Goal: Information Seeking & Learning: Check status

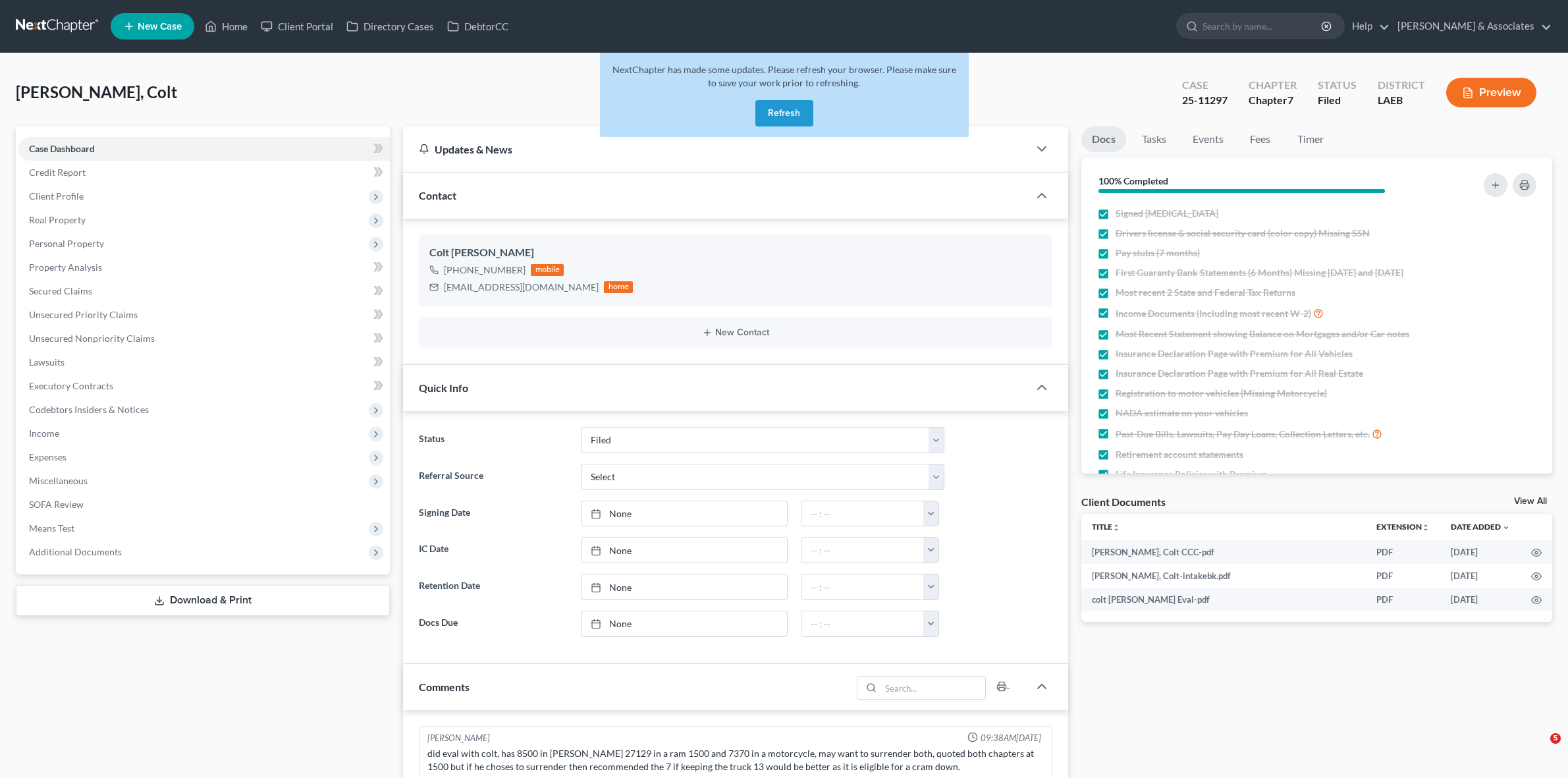
select select "8"
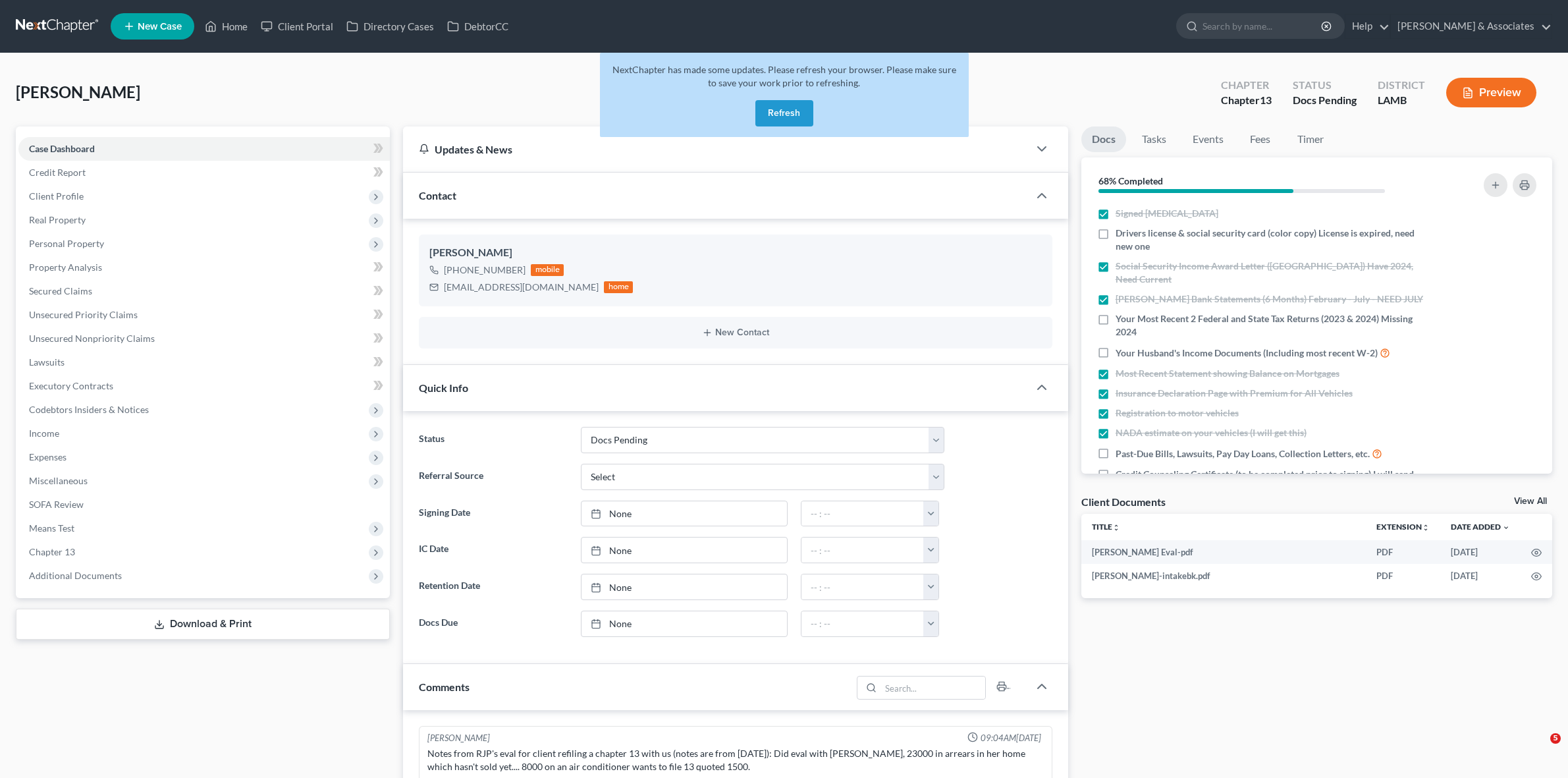
select select "6"
select select "0"
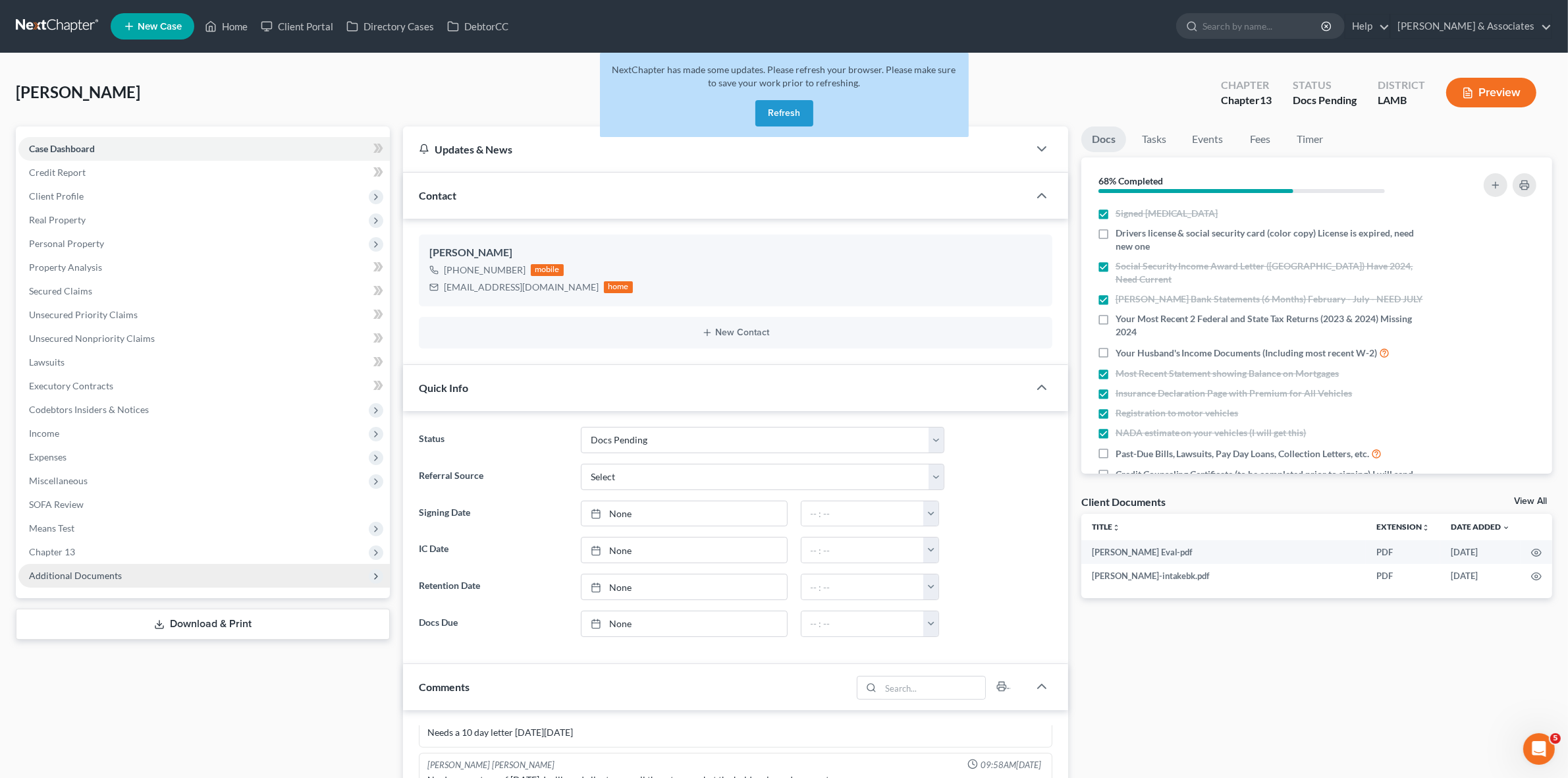
click at [254, 568] on span "Additional Documents" at bounding box center [204, 575] width 372 height 24
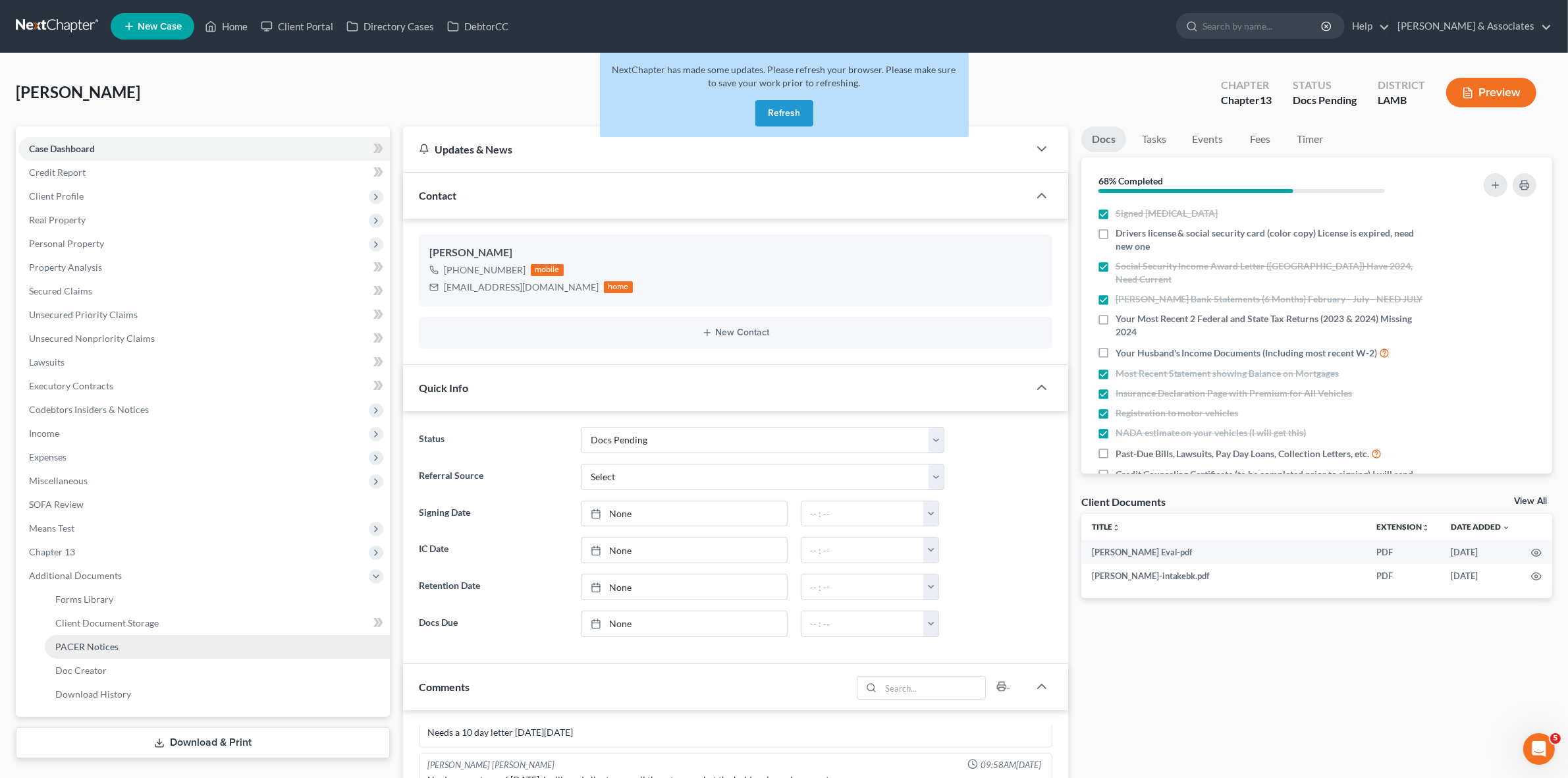
click at [254, 647] on link "PACER Notices" at bounding box center [217, 646] width 345 height 24
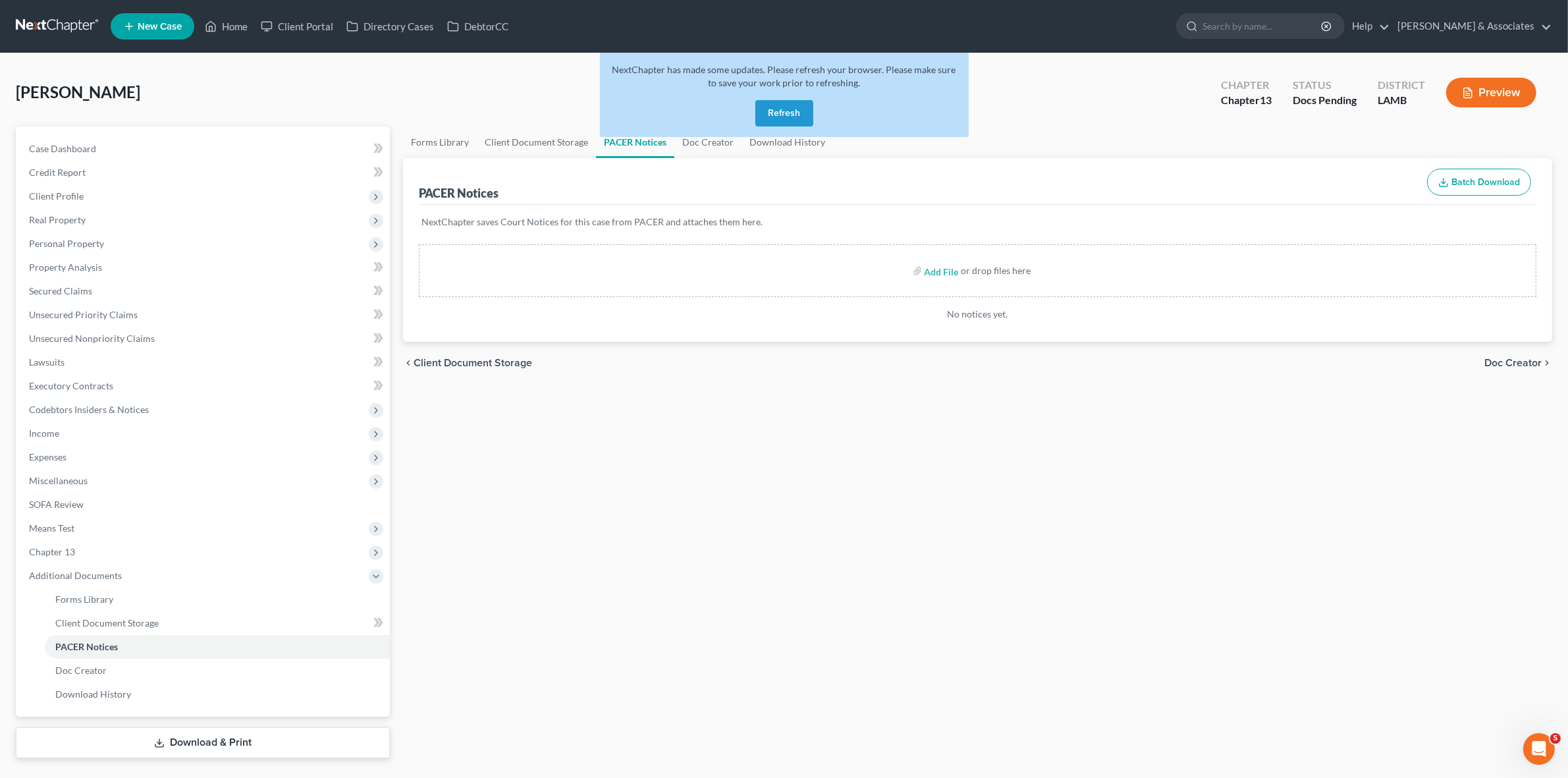
drag, startPoint x: 1323, startPoint y: 437, endPoint x: 1362, endPoint y: 416, distance: 44.3
click at [1361, 417] on div "Forms Library Client Document Storage PACER Notices Doc Creator Download Histor…" at bounding box center [978, 442] width 1162 height 632
click at [222, 688] on link "Download History" at bounding box center [217, 694] width 345 height 24
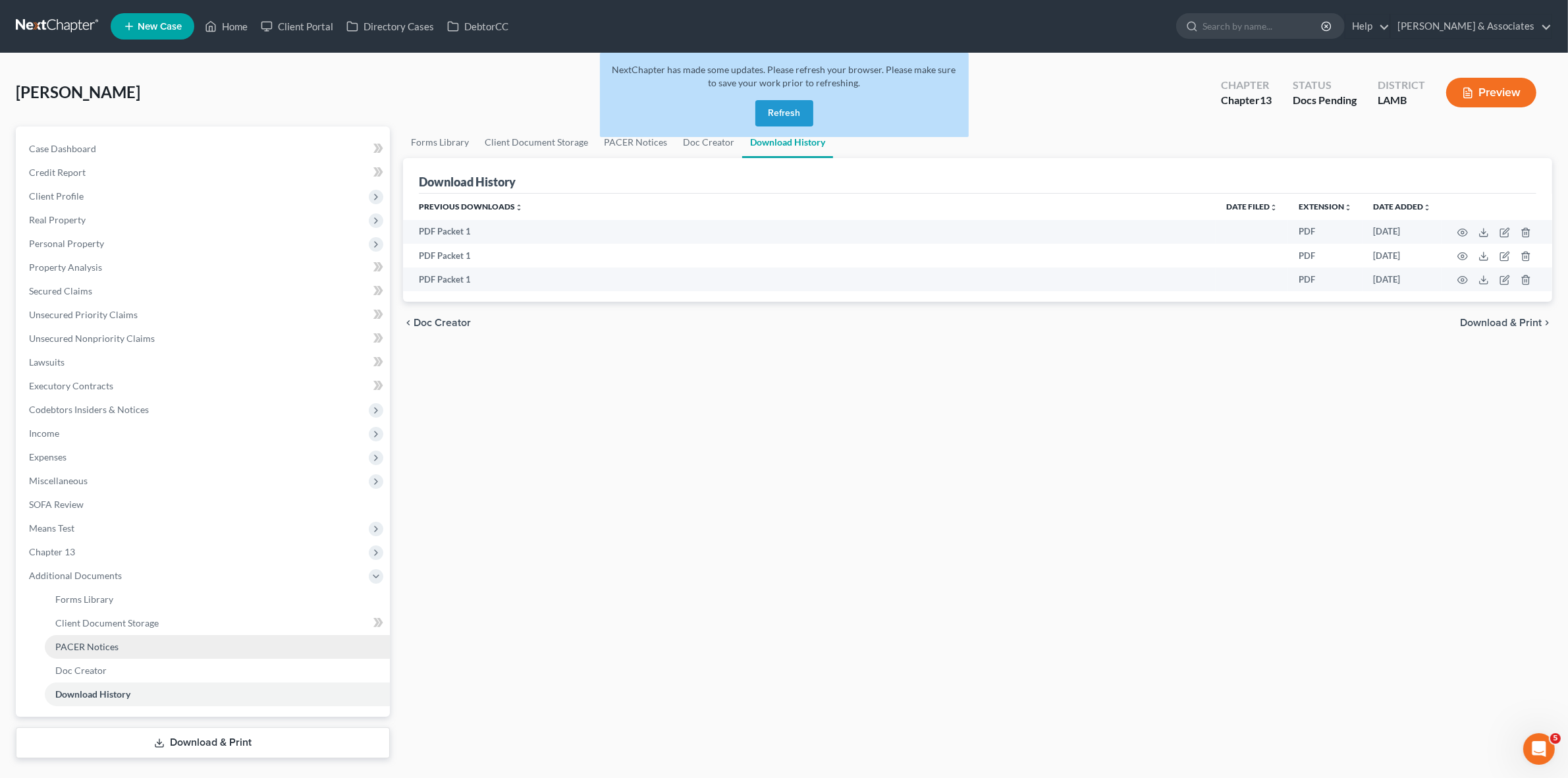
click at [169, 640] on link "PACER Notices" at bounding box center [217, 646] width 345 height 24
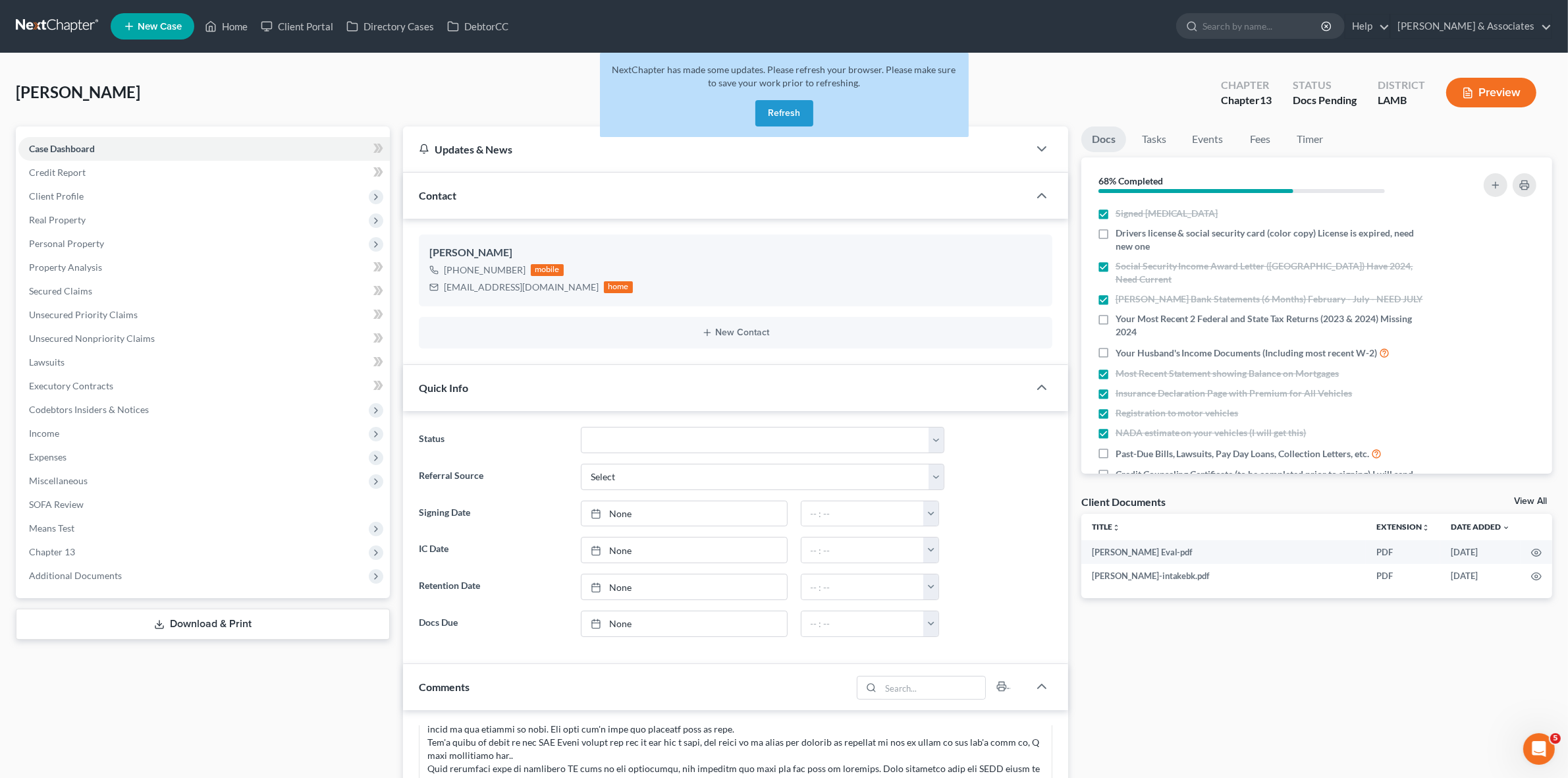
scroll to position [2072, 0]
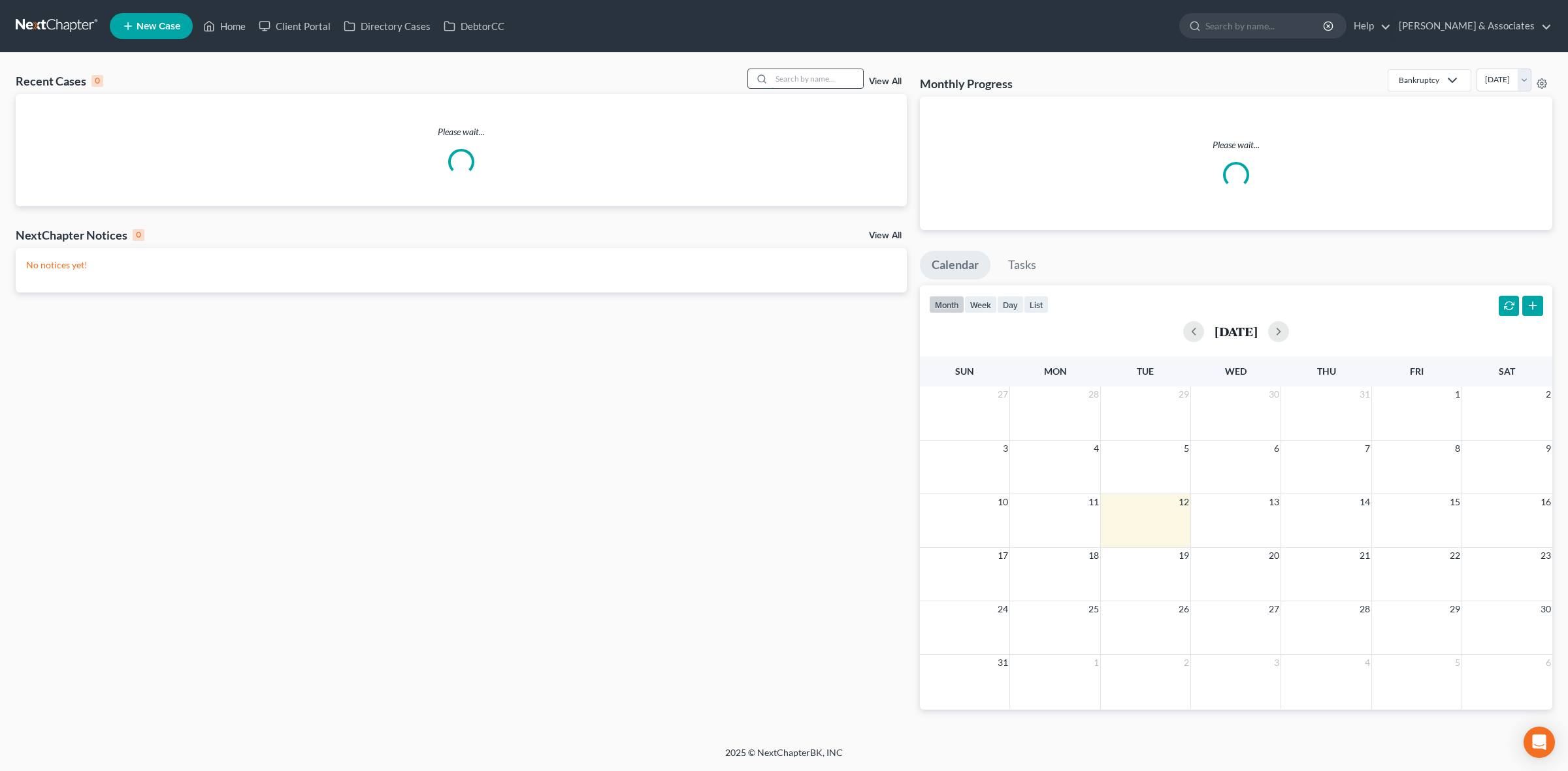
click at [822, 80] on input "search" at bounding box center [817, 78] width 92 height 19
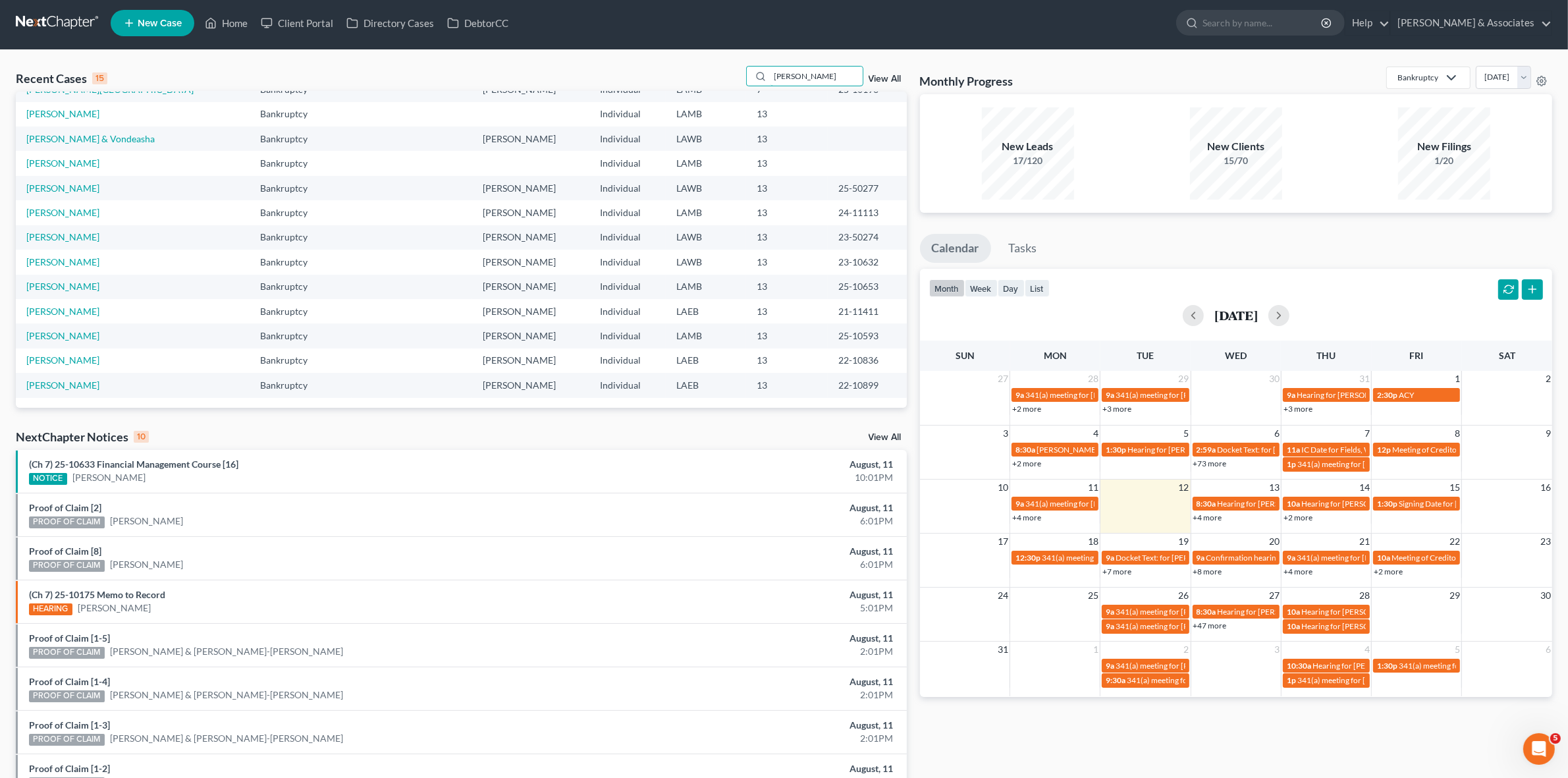
scroll to position [8, 0]
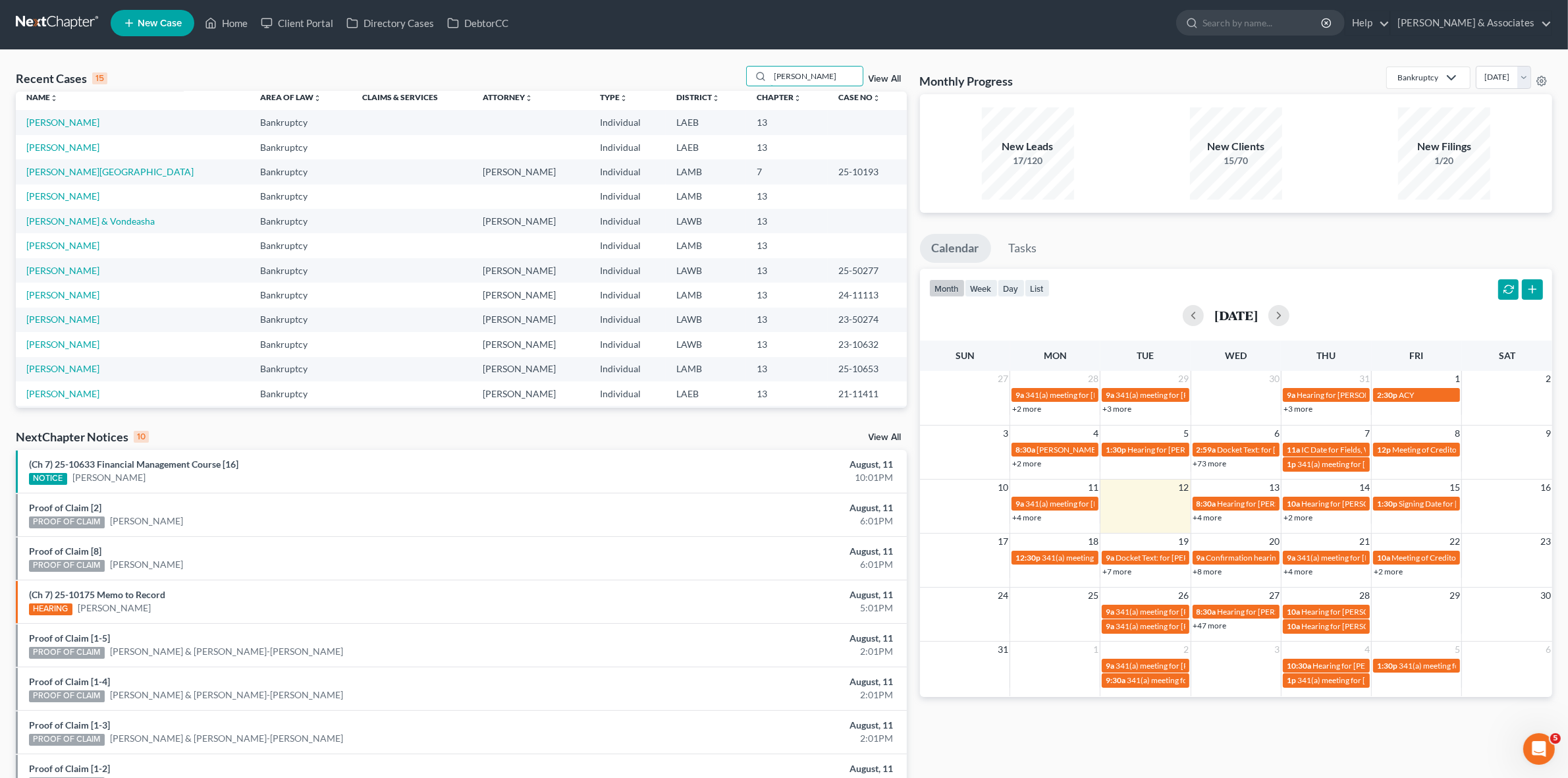
drag, startPoint x: 790, startPoint y: 84, endPoint x: 666, endPoint y: 90, distance: 124.1
click at [668, 88] on div "Recent Cases 15 cherie View All" at bounding box center [462, 79] width 891 height 26
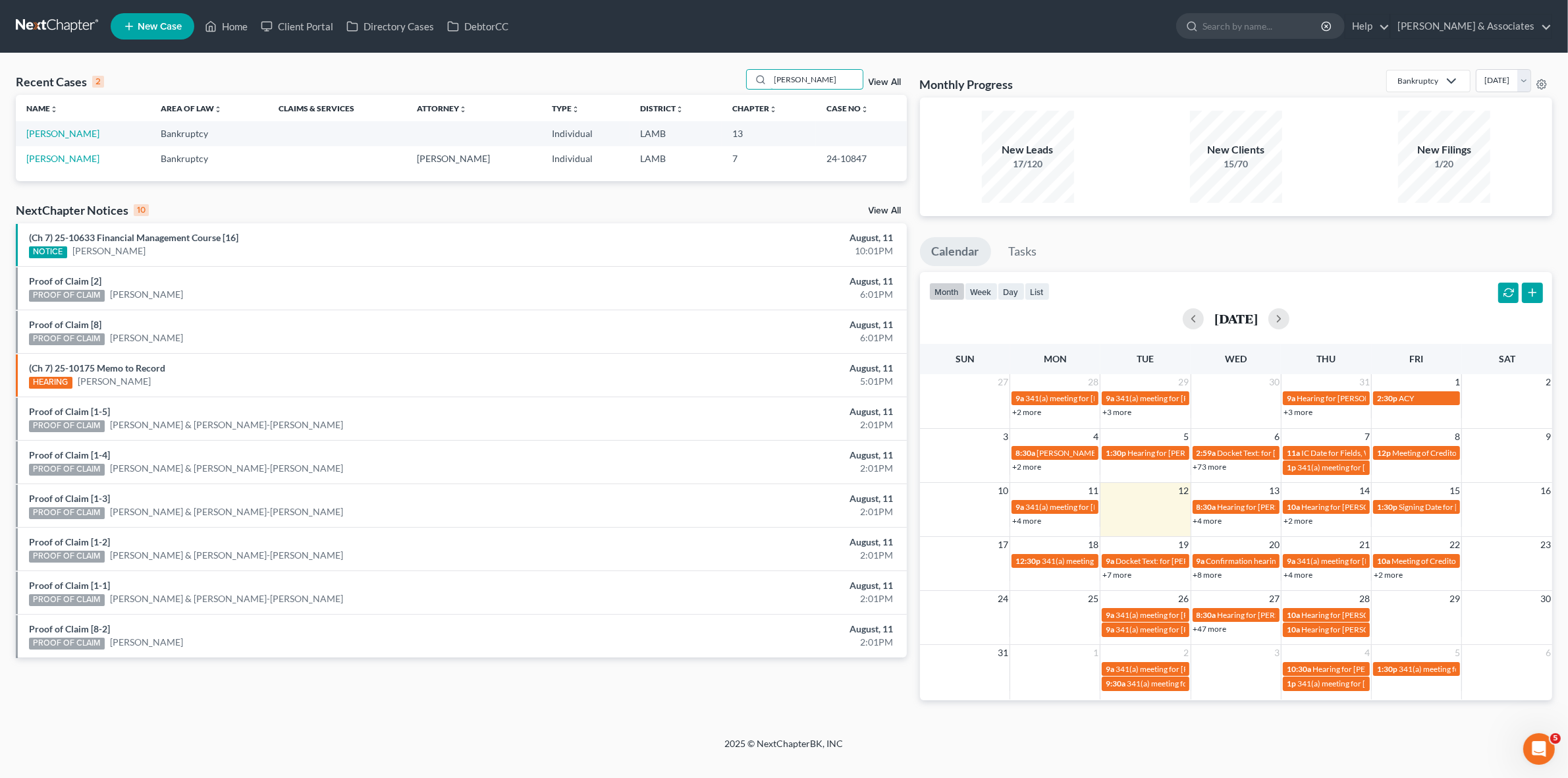
scroll to position [0, 0]
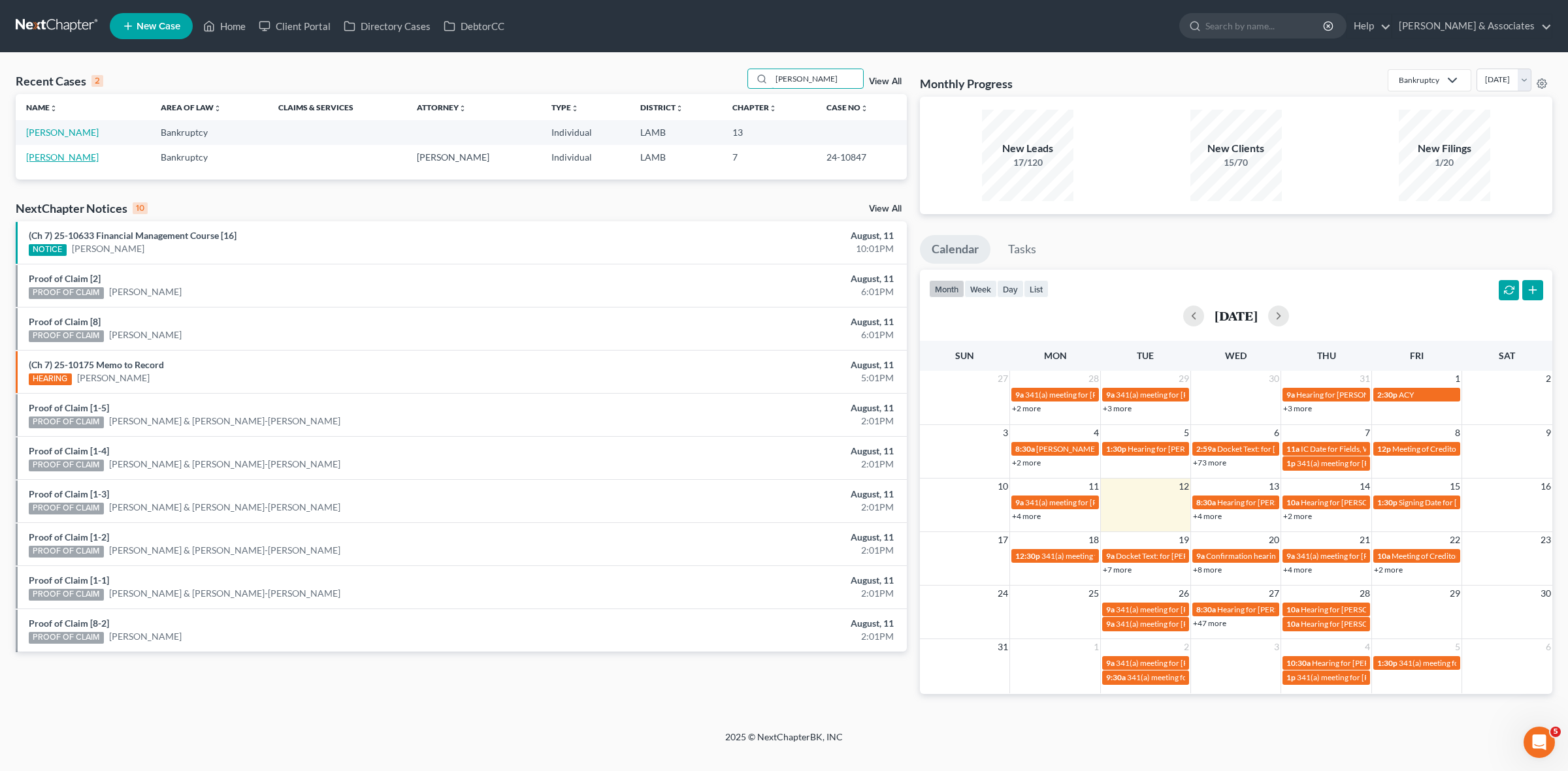
type input "giaccone"
click at [67, 161] on link "Giaccone, Cherie" at bounding box center [62, 157] width 73 height 11
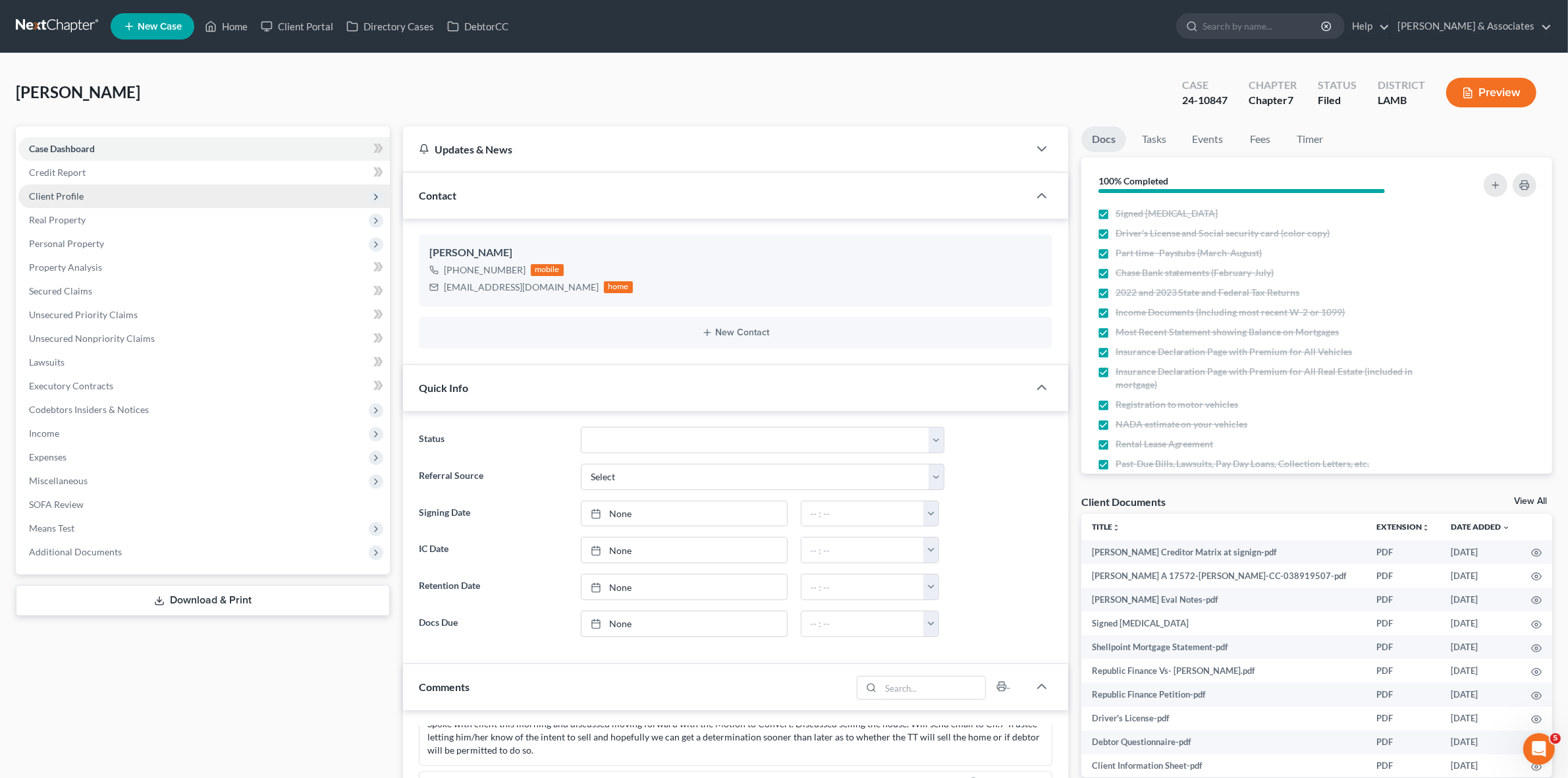
scroll to position [2072, 0]
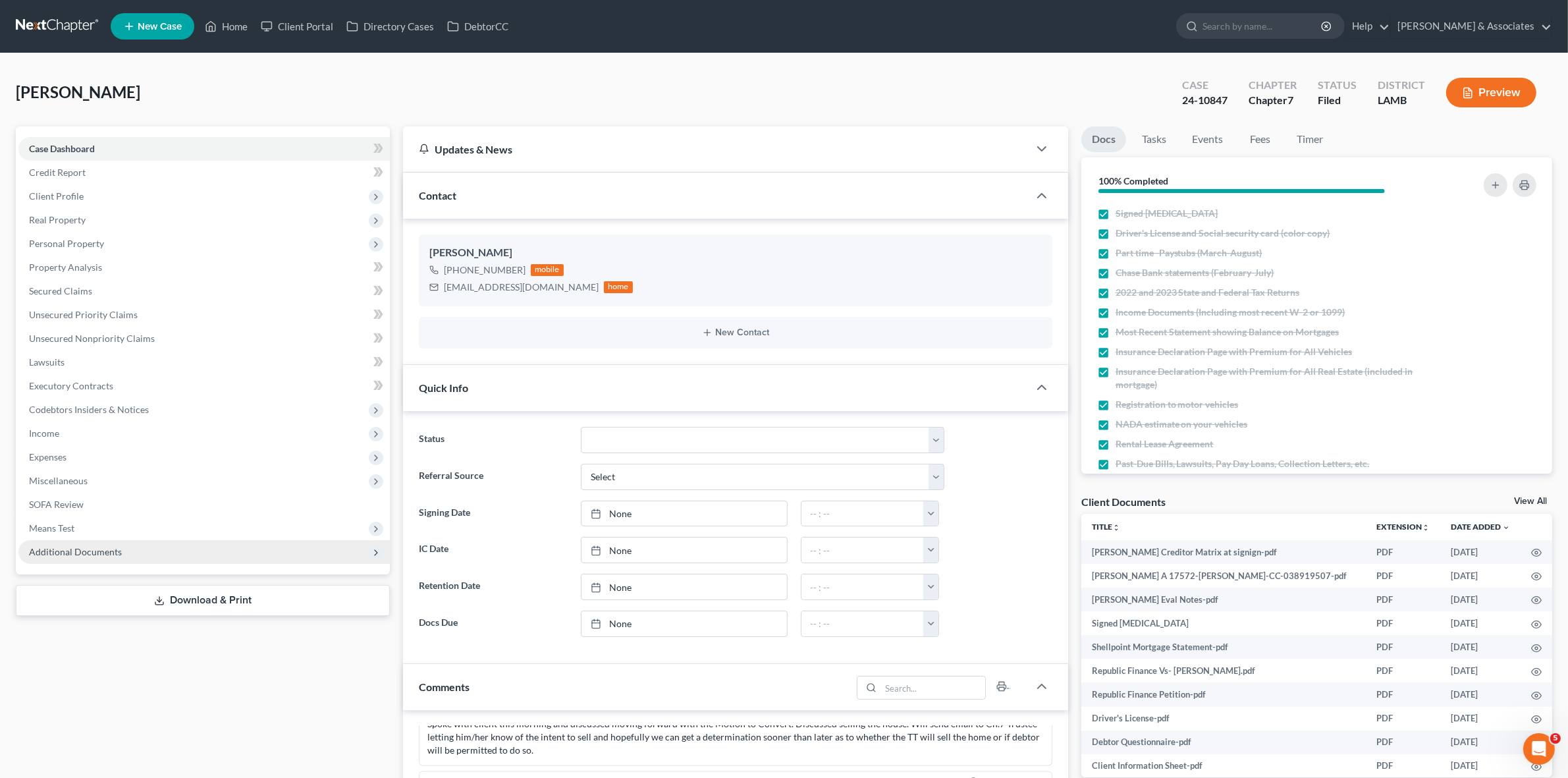
click at [31, 554] on span "Additional Documents" at bounding box center [75, 552] width 93 height 11
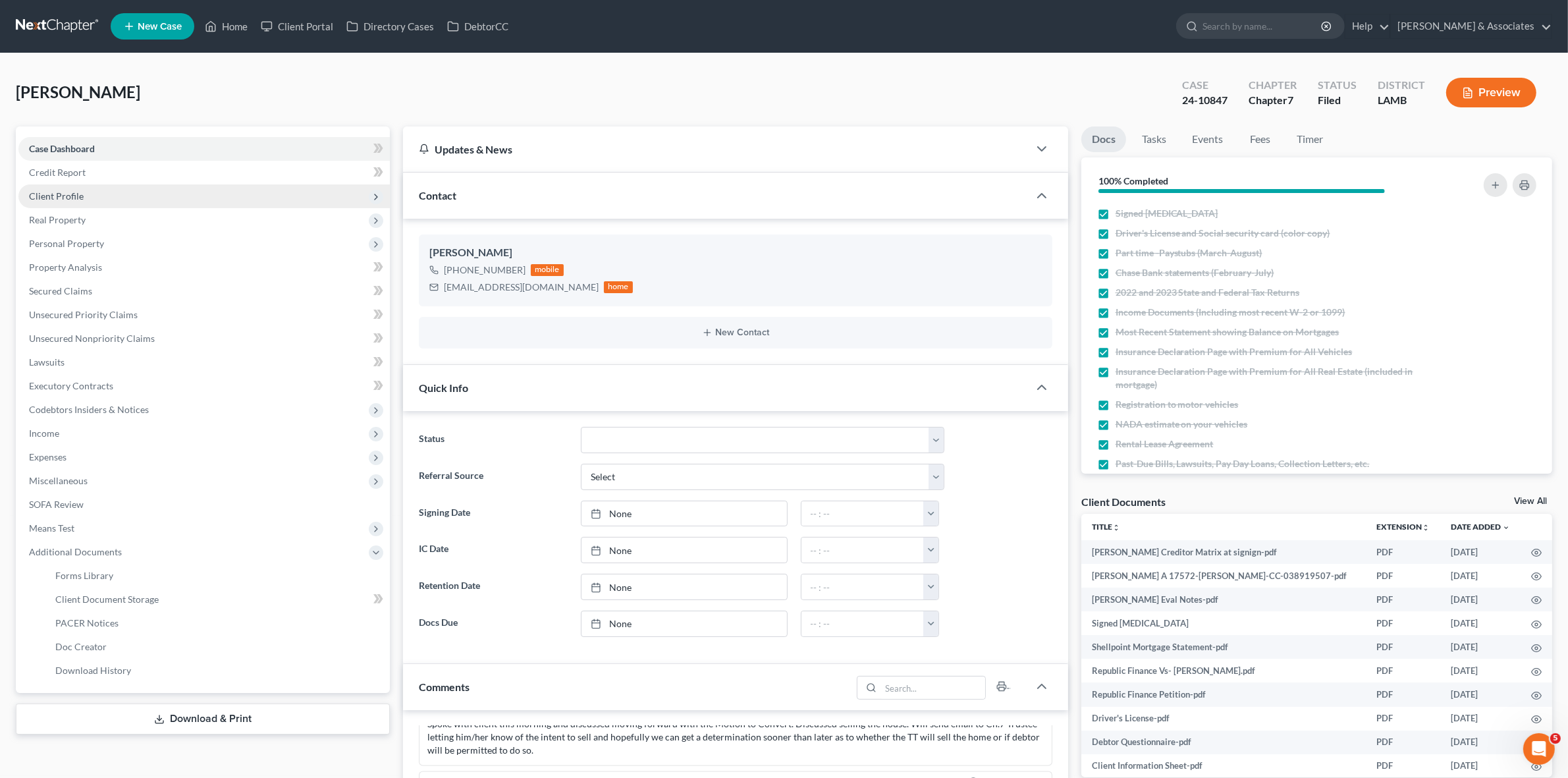
click at [145, 202] on span "Client Profile" at bounding box center [204, 196] width 372 height 24
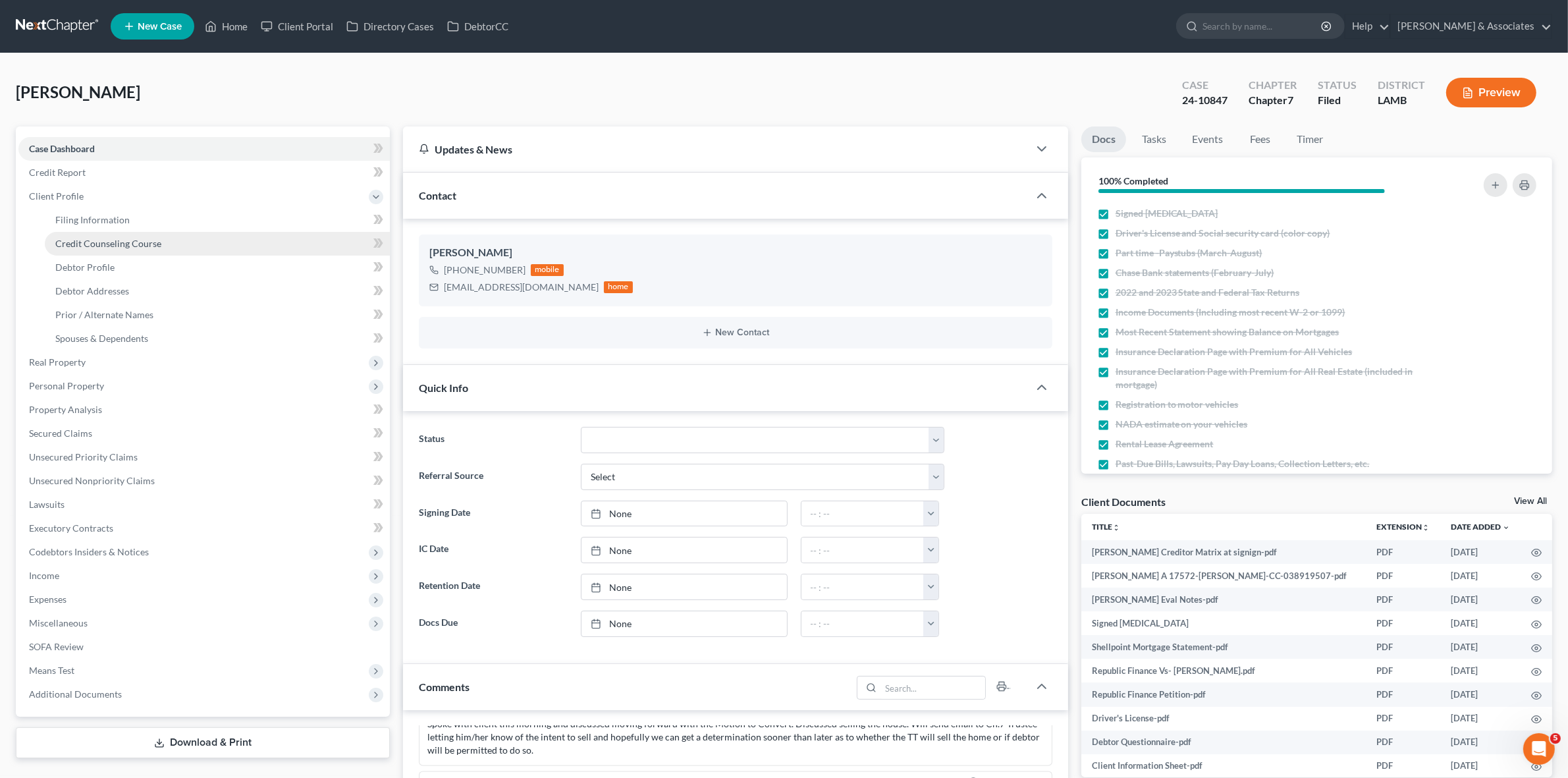
click at [139, 242] on span "Credit Counseling Course" at bounding box center [108, 243] width 106 height 11
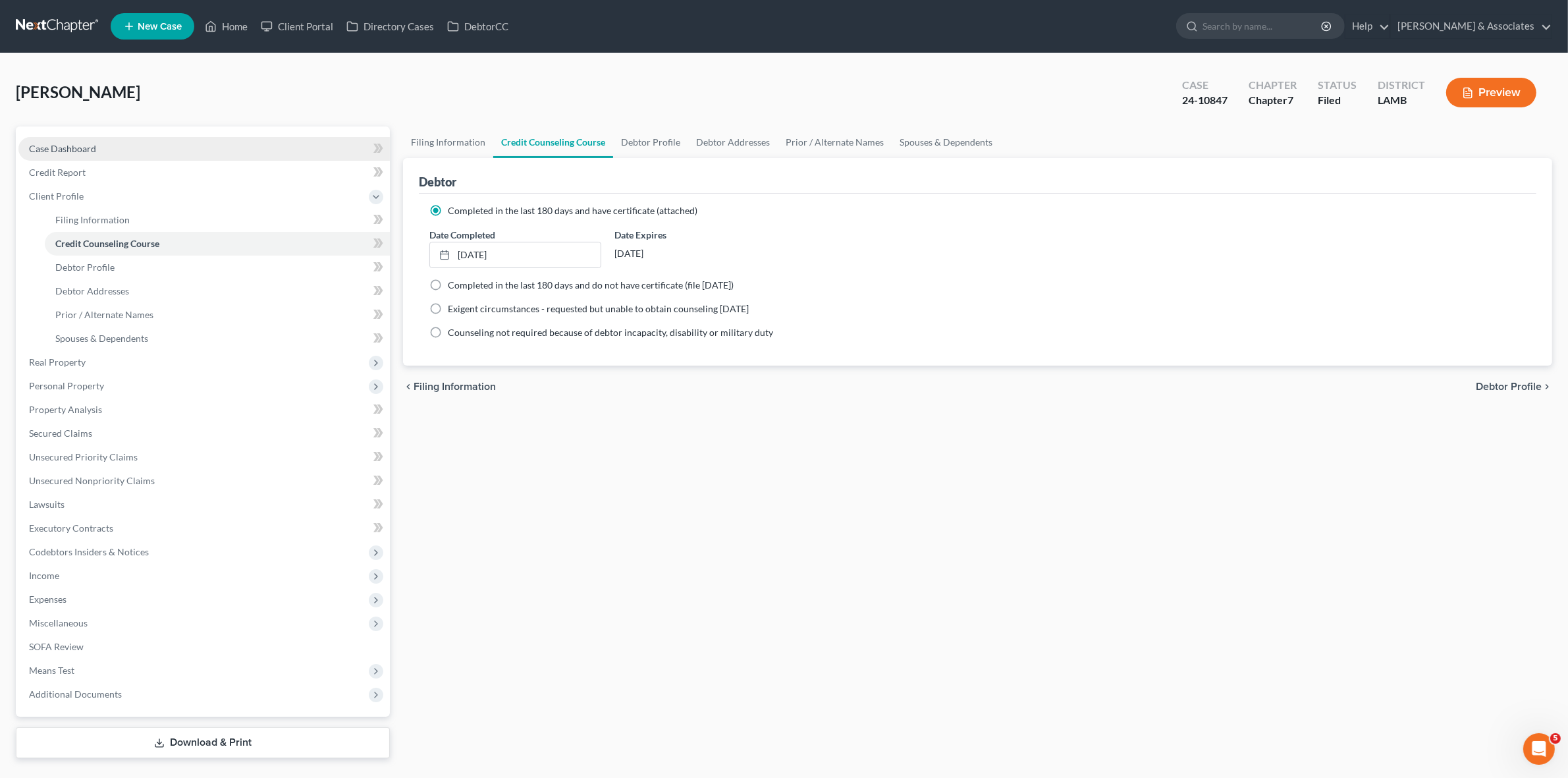
click at [148, 142] on link "Case Dashboard" at bounding box center [204, 148] width 372 height 24
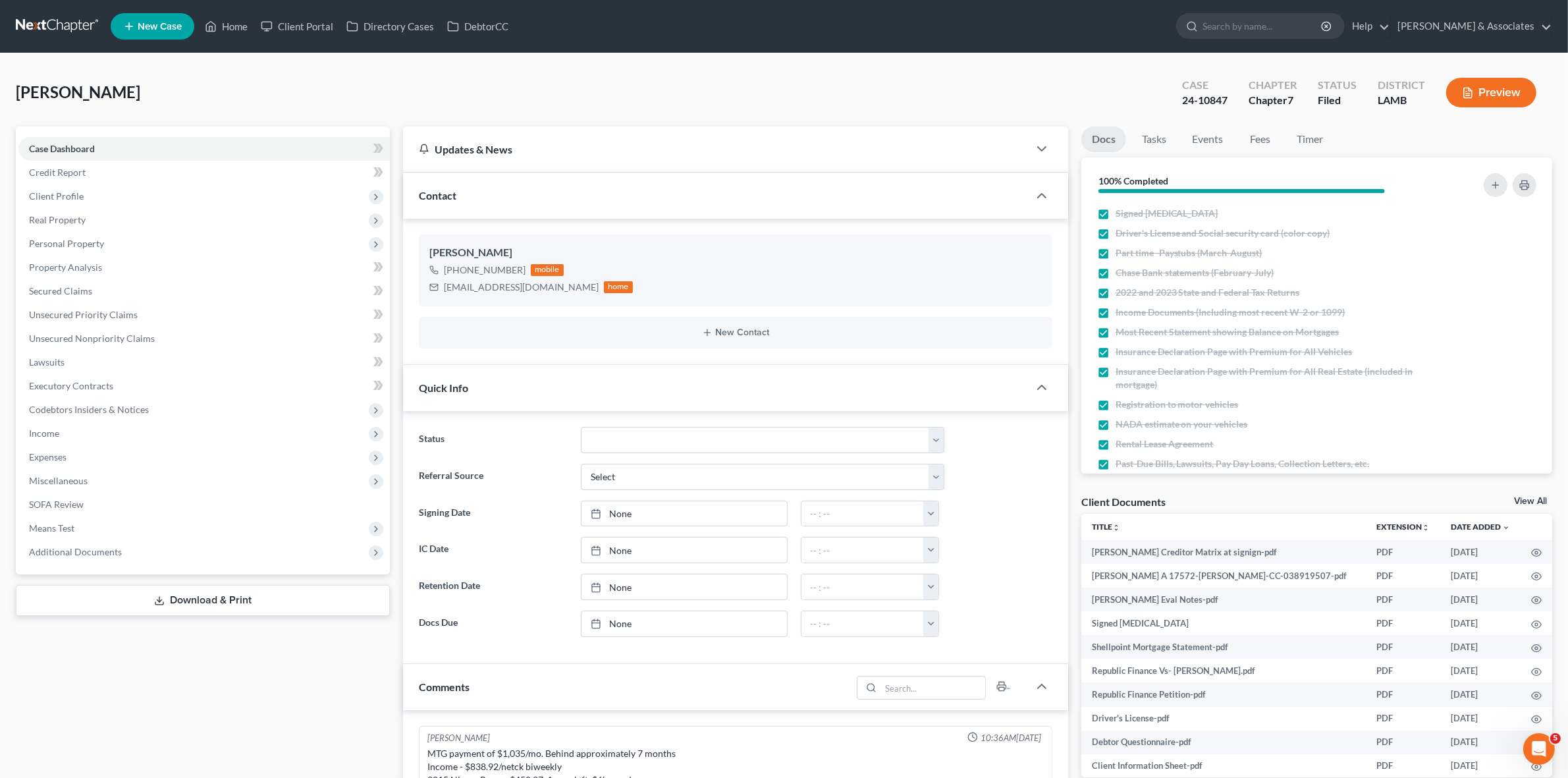
scroll to position [3280, 0]
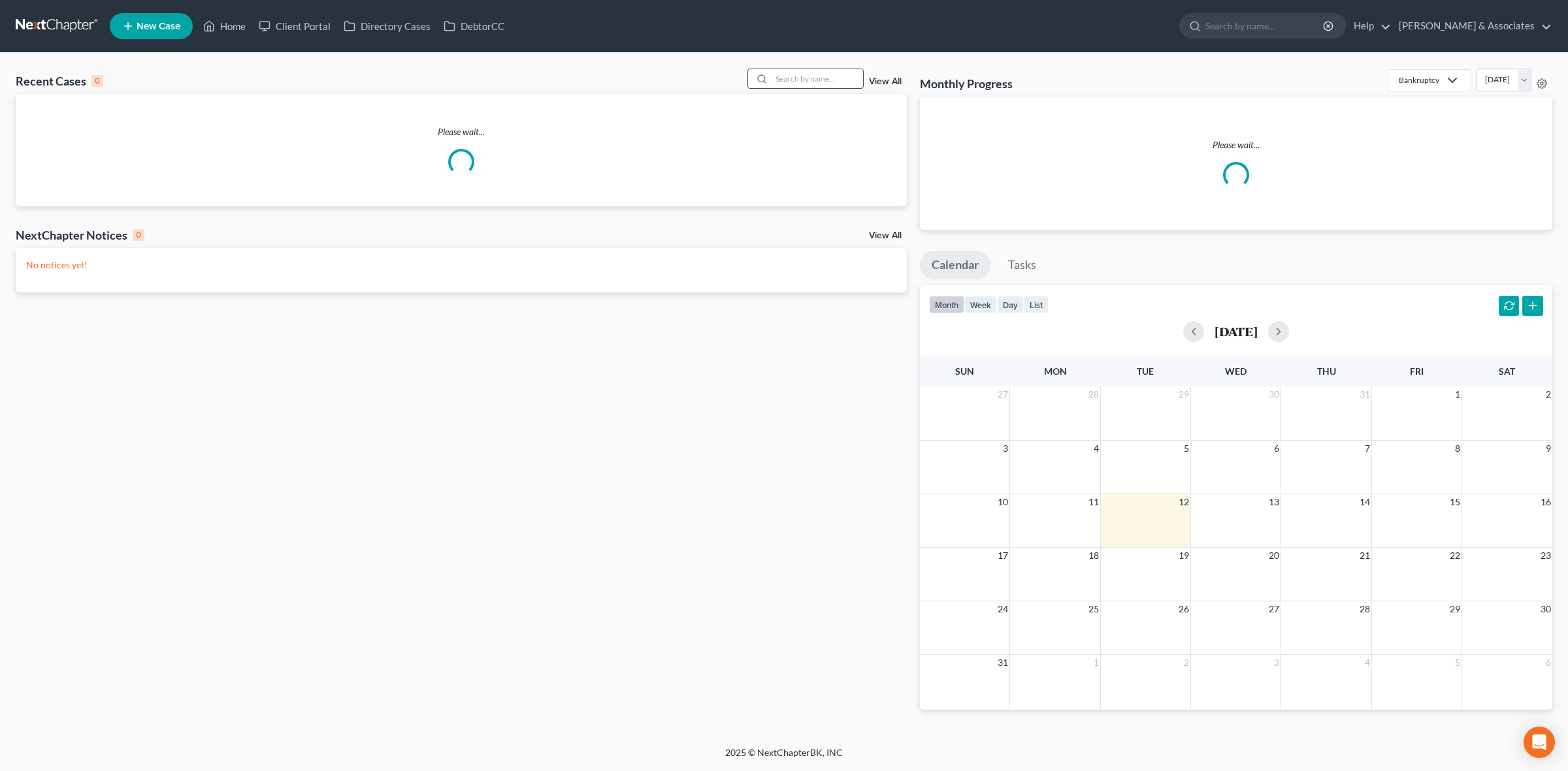
click at [819, 79] on input "search" at bounding box center [817, 78] width 92 height 19
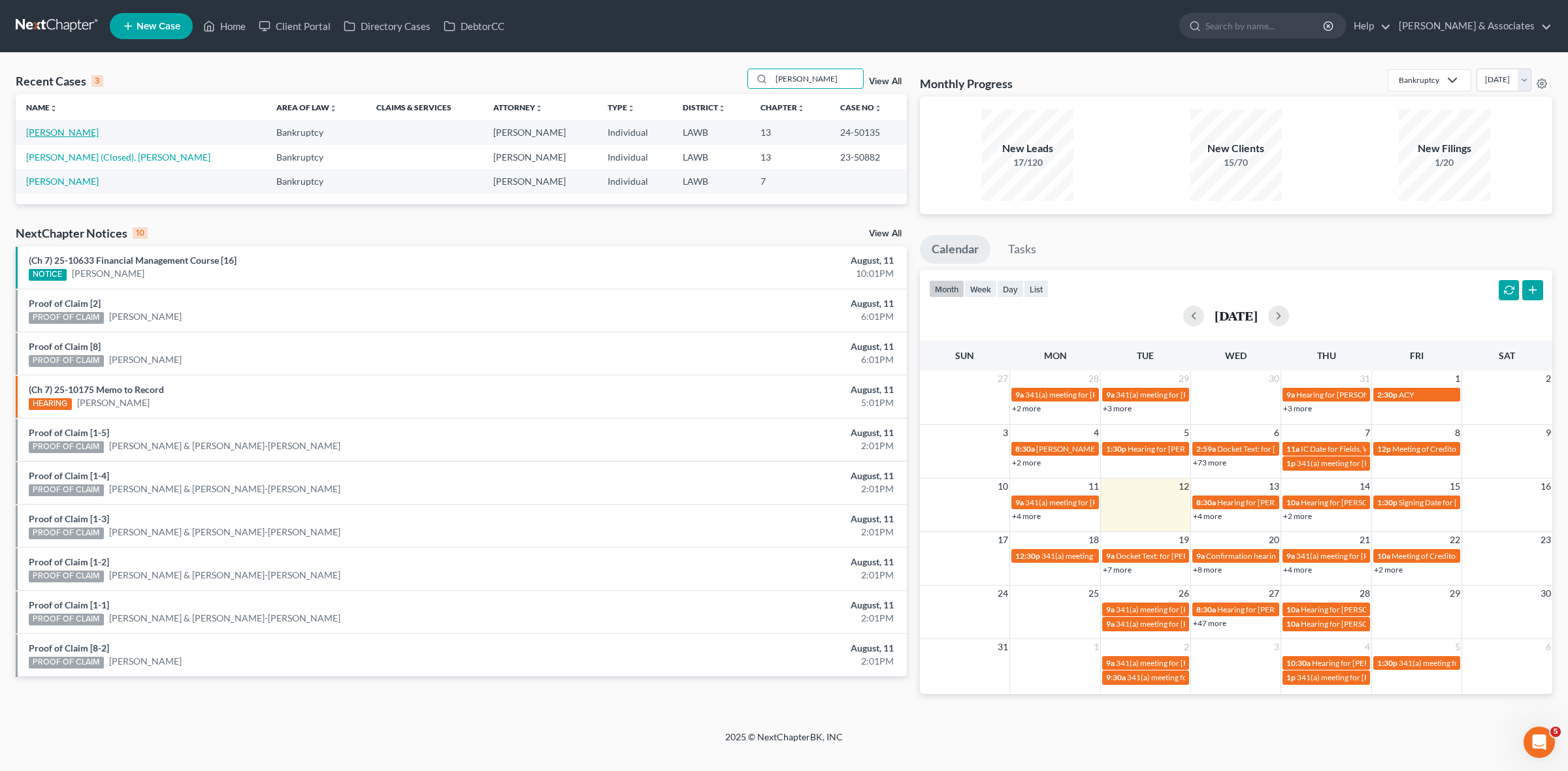
type input "boutte"
click at [63, 134] on link "Boutte, Ronelle" at bounding box center [62, 132] width 73 height 11
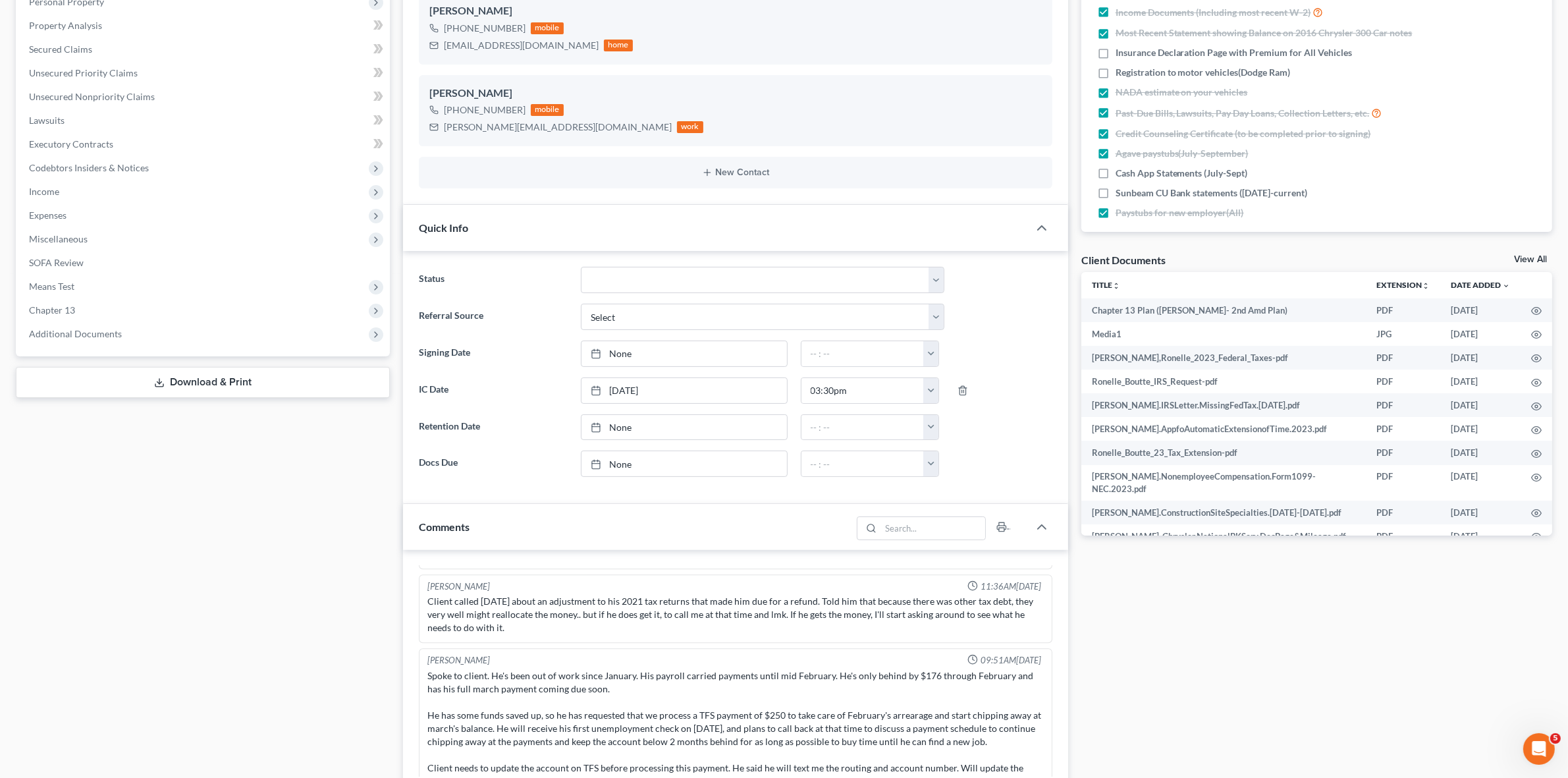
scroll to position [412, 0]
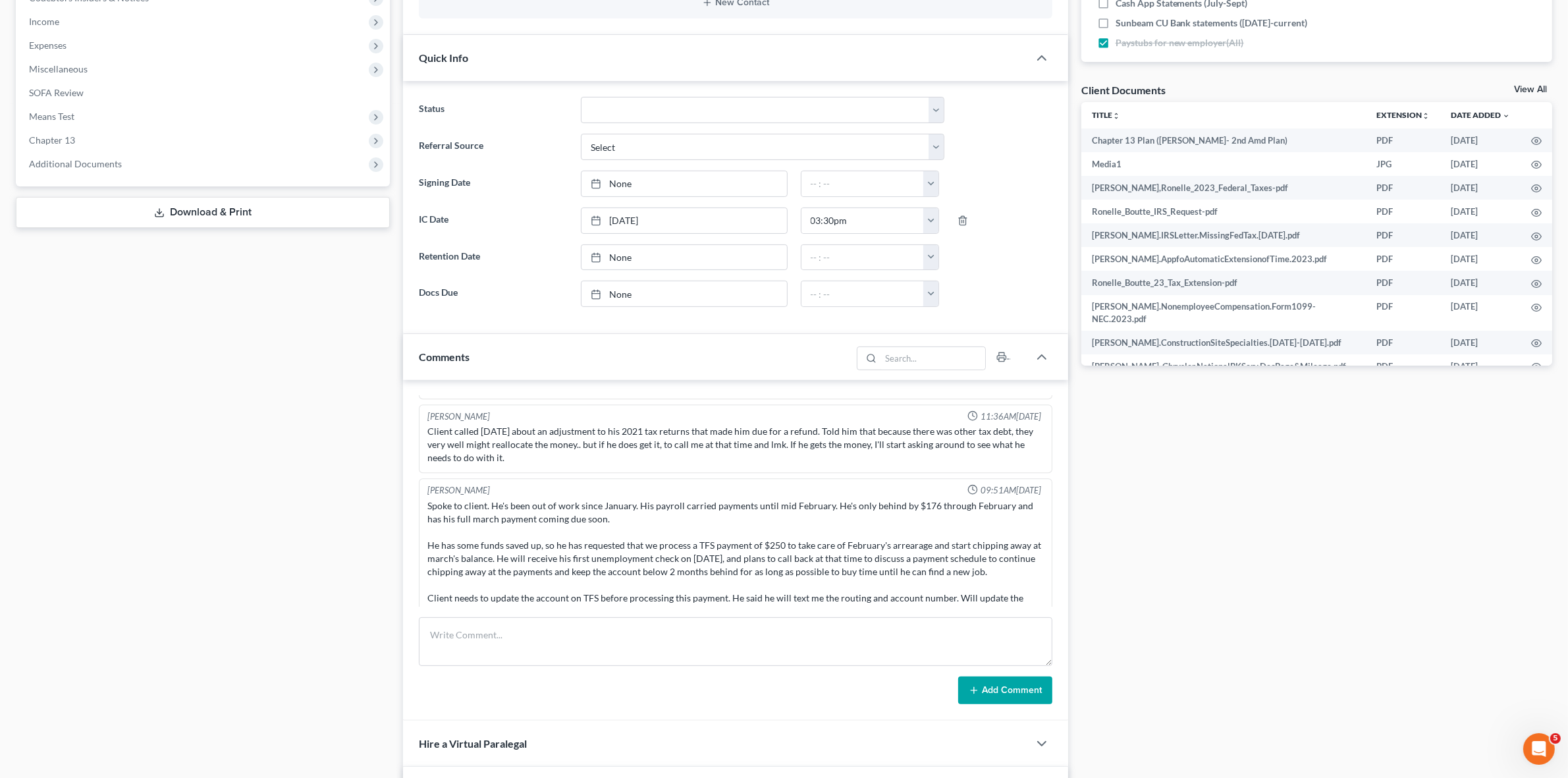
drag, startPoint x: 511, startPoint y: 578, endPoint x: 797, endPoint y: 594, distance: 286.4
click at [797, 594] on div "Spoke to client. He's been out of work since January. His payroll carried payme…" at bounding box center [735, 558] width 615 height 119
click at [660, 542] on div "Spoke to client. He's been out of work since January. His payroll carried payme…" at bounding box center [735, 558] width 615 height 119
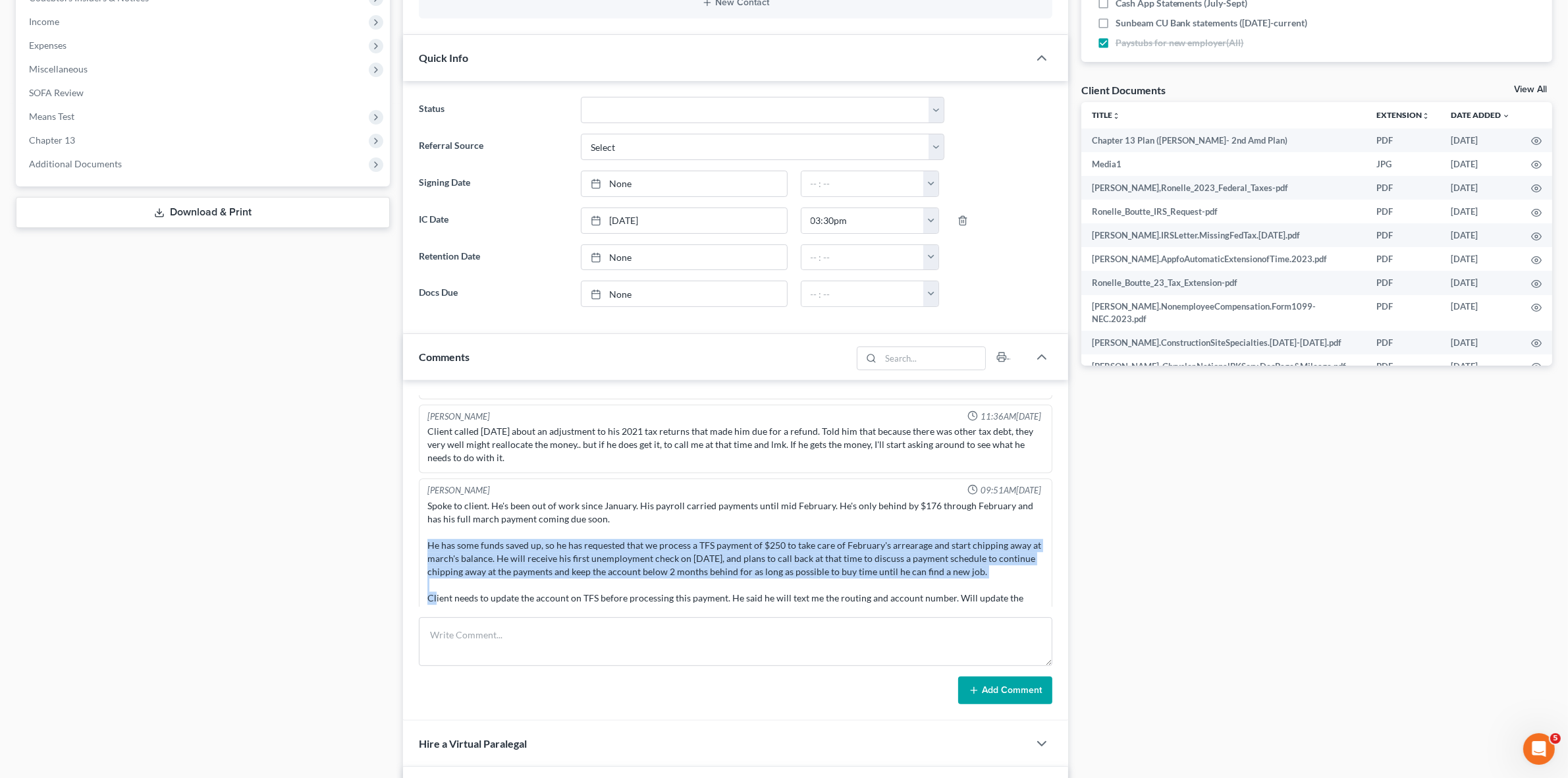
click at [660, 542] on div "Spoke to client. He's been out of work since January. His payroll carried payme…" at bounding box center [735, 558] width 615 height 119
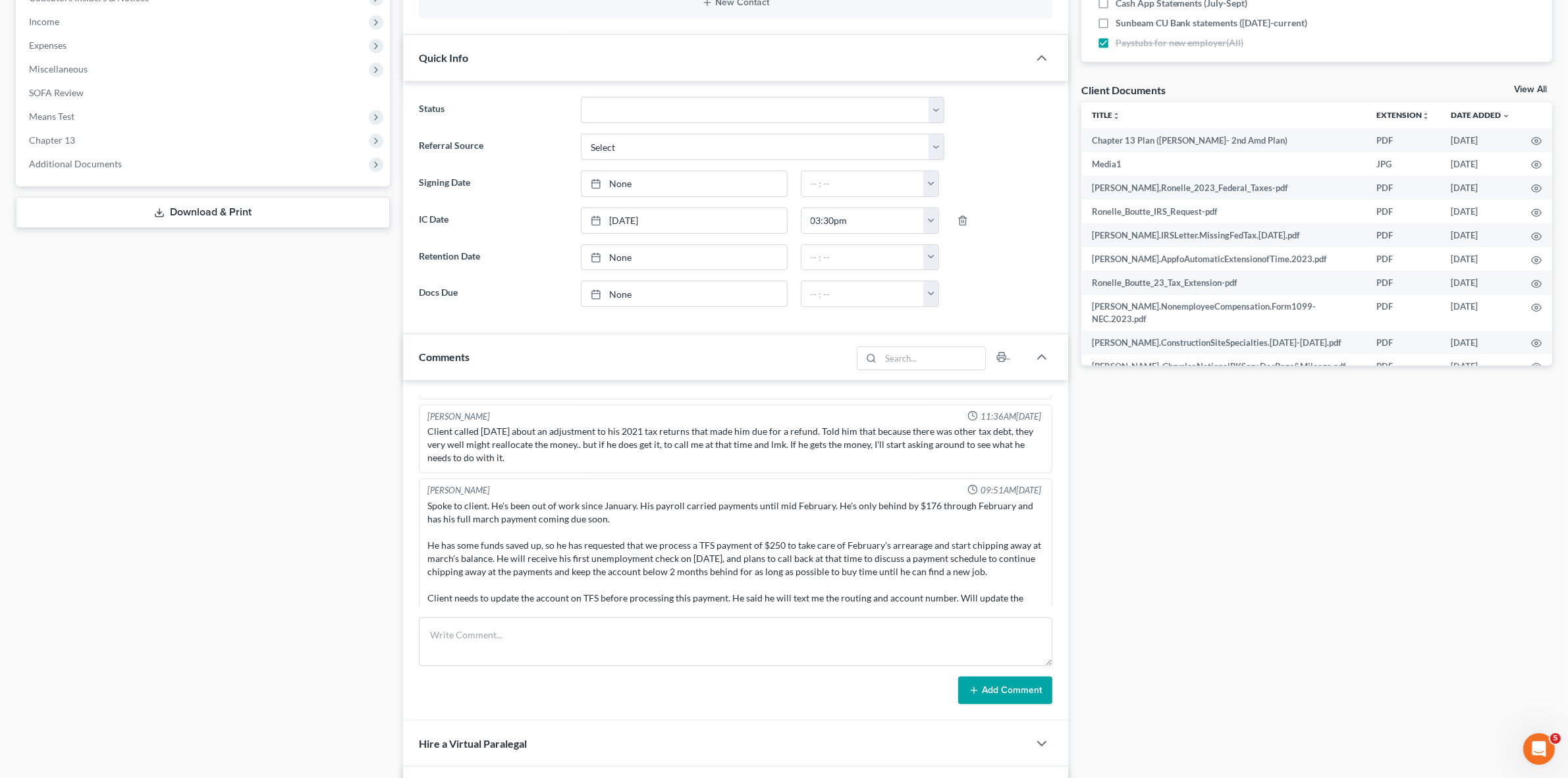
click at [617, 497] on div "Spoke to client. He's been out of work since January. His payroll carried payme…" at bounding box center [735, 559] width 621 height 124
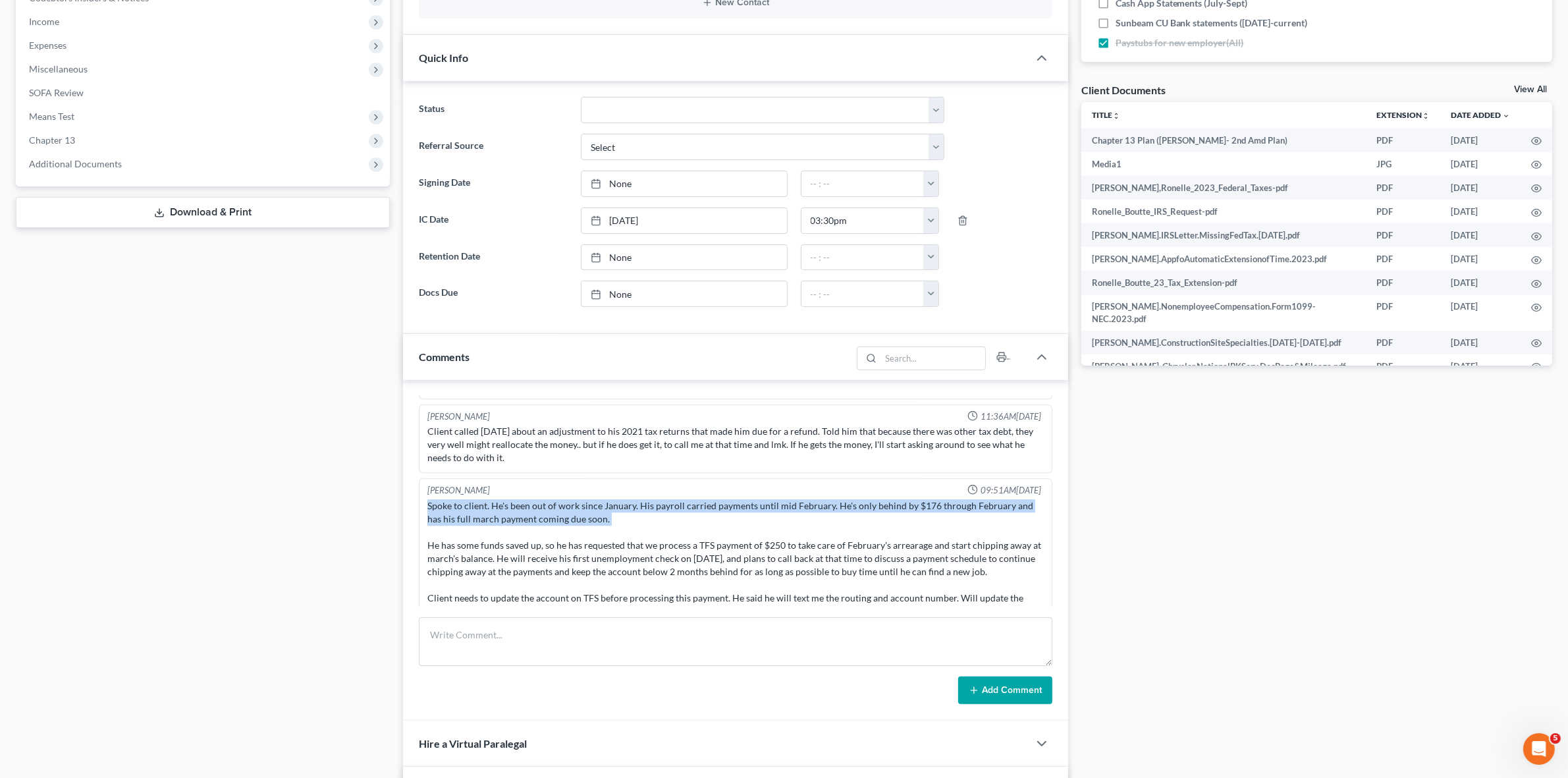
click at [617, 497] on div "Spoke to client. He's been out of work since January. His payroll carried payme…" at bounding box center [735, 559] width 621 height 124
click at [654, 500] on div "Spoke to client. He's been out of work since January. His payroll carried payme…" at bounding box center [735, 558] width 615 height 119
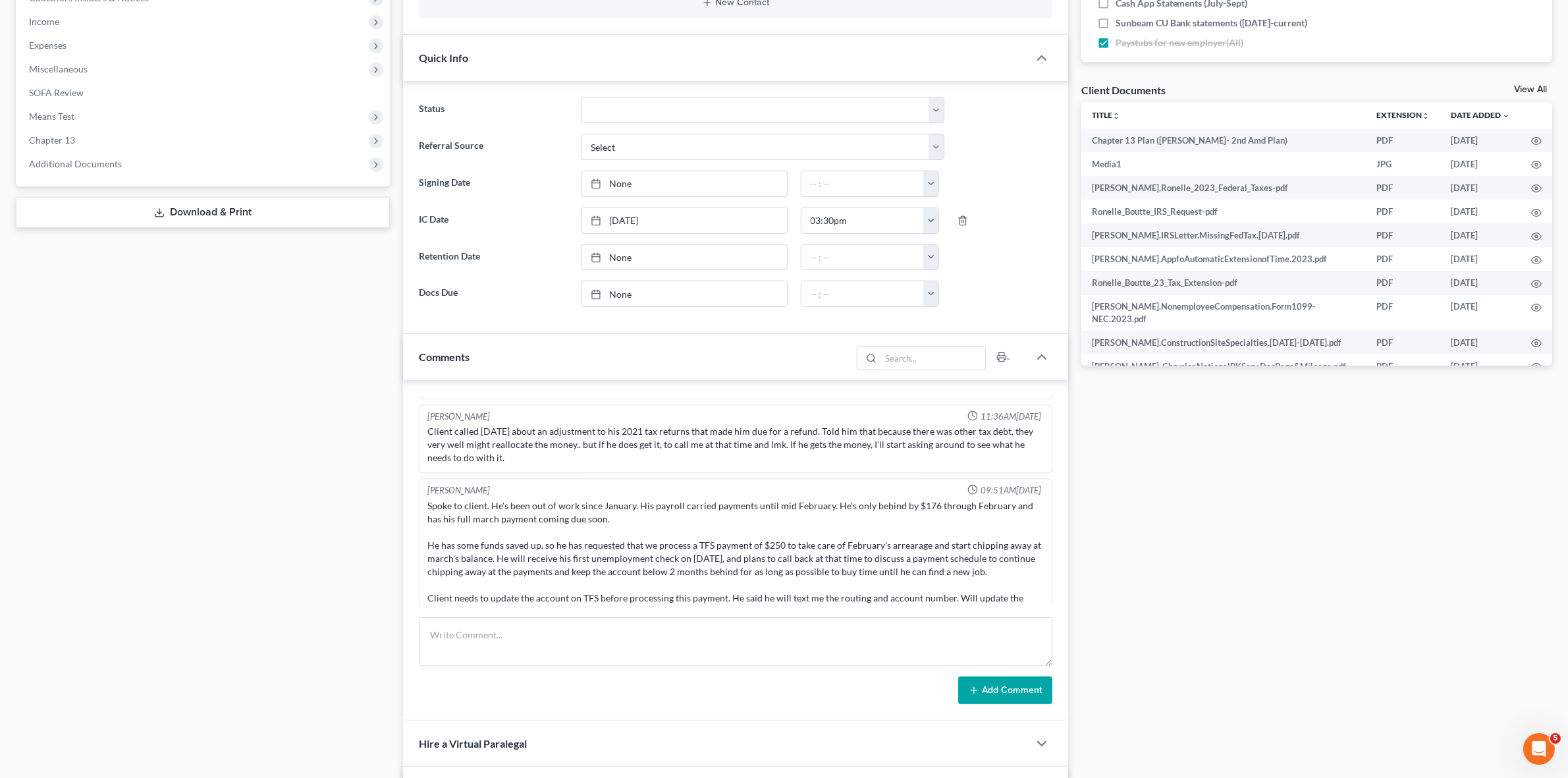
click at [604, 535] on div "Spoke to client. He's been out of work since January. His payroll carried payme…" at bounding box center [735, 558] width 615 height 119
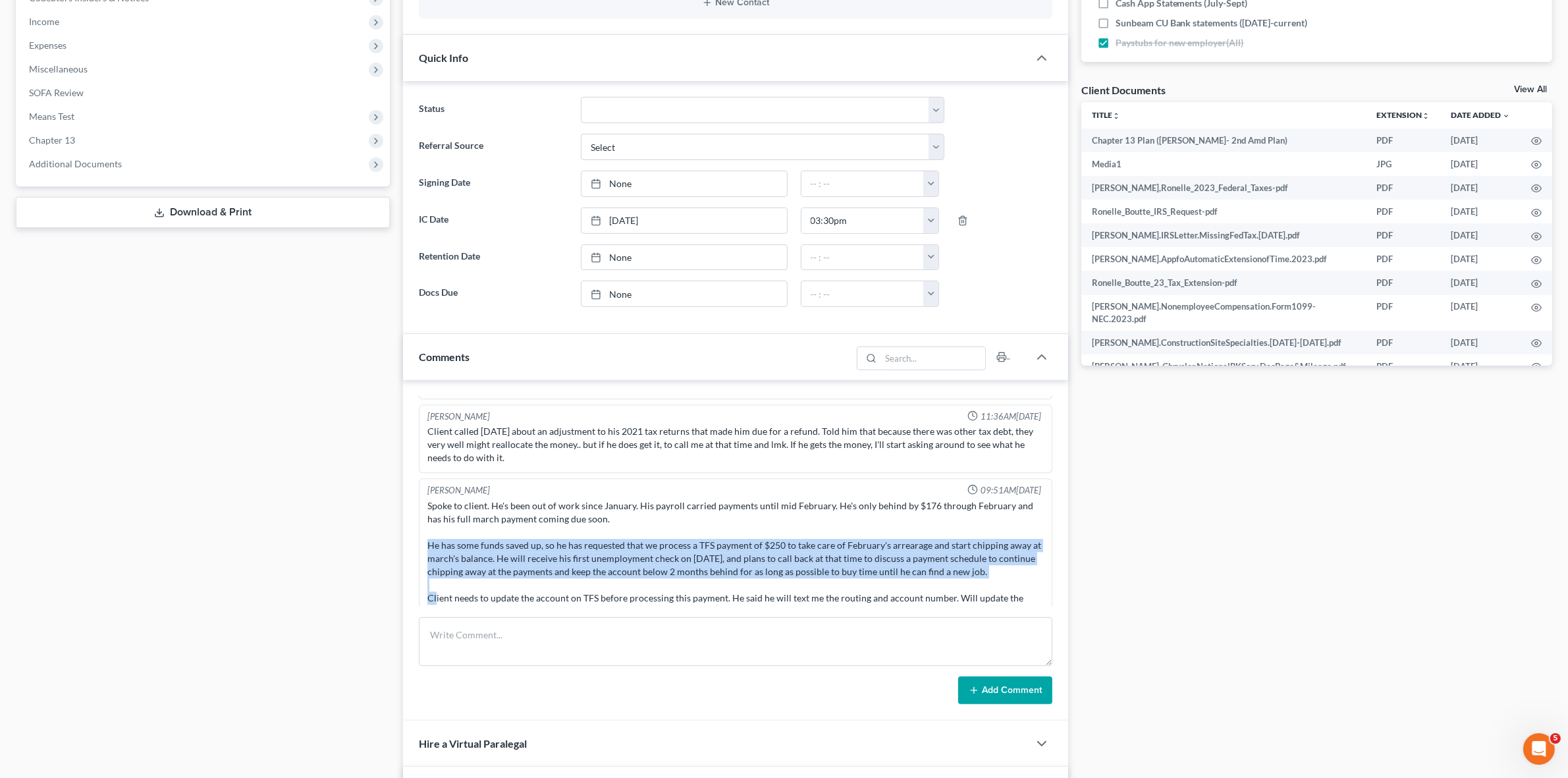
click at [604, 535] on div "Spoke to client. He's been out of work since January. His payroll carried payme…" at bounding box center [735, 558] width 615 height 119
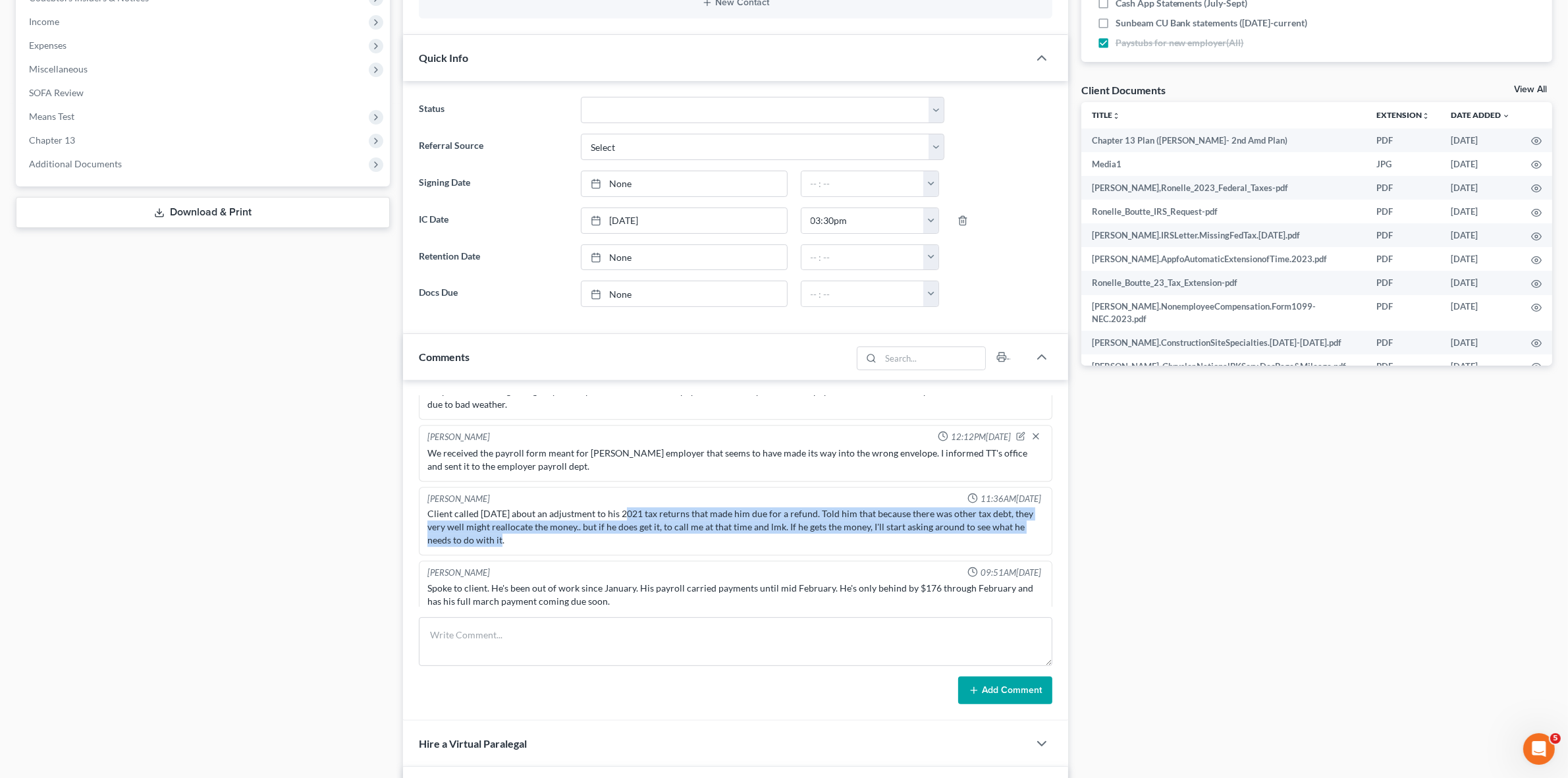
drag, startPoint x: 622, startPoint y: 497, endPoint x: 726, endPoint y: 561, distance: 122.1
click at [711, 522] on div "Client called today about an adjustment to his 2021 tax returns that made him d…" at bounding box center [735, 527] width 615 height 40
click at [731, 582] on div "Spoke to client. He's been out of work since January. His payroll carried payme…" at bounding box center [735, 641] width 615 height 119
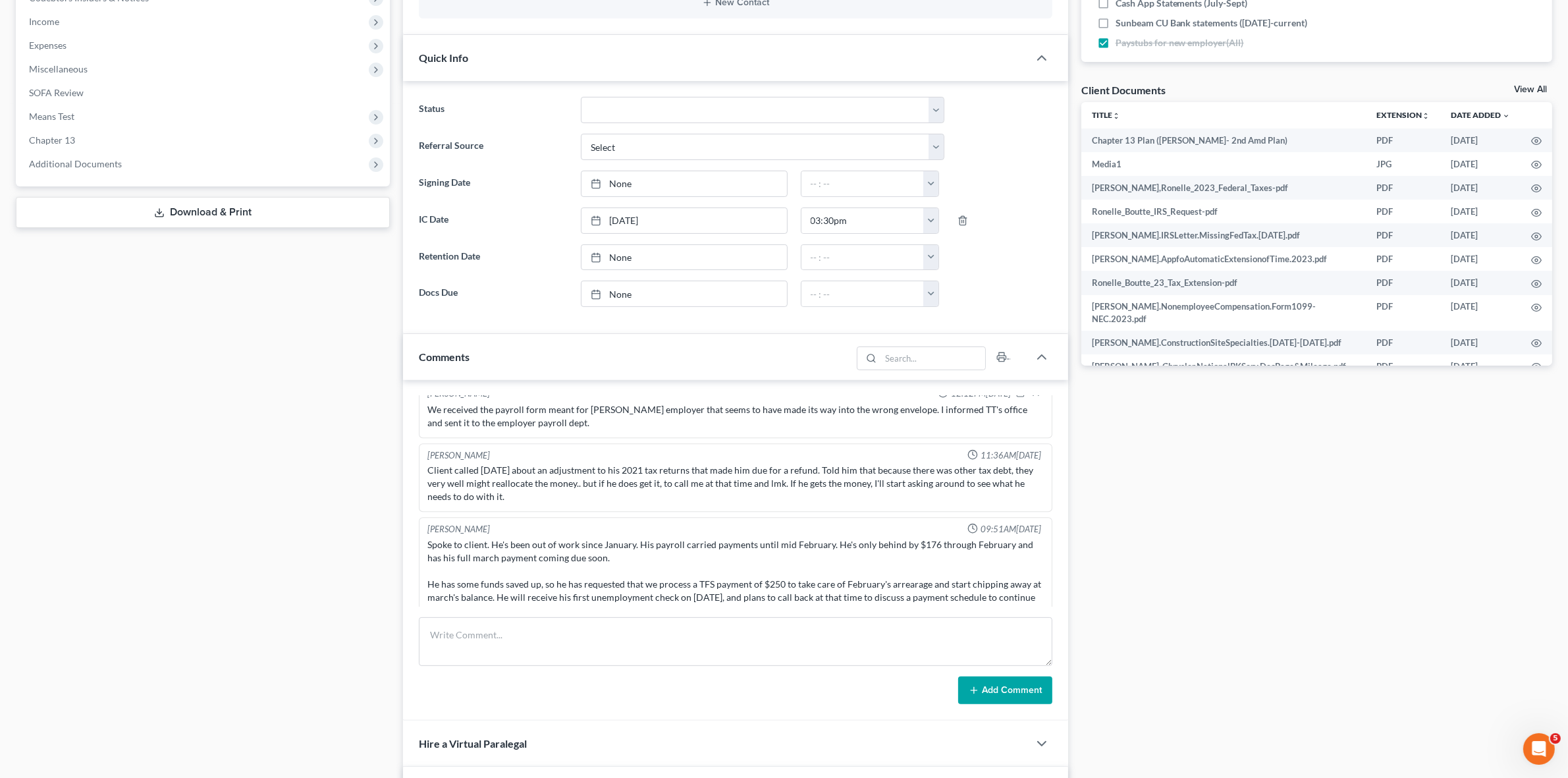
scroll to position [5135, 0]
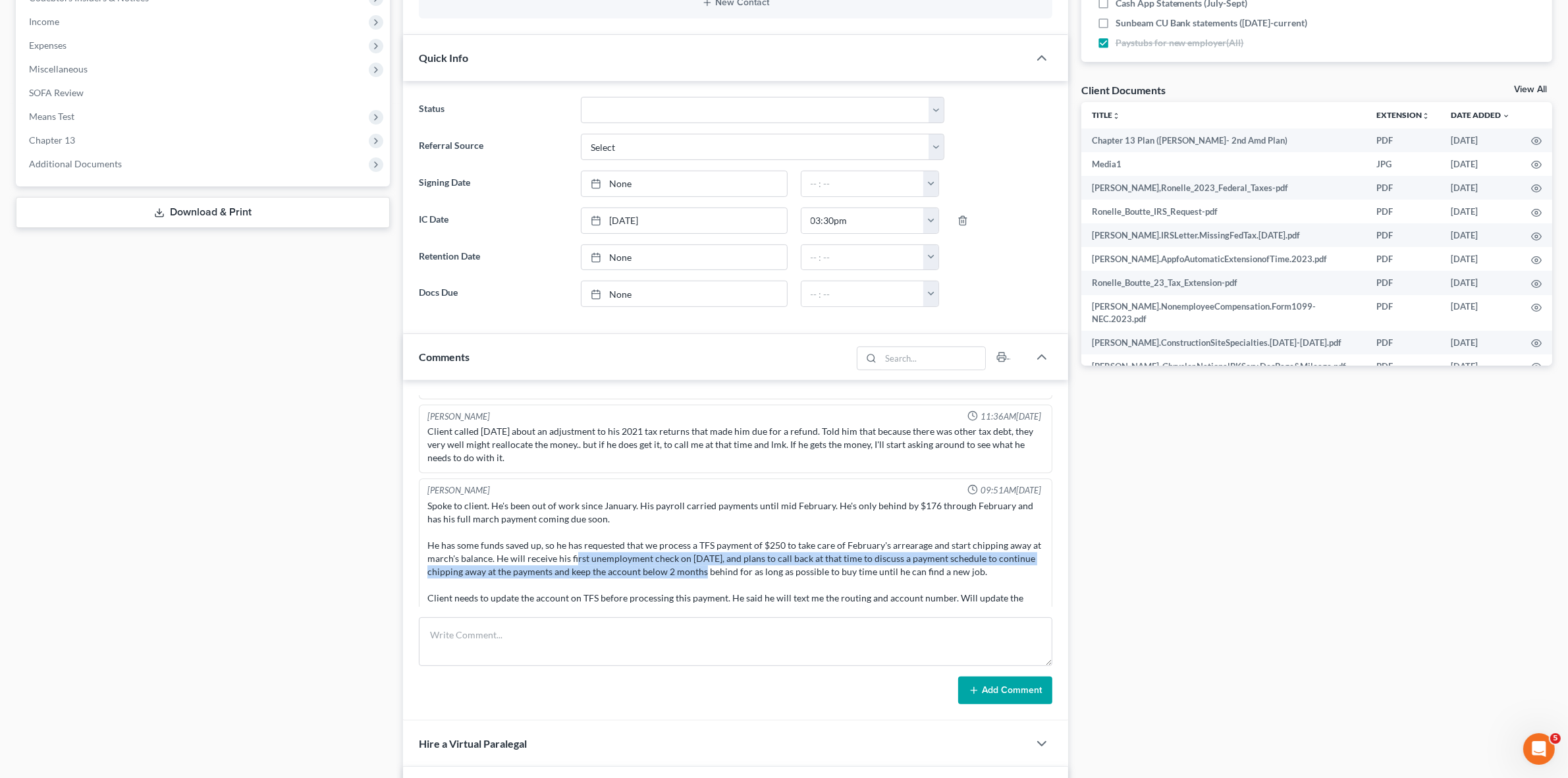
drag, startPoint x: 586, startPoint y: 537, endPoint x: 729, endPoint y: 555, distance: 144.1
click at [729, 555] on div "Spoke to client. He's been out of work since January. His payroll carried payme…" at bounding box center [735, 558] width 615 height 119
click at [698, 522] on div "Spoke to client. He's been out of work since January. His payroll carried payme…" at bounding box center [735, 558] width 615 height 119
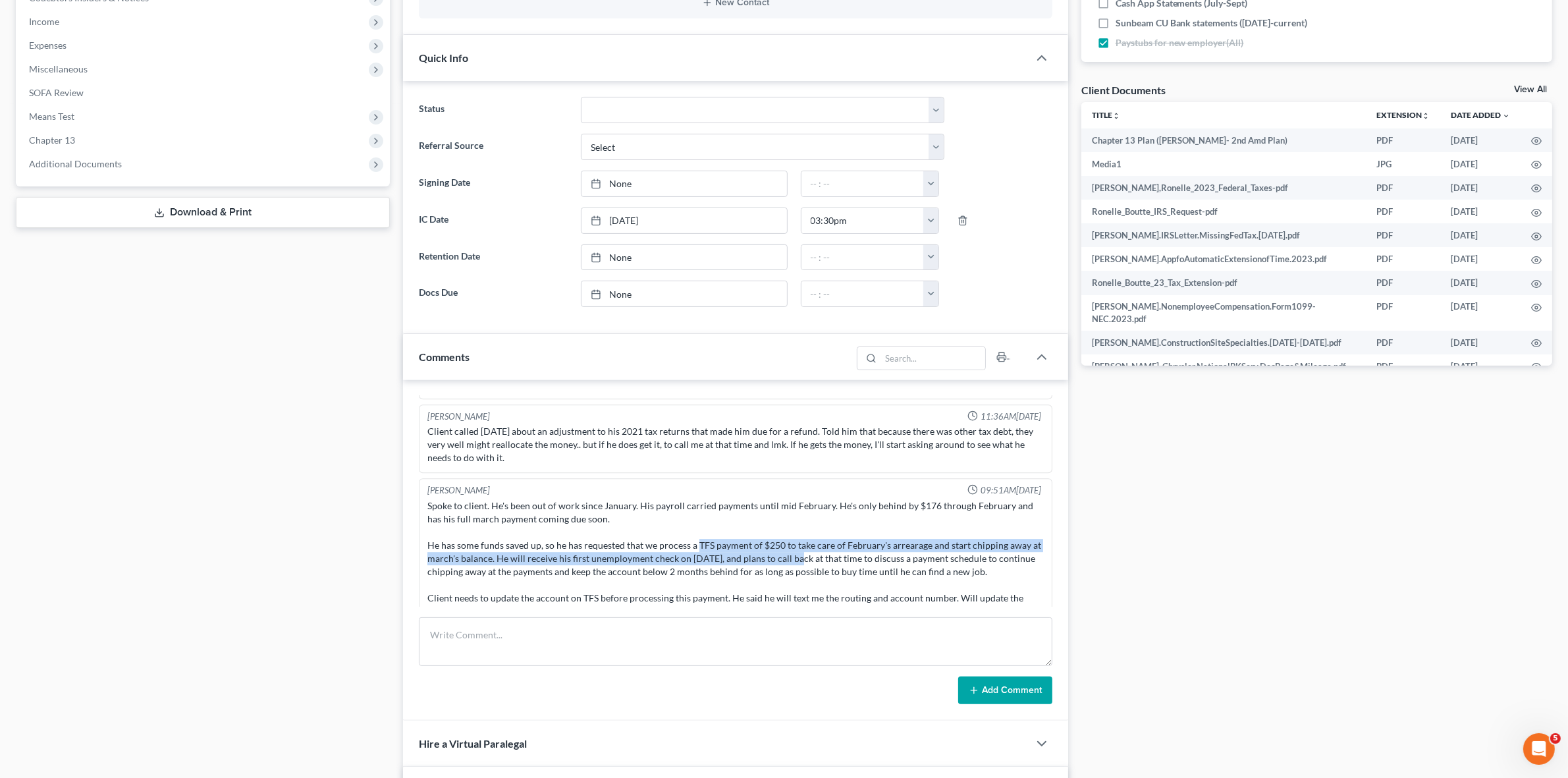
drag, startPoint x: 698, startPoint y: 522, endPoint x: 791, endPoint y: 544, distance: 95.6
click at [791, 544] on div "Spoke to client. He's been out of work since January. His payroll carried payme…" at bounding box center [735, 558] width 615 height 119
click at [862, 535] on div "Spoke to client. He's been out of work since January. His payroll carried payme…" at bounding box center [735, 558] width 615 height 119
click at [1371, 607] on div "Docs Tasks Events Fees Timer 69% Completed Nothing here yet! Tank/Evolve Statem…" at bounding box center [1316, 505] width 484 height 1581
click at [955, 653] on textarea at bounding box center [735, 642] width 633 height 49
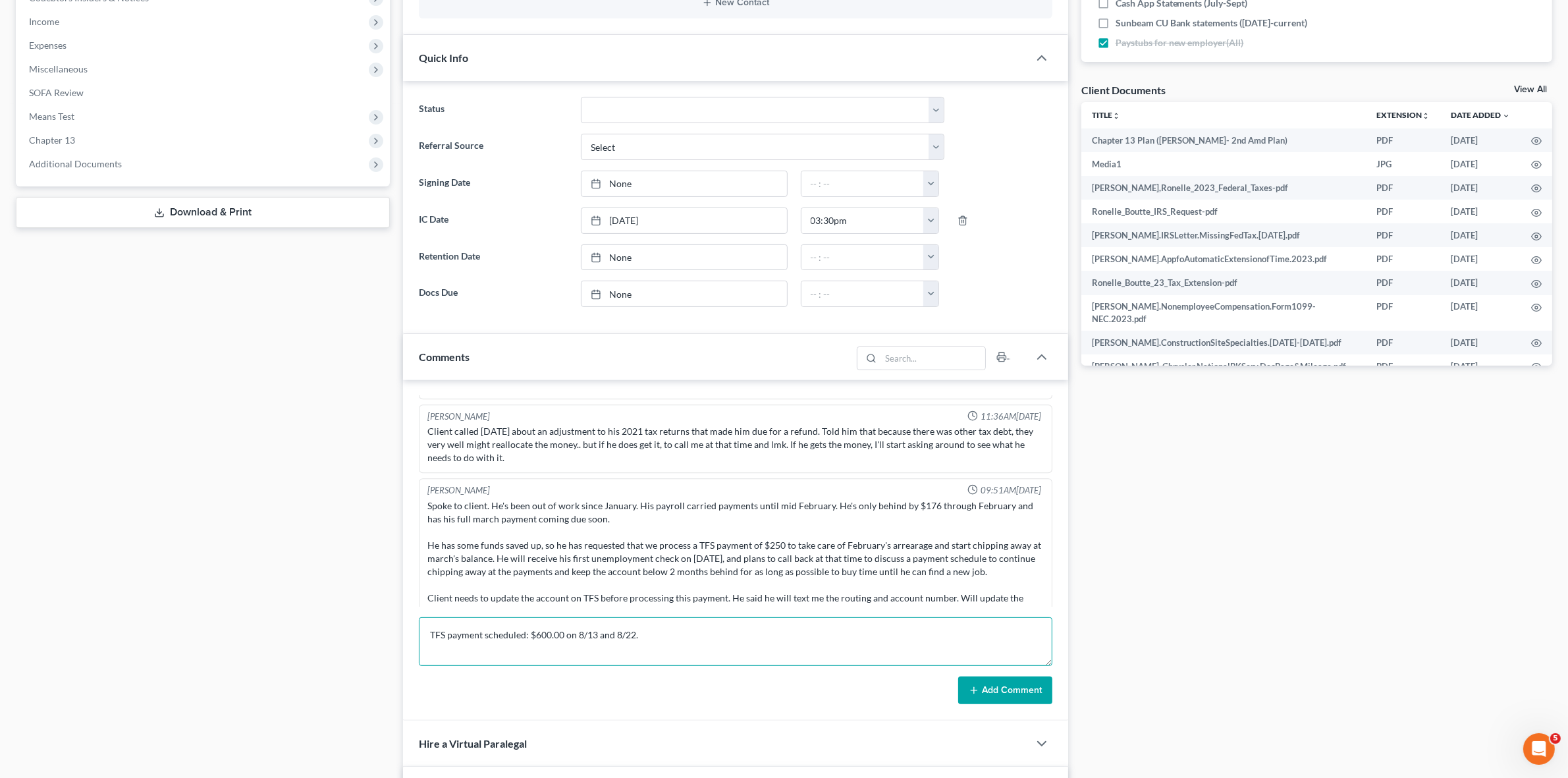
type textarea "TFS payment scheduled: $600.00 on 8/13 and 8/22."
click at [1011, 690] on button "Add Comment" at bounding box center [1005, 691] width 94 height 28
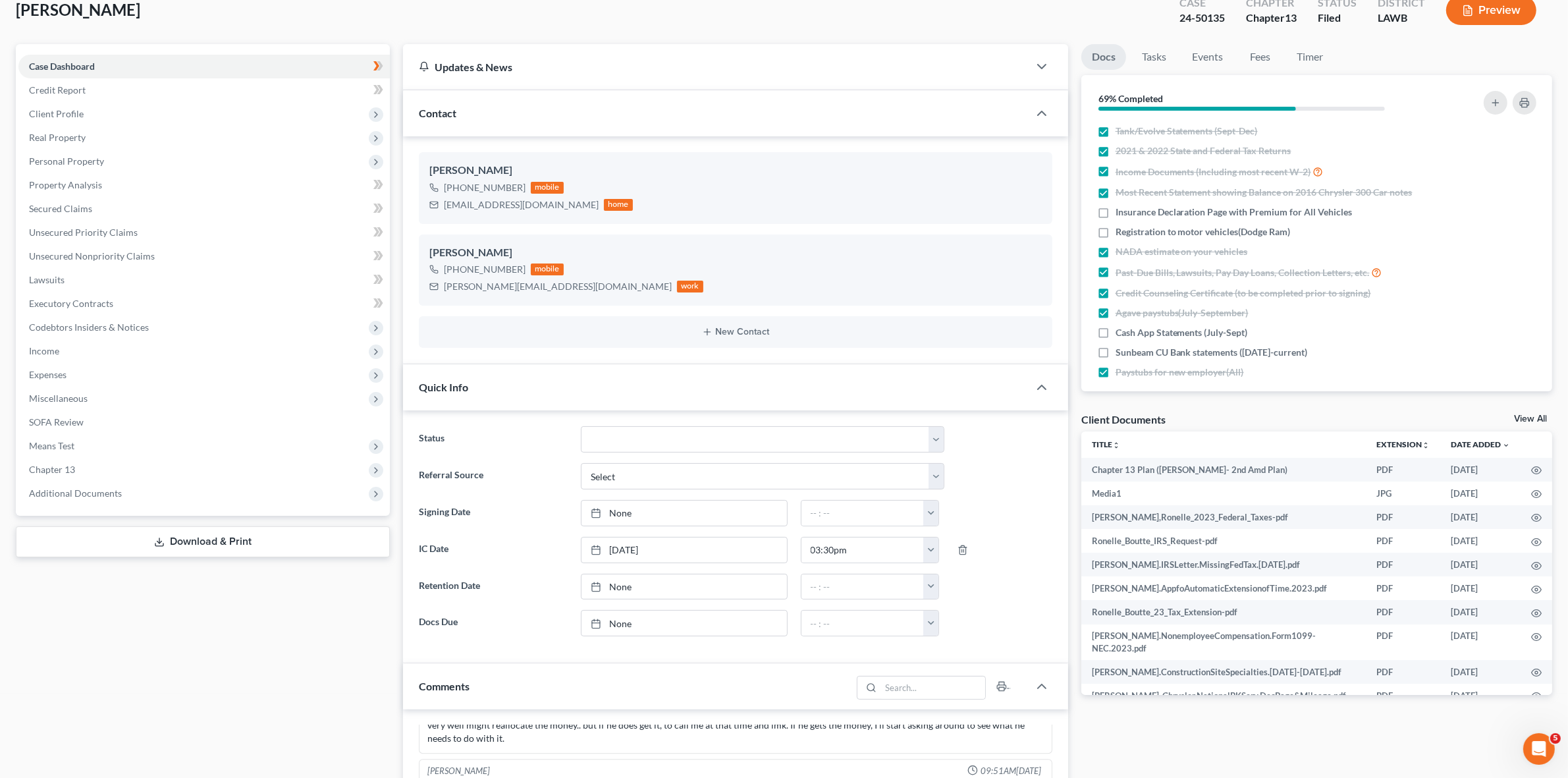
scroll to position [0, 0]
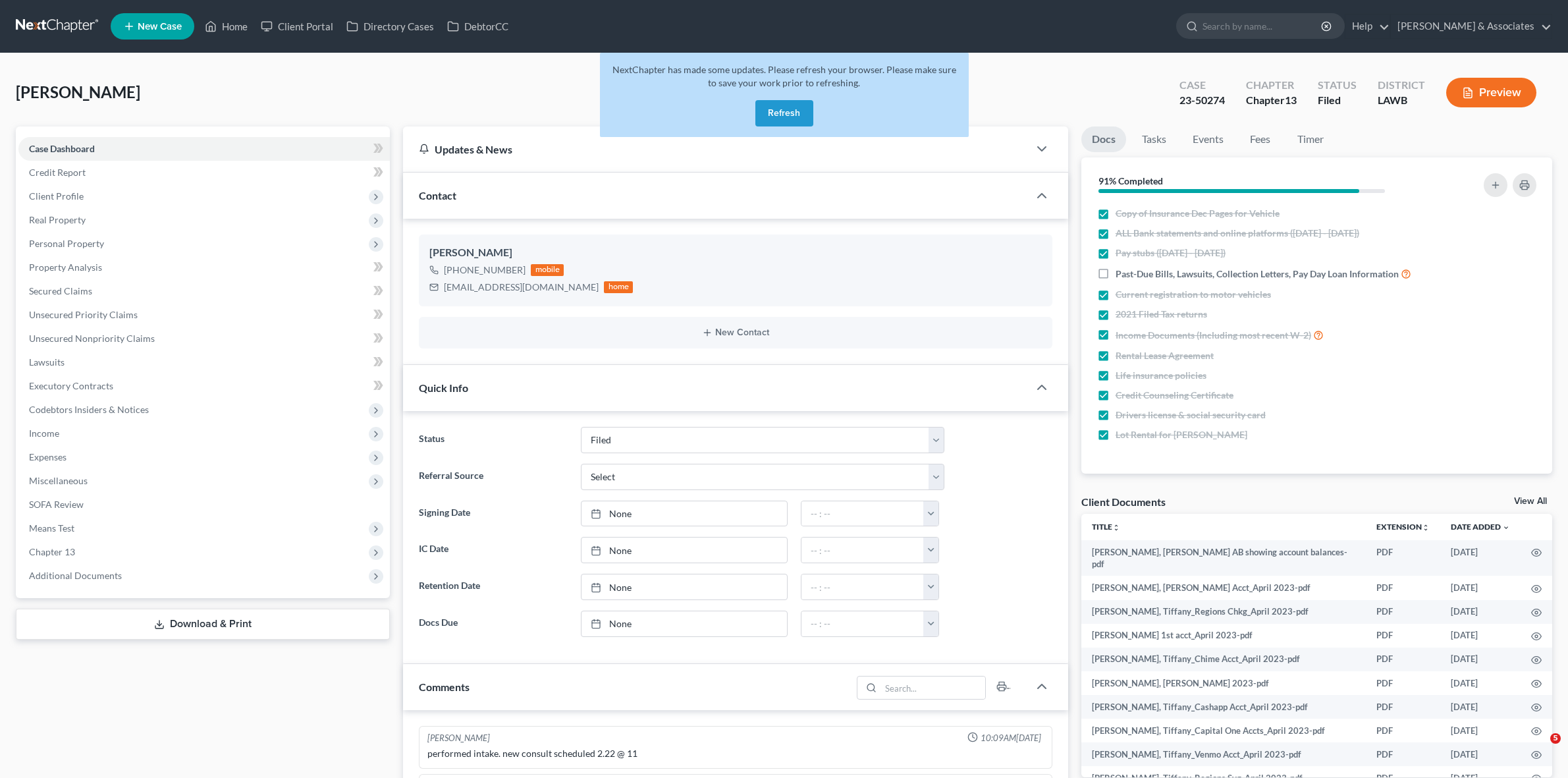
select select "8"
select select "0"
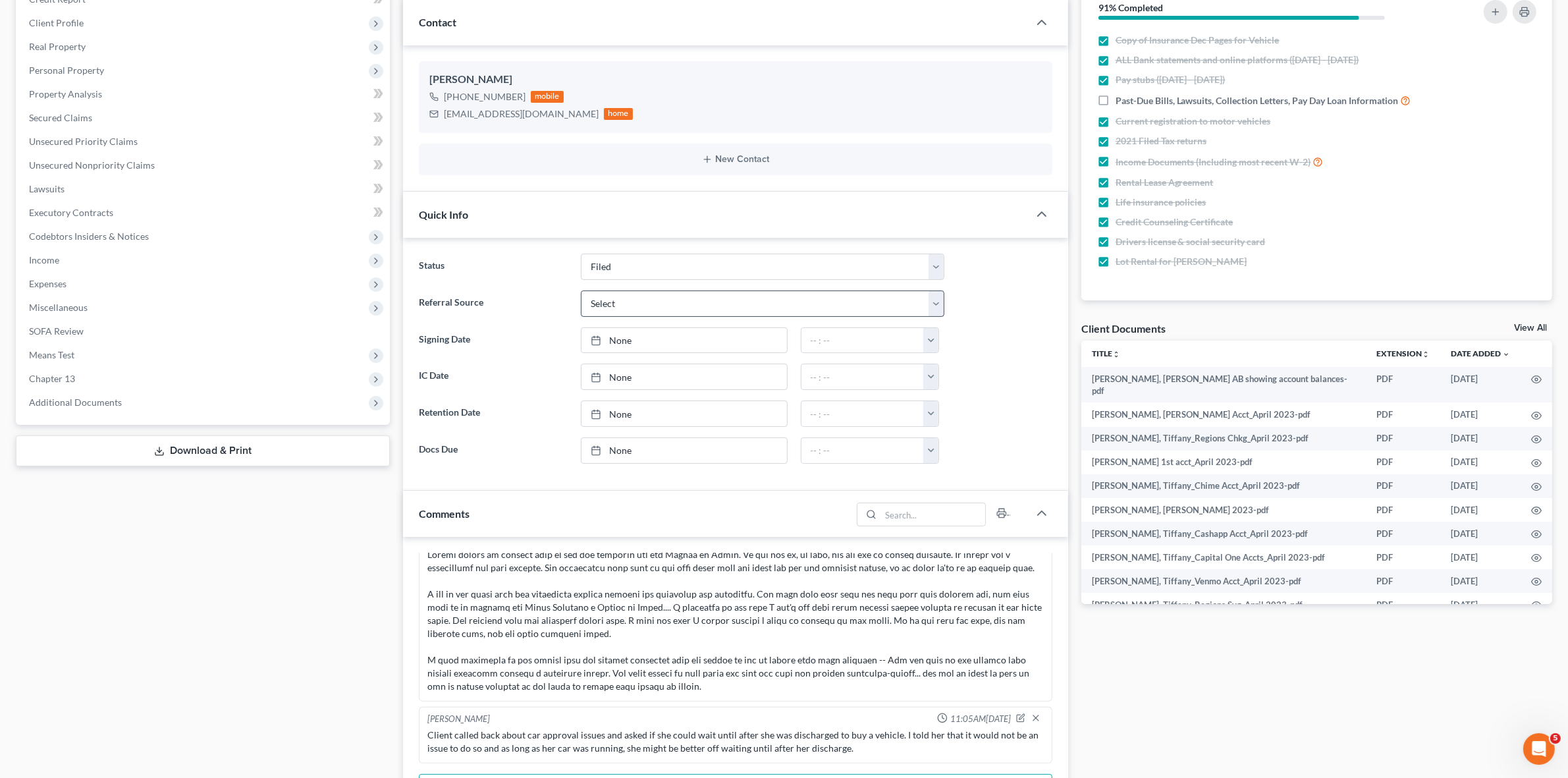
scroll to position [412, 0]
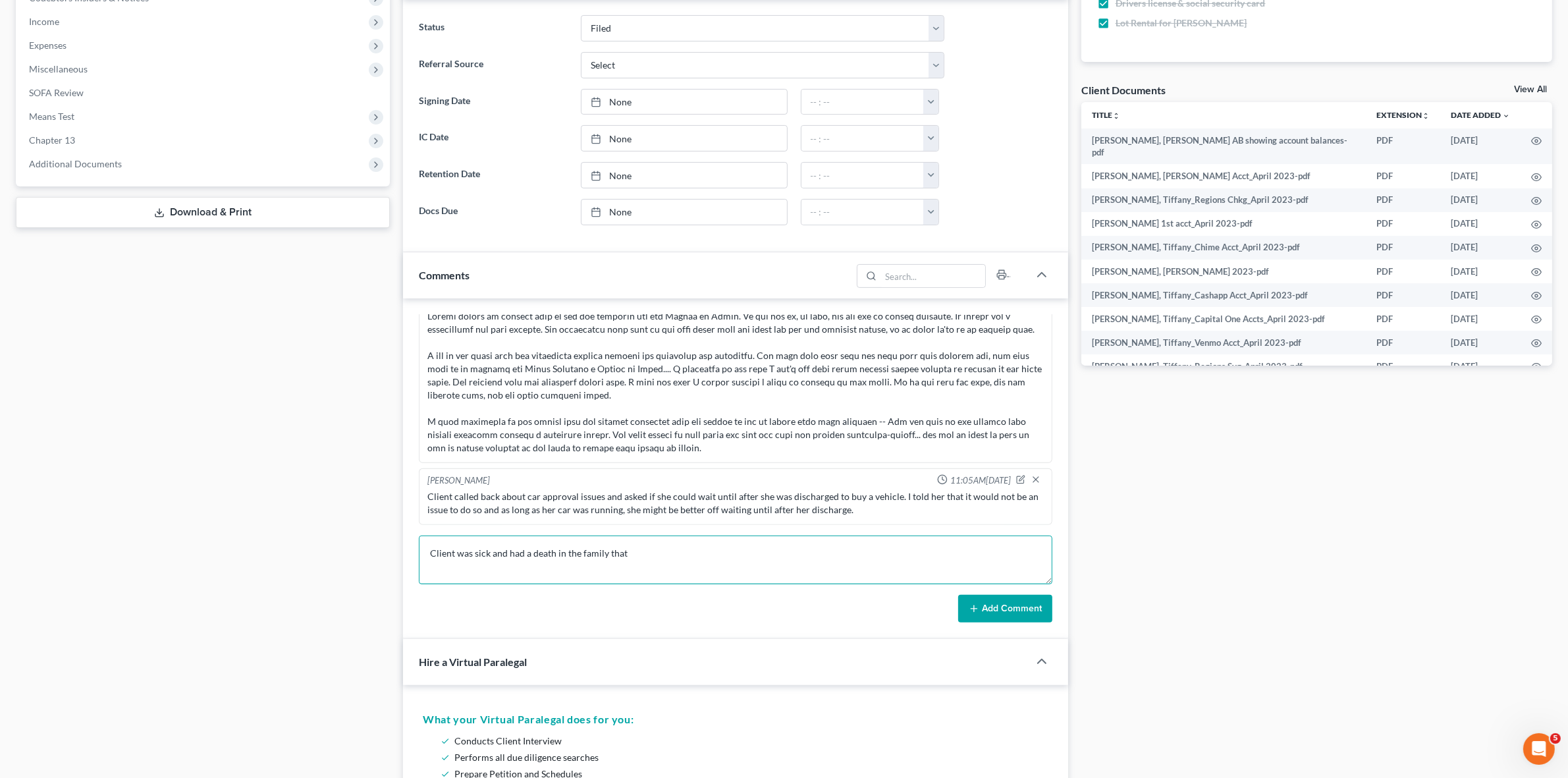
click at [661, 562] on textarea "Client was sick and had a death in the family that" at bounding box center [735, 560] width 633 height 49
click at [427, 558] on textarea "Client was sick and had a death in the family that" at bounding box center [735, 560] width 633 height 49
click at [607, 554] on textarea "Called about MTD: Client was sick and had a death in the family that" at bounding box center [735, 560] width 633 height 49
click at [696, 554] on textarea "Called about MTD: Client was sick and had 3 deaths in her family that" at bounding box center [735, 560] width 633 height 49
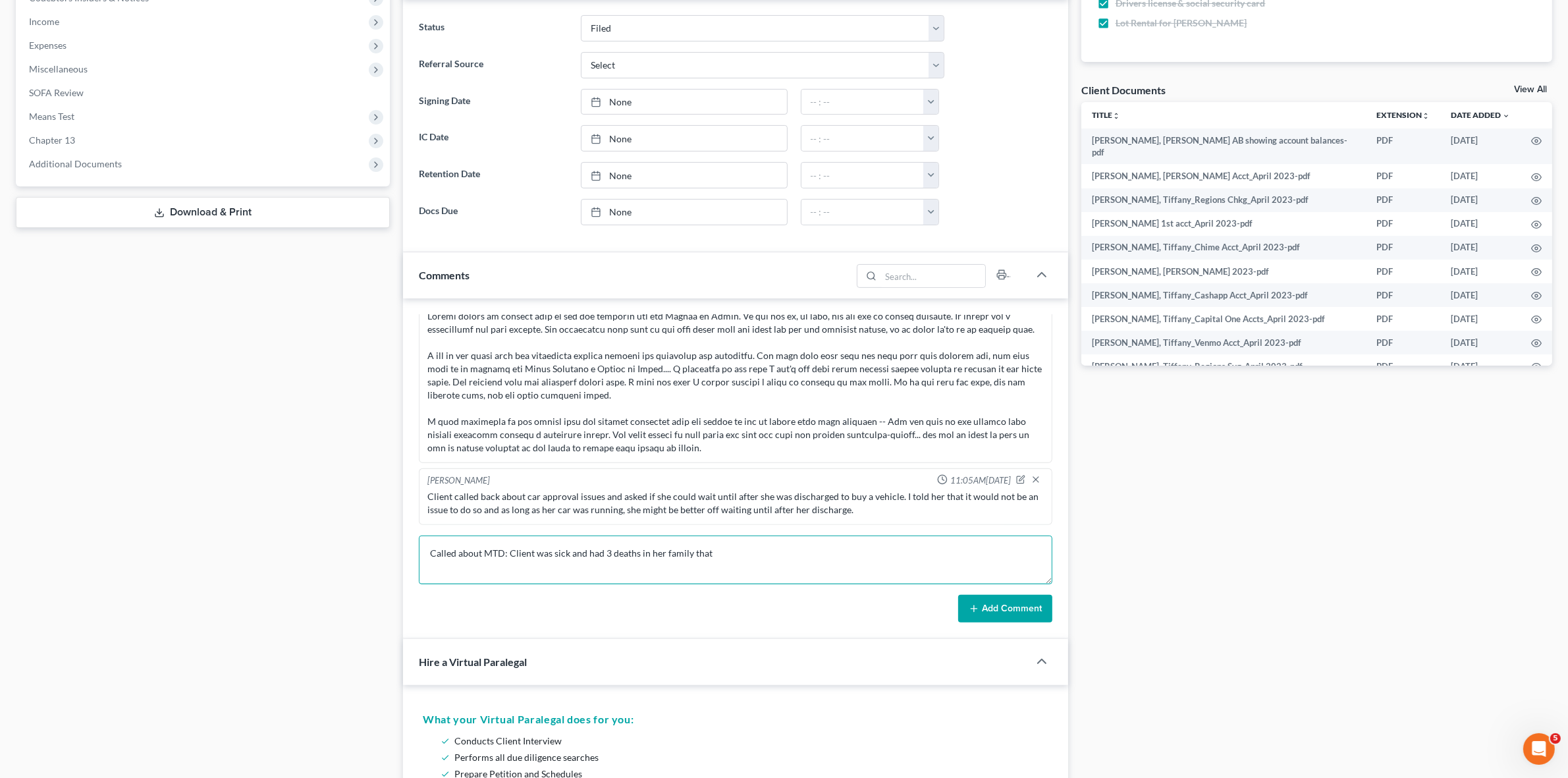
click at [696, 554] on textarea "Called about MTD: Client was sick and had 3 deaths in her family that" at bounding box center [735, 560] width 633 height 49
click at [699, 558] on textarea "Called about MTD: Client was sick and had 3 deaths in her family (grat aunt, co…" at bounding box center [735, 560] width 633 height 49
click at [699, 552] on textarea "Called about MTD: Client was sick and had 3 deaths in her family (grat aunt, co…" at bounding box center [735, 560] width 633 height 49
click at [950, 561] on textarea "Called about MTD: Client was sick and had 3 deaths in her family (great aunt, c…" at bounding box center [735, 560] width 633 height 49
click at [563, 557] on textarea "Called about MTD: Client was sick and had 3 deaths in her family (great aunt, c…" at bounding box center [735, 560] width 633 height 49
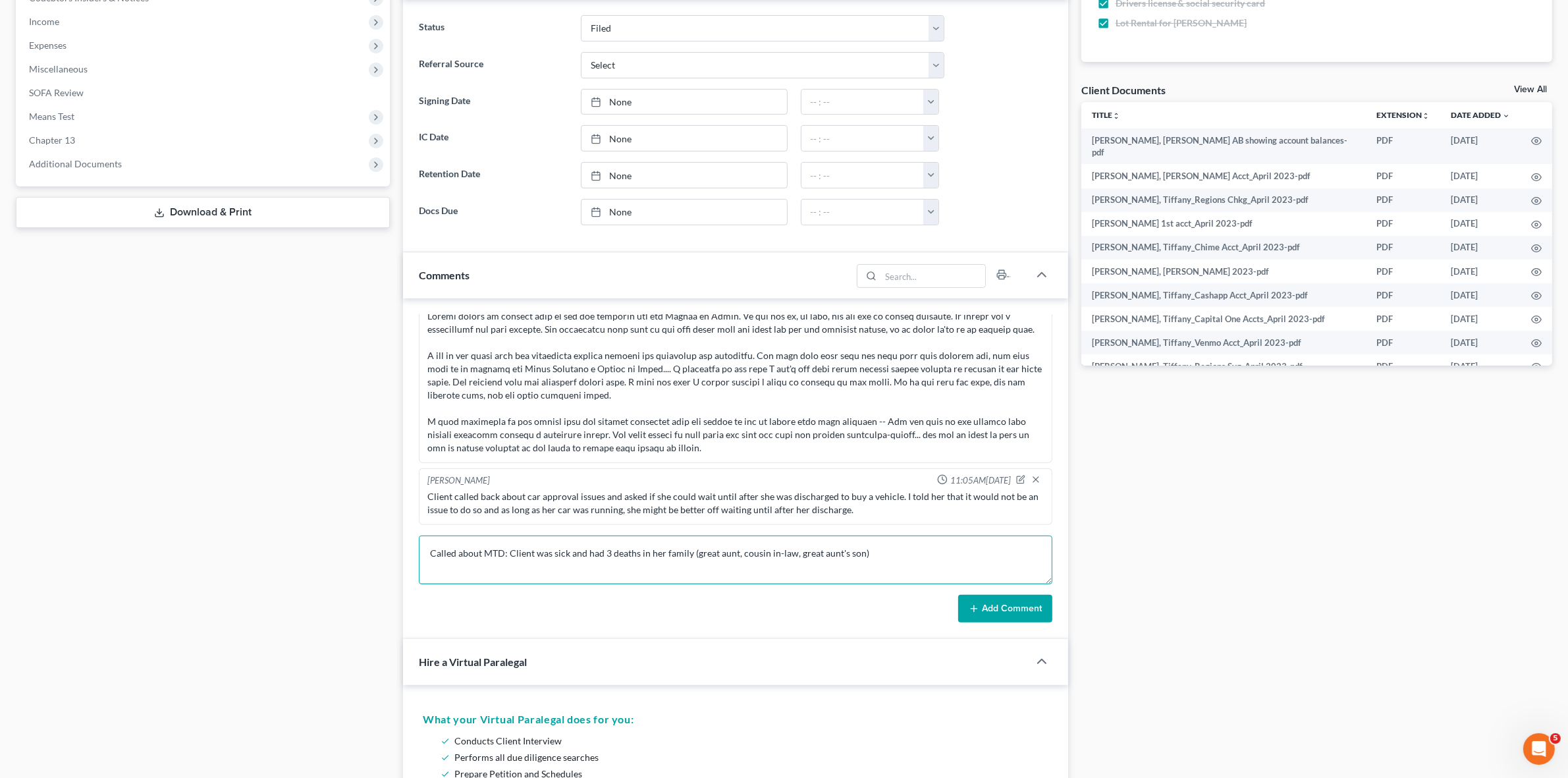
click at [563, 557] on textarea "Called about MTD: Client was sick and had 3 deaths in her family (great aunt, c…" at bounding box center [735, 560] width 633 height 49
click at [495, 555] on textarea "Called about MTD: Client had 3 deaths in her family (great aunt, cousin in-law,…" at bounding box center [735, 560] width 633 height 49
click at [495, 557] on textarea "Called about MTD: Client had 3 deaths in her family (great aunt, cousin in-law,…" at bounding box center [735, 560] width 633 height 49
click at [956, 561] on textarea "Called about arrearage: Client had 3 deaths in her family (great aunt, cousin i…" at bounding box center [735, 560] width 633 height 49
drag, startPoint x: 429, startPoint y: 571, endPoint x: 451, endPoint y: 568, distance: 22.2
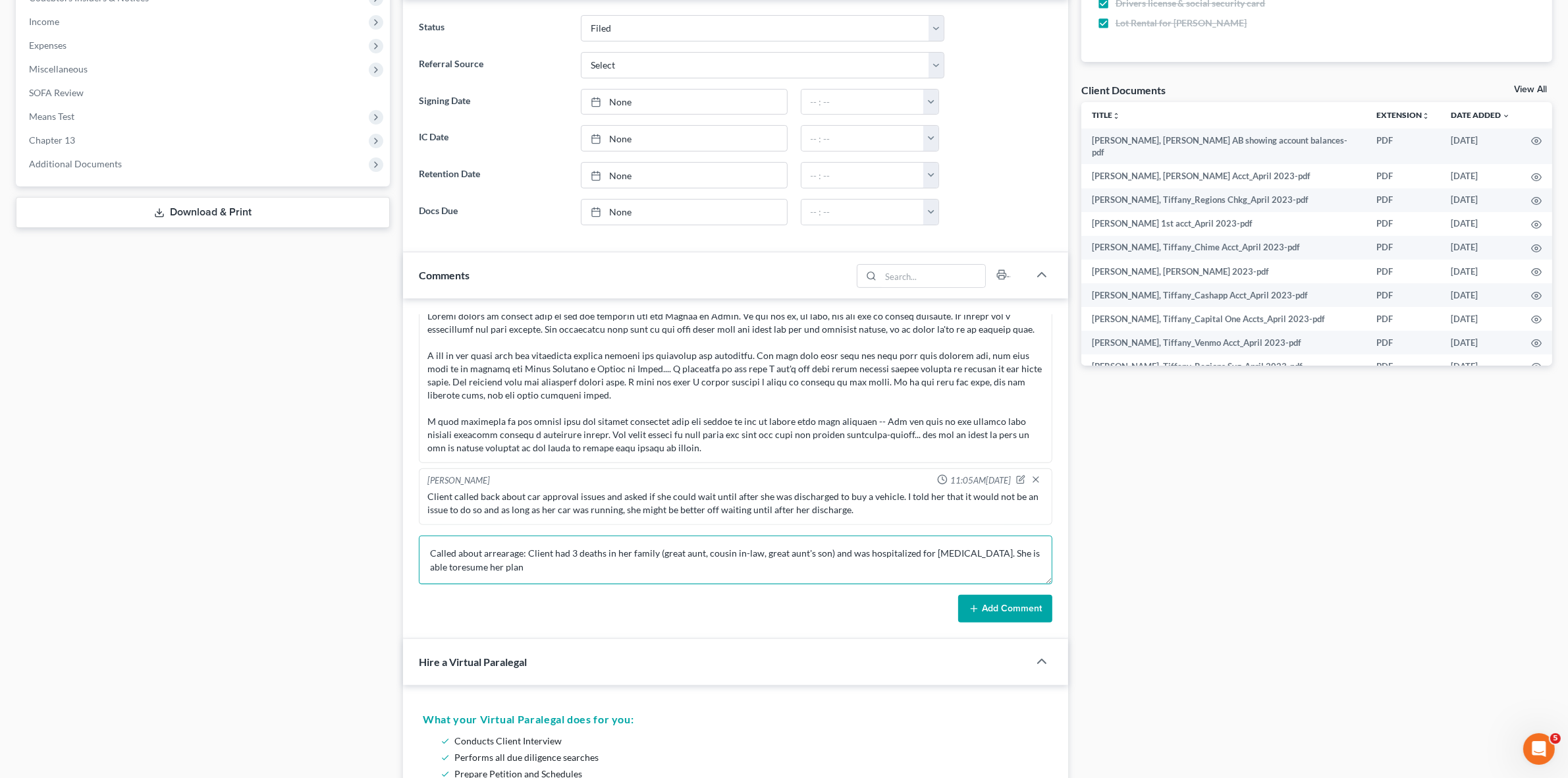
drag, startPoint x: 451, startPoint y: 568, endPoint x: 436, endPoint y: 567, distance: 15.0
click at [436, 567] on textarea "Called about arrearage: Client had 3 deaths in her family (great aunt, cousin i…" at bounding box center [735, 560] width 633 height 49
click at [439, 571] on textarea "Called about arrearage: Client had 3 deaths in her family (great aunt, cousin i…" at bounding box center [735, 560] width 633 height 49
click at [550, 581] on textarea "Called about arrearage: Client had 3 deaths in her family (great aunt, cousin i…" at bounding box center [735, 560] width 633 height 49
click at [1461, 568] on div "Docs Tasks Events Fees Timer 91% Completed Nothing here yet! Copy of Insurance …" at bounding box center [1316, 766] width 484 height 2103
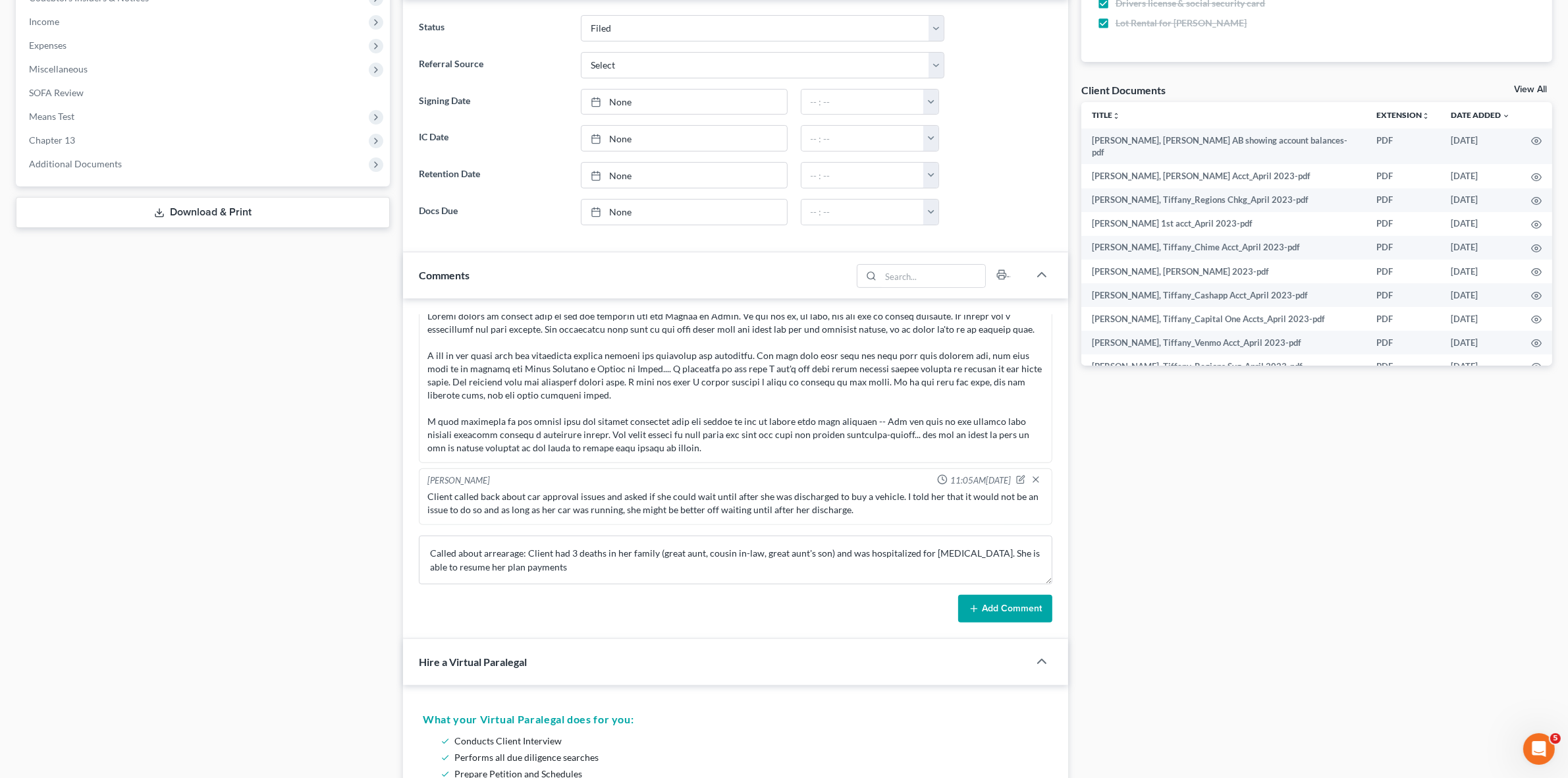
click at [1430, 511] on div "Docs Tasks Events Fees Timer 91% Completed Nothing here yet! Copy of Insurance …" at bounding box center [1316, 766] width 484 height 2103
click at [720, 573] on textarea "Called about arrearage: Client had 3 deaths in her family (great aunt, cousin i…" at bounding box center [735, 560] width 633 height 49
drag, startPoint x: 1479, startPoint y: 555, endPoint x: 1472, endPoint y: 567, distance: 13.9
click at [1477, 555] on div "Docs Tasks Events Fees Timer 91% Completed Nothing here yet! Copy of Insurance …" at bounding box center [1316, 766] width 484 height 2103
click at [820, 571] on textarea "Called about arrearage: Client had 3 deaths in her family (great aunt, cousin i…" at bounding box center [735, 560] width 633 height 49
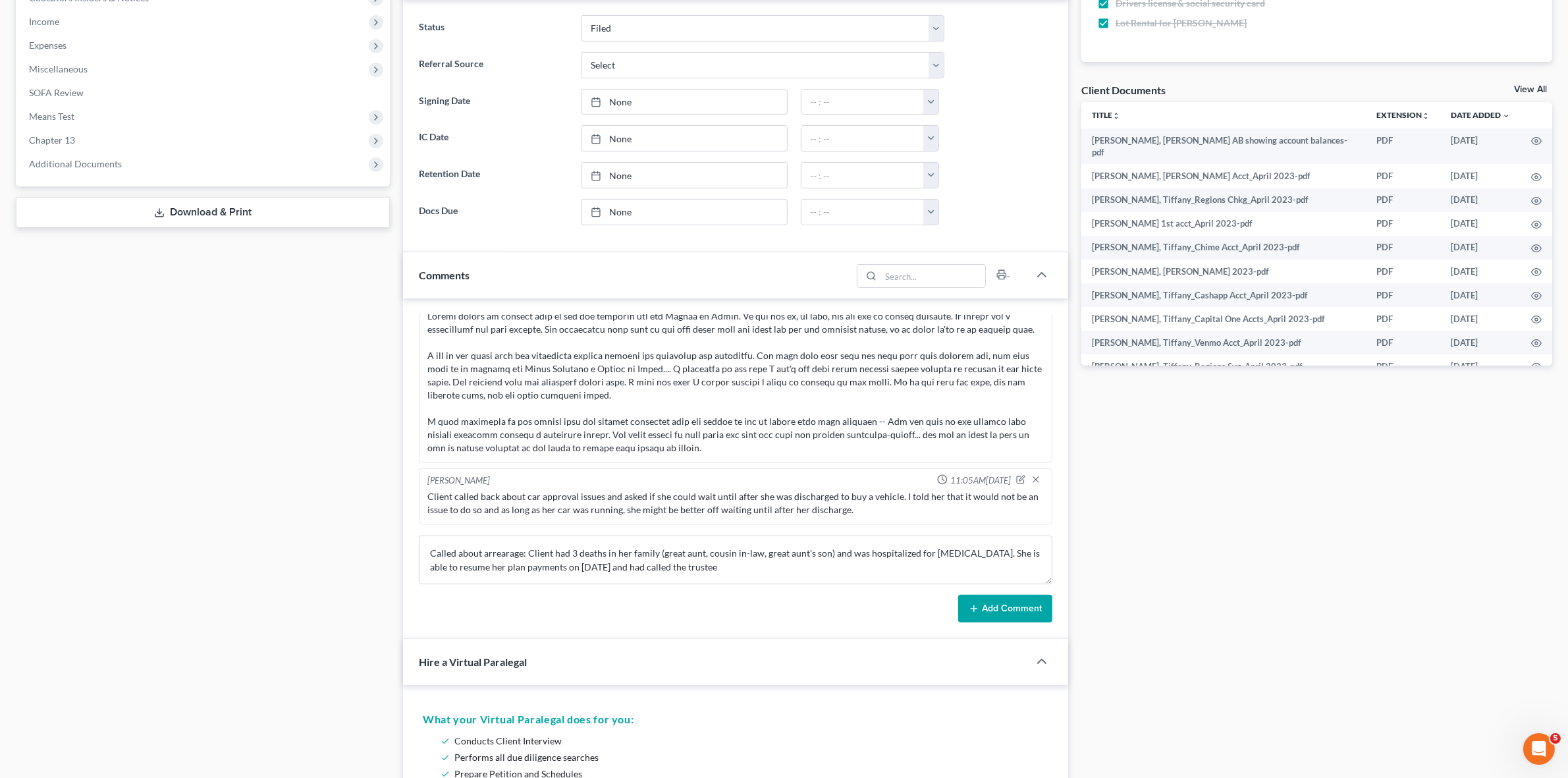
click at [1488, 514] on div "Docs Tasks Events Fees Timer 91% Completed Nothing here yet! Copy of Insurance …" at bounding box center [1316, 766] width 484 height 2103
click at [803, 581] on textarea "Called about arrearage: Client had 3 deaths in her family (great aunt, cousin i…" at bounding box center [735, 560] width 633 height 49
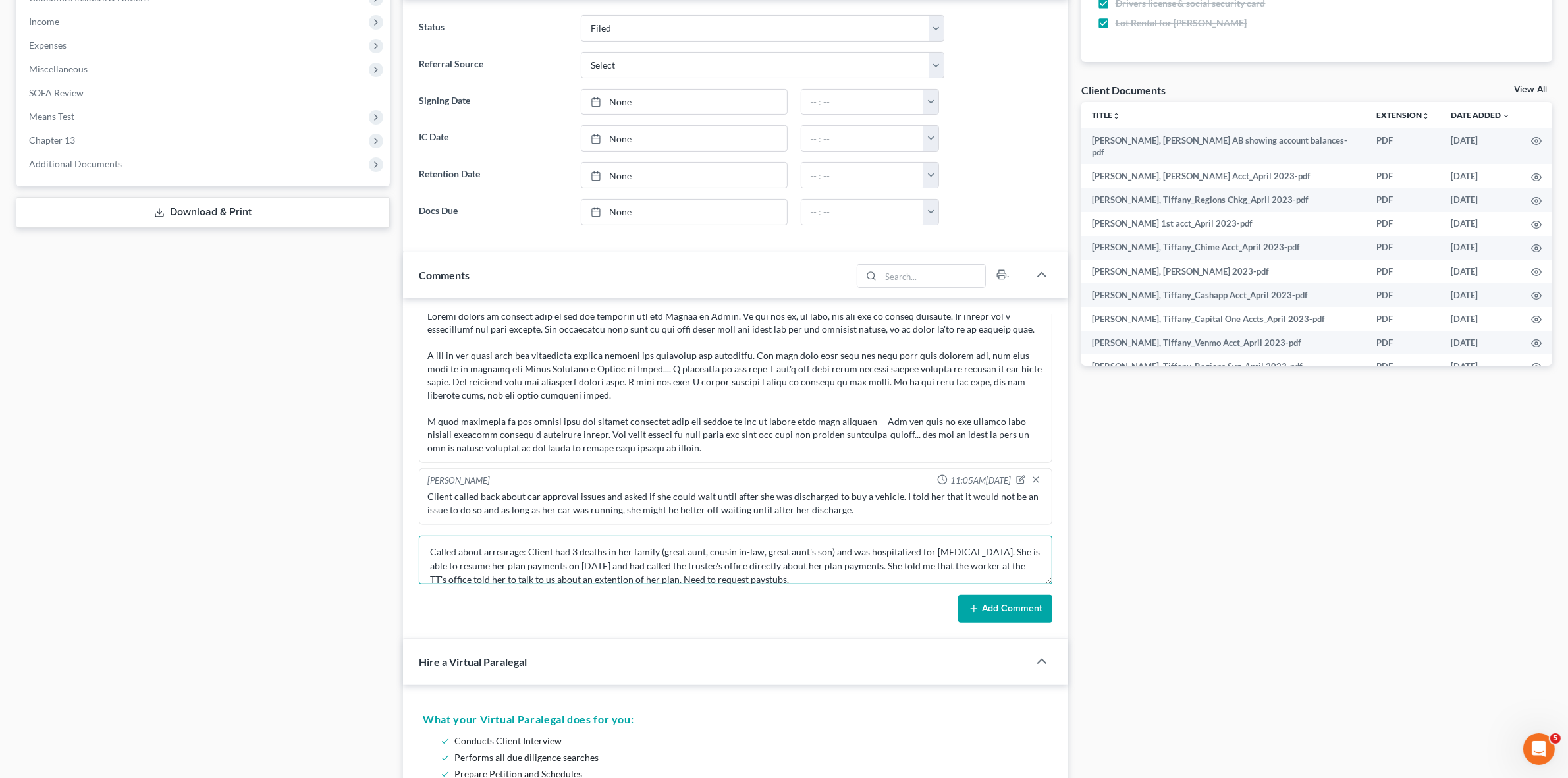
type textarea "Called about arrearage: Client had 3 deaths in her family (great aunt, cousin i…"
click at [1011, 618] on button "Add Comment" at bounding box center [1005, 609] width 94 height 28
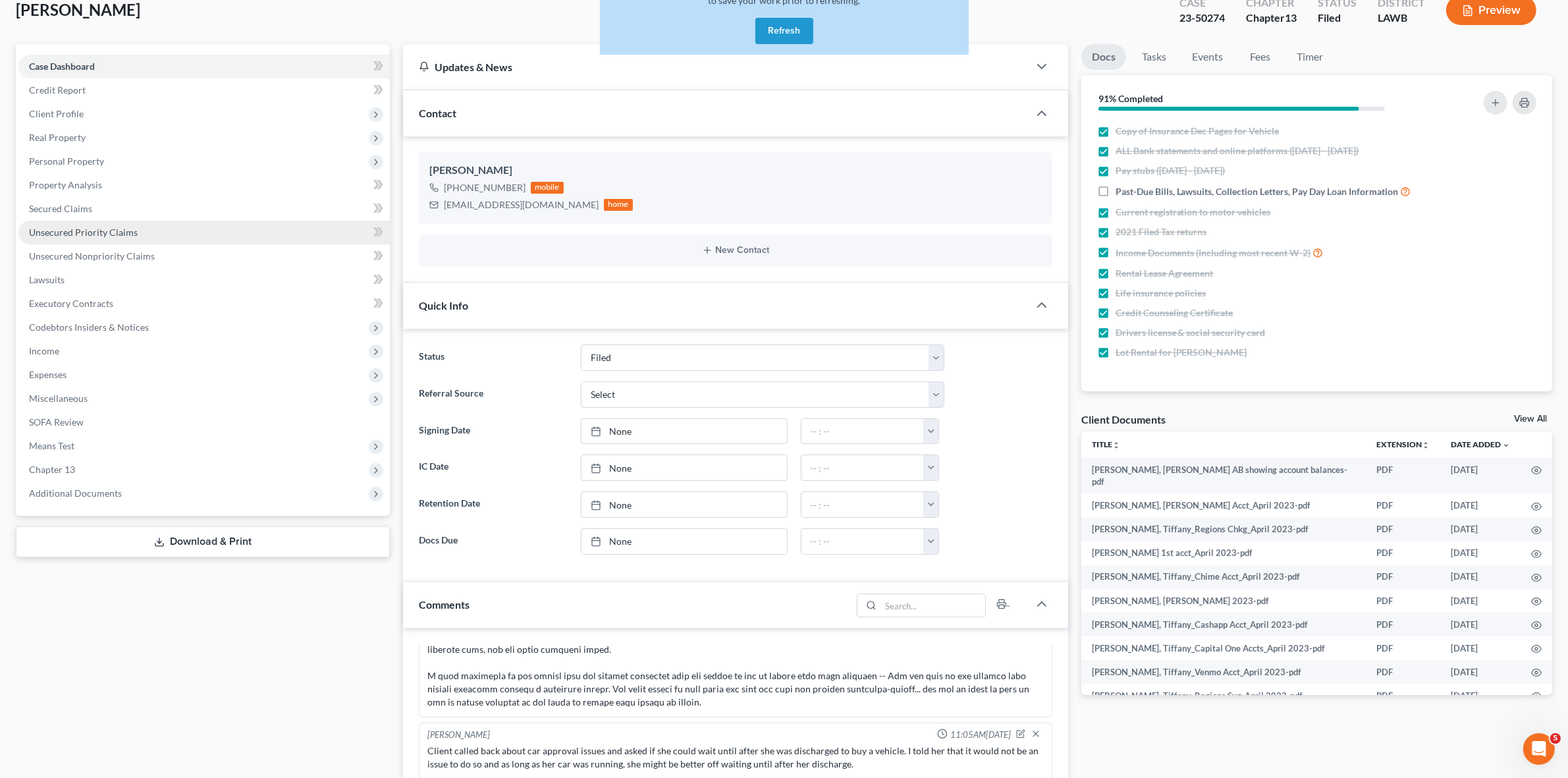
scroll to position [0, 0]
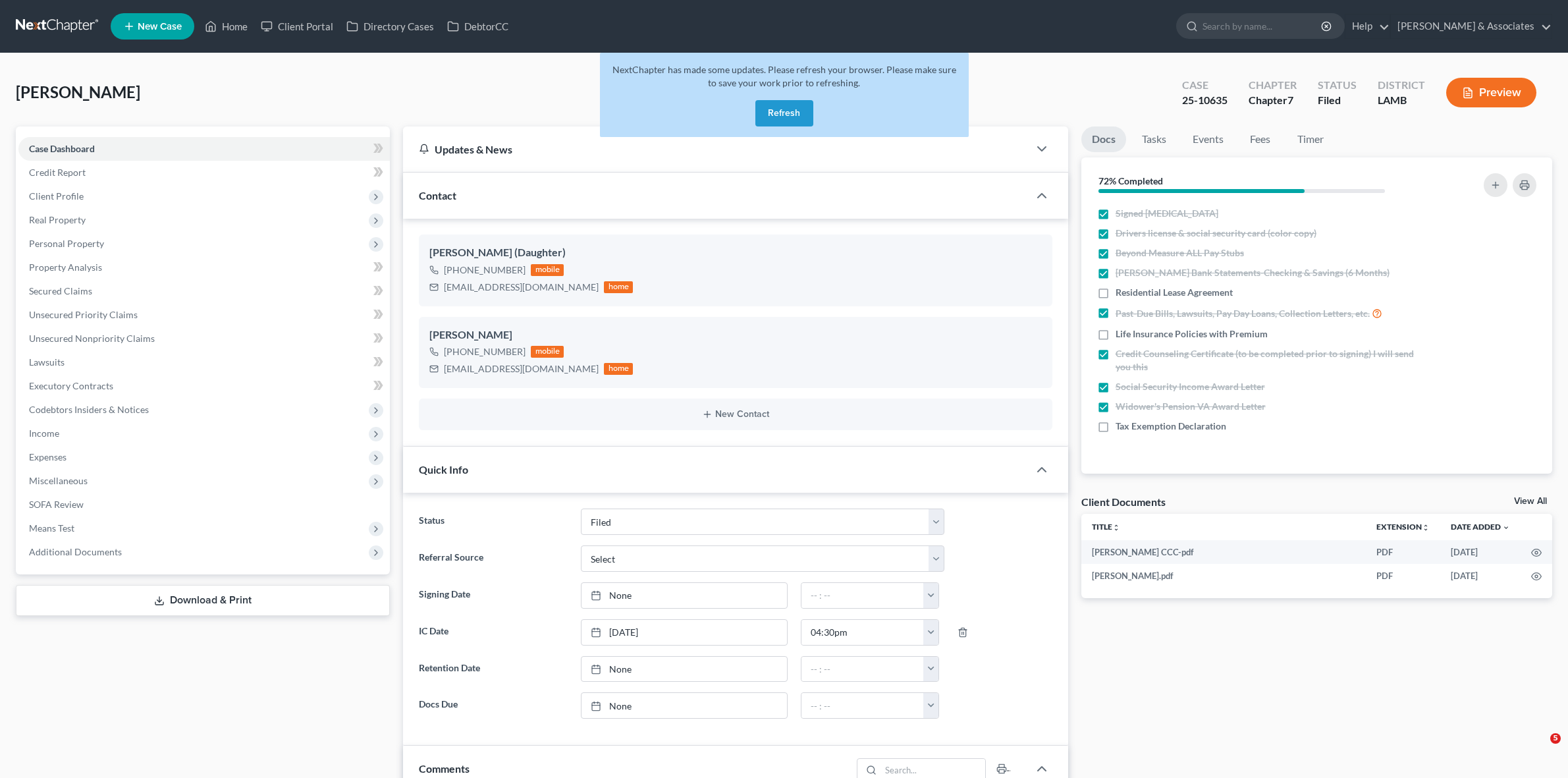
select select "8"
select select "0"
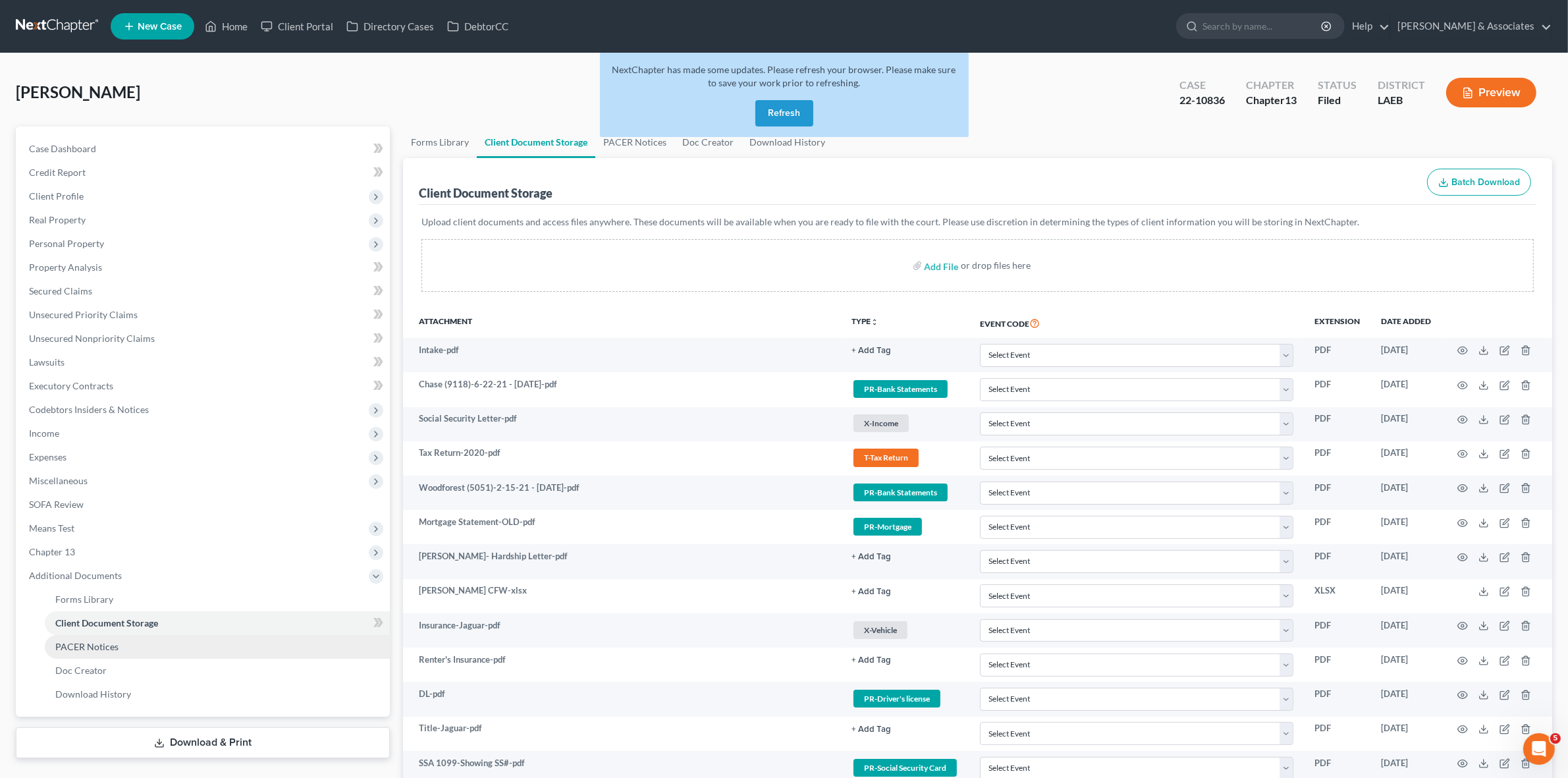
click at [278, 648] on link "PACER Notices" at bounding box center [217, 646] width 345 height 24
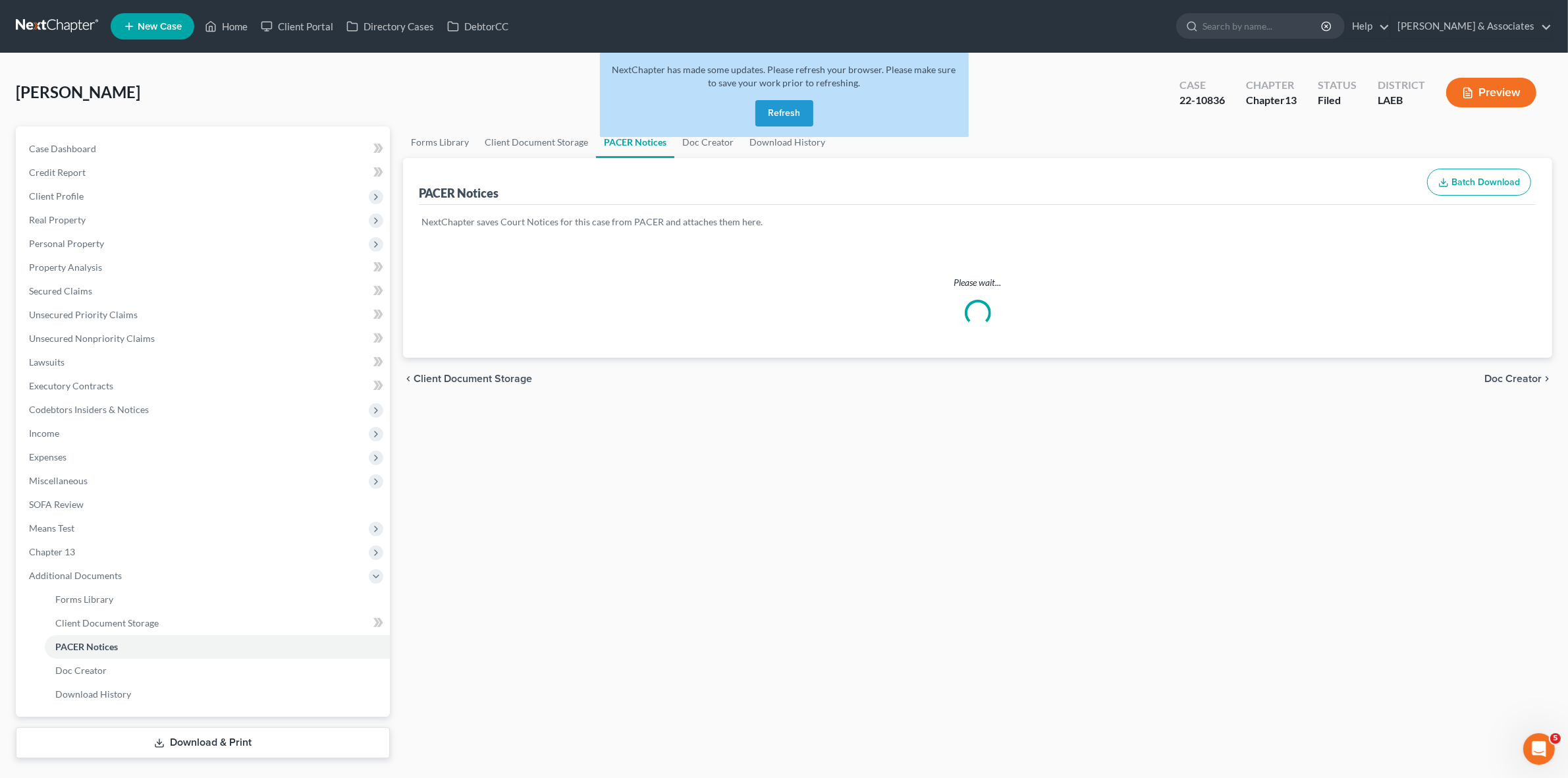
click at [781, 106] on button "Refresh" at bounding box center [784, 113] width 58 height 26
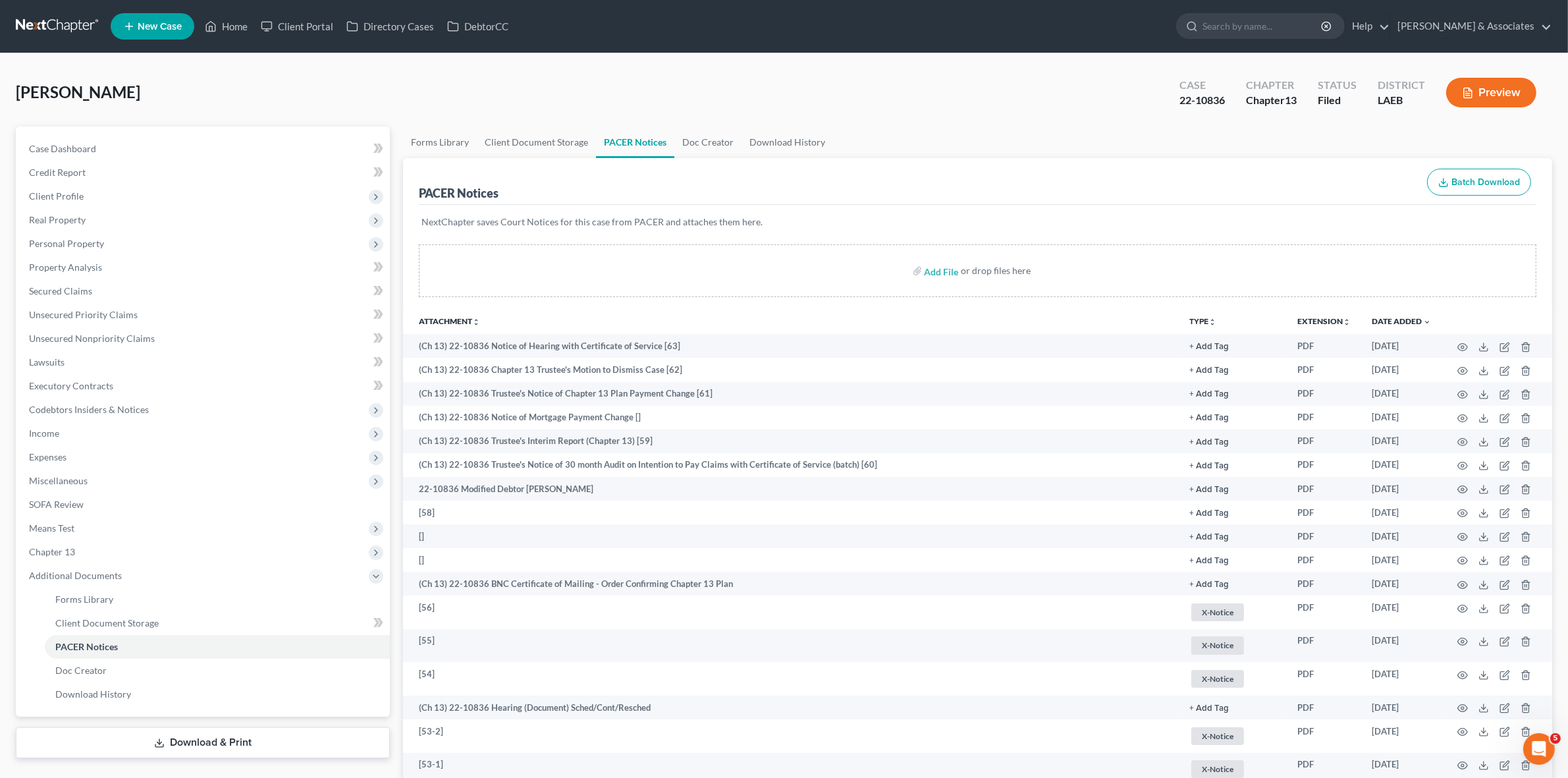
click at [1433, 127] on ul "Forms Library Client Document Storage PACER Notices Doc Creator Download History" at bounding box center [977, 142] width 1149 height 31
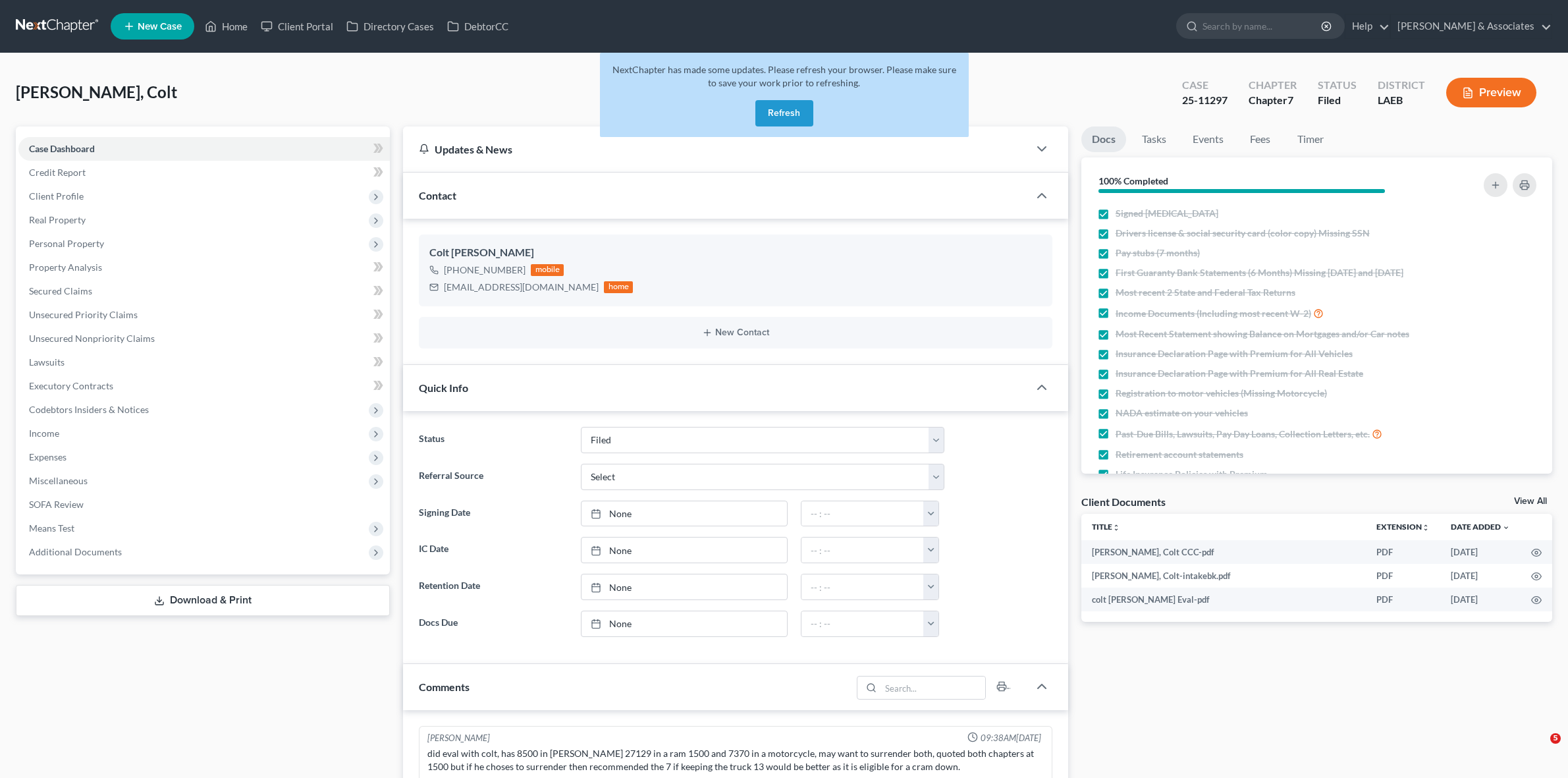
select select "8"
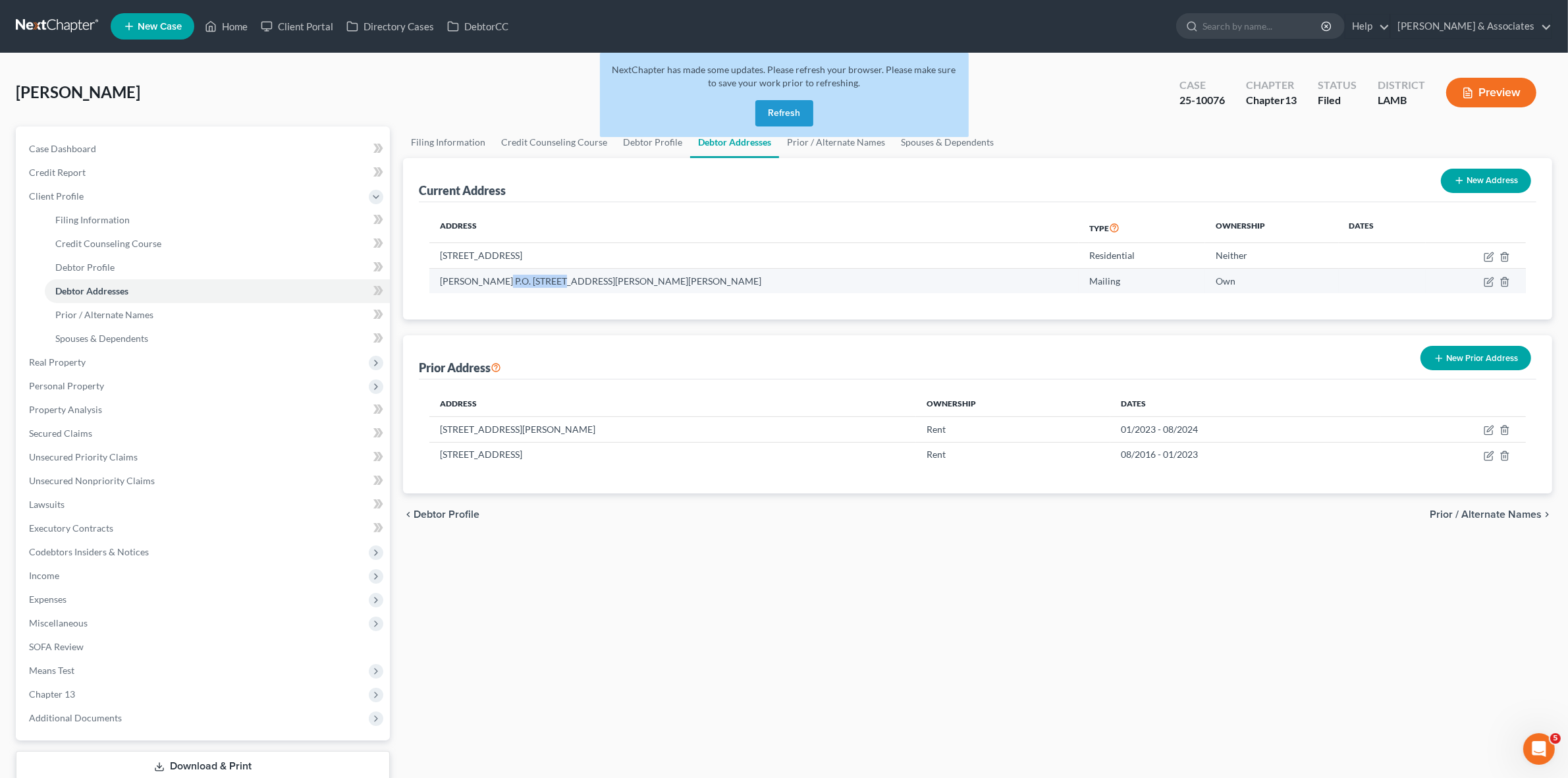
drag, startPoint x: 495, startPoint y: 282, endPoint x: 542, endPoint y: 278, distance: 47.2
click at [542, 278] on td "[PERSON_NAME] P.O. [STREET_ADDRESS][PERSON_NAME][PERSON_NAME]" at bounding box center [754, 281] width 649 height 25
copy td "P.O. Box 13,"
click at [620, 277] on td "Daryl Barbier P.O. Box 13, 22801 Greenwell Springs Rd., Greenwell Springs, LA 7…" at bounding box center [754, 281] width 649 height 25
click at [774, 111] on button "Refresh" at bounding box center [784, 113] width 58 height 26
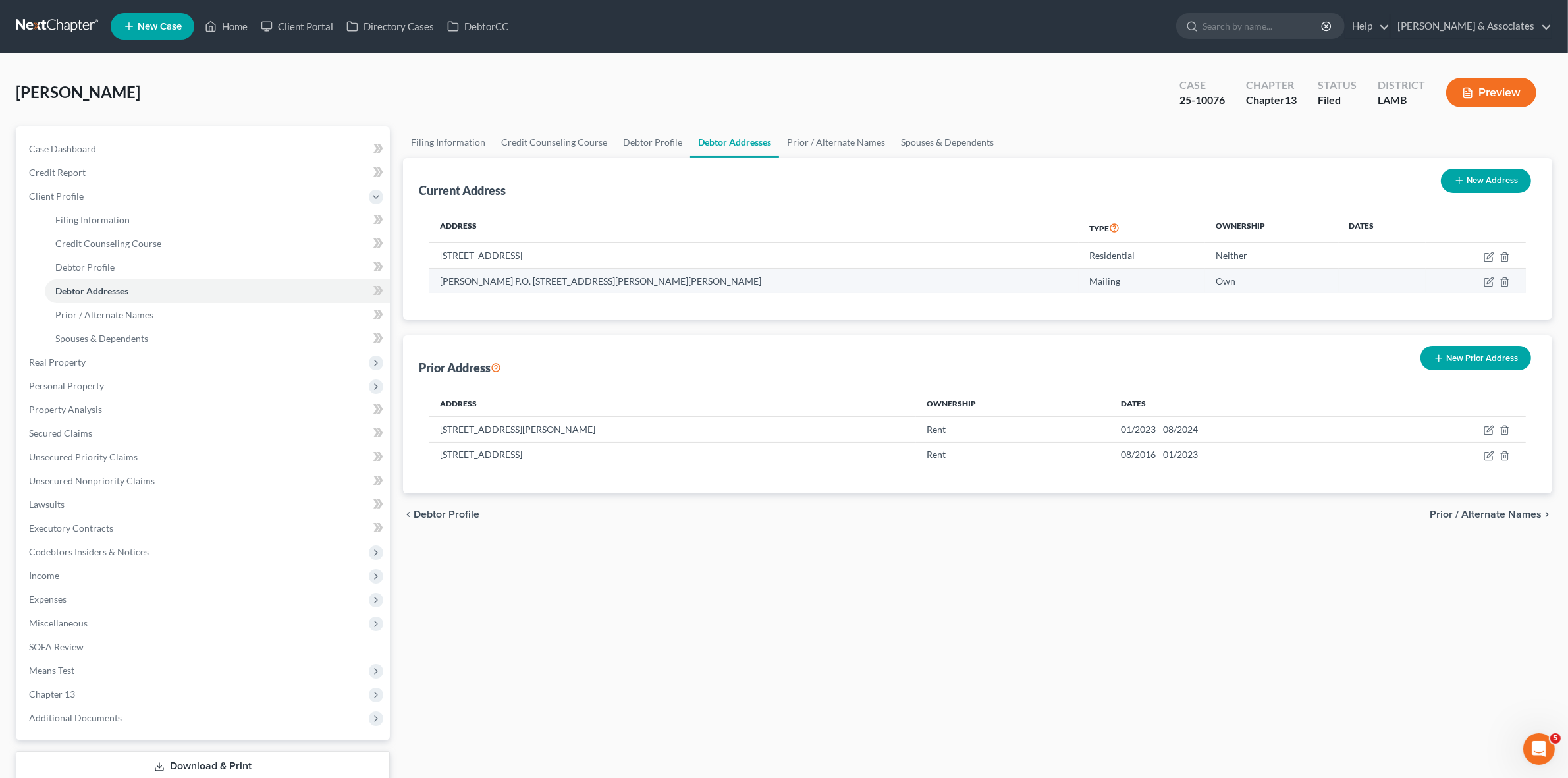
drag, startPoint x: 666, startPoint y: 280, endPoint x: 781, endPoint y: 282, distance: 115.0
click at [781, 282] on td "[PERSON_NAME] P.O. [STREET_ADDRESS][PERSON_NAME][PERSON_NAME]" at bounding box center [754, 281] width 649 height 25
copy td "[PERSON_NAME][GEOGRAPHIC_DATA]"
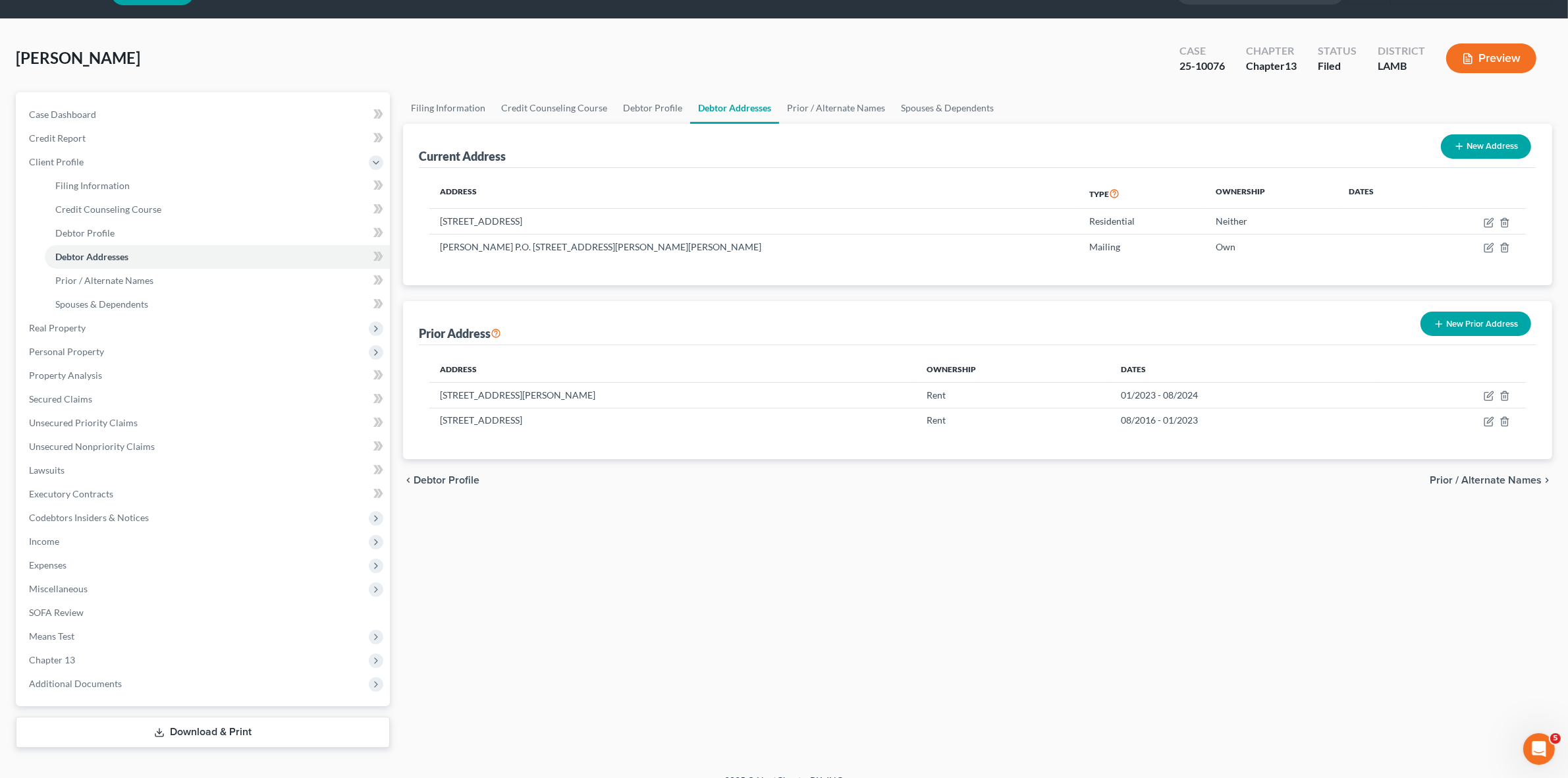
scroll to position [53, 0]
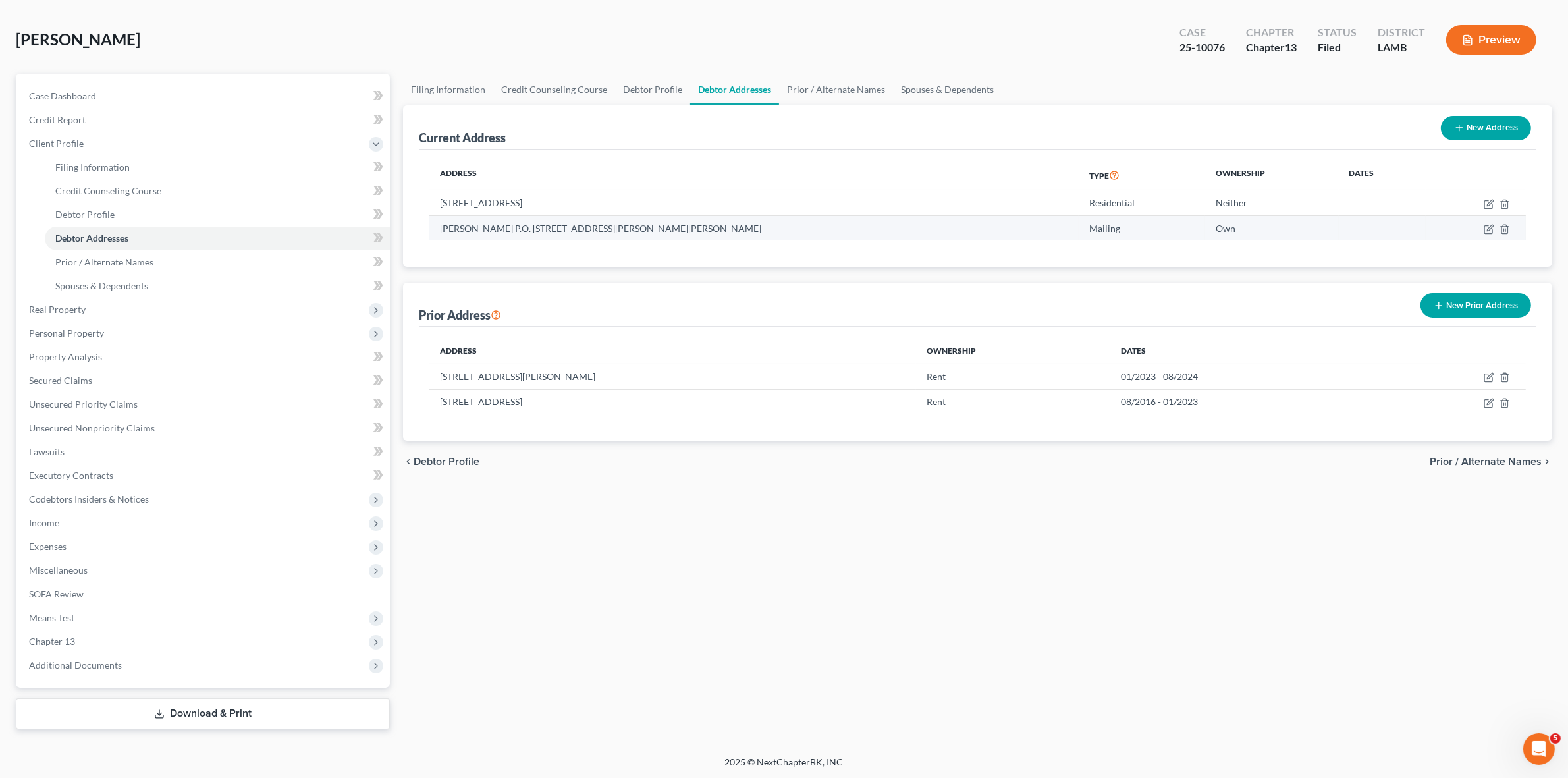
click at [612, 222] on td "[PERSON_NAME] P.O. [STREET_ADDRESS][PERSON_NAME][PERSON_NAME]" at bounding box center [754, 228] width 649 height 25
drag, startPoint x: 440, startPoint y: 199, endPoint x: 554, endPoint y: 210, distance: 114.5
click at [554, 210] on td "[STREET_ADDRESS]" at bounding box center [754, 203] width 649 height 25
copy td "[STREET_ADDRESS]"
drag, startPoint x: 555, startPoint y: 201, endPoint x: 687, endPoint y: 200, distance: 132.0
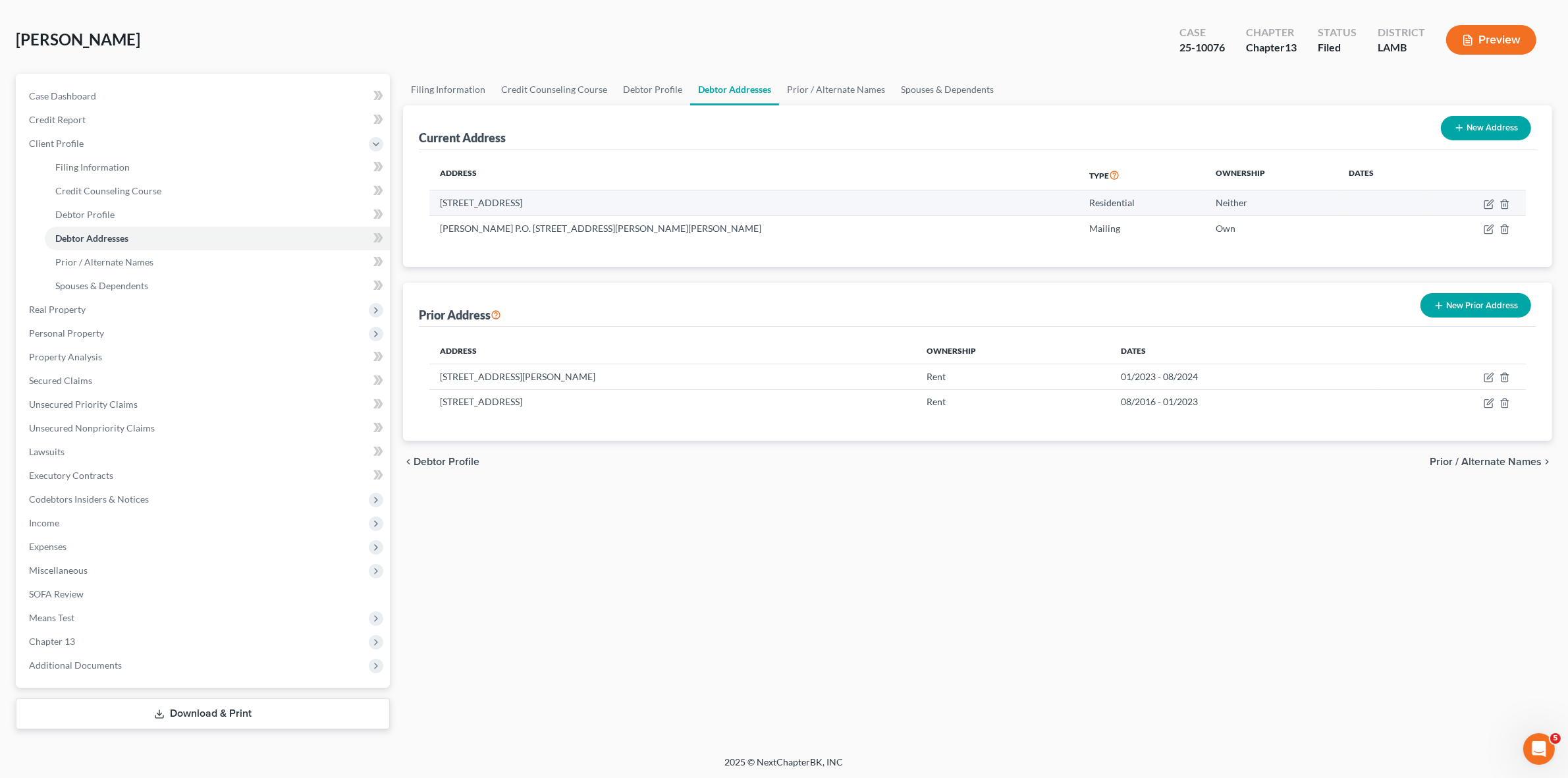
click at [687, 200] on td "[STREET_ADDRESS]" at bounding box center [754, 203] width 649 height 25
copy td "[GEOGRAPHIC_DATA], LA 70818"
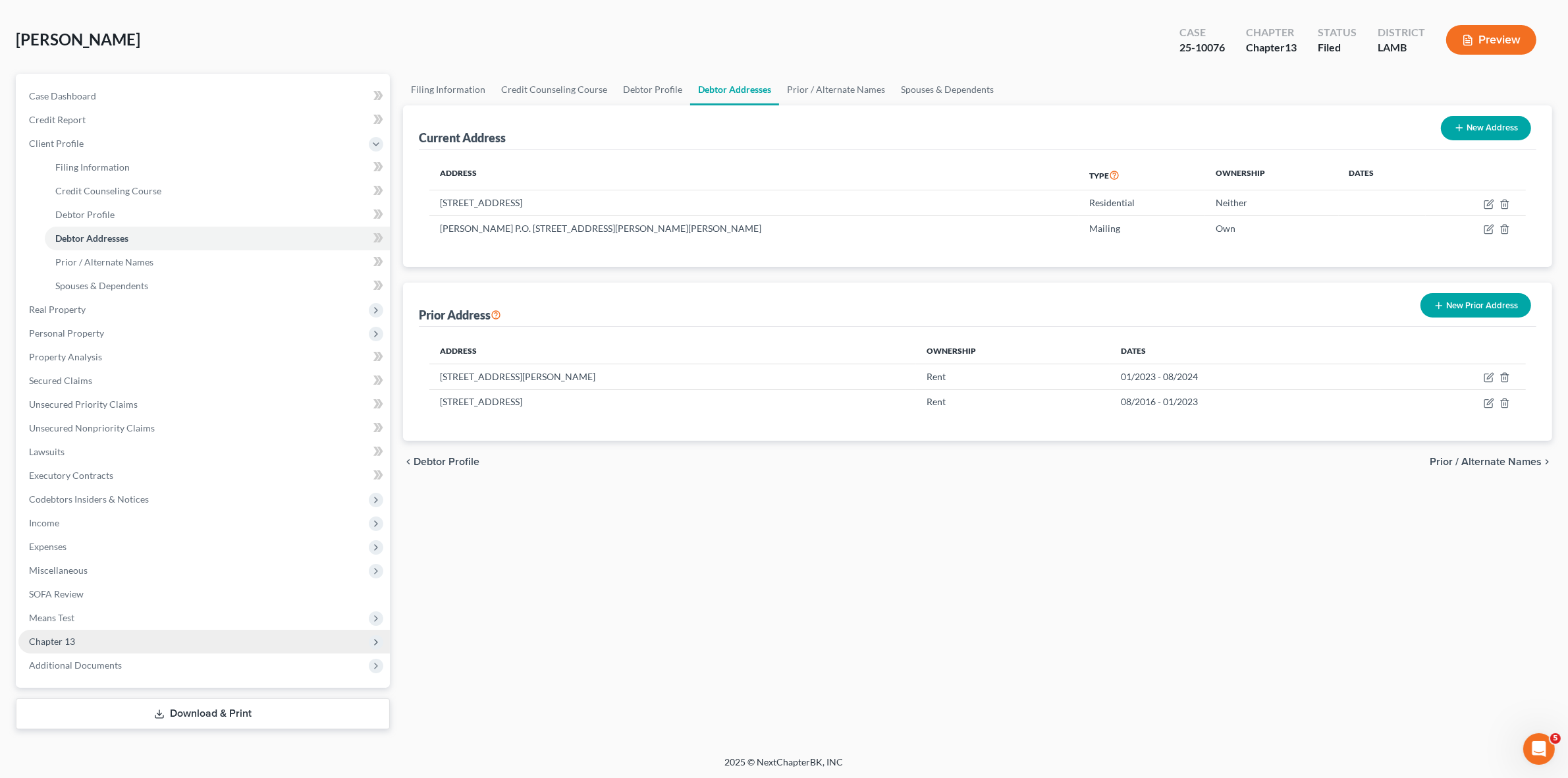
click at [203, 636] on span "Chapter 13" at bounding box center [204, 642] width 372 height 24
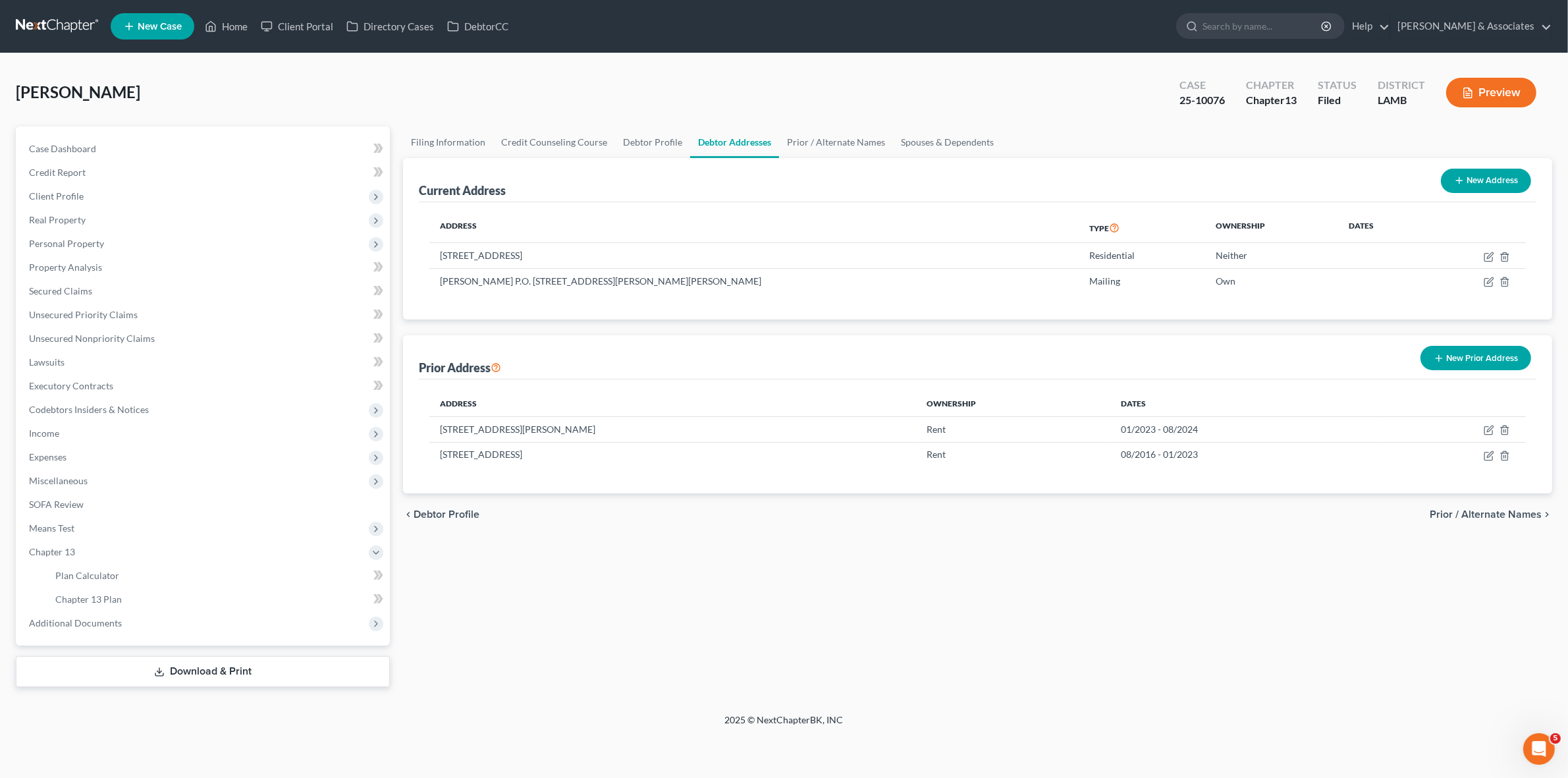
scroll to position [0, 0]
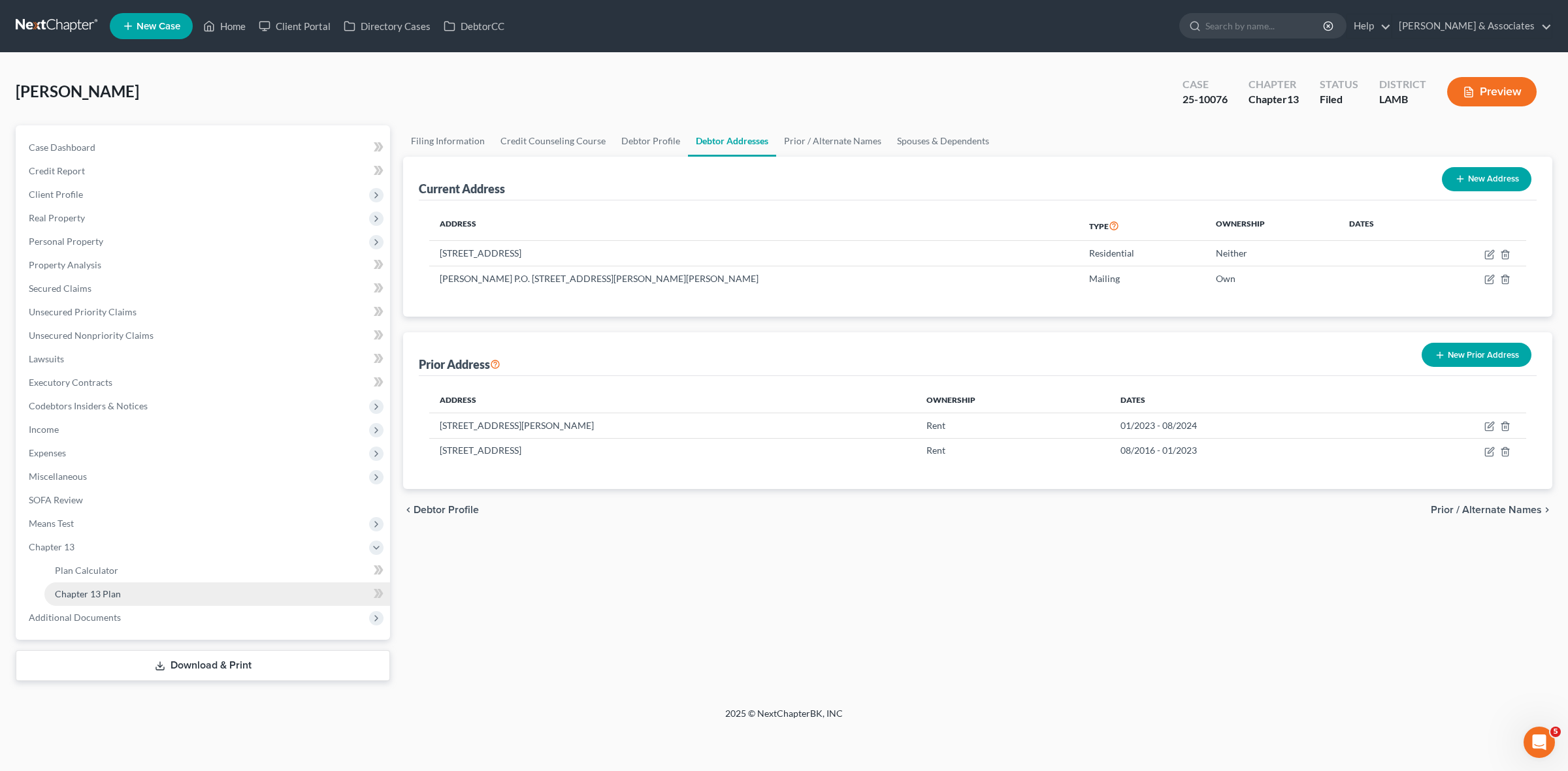
click at [206, 596] on link "Chapter 13 Plan" at bounding box center [218, 594] width 346 height 24
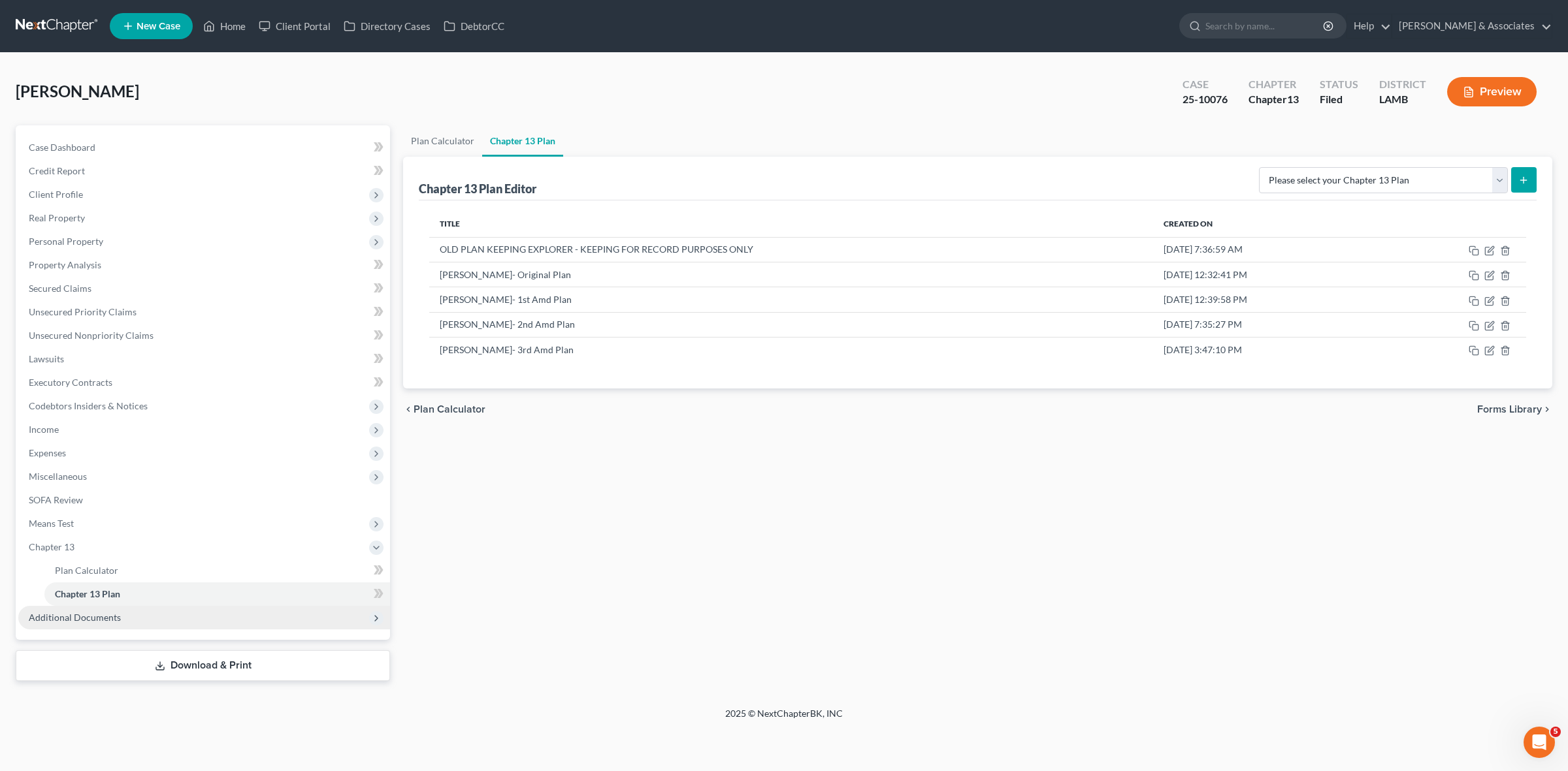
click at [248, 611] on span "Additional Documents" at bounding box center [204, 617] width 372 height 24
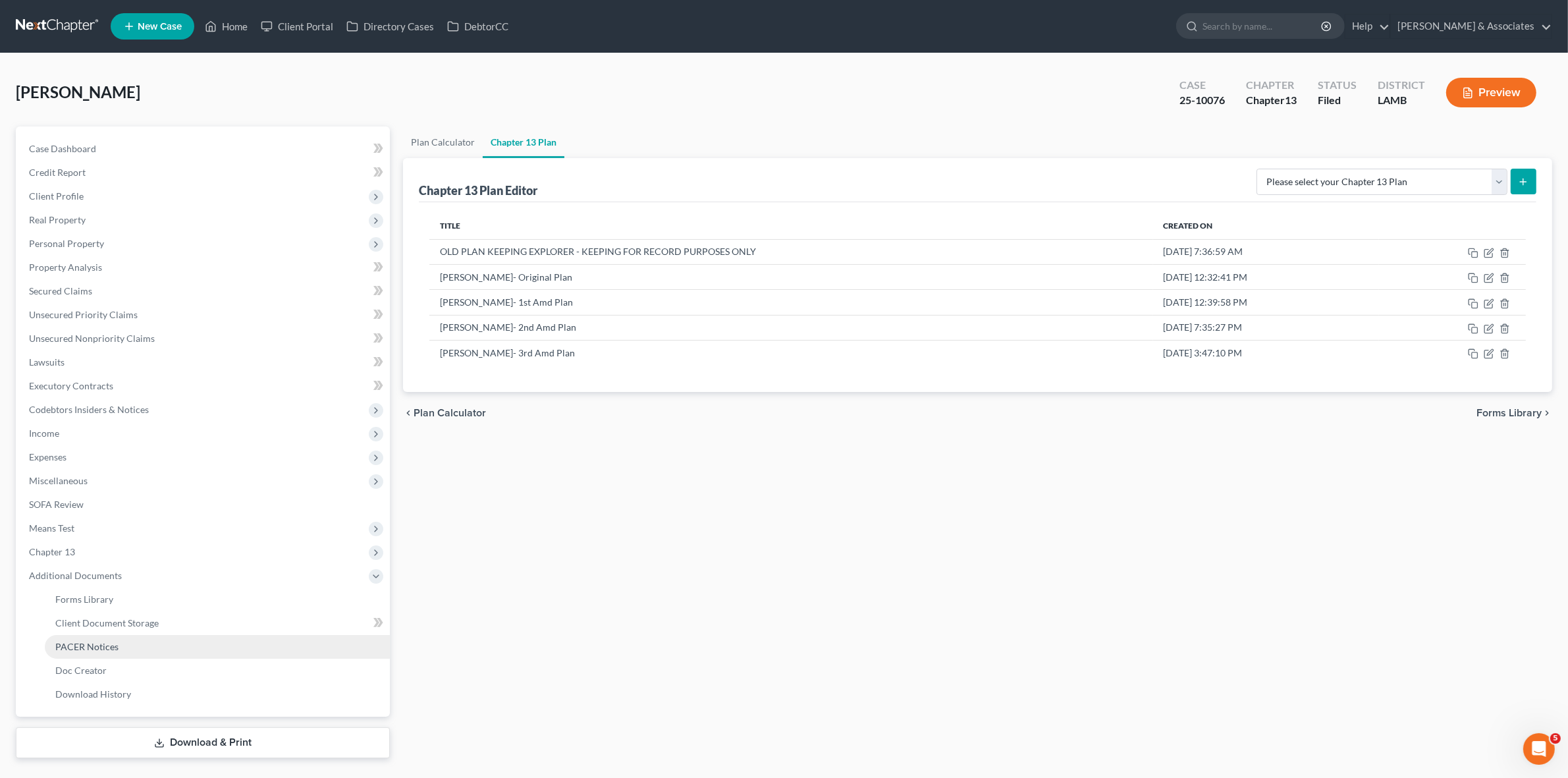
click at [216, 646] on link "PACER Notices" at bounding box center [217, 646] width 345 height 24
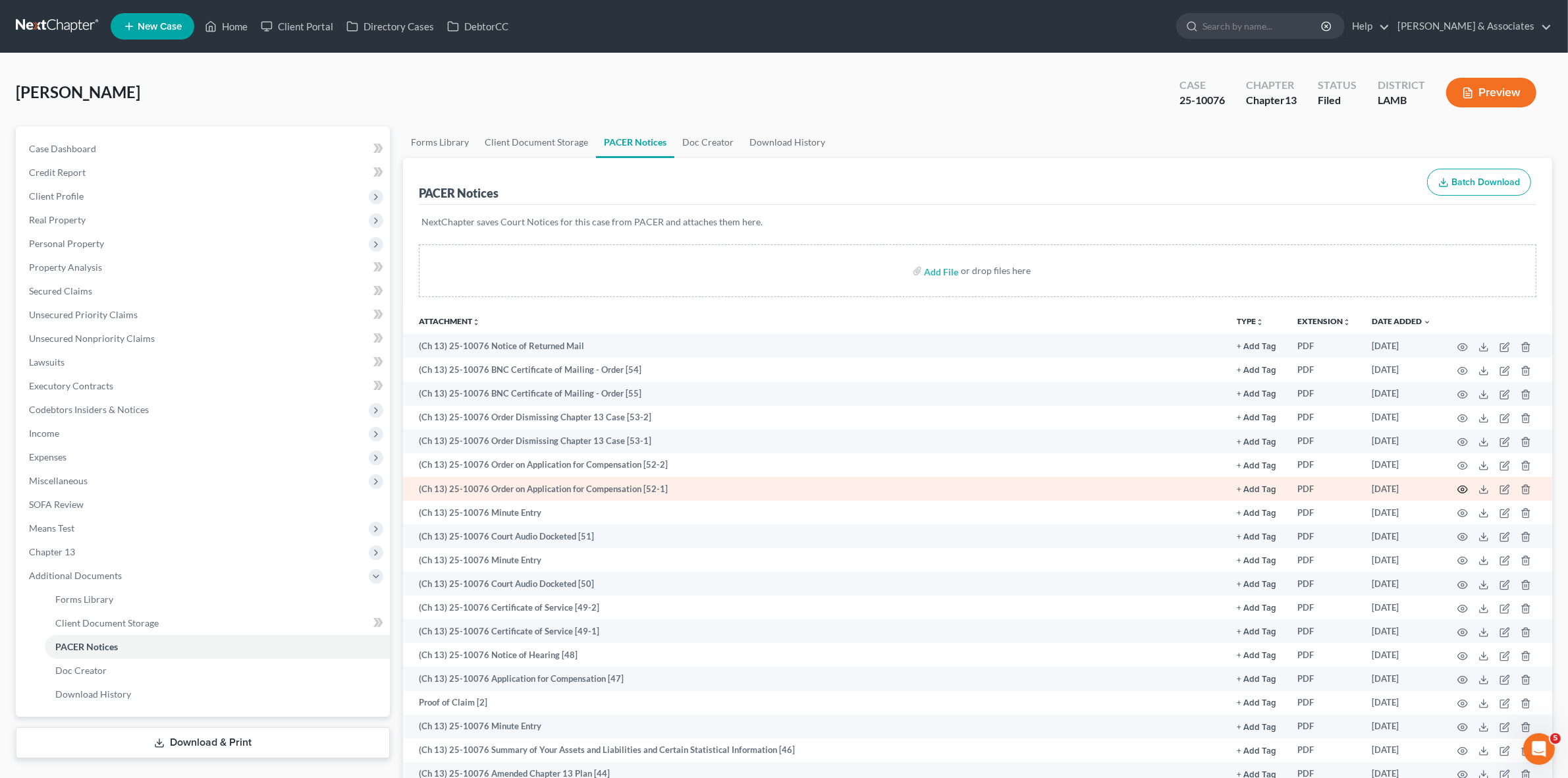
click at [1466, 487] on icon "button" at bounding box center [1462, 490] width 11 height 11
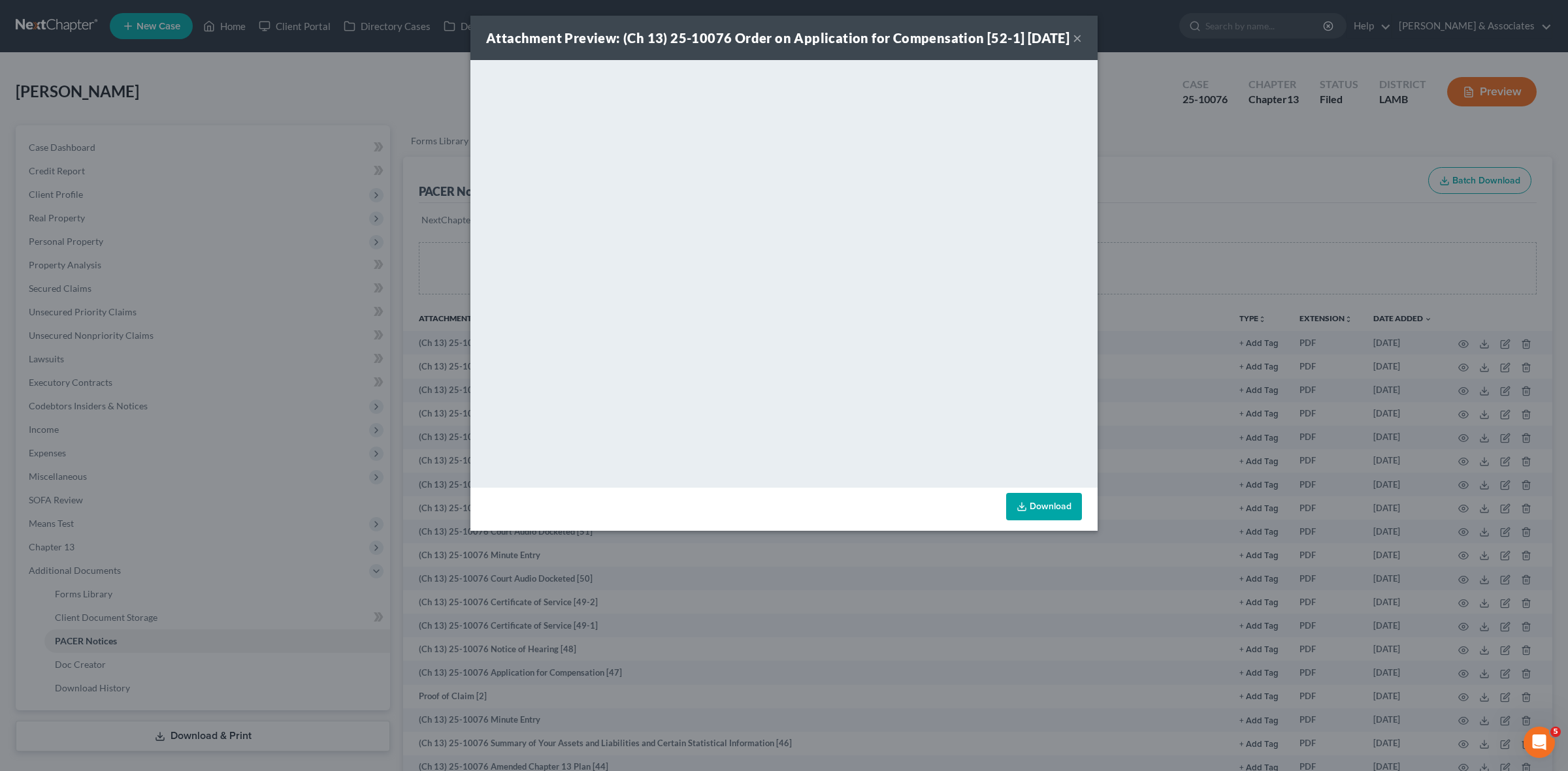
click at [338, 92] on div "Attachment Preview: (Ch 13) 25-10076 Order on Application for Compensation [52-…" at bounding box center [784, 385] width 1568 height 771
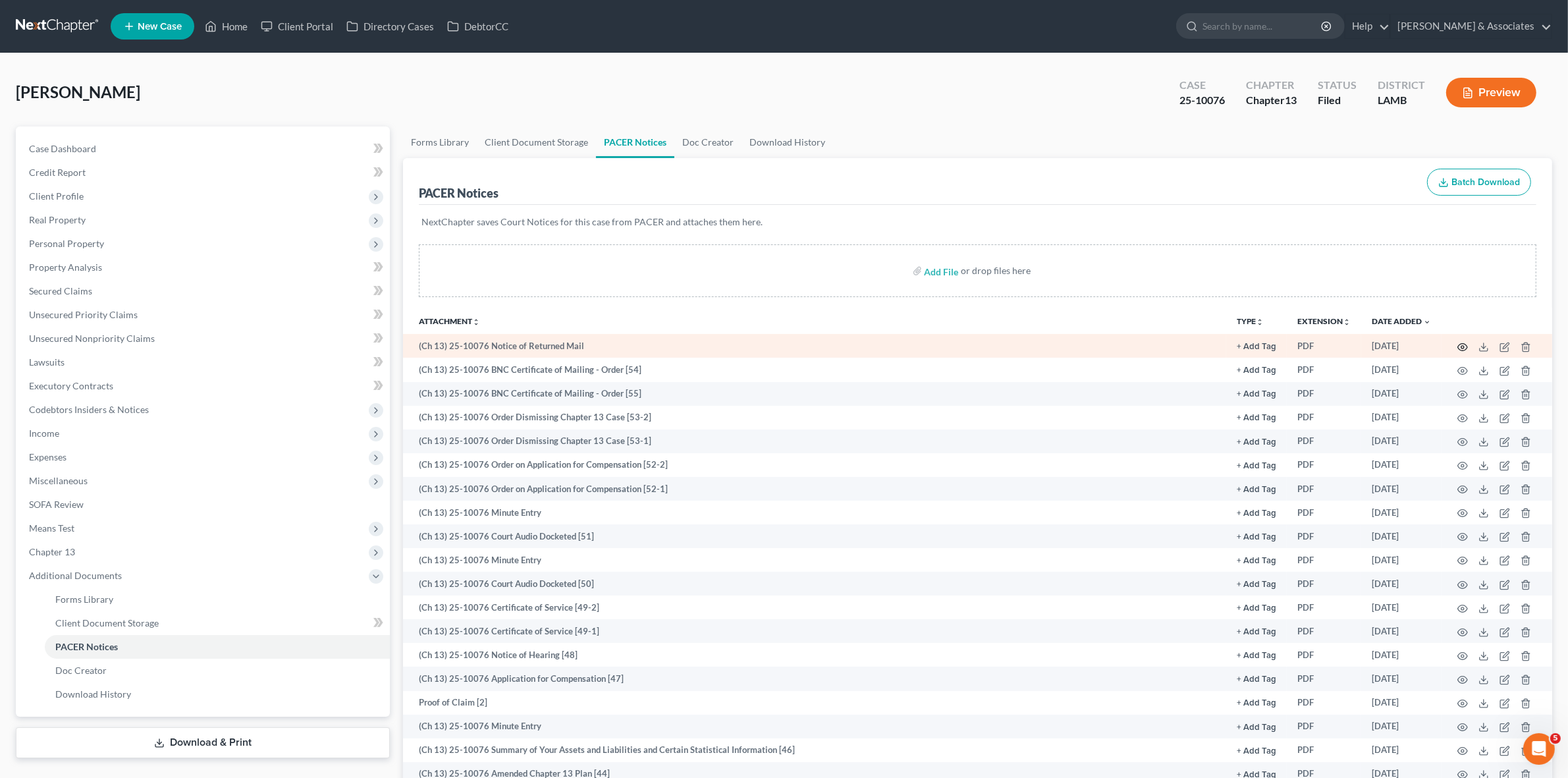
click at [1464, 343] on icon "button" at bounding box center [1462, 347] width 10 height 7
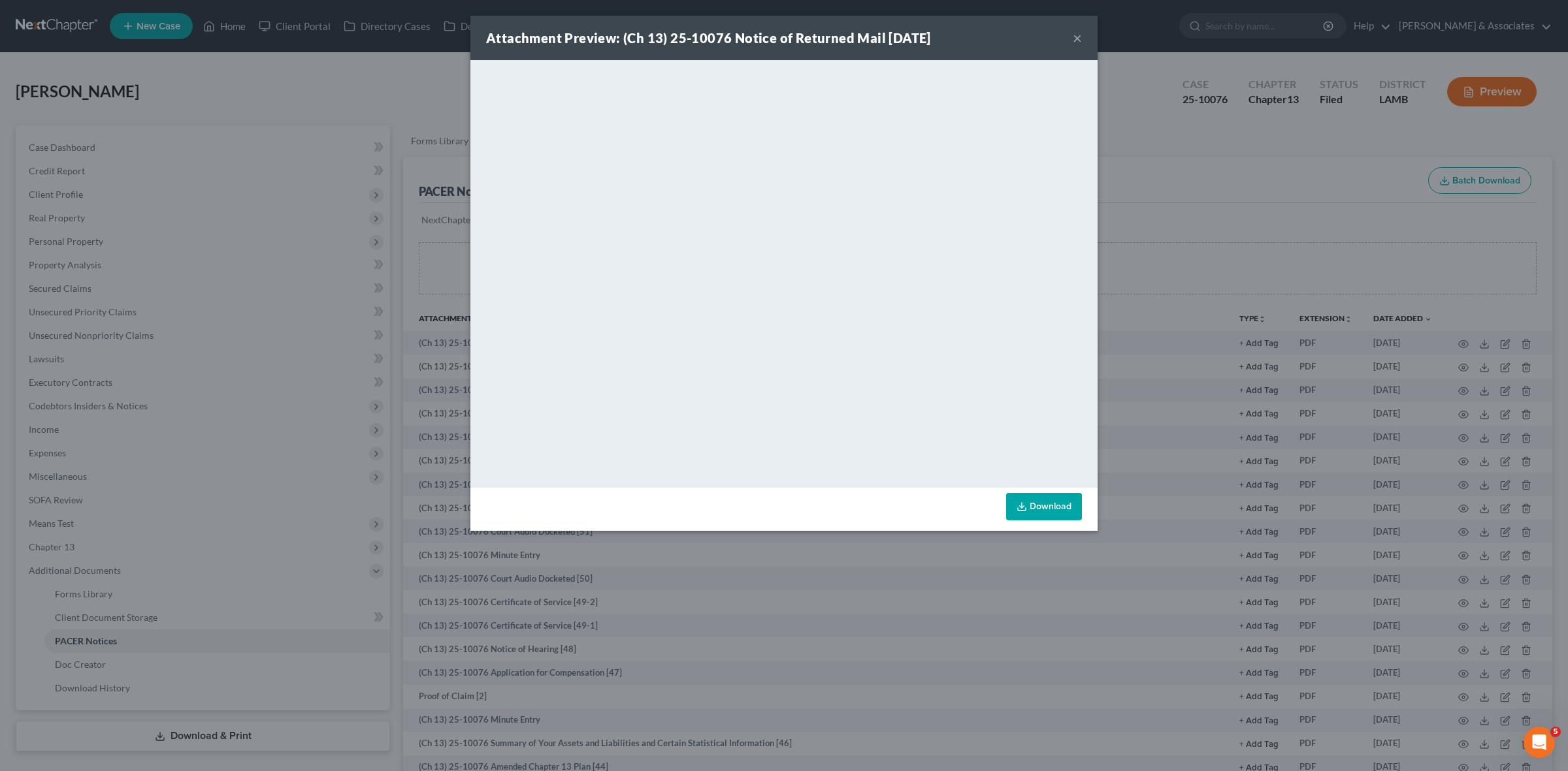
click at [1281, 268] on div "Attachment Preview: (Ch 13) 25-10076 Notice of Returned Mail 08/10/2025 × <obje…" at bounding box center [784, 385] width 1568 height 771
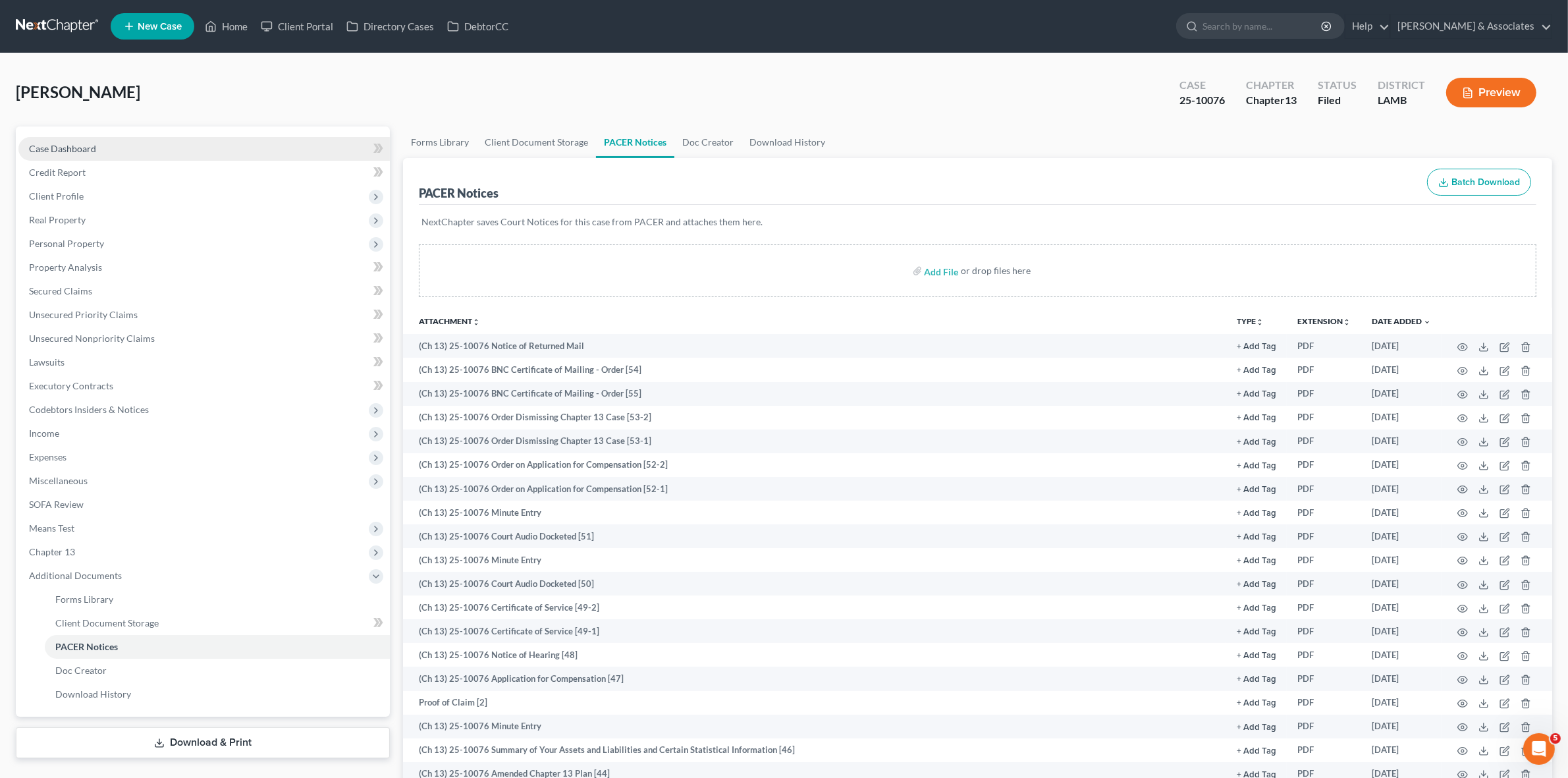
click at [284, 150] on link "Case Dashboard" at bounding box center [204, 148] width 372 height 24
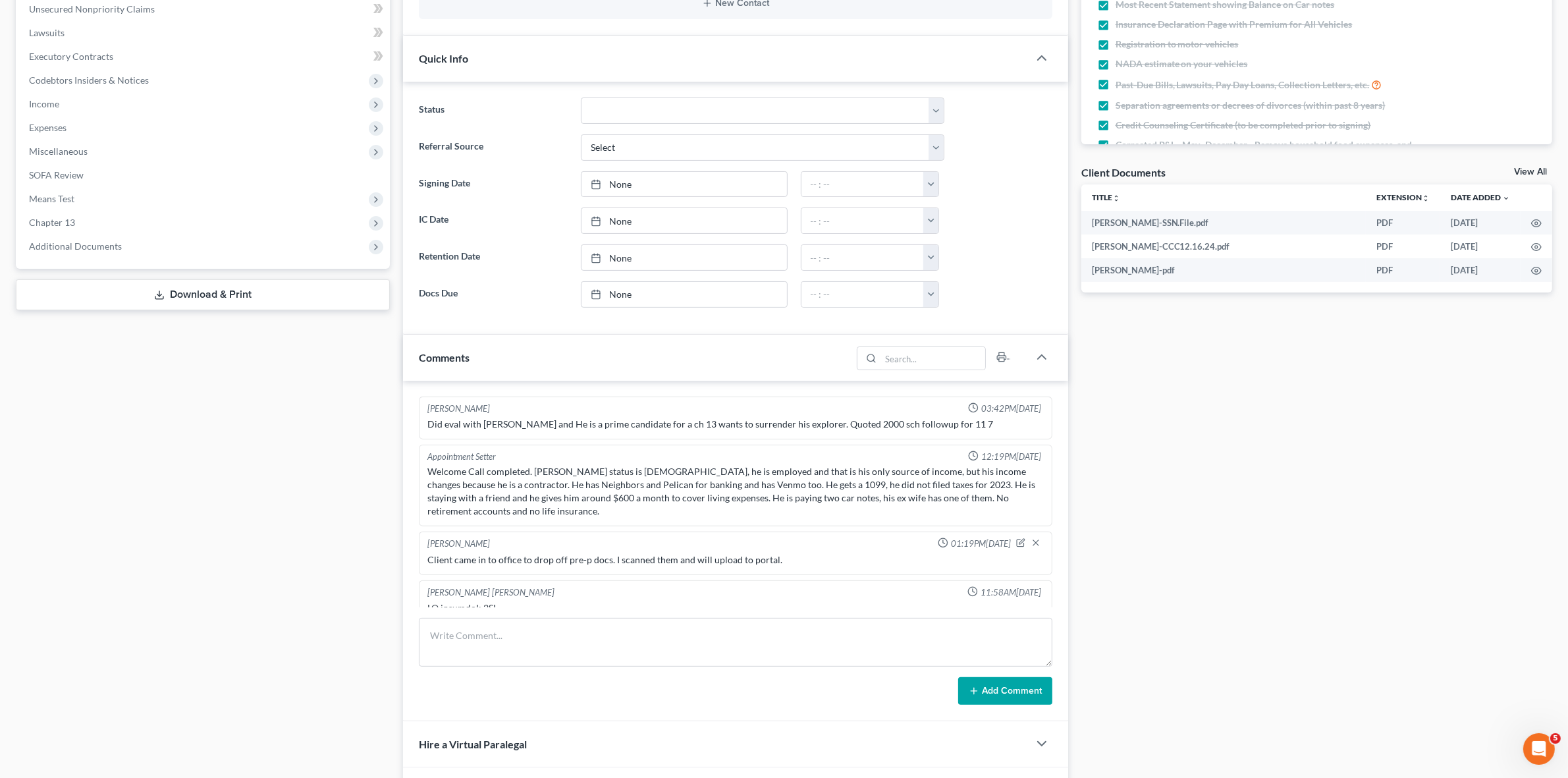
scroll to position [3919, 0]
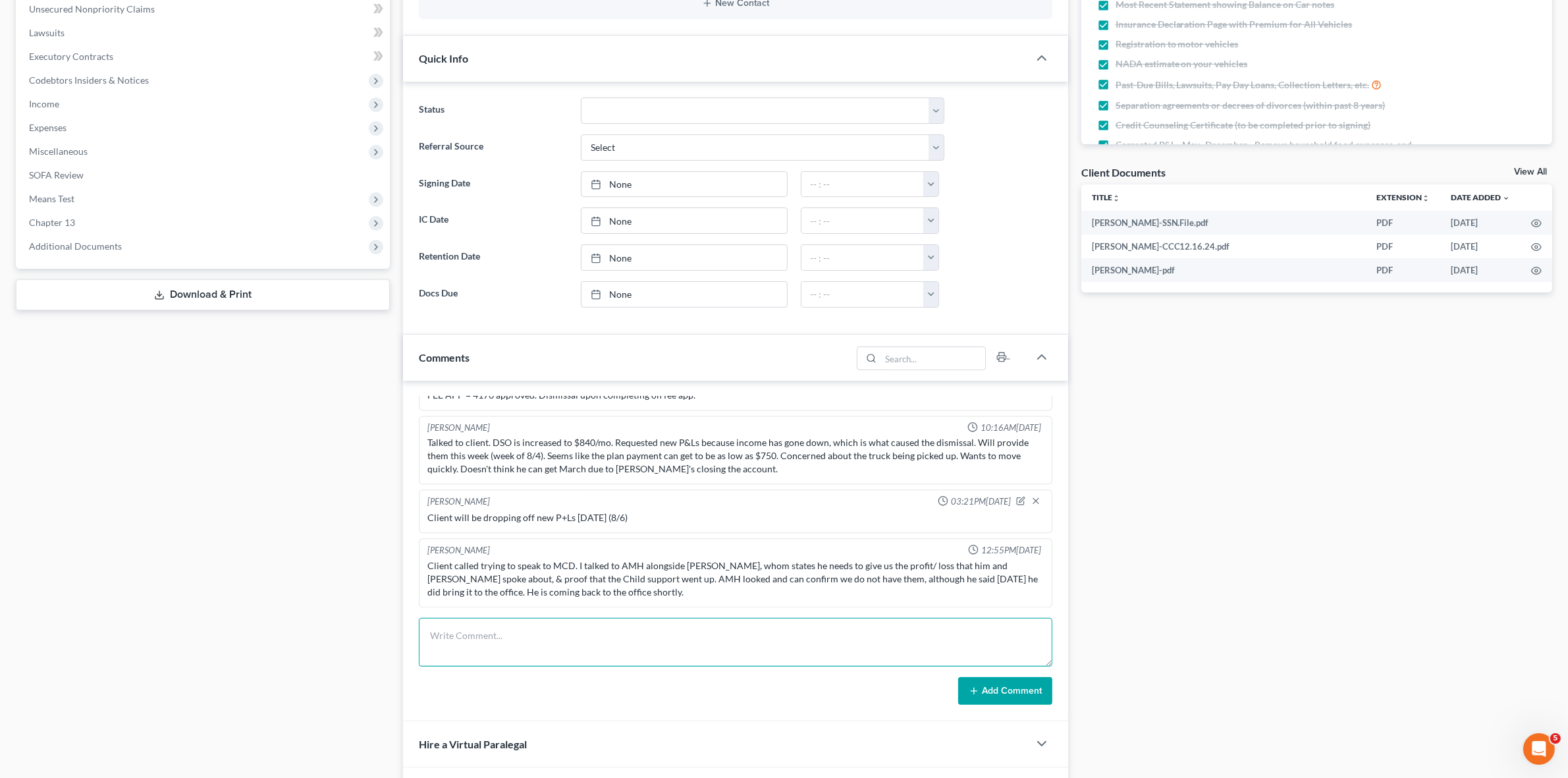
click at [532, 656] on textarea at bounding box center [735, 643] width 633 height 49
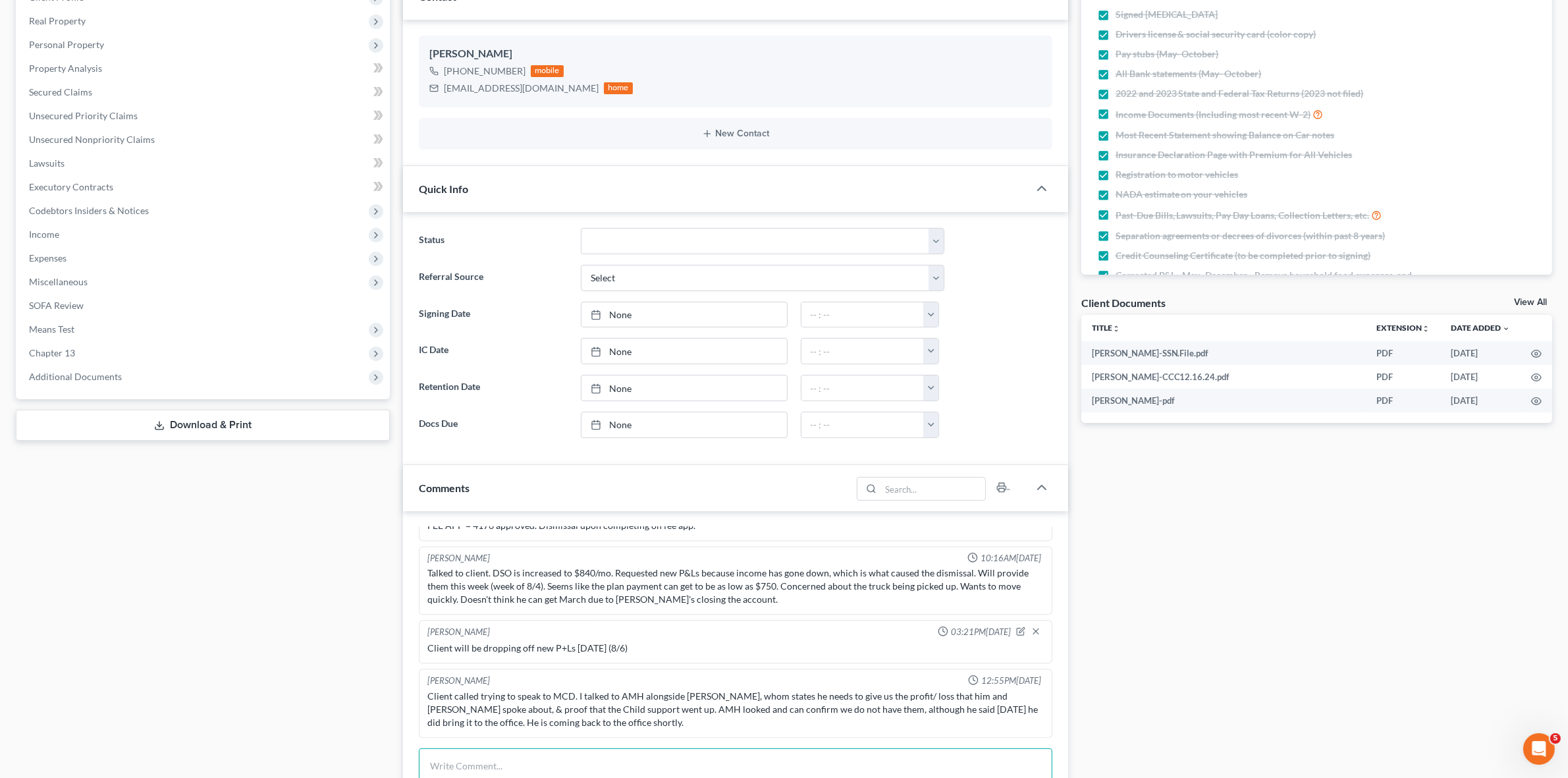
scroll to position [0, 0]
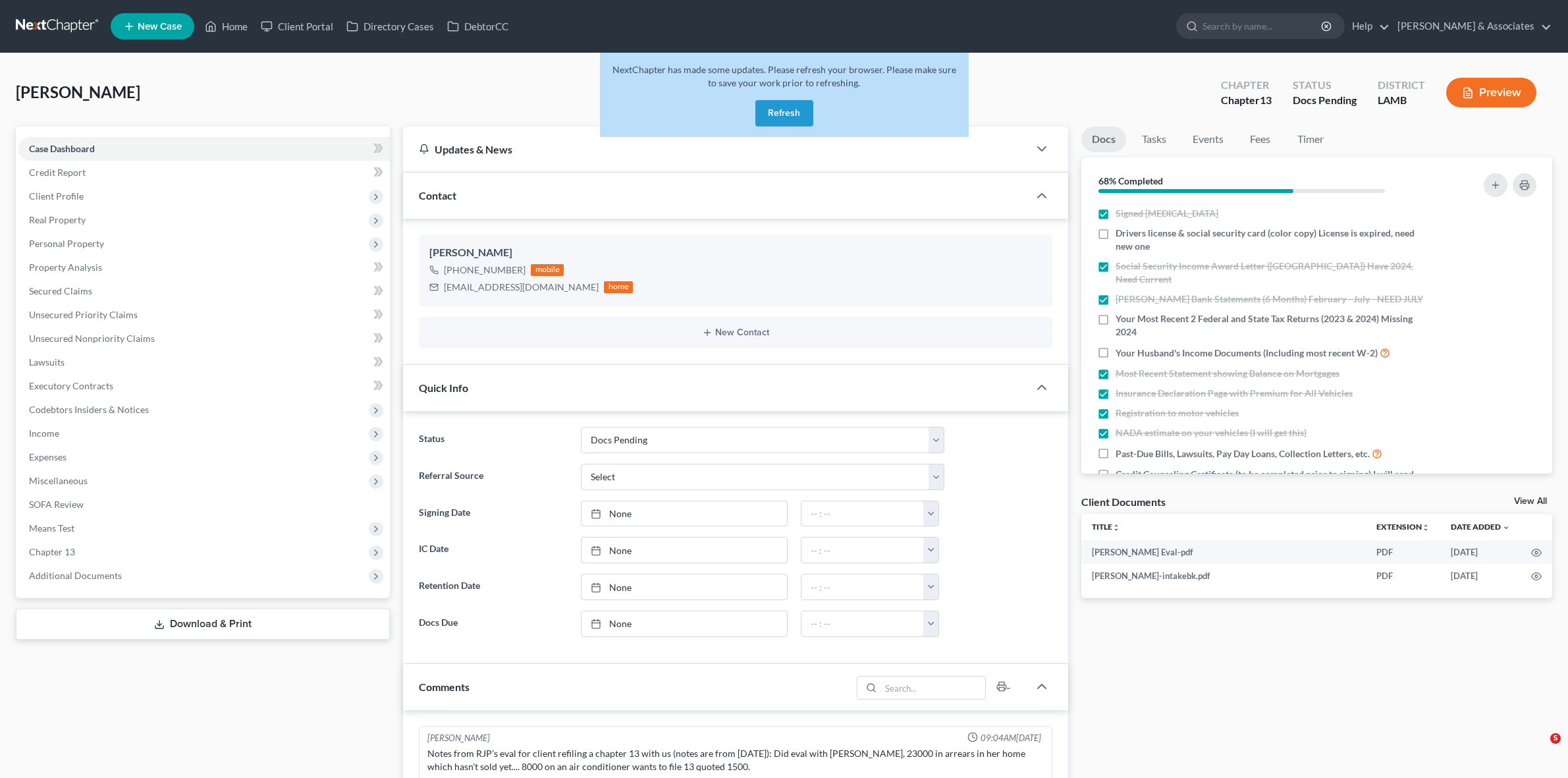
select select "6"
select select "0"
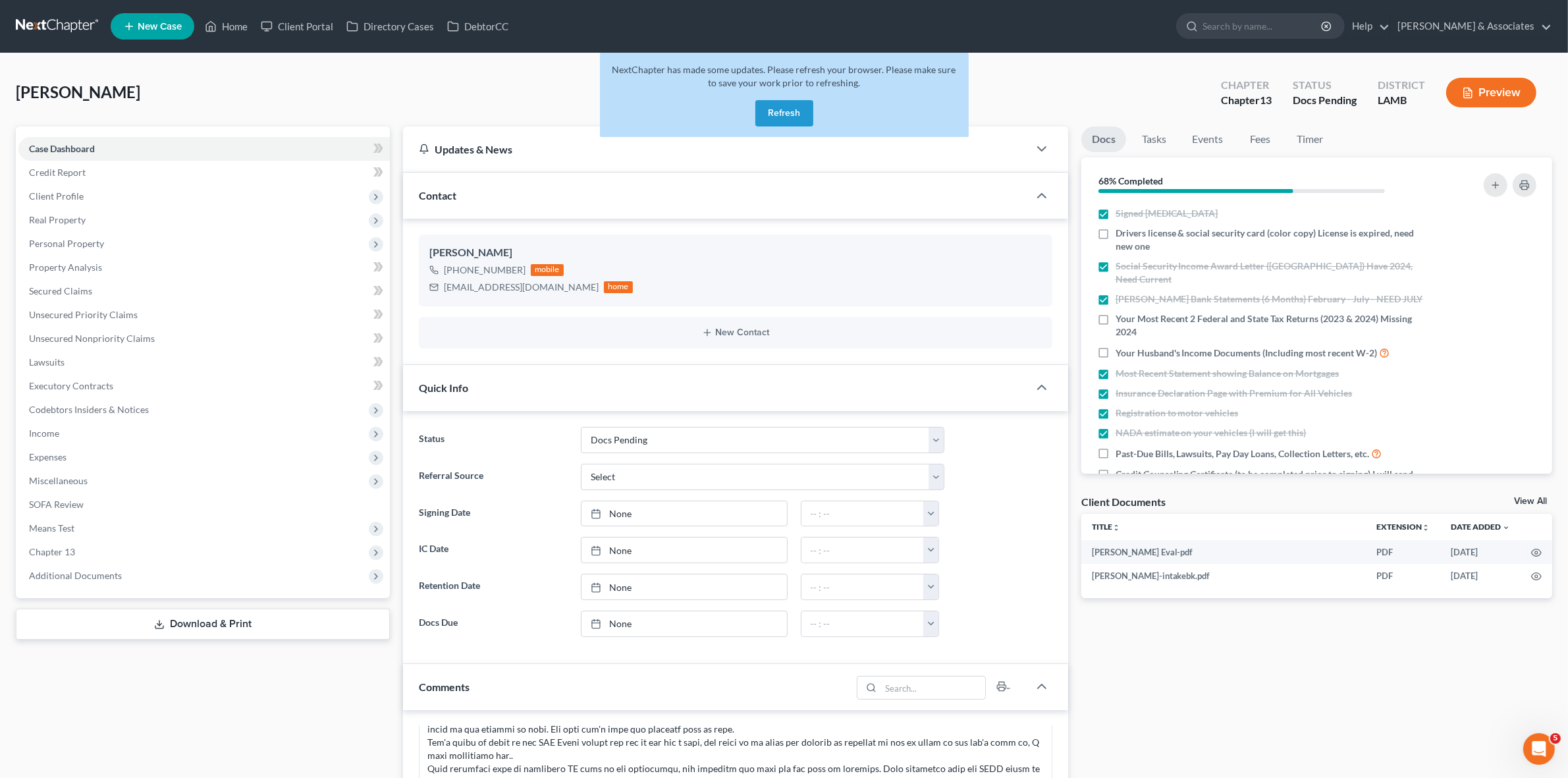
click at [1022, 86] on div "[PERSON_NAME] Upgraded Chapter Chapter 13 Status Docs [GEOGRAPHIC_DATA] [GEOGRA…" at bounding box center [784, 97] width 1537 height 57
click at [804, 114] on button "Refresh" at bounding box center [784, 113] width 58 height 26
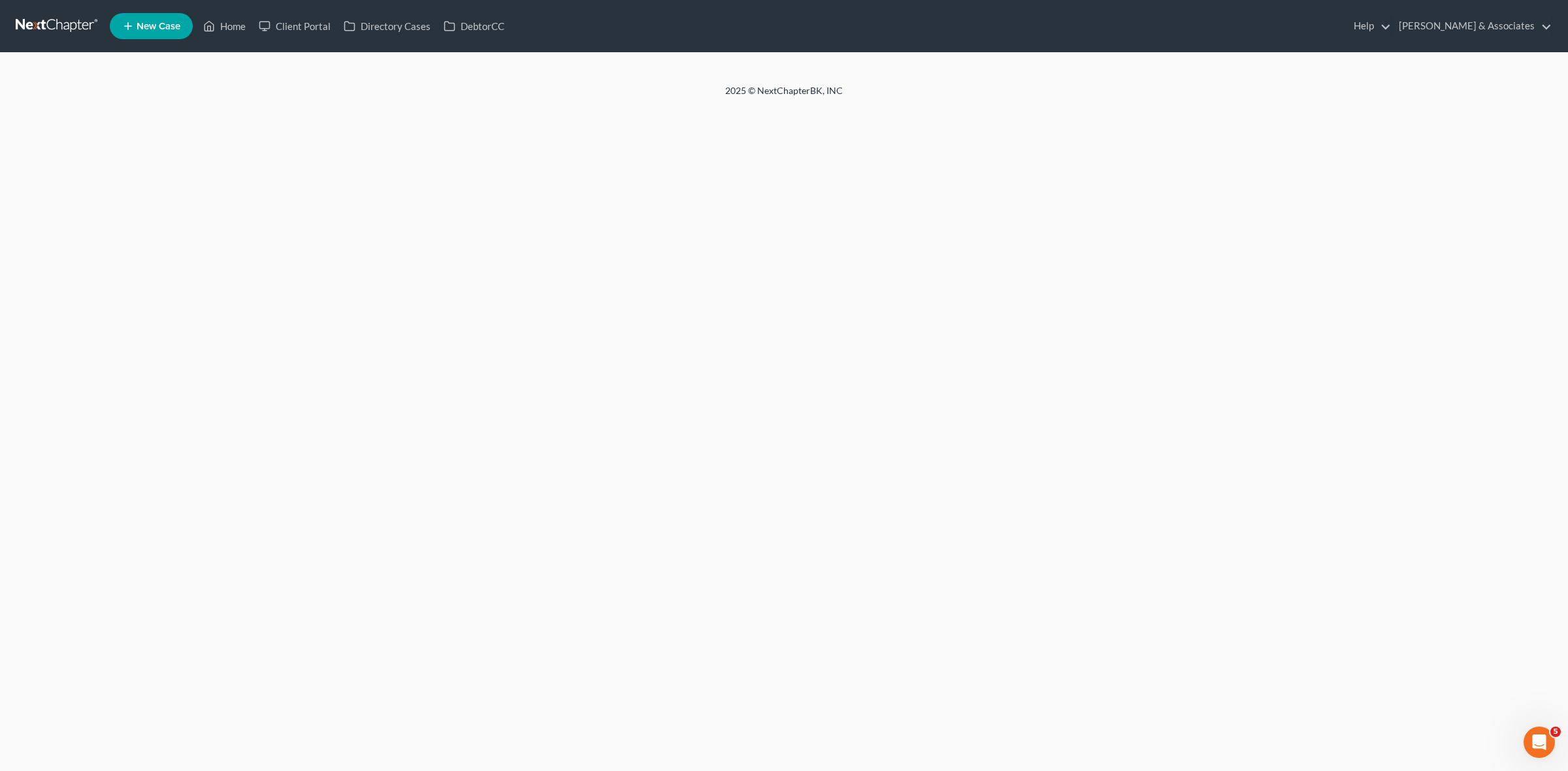
select select "6"
select select "0"
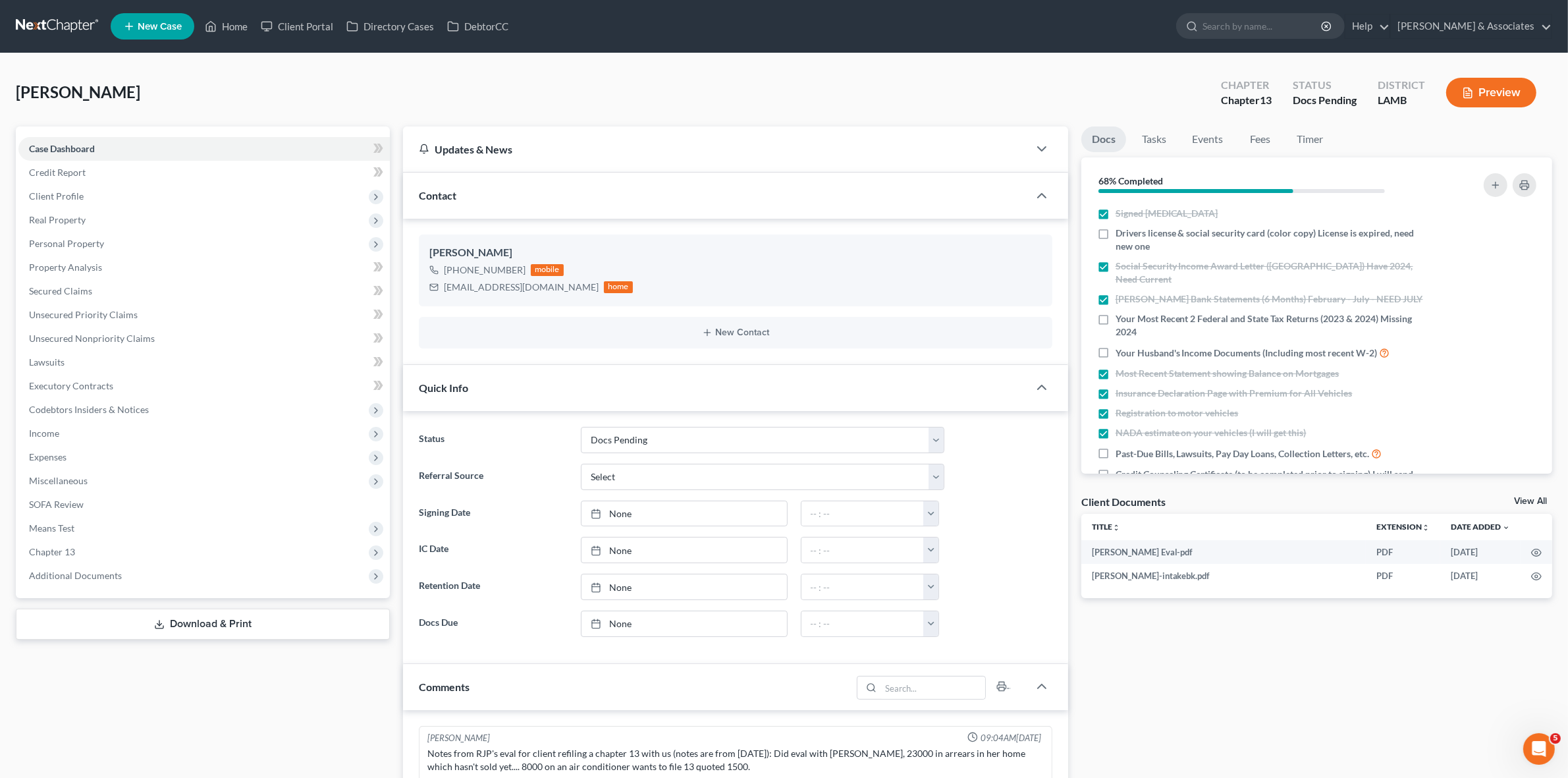
scroll to position [2072, 0]
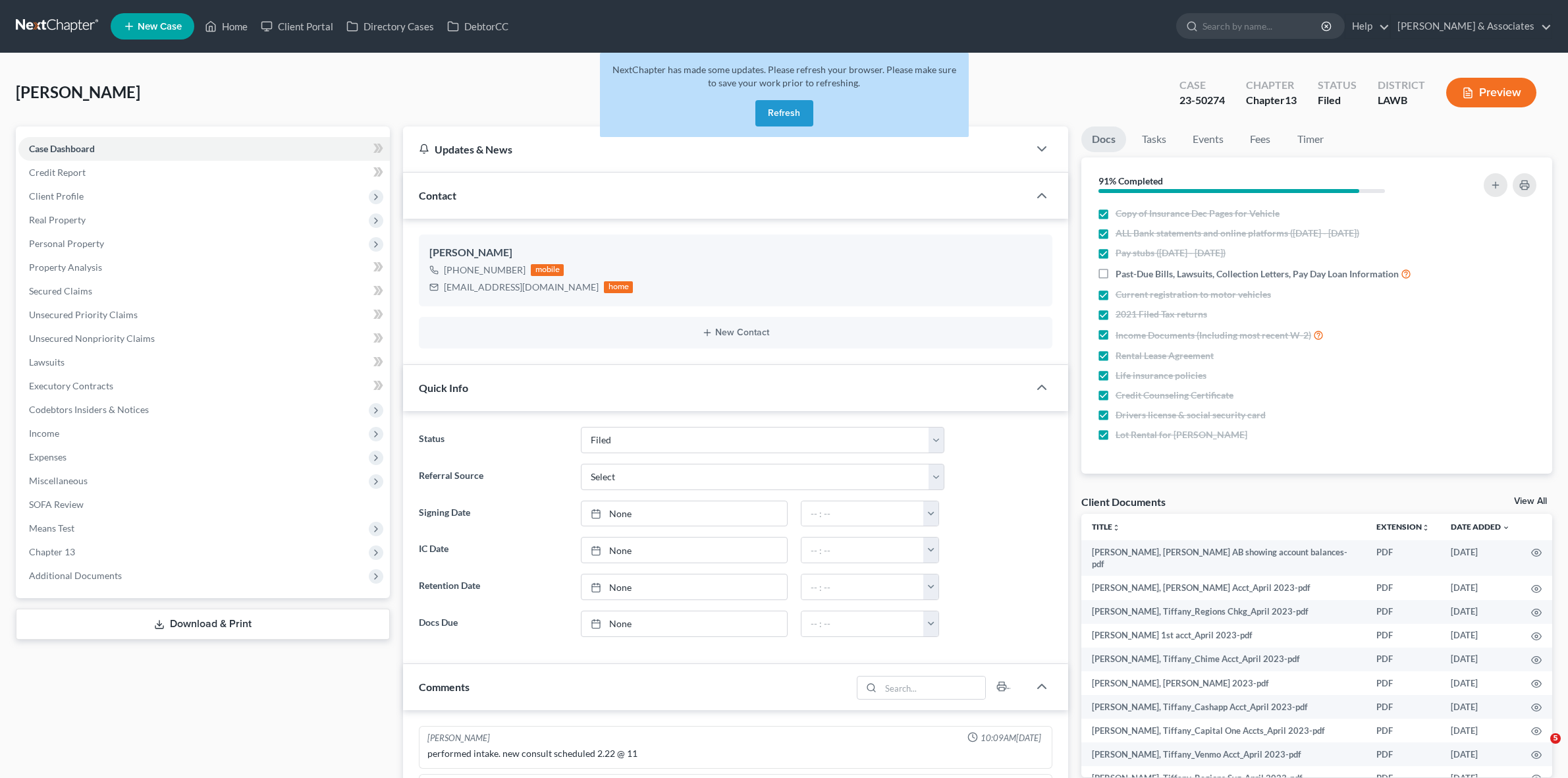
select select "8"
select select "0"
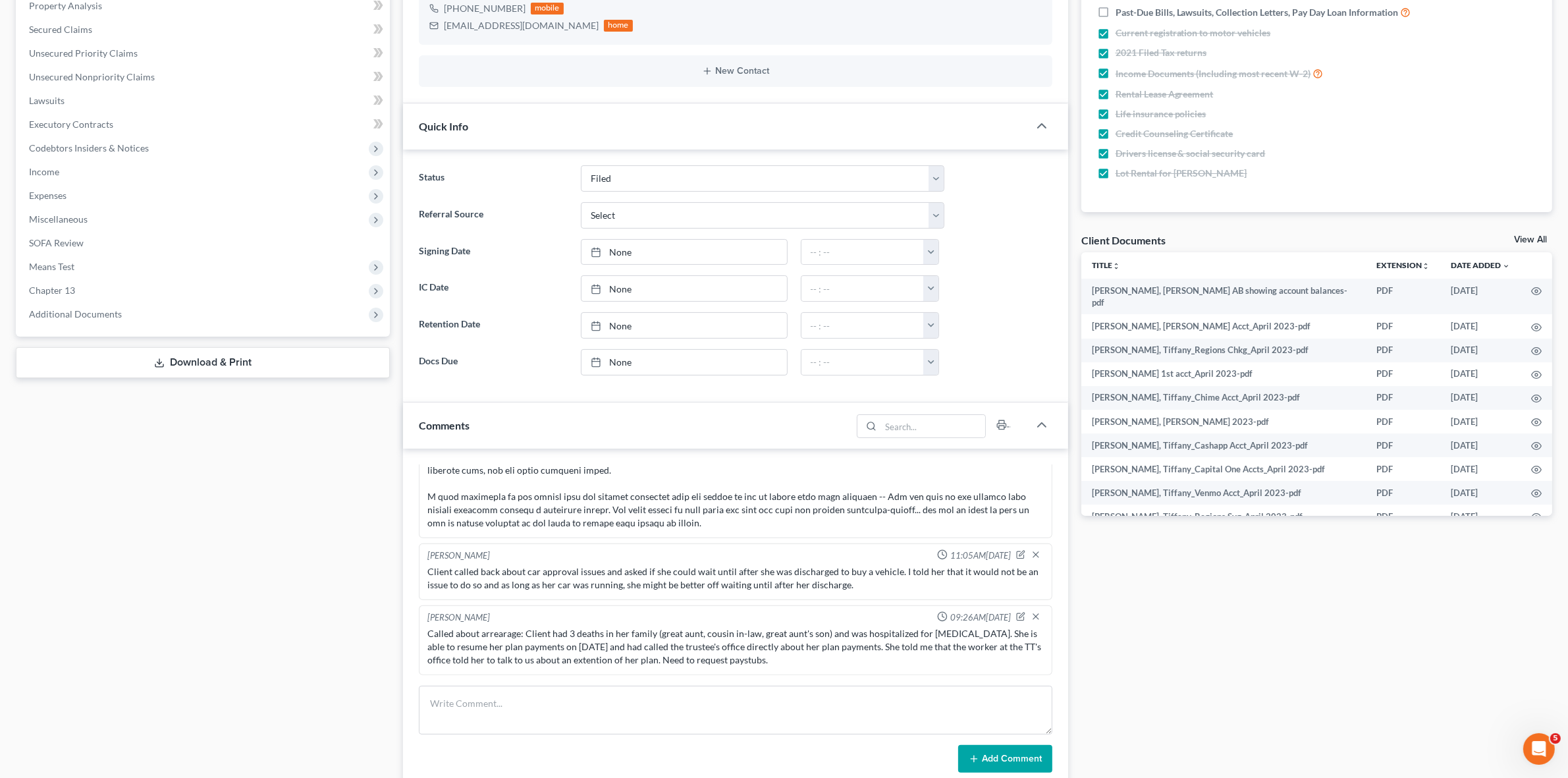
scroll to position [330, 0]
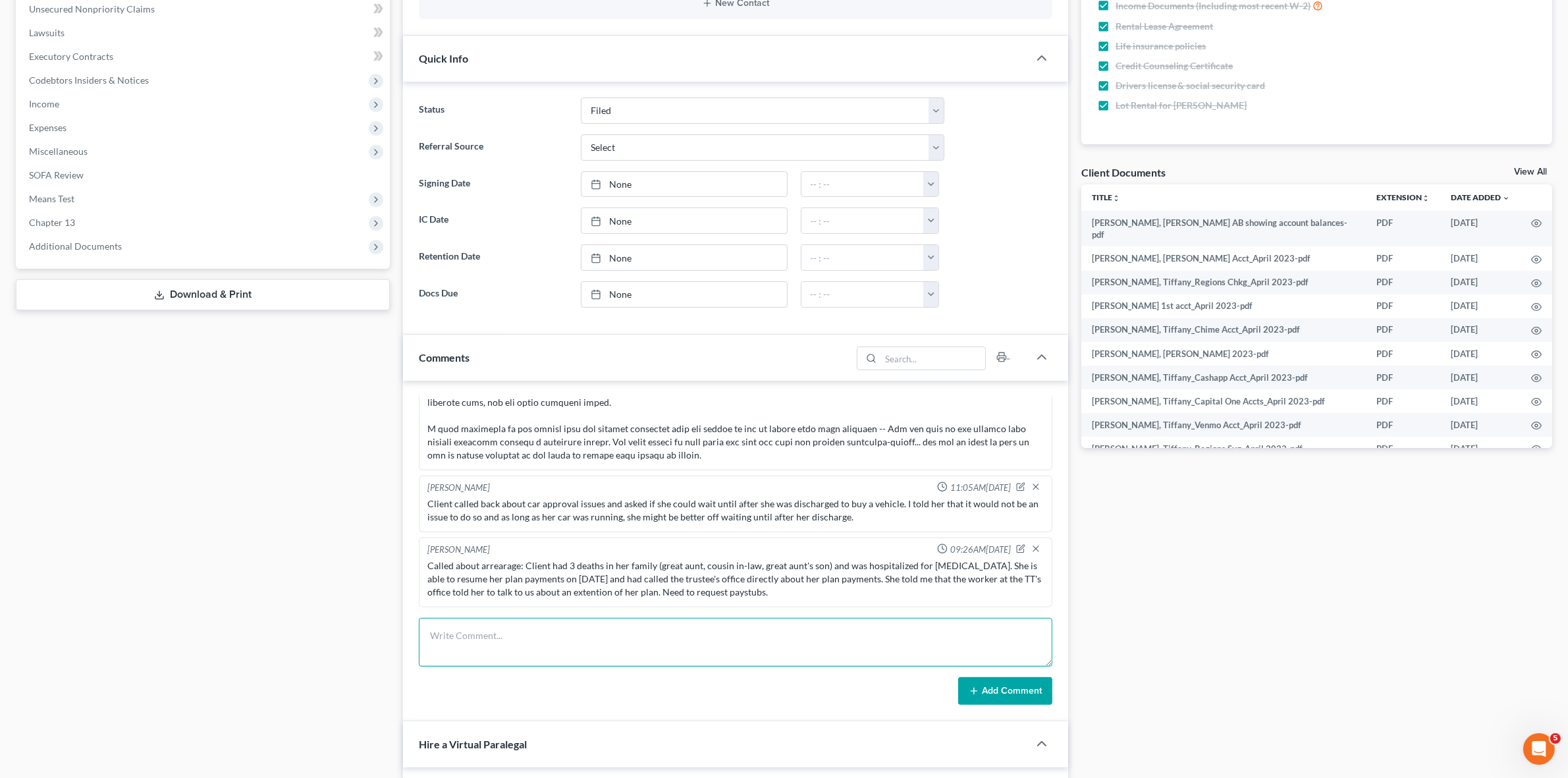
click at [613, 633] on textarea at bounding box center [735, 643] width 633 height 49
paste textarea "TT's office called her this morning and told her that the 29th was too late to …"
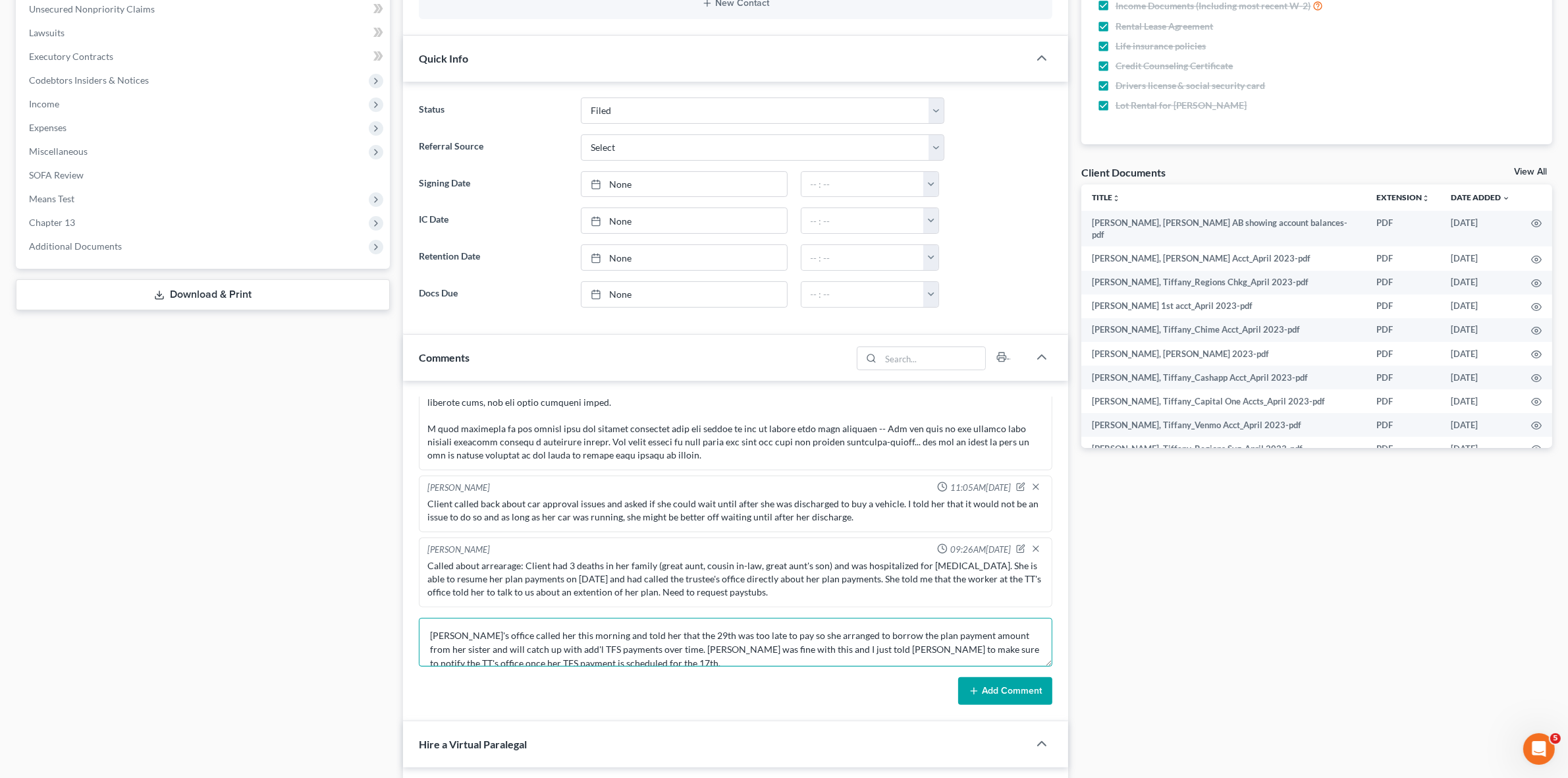
scroll to position [2, 0]
click at [433, 635] on textarea "TT's office called her this morning and told her that the 29th was too late to …" at bounding box center [735, 643] width 633 height 49
type textarea "Called client back regarding requested paystubs. TT's office called her this mo…"
click at [1006, 684] on button "Add Comment" at bounding box center [1005, 692] width 94 height 28
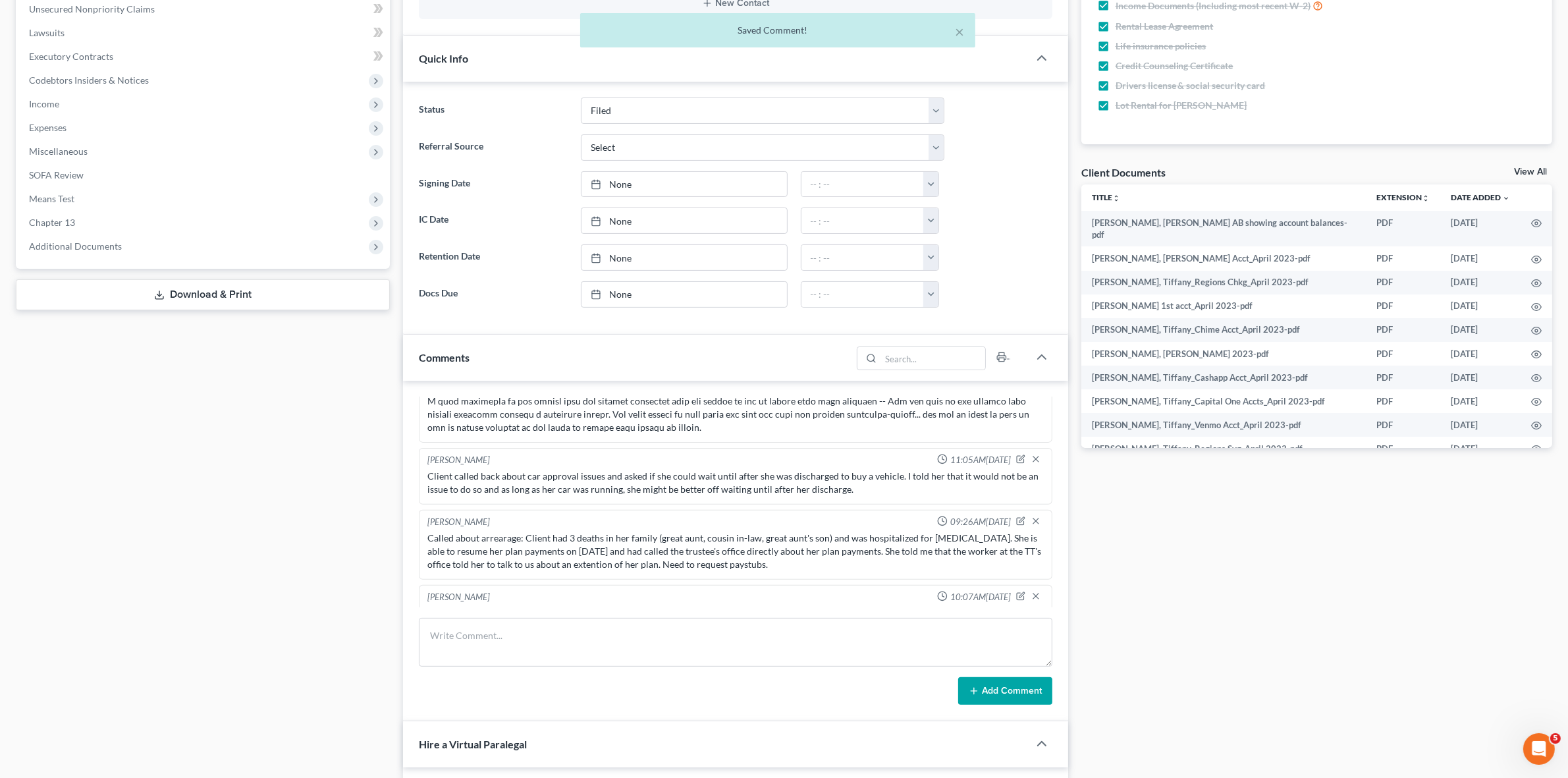
scroll to position [2808, 0]
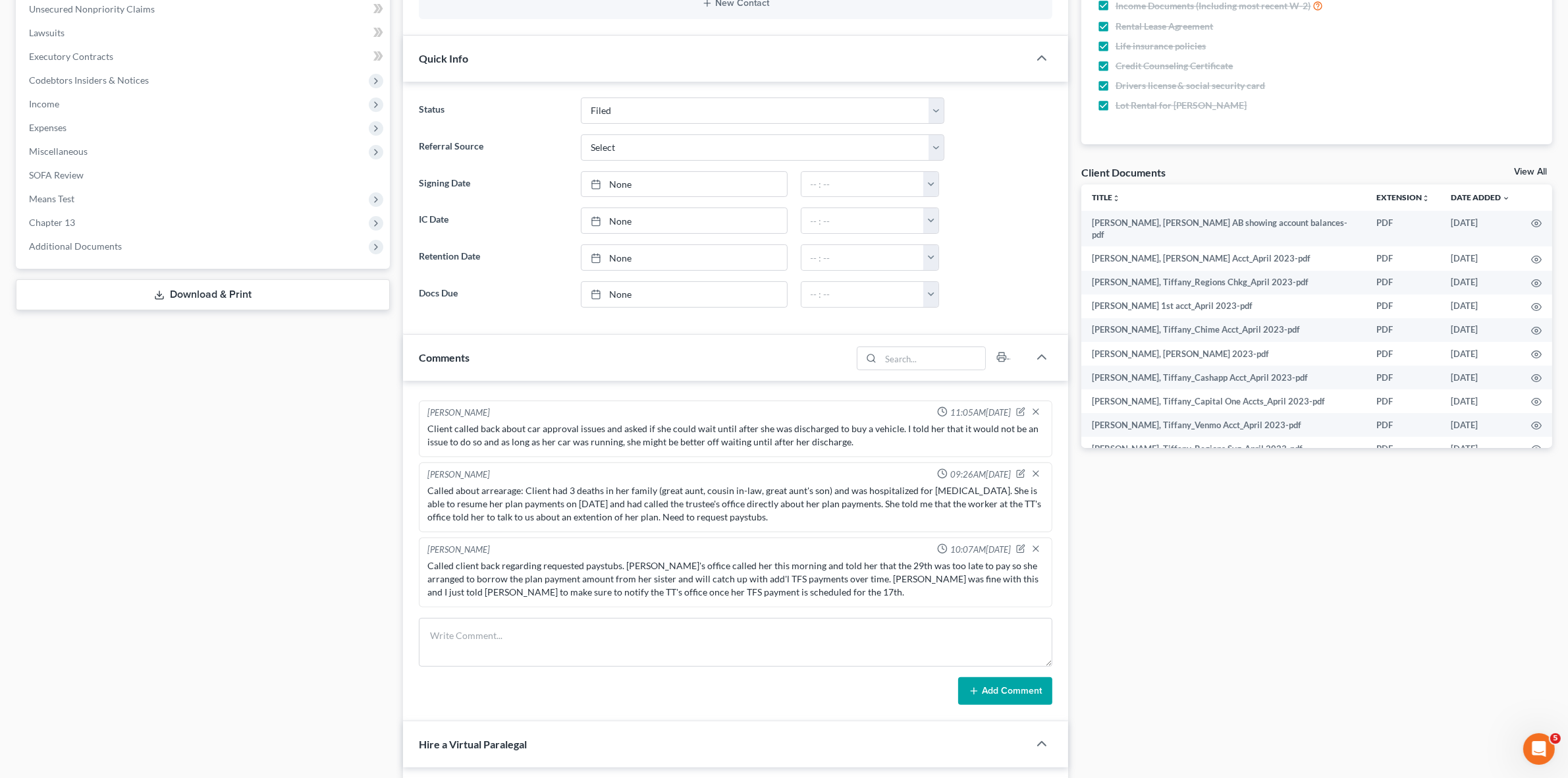
drag, startPoint x: 116, startPoint y: 575, endPoint x: 125, endPoint y: 564, distance: 14.2
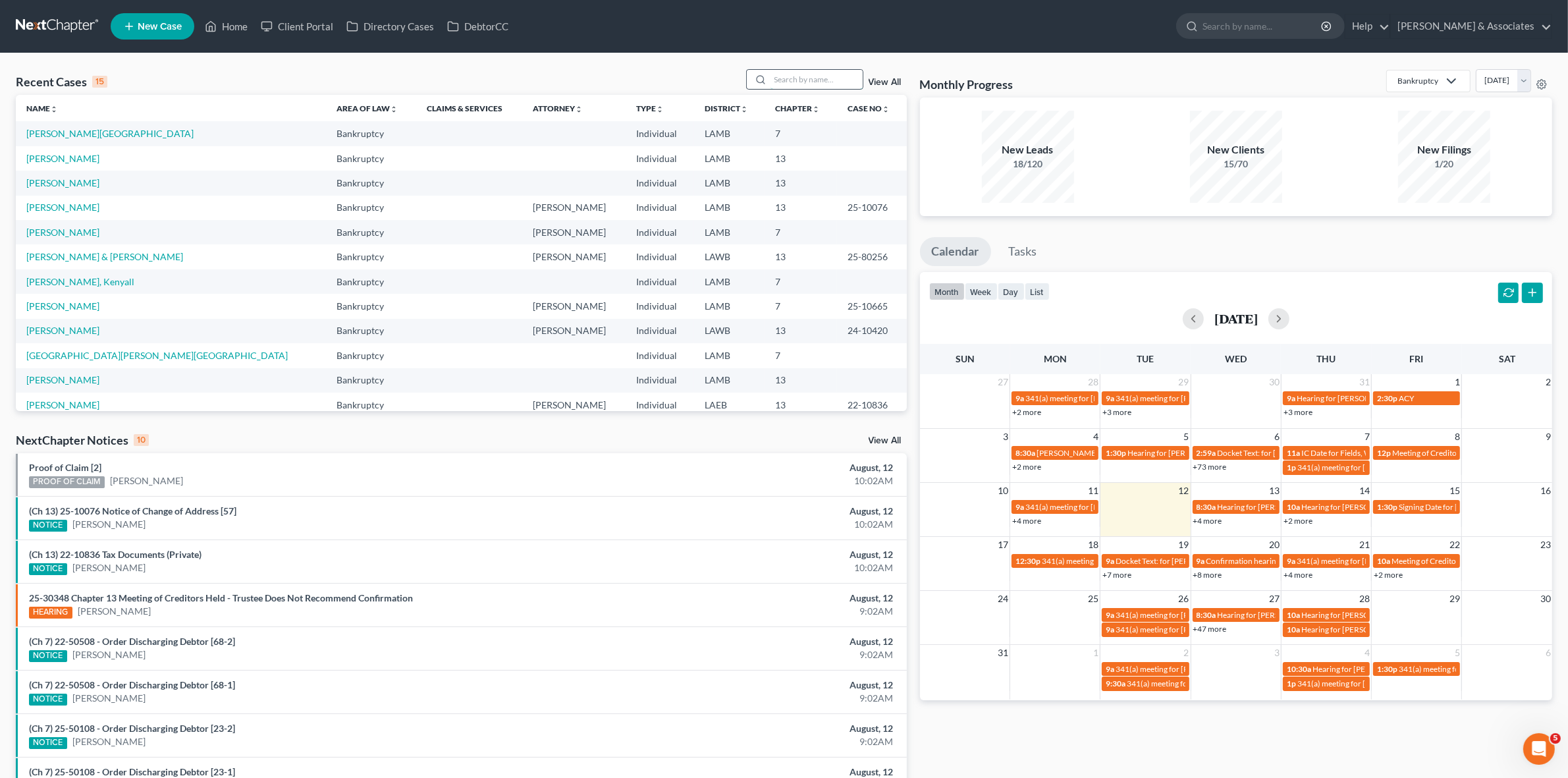
click at [790, 76] on input "search" at bounding box center [816, 79] width 93 height 19
type input "pierre"
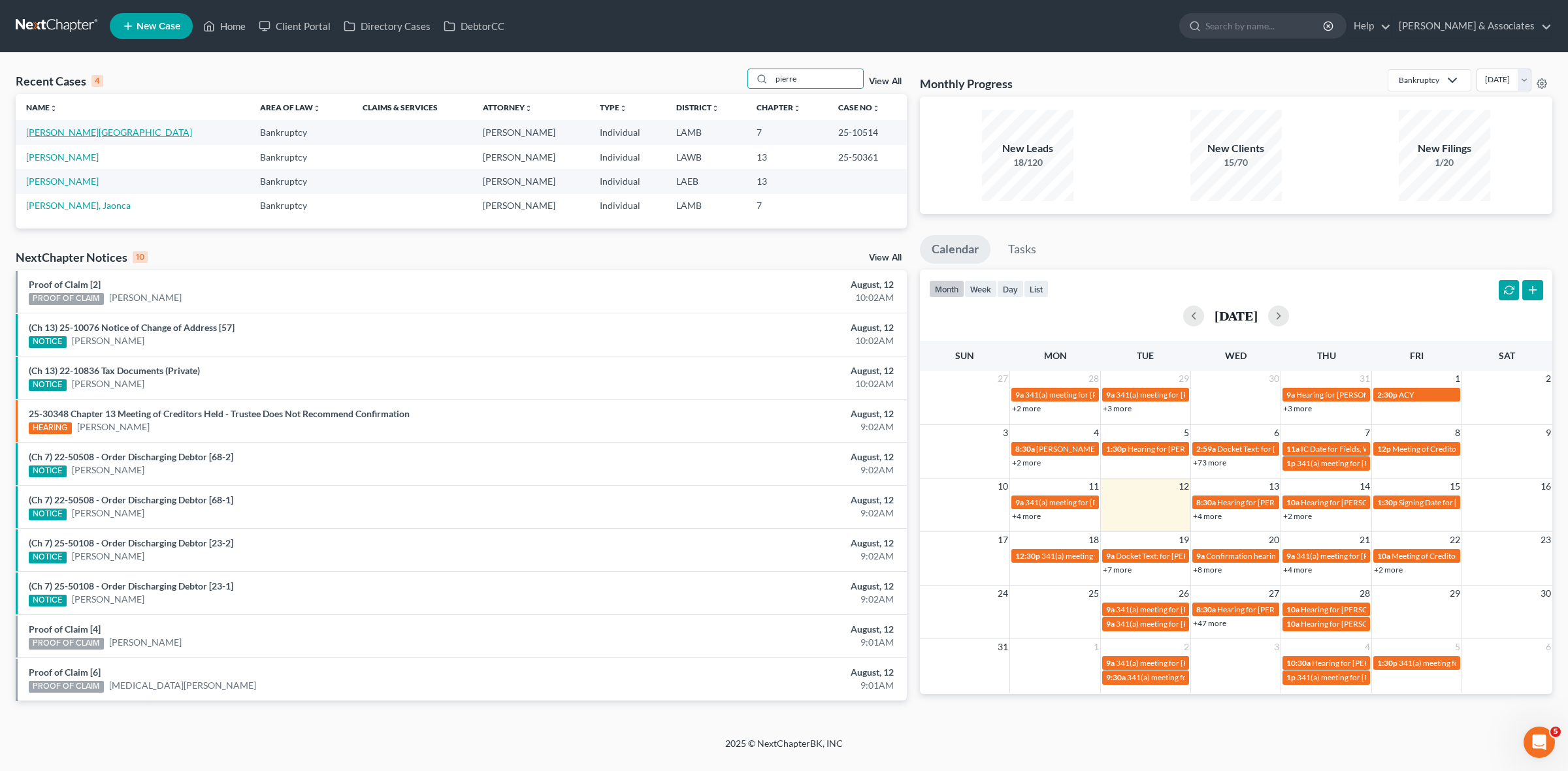
click at [47, 130] on link "[PERSON_NAME][GEOGRAPHIC_DATA]" at bounding box center [108, 132] width 166 height 11
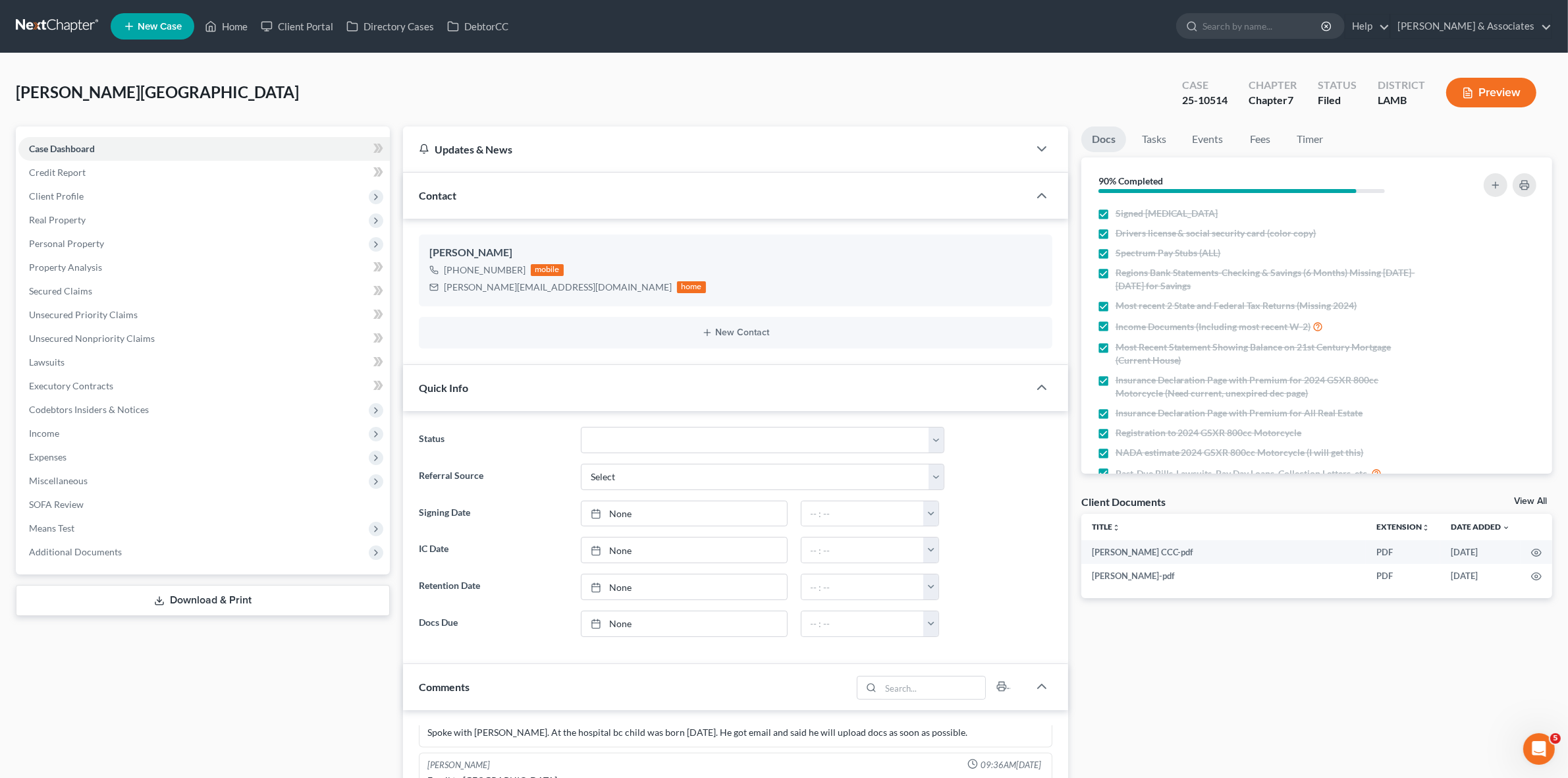
click at [80, 18] on link at bounding box center [58, 26] width 84 height 24
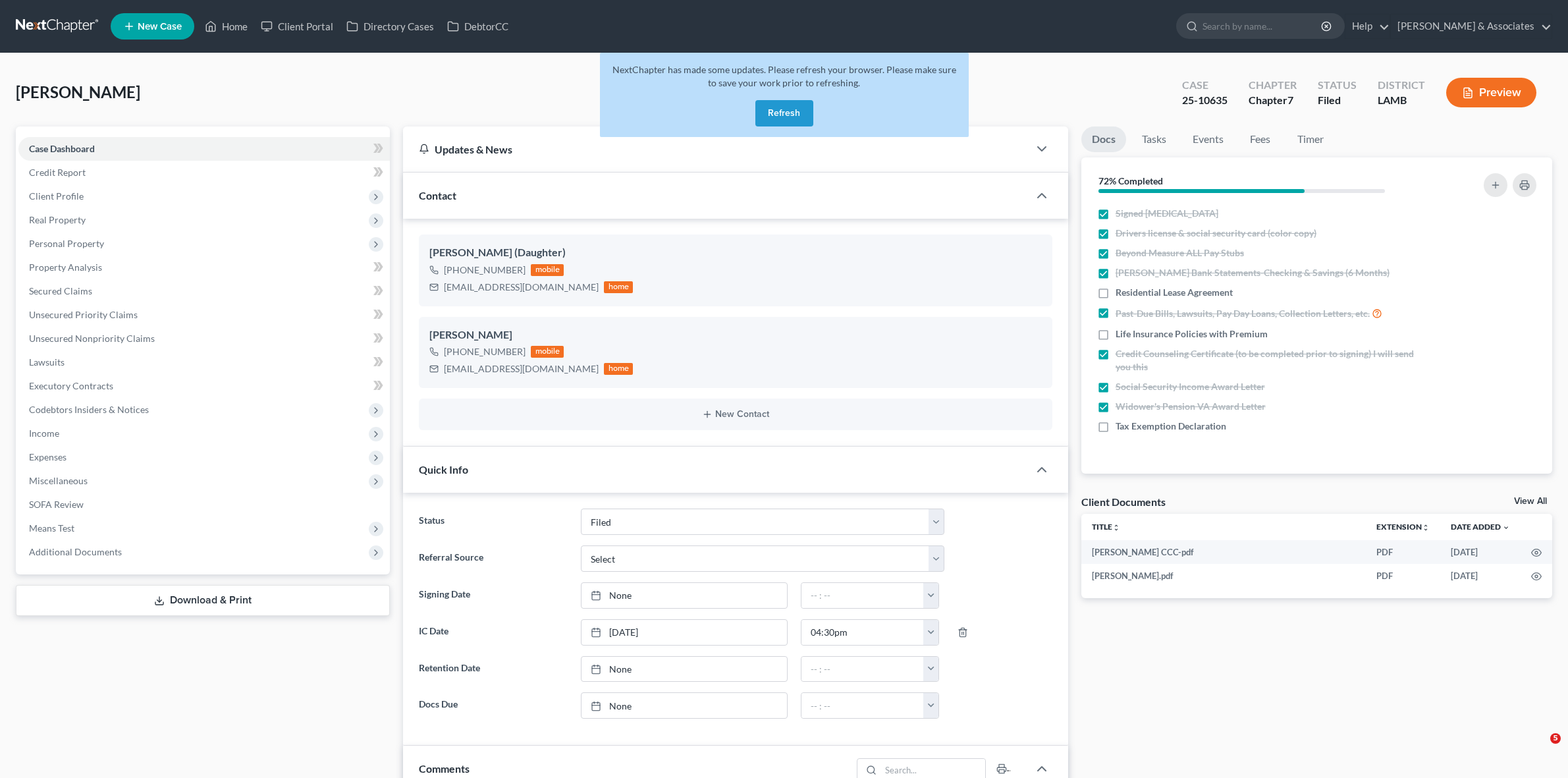
select select "8"
select select "0"
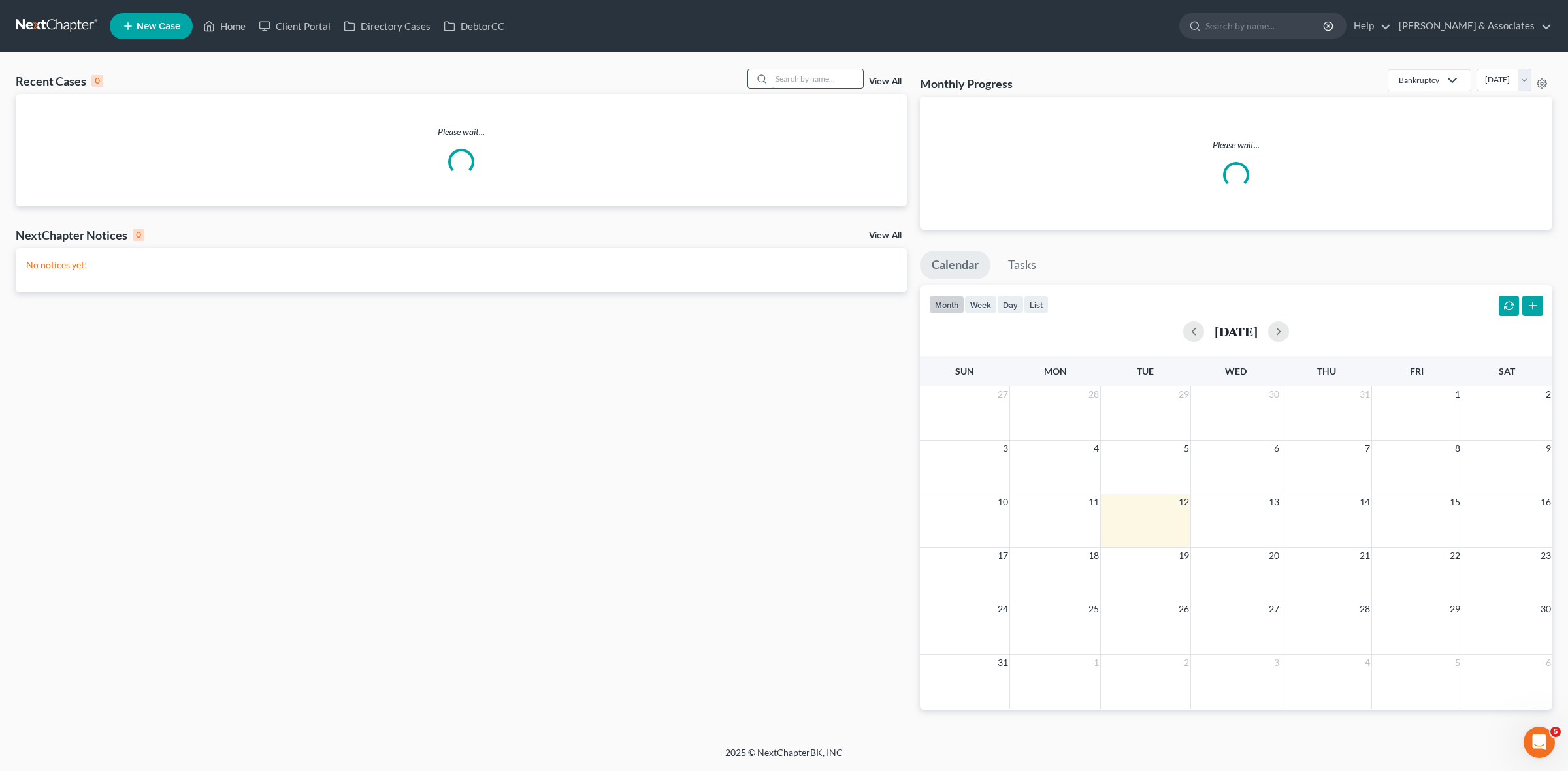
click at [789, 85] on input "search" at bounding box center [817, 78] width 92 height 19
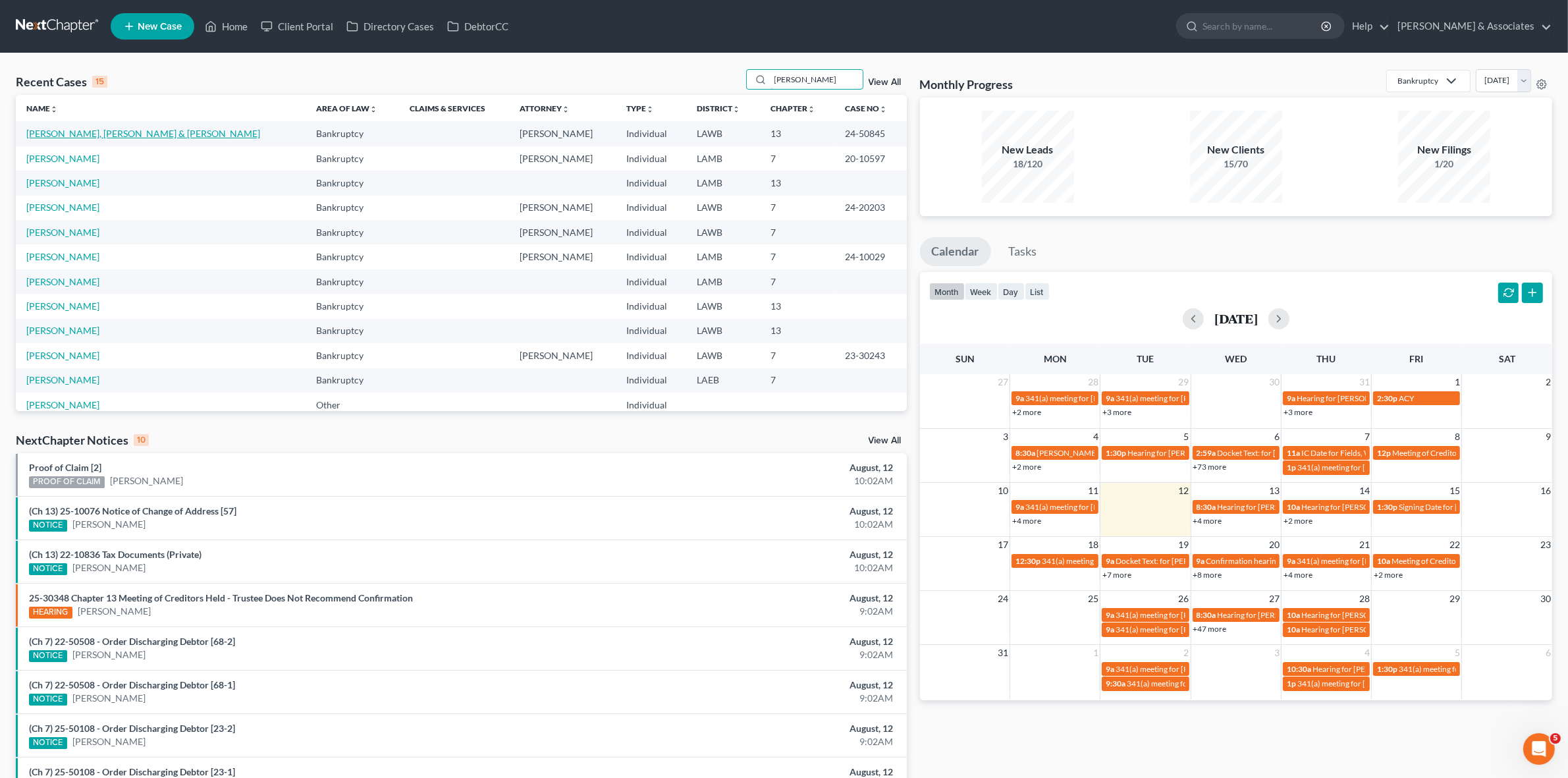
type input "phillips"
click at [129, 137] on link "Phillips, Connor & Samantha" at bounding box center [143, 133] width 234 height 11
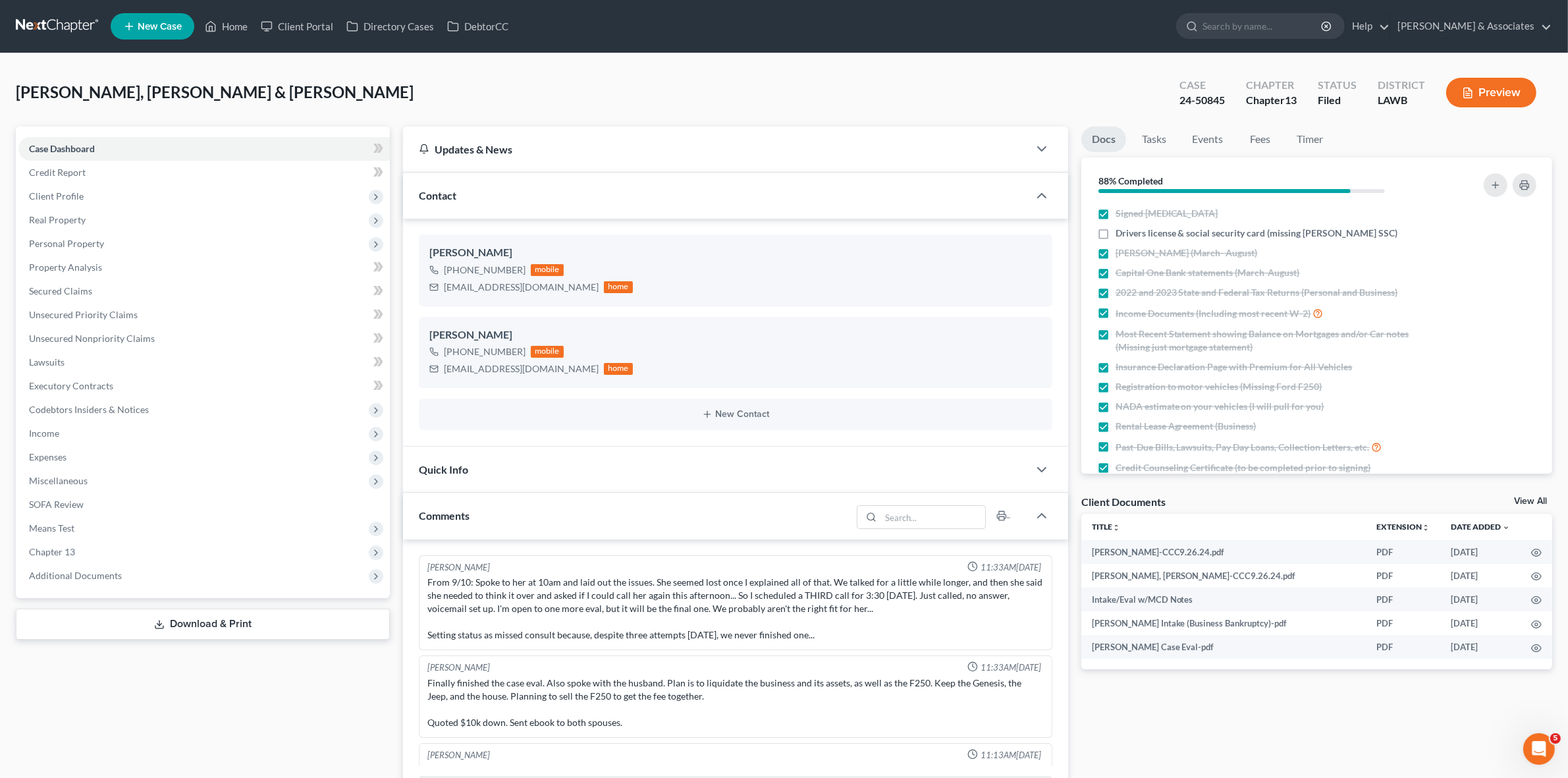
scroll to position [4442, 0]
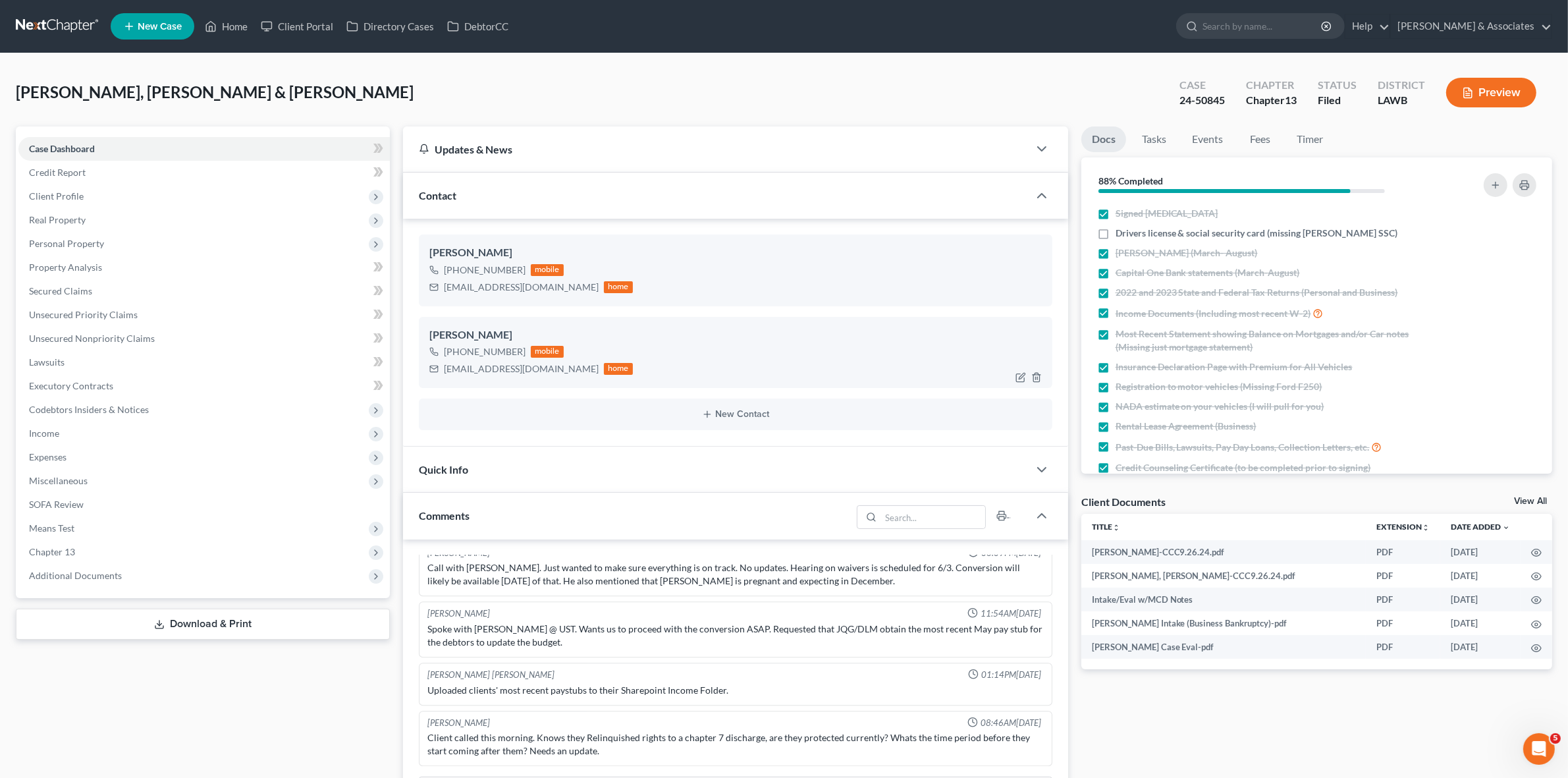
click at [461, 369] on div "connorphillips70583@yahoo.com" at bounding box center [521, 369] width 154 height 13
copy div "connorphillips70583@yahoo.com"
click at [459, 278] on div "sammphillipsss@gmail.com home" at bounding box center [531, 287] width 203 height 17
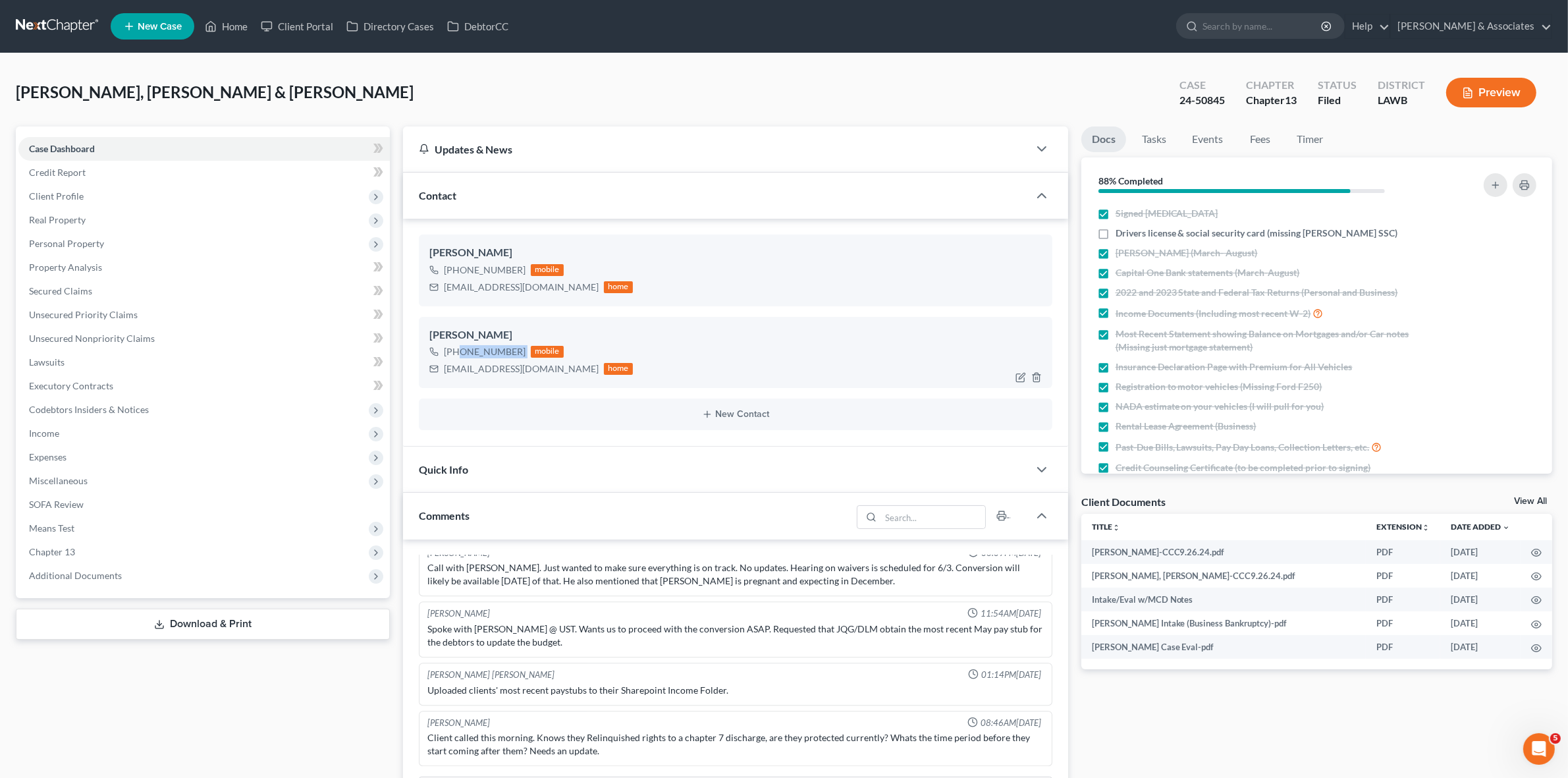
drag, startPoint x: 458, startPoint y: 350, endPoint x: 525, endPoint y: 353, distance: 67.1
click at [525, 353] on div "+1 (337) 806-7077 mobile" at bounding box center [531, 352] width 203 height 17
copy div "(337) 806-7077"
click at [337, 80] on div "Phillips, Connor & Samantha Upgraded Case 24-50845 Chapter Chapter 13 Status Fi…" at bounding box center [784, 97] width 1537 height 57
click at [469, 285] on div "sammphillipsss@gmail.com" at bounding box center [521, 287] width 154 height 13
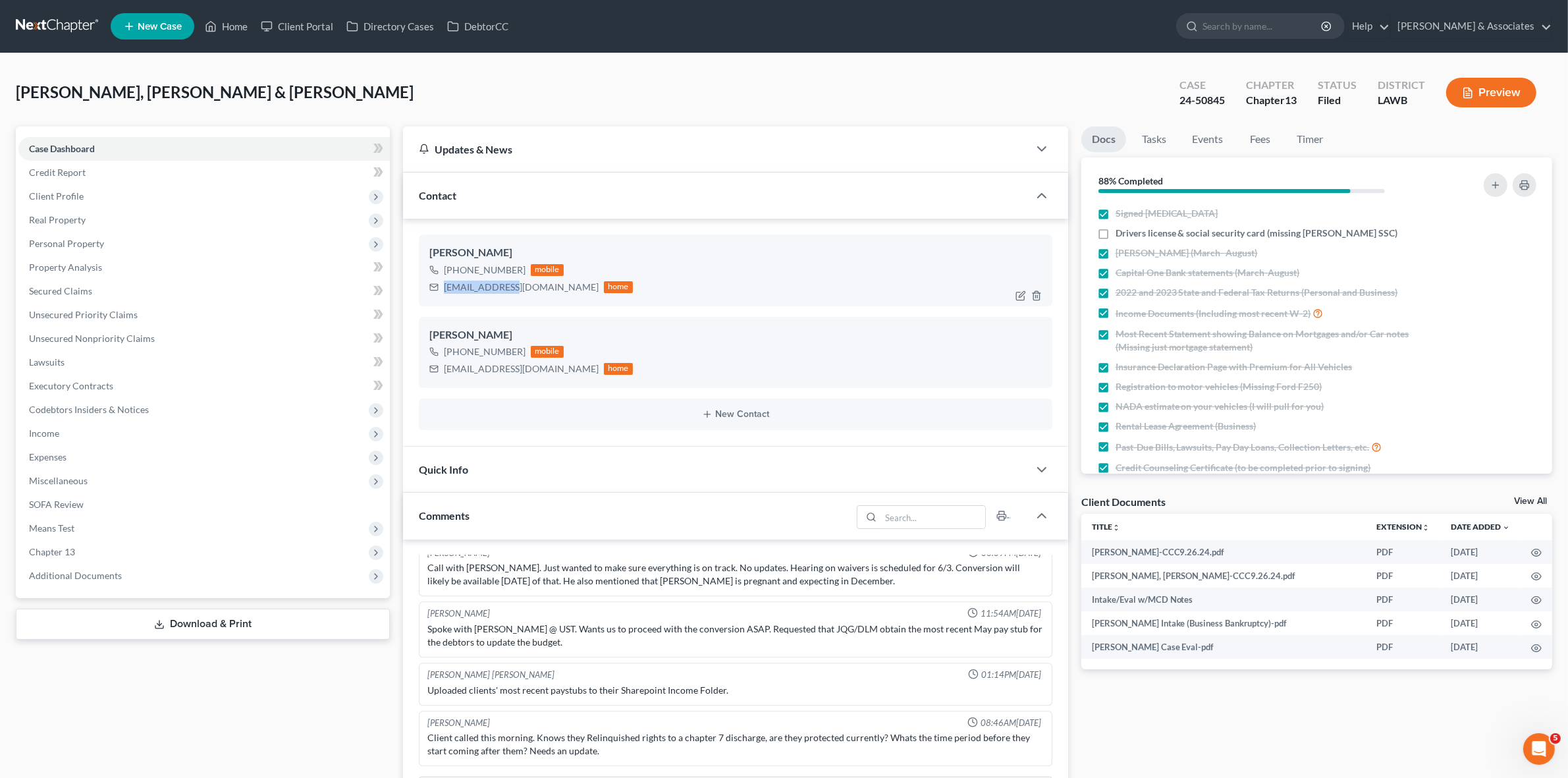
click at [469, 285] on div "sammphillipsss@gmail.com" at bounding box center [521, 287] width 154 height 13
click at [472, 287] on div "sammphillipsss@gmail.com" at bounding box center [521, 287] width 154 height 13
drag, startPoint x: 443, startPoint y: 288, endPoint x: 551, endPoint y: 295, distance: 108.2
click at [551, 295] on div "sammphillipsss@gmail.com home" at bounding box center [531, 287] width 203 height 17
copy div "sammphillipsss@gmail.com"
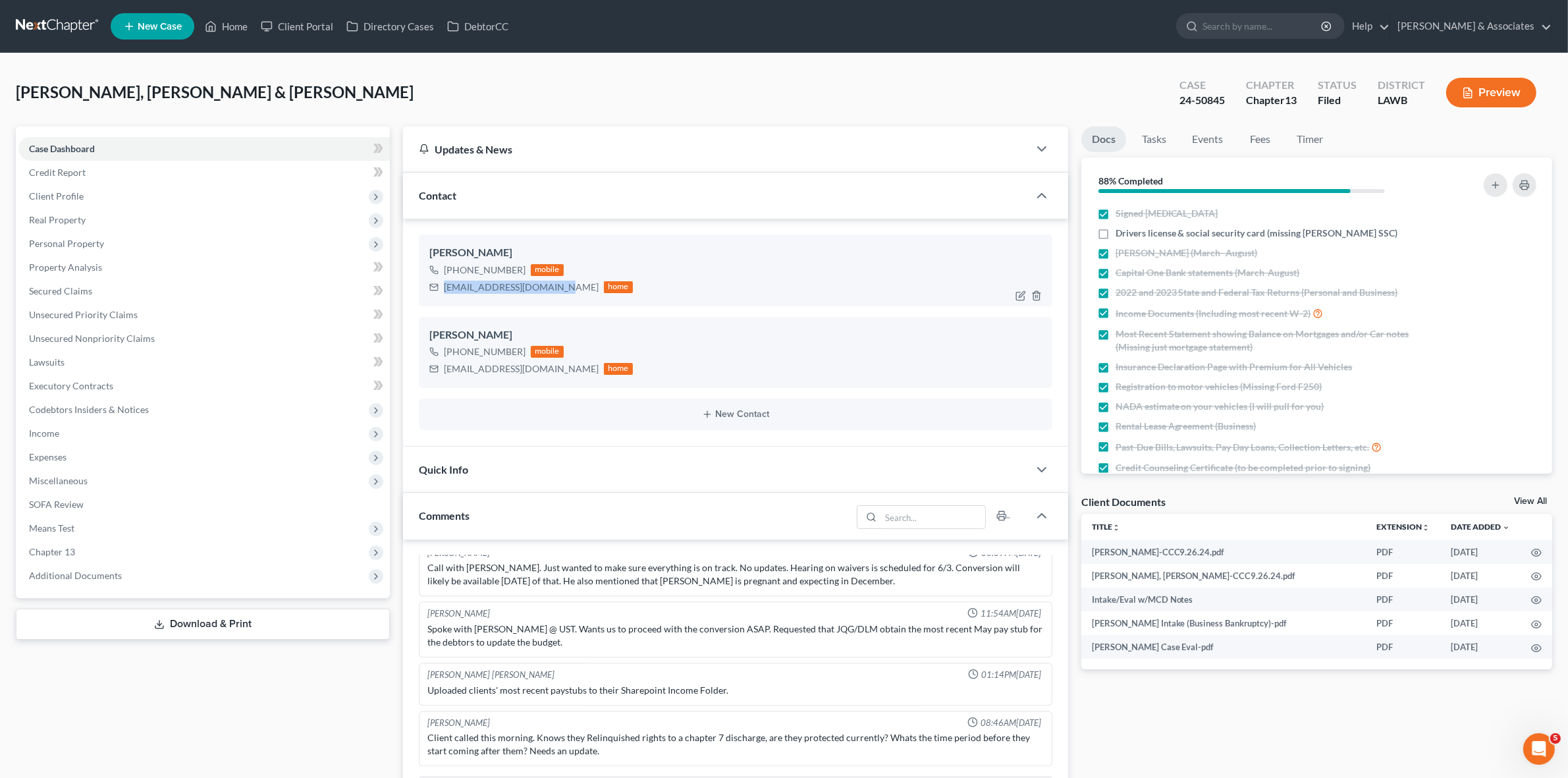
drag, startPoint x: 456, startPoint y: 265, endPoint x: 521, endPoint y: 267, distance: 65.0
click at [521, 267] on div "+1 (337) 366-2983 mobile" at bounding box center [531, 270] width 203 height 17
copy div "(337) 366-2983"
click at [127, 208] on span "Real Property" at bounding box center [204, 220] width 372 height 24
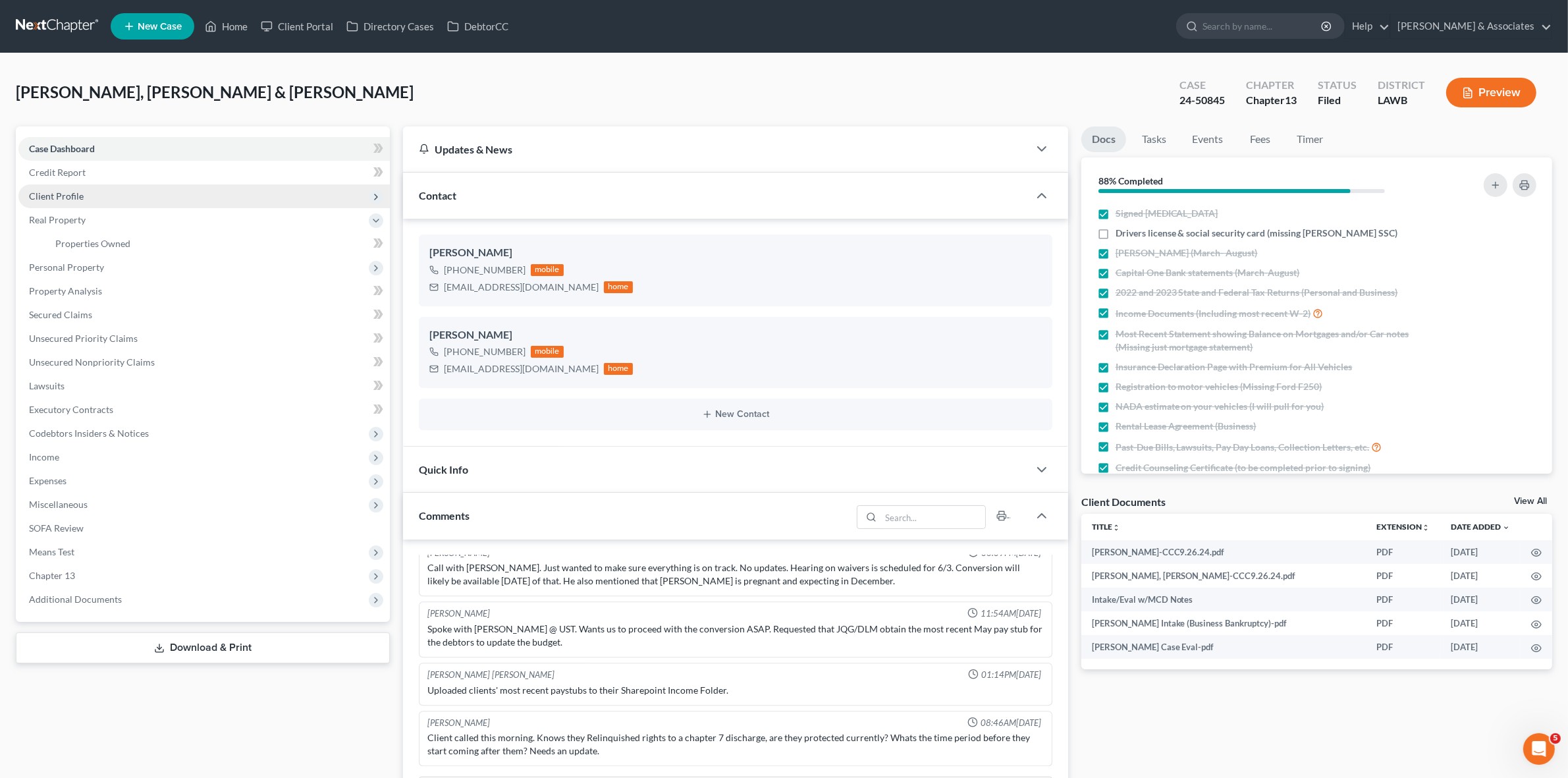
click at [135, 184] on span "Client Profile" at bounding box center [204, 196] width 372 height 24
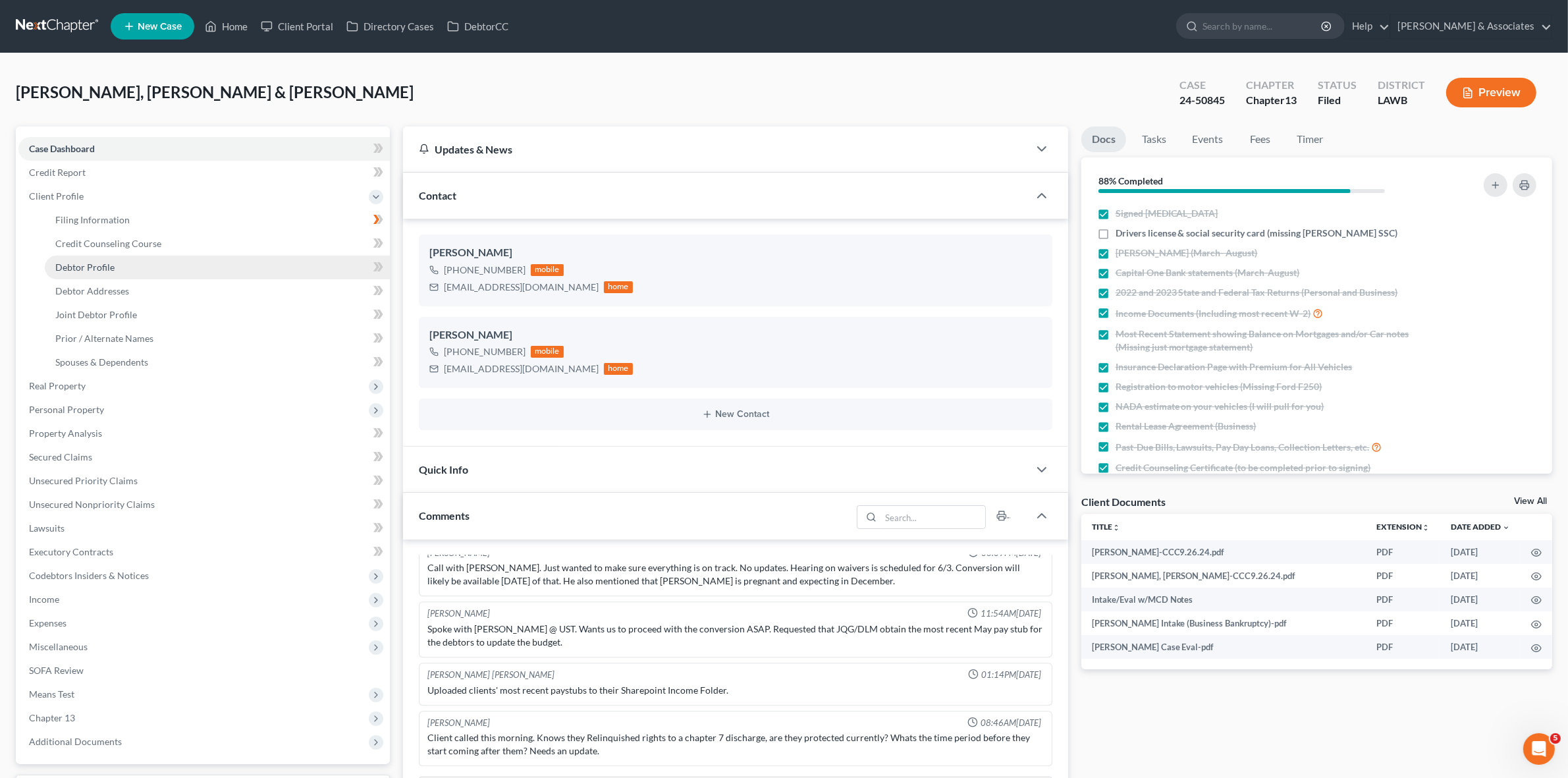
click at [204, 271] on link "Debtor Profile" at bounding box center [217, 267] width 345 height 24
select select "1"
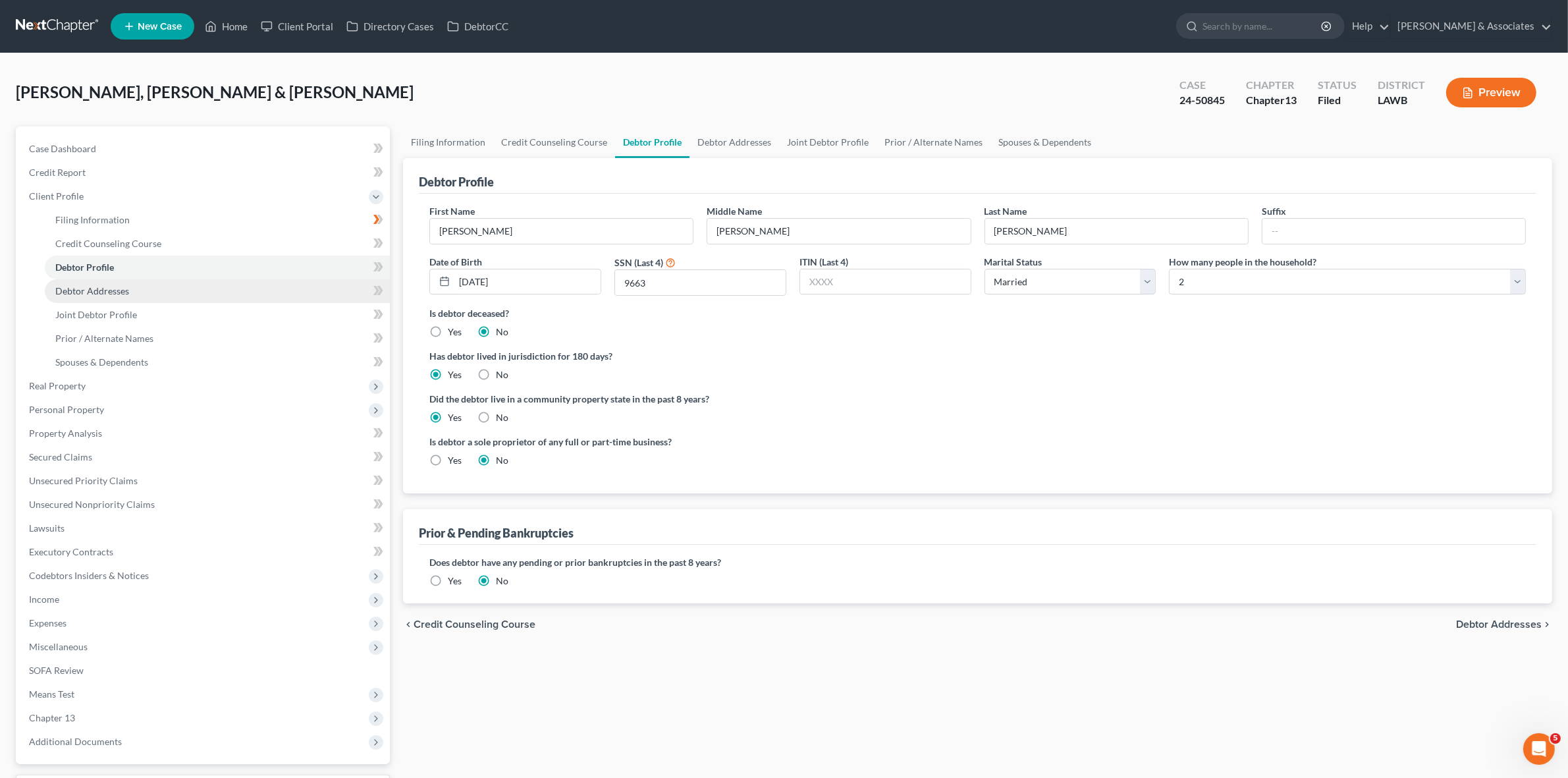
click at [261, 279] on link "Debtor Addresses" at bounding box center [217, 291] width 345 height 24
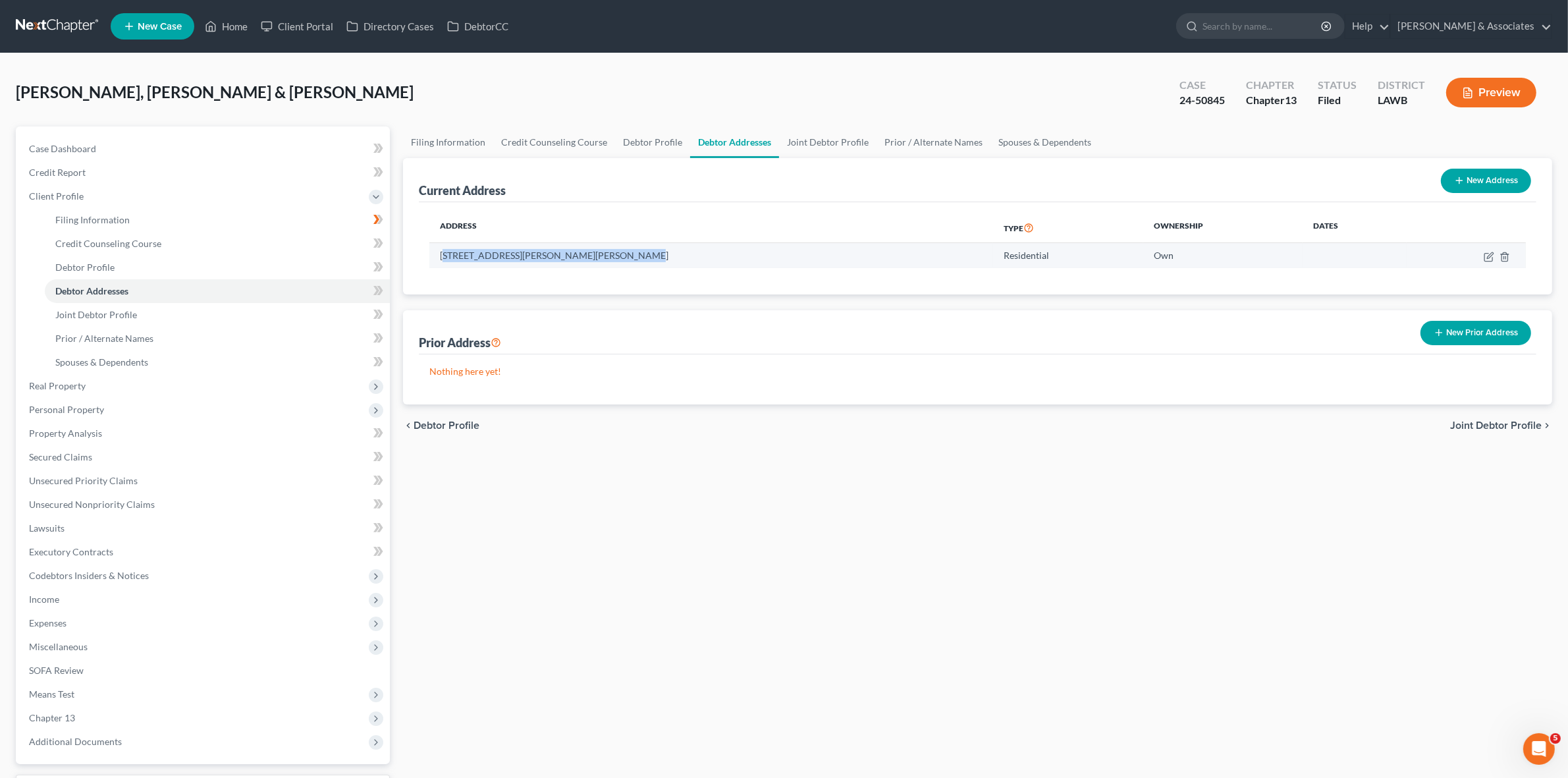
drag, startPoint x: 653, startPoint y: 250, endPoint x: 444, endPoint y: 256, distance: 209.1
click at [444, 256] on td "505 Yvette Marie Dr., Lafayette, LA 70508" at bounding box center [711, 256] width 563 height 25
click at [448, 260] on td "505 Yvette Marie Dr., Lafayette, LA 70508" at bounding box center [711, 256] width 563 height 25
drag, startPoint x: 440, startPoint y: 255, endPoint x: 521, endPoint y: 265, distance: 81.6
click at [521, 265] on td "505 Yvette Marie Dr., Lafayette, LA 70508" at bounding box center [711, 256] width 563 height 25
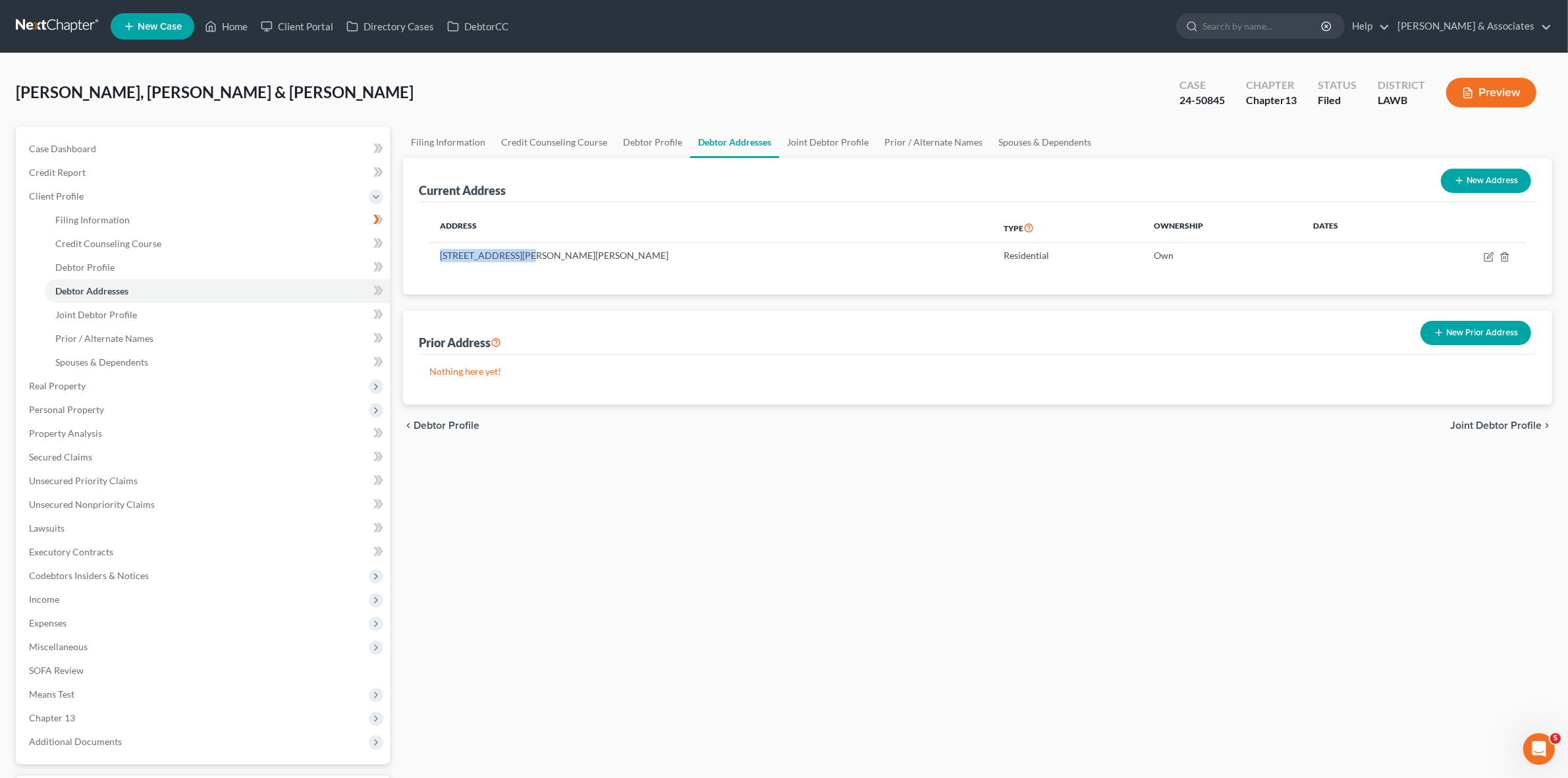
copy td "505 Yvette Marie Dr"
click at [534, 247] on td "505 Yvette Marie Dr., Lafayette, LA 70508" at bounding box center [711, 256] width 563 height 25
drag, startPoint x: 527, startPoint y: 254, endPoint x: 564, endPoint y: 264, distance: 38.3
click at [564, 264] on td "505 Yvette Marie Dr., Lafayette, LA 70508" at bounding box center [711, 256] width 563 height 25
copy td "Lafayette"
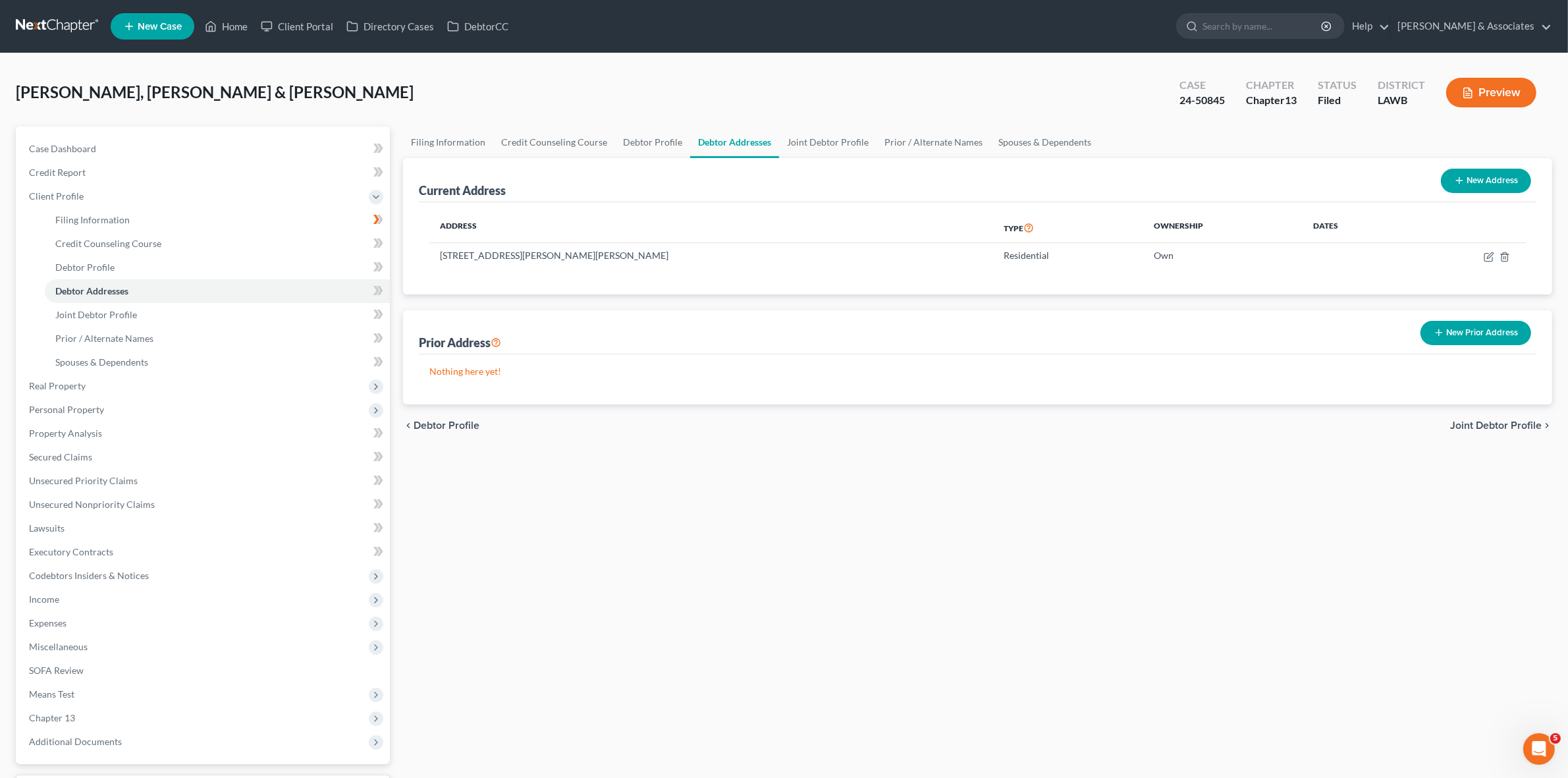
click at [231, 84] on div "Phillips, Connor & Samantha Upgraded Case 24-50845 Chapter Chapter 13 Status Fi…" at bounding box center [784, 97] width 1537 height 57
click at [232, 222] on link "Filing Information" at bounding box center [217, 220] width 345 height 24
select select "1"
select select "3"
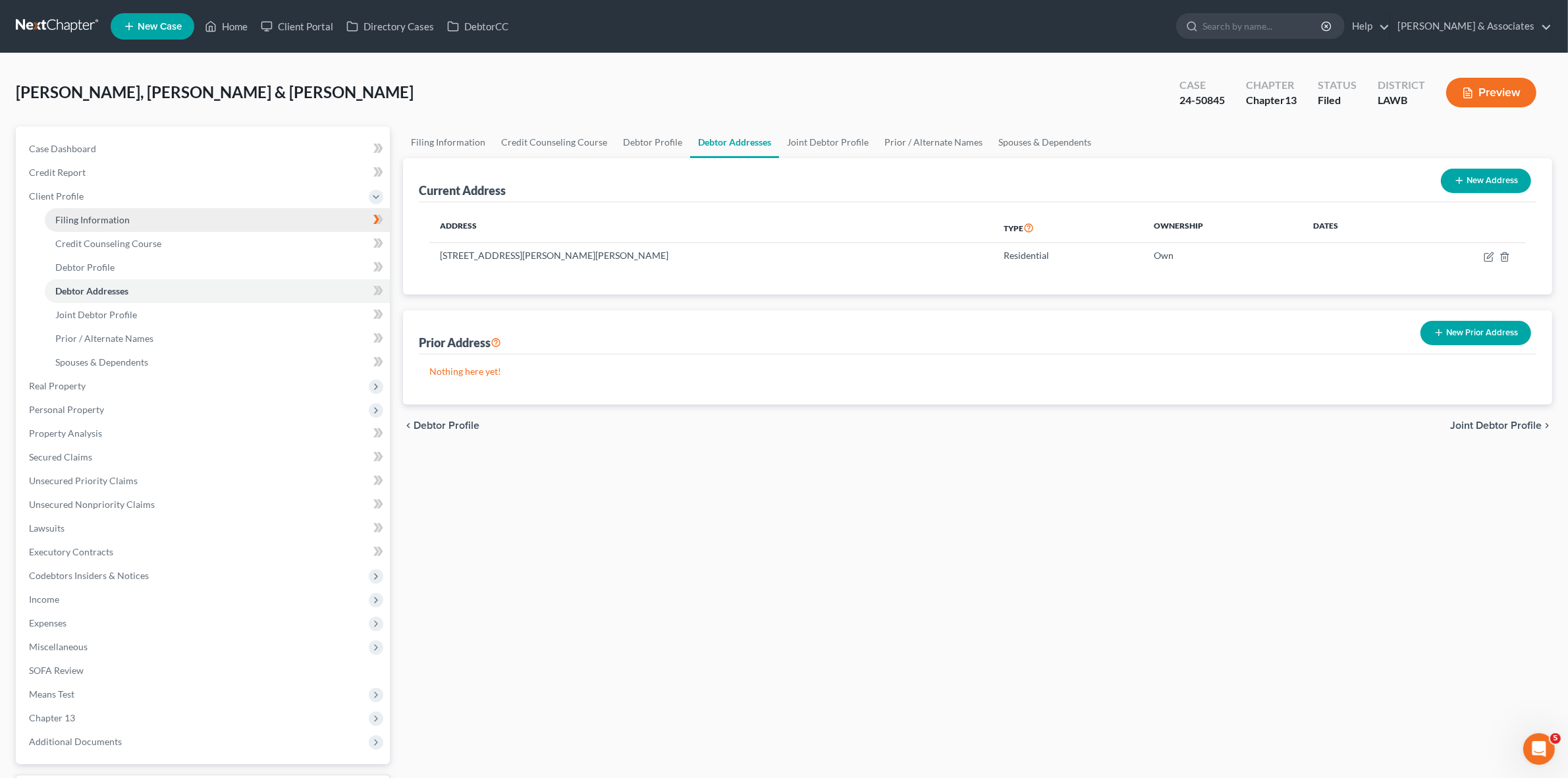
select select "19"
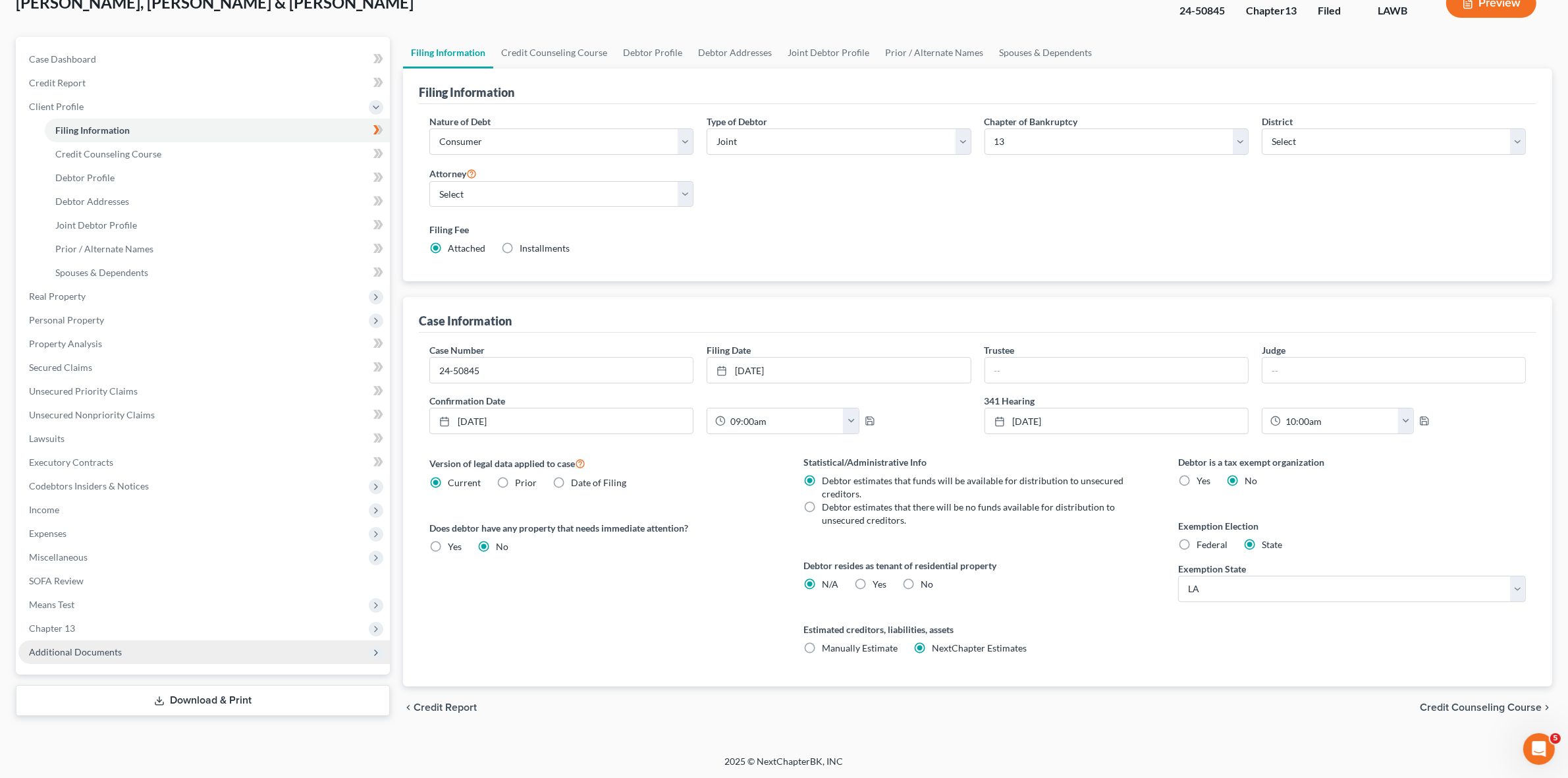
scroll to position [90, 0]
click at [268, 627] on span "Chapter 13" at bounding box center [204, 627] width 372 height 24
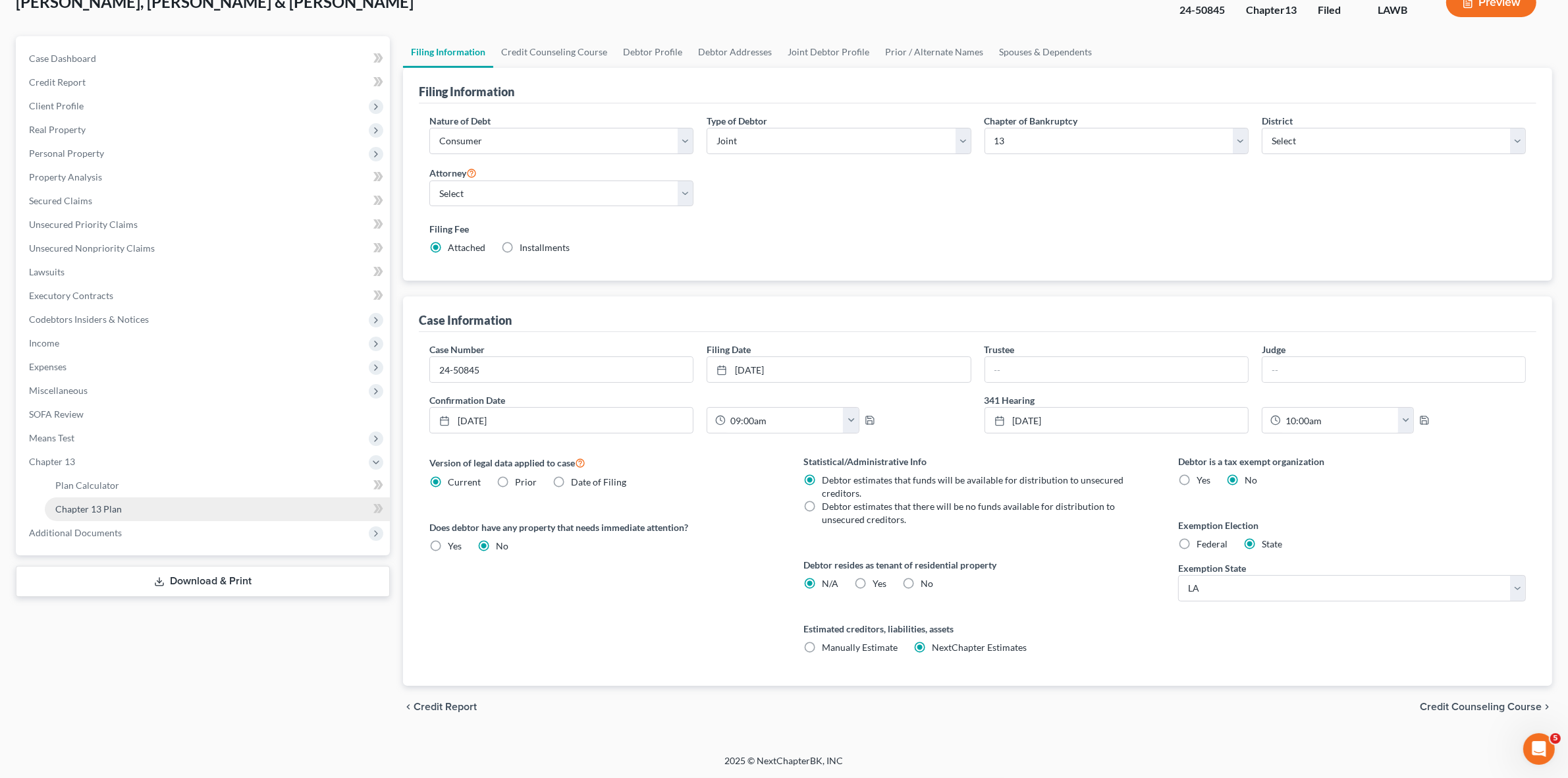
click at [229, 507] on link "Chapter 13 Plan" at bounding box center [217, 509] width 345 height 24
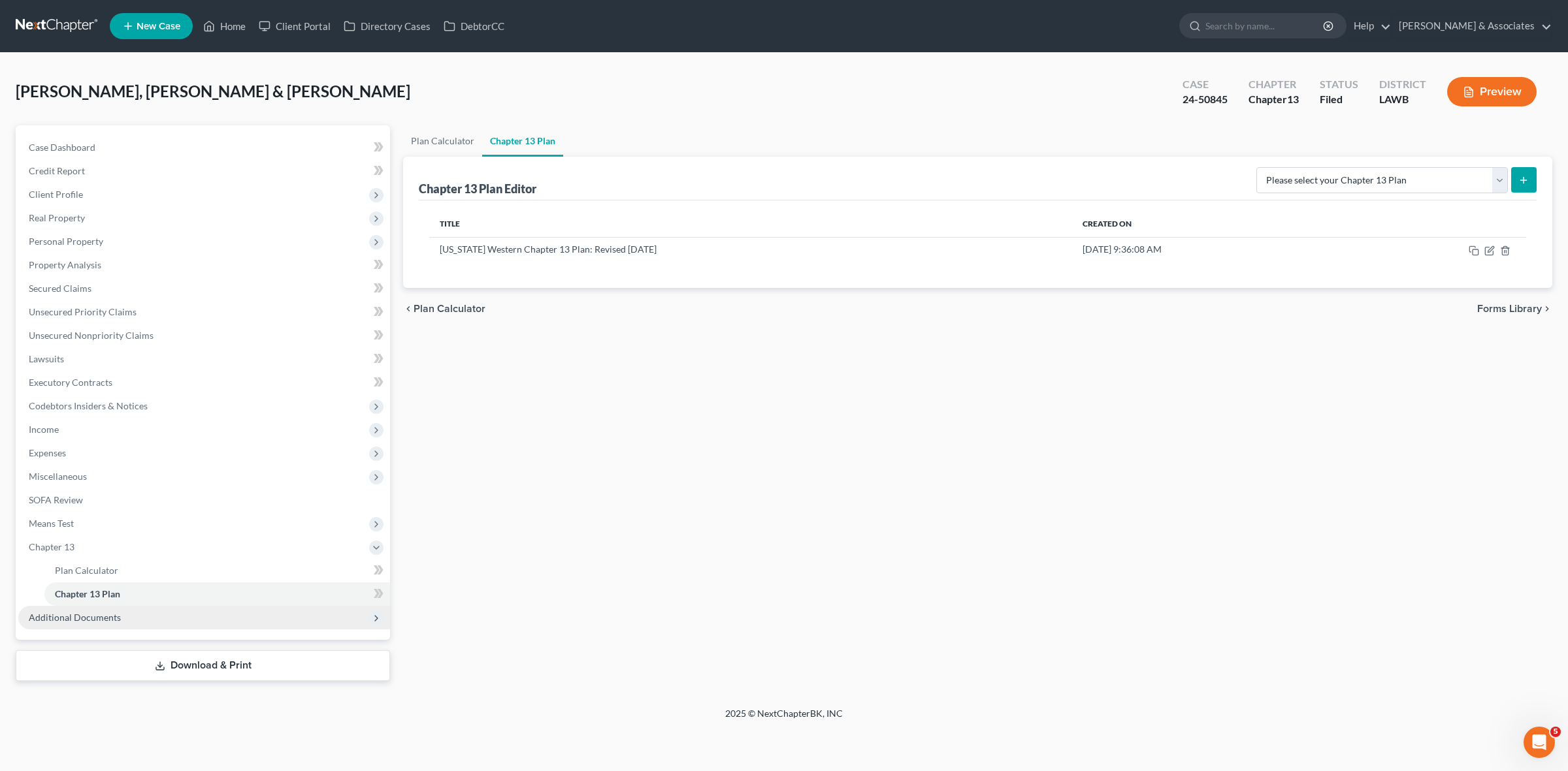
click at [174, 619] on span "Additional Documents" at bounding box center [204, 617] width 372 height 24
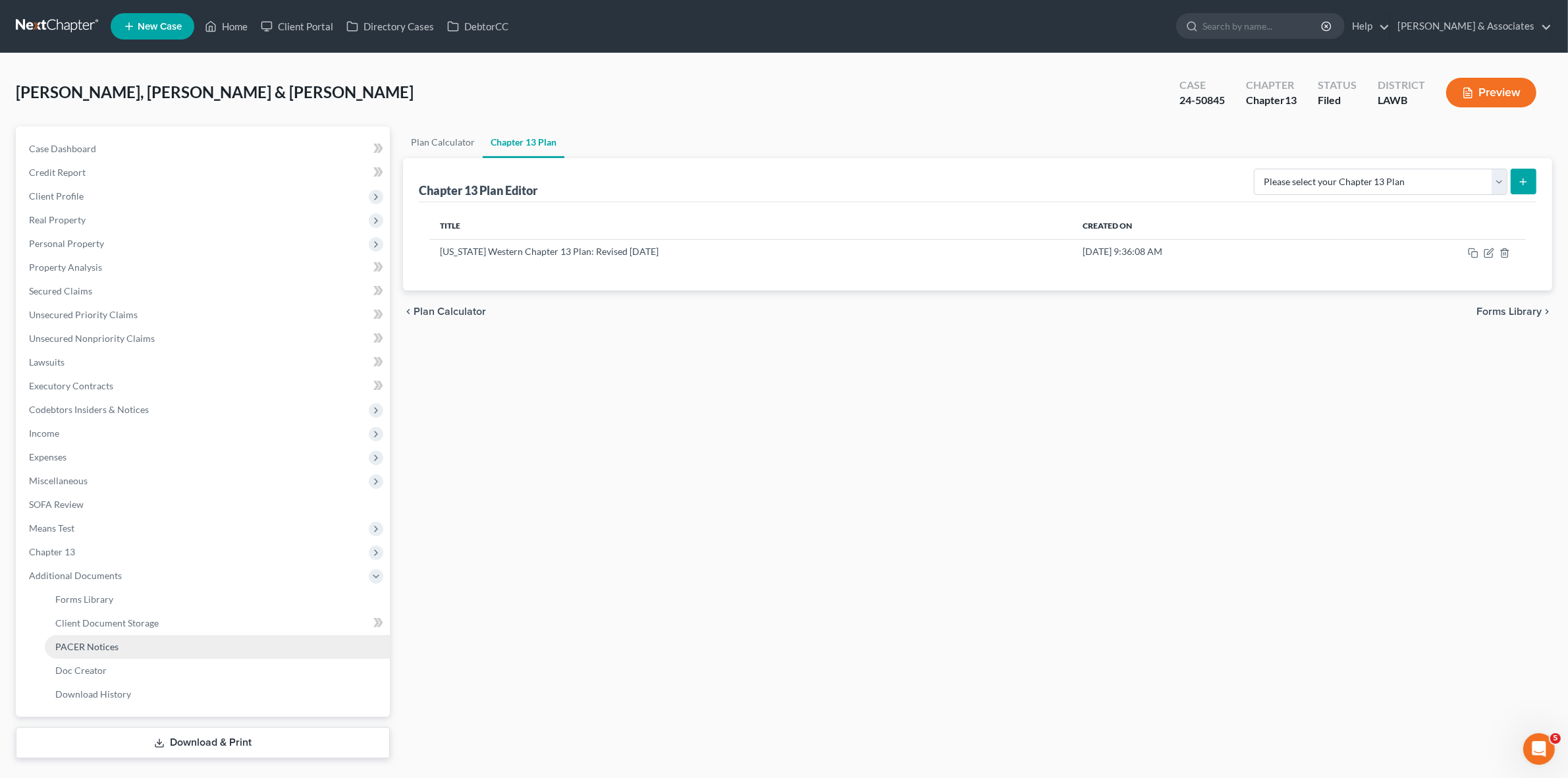
click at [178, 648] on link "PACER Notices" at bounding box center [217, 646] width 345 height 24
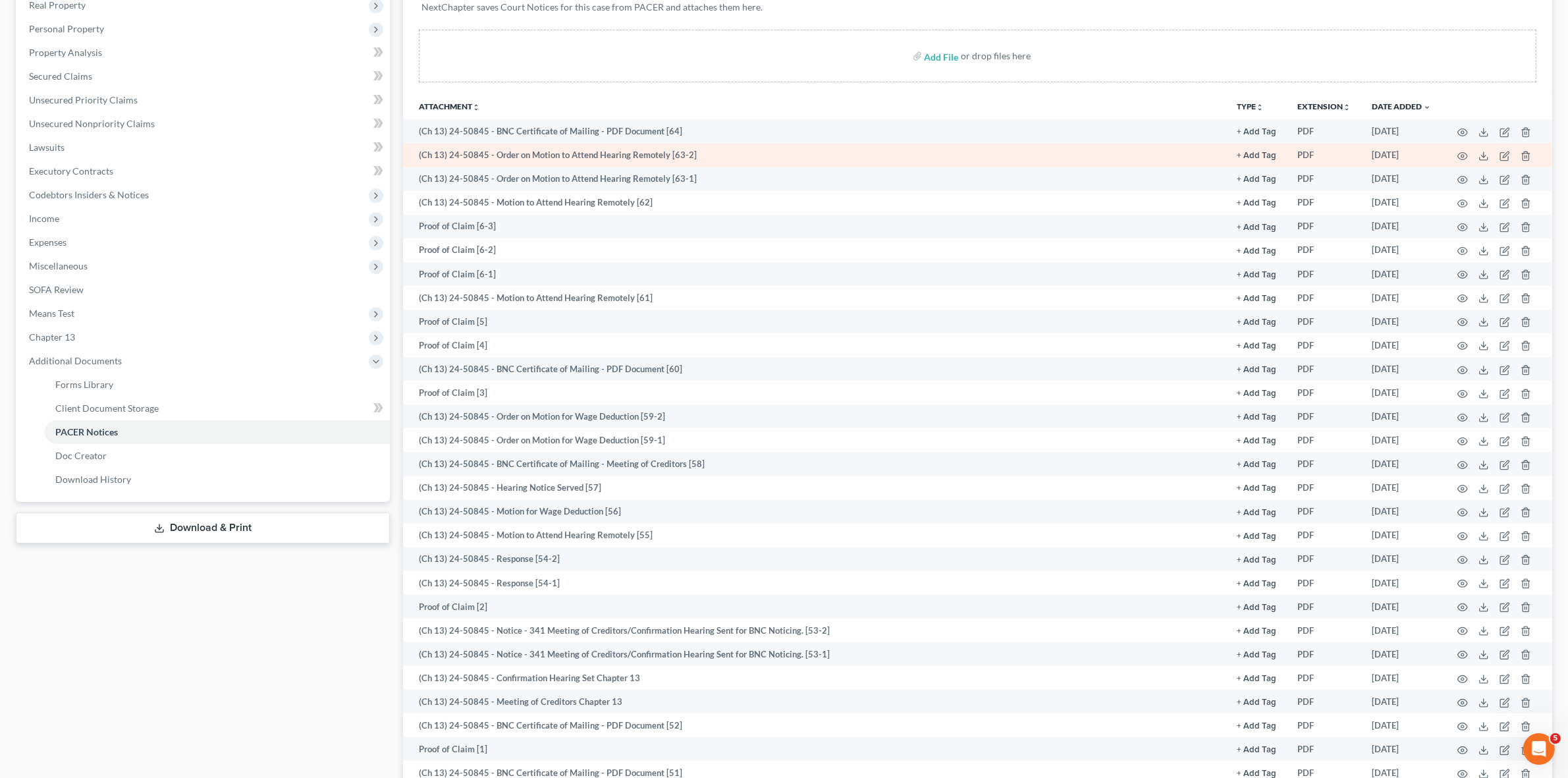
scroll to position [247, 0]
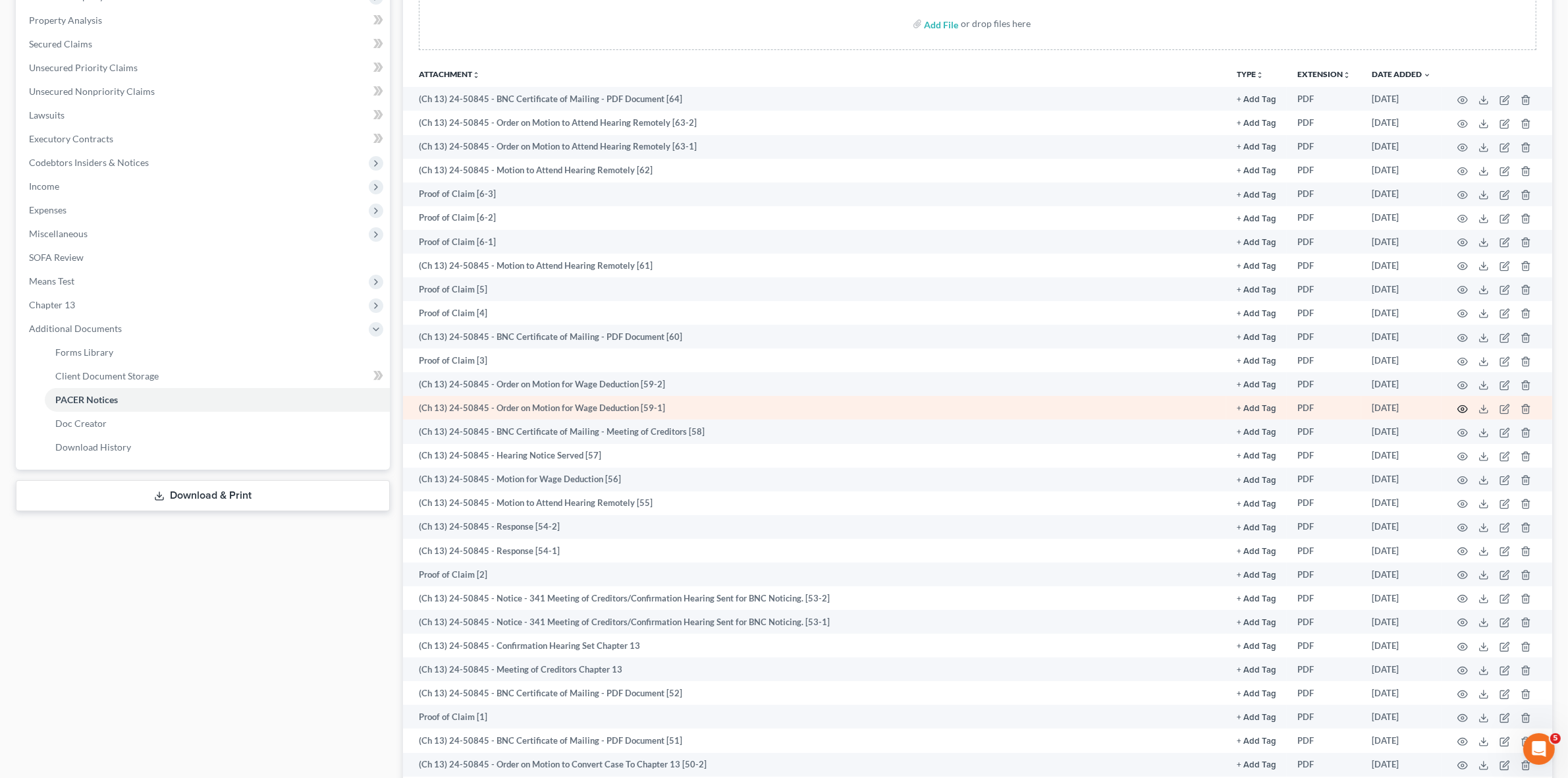
click at [1462, 407] on icon "button" at bounding box center [1462, 409] width 11 height 11
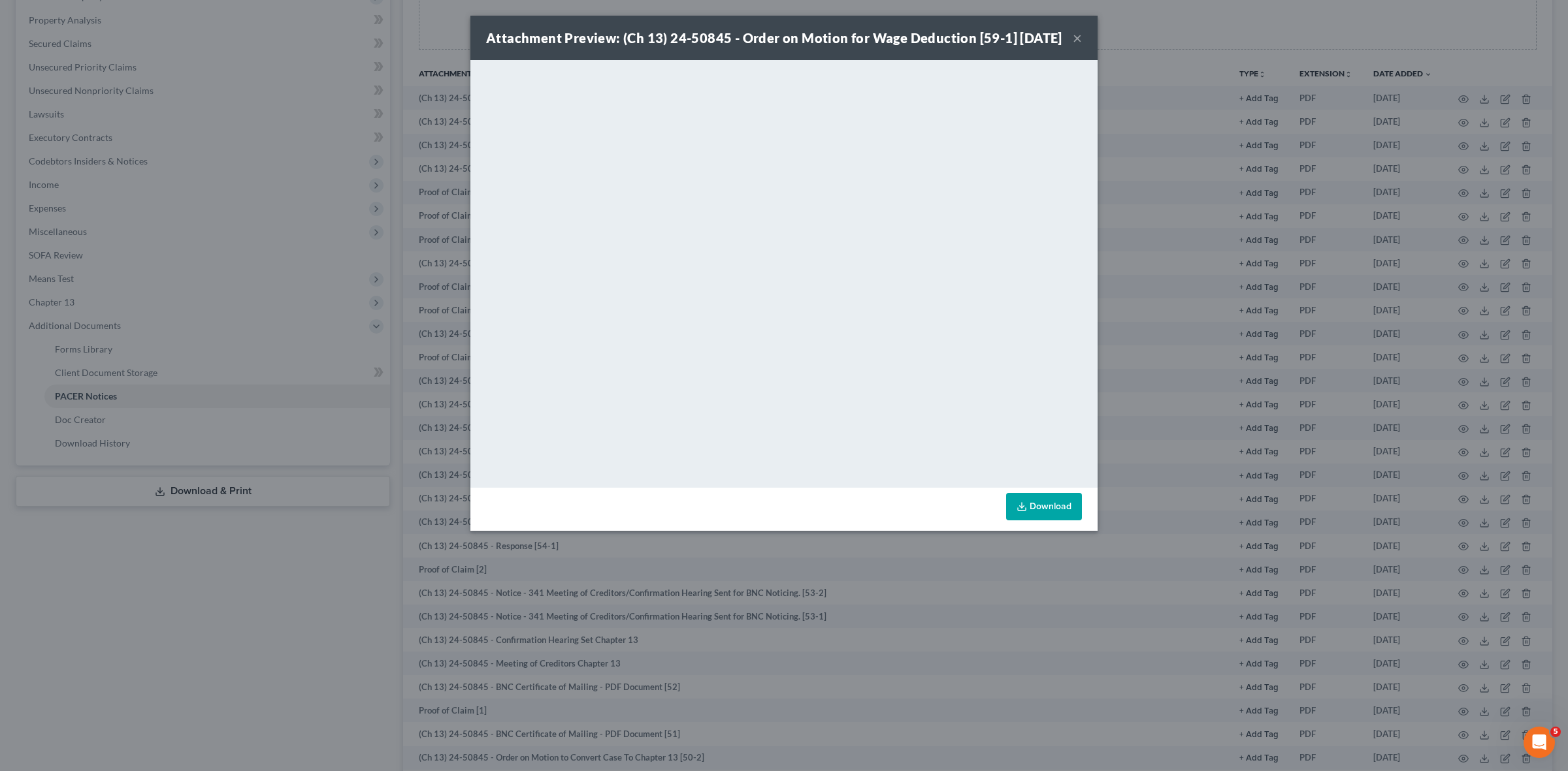
drag, startPoint x: 311, startPoint y: 652, endPoint x: 331, endPoint y: 650, distance: 20.1
click at [313, 653] on div "Attachment Preview: (Ch 13) 24-50845 - Order on Motion for Wage Deduction [59-1…" at bounding box center [784, 385] width 1568 height 771
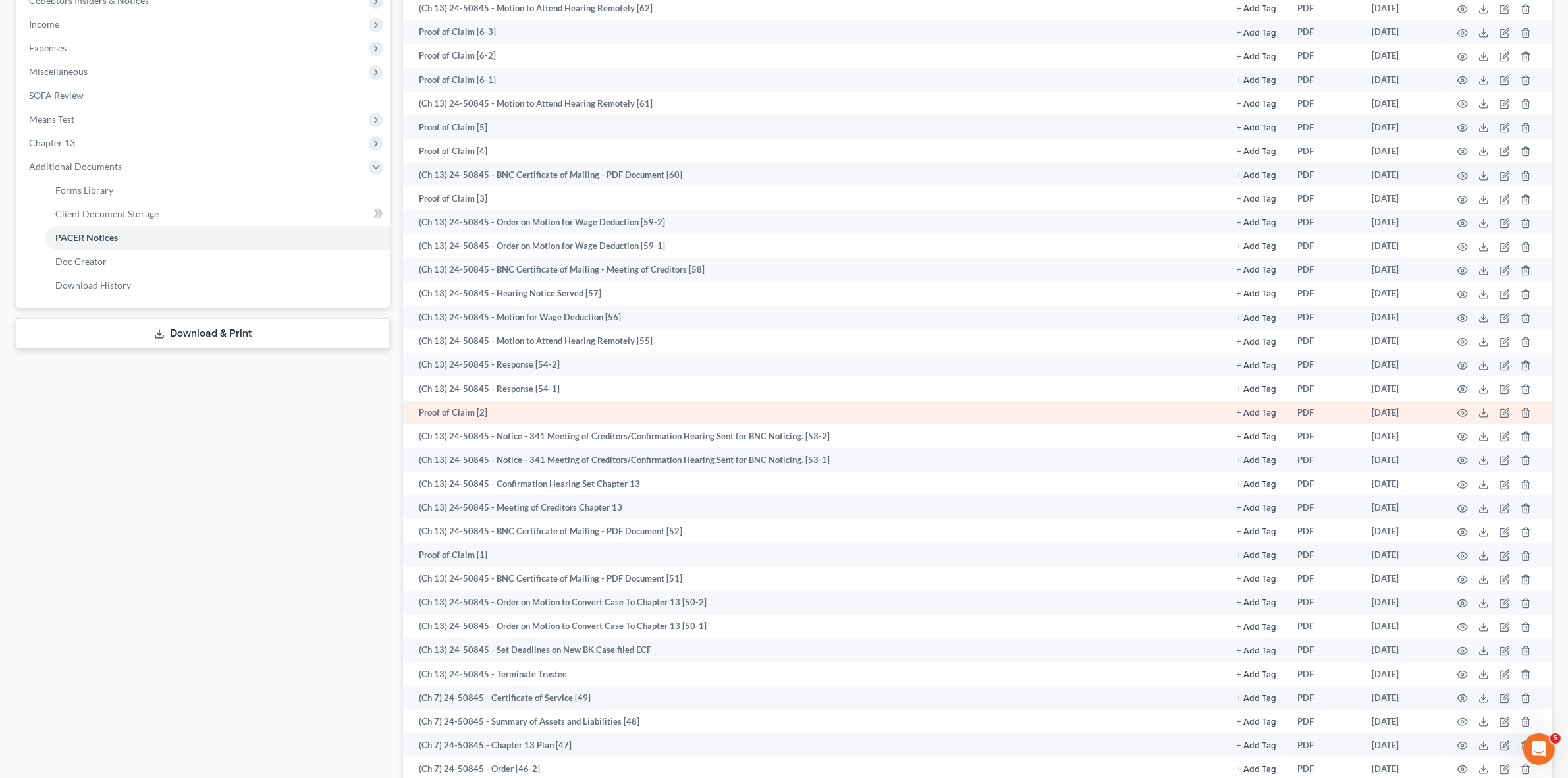
scroll to position [494, 0]
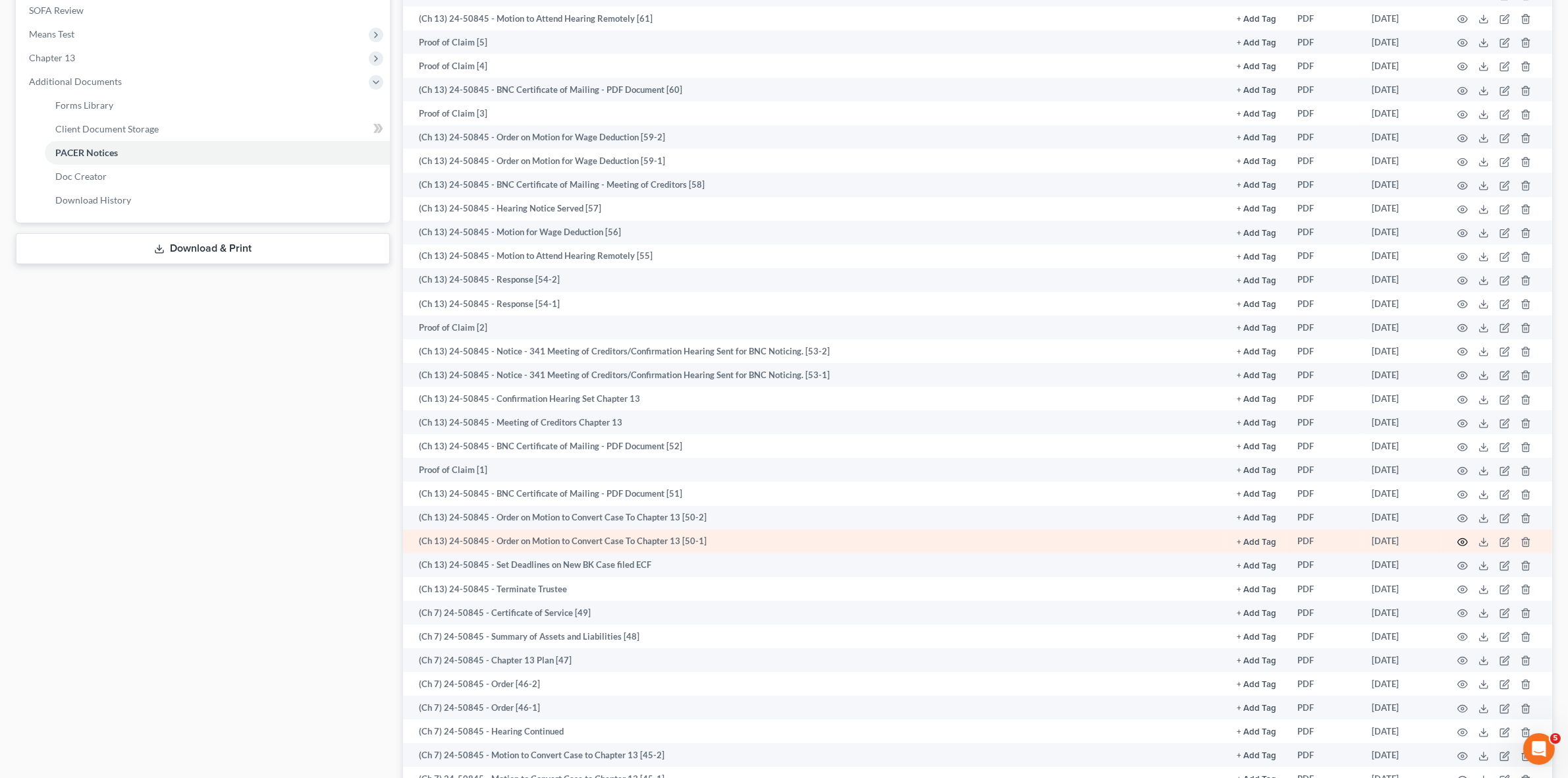
click at [1466, 539] on icon "button" at bounding box center [1462, 542] width 11 height 11
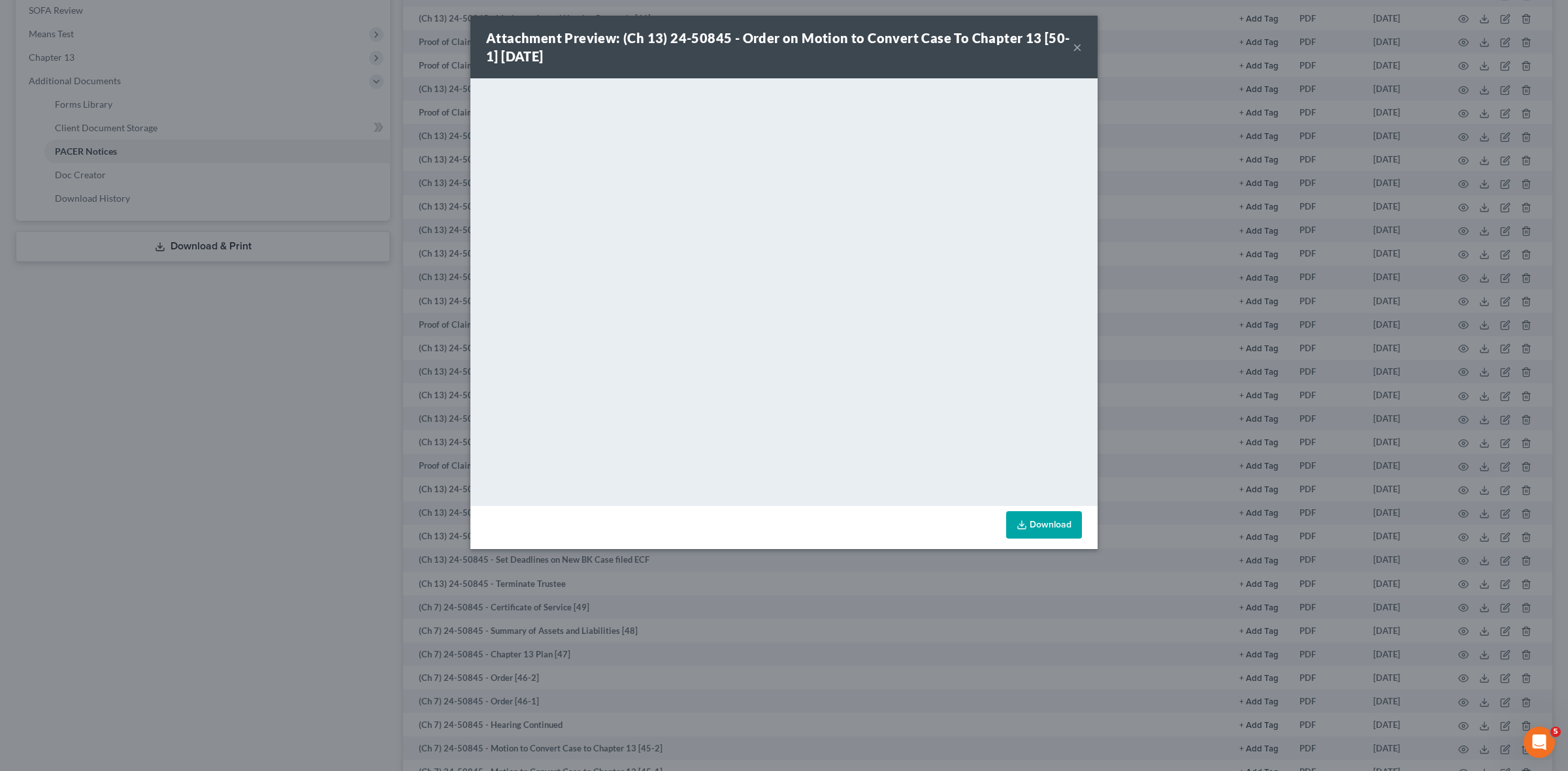
drag, startPoint x: 351, startPoint y: 448, endPoint x: 360, endPoint y: 447, distance: 9.1
click at [360, 447] on div "Attachment Preview: (Ch 13) 24-50845 - Order on Motion to Convert Case To Chapt…" at bounding box center [784, 385] width 1568 height 771
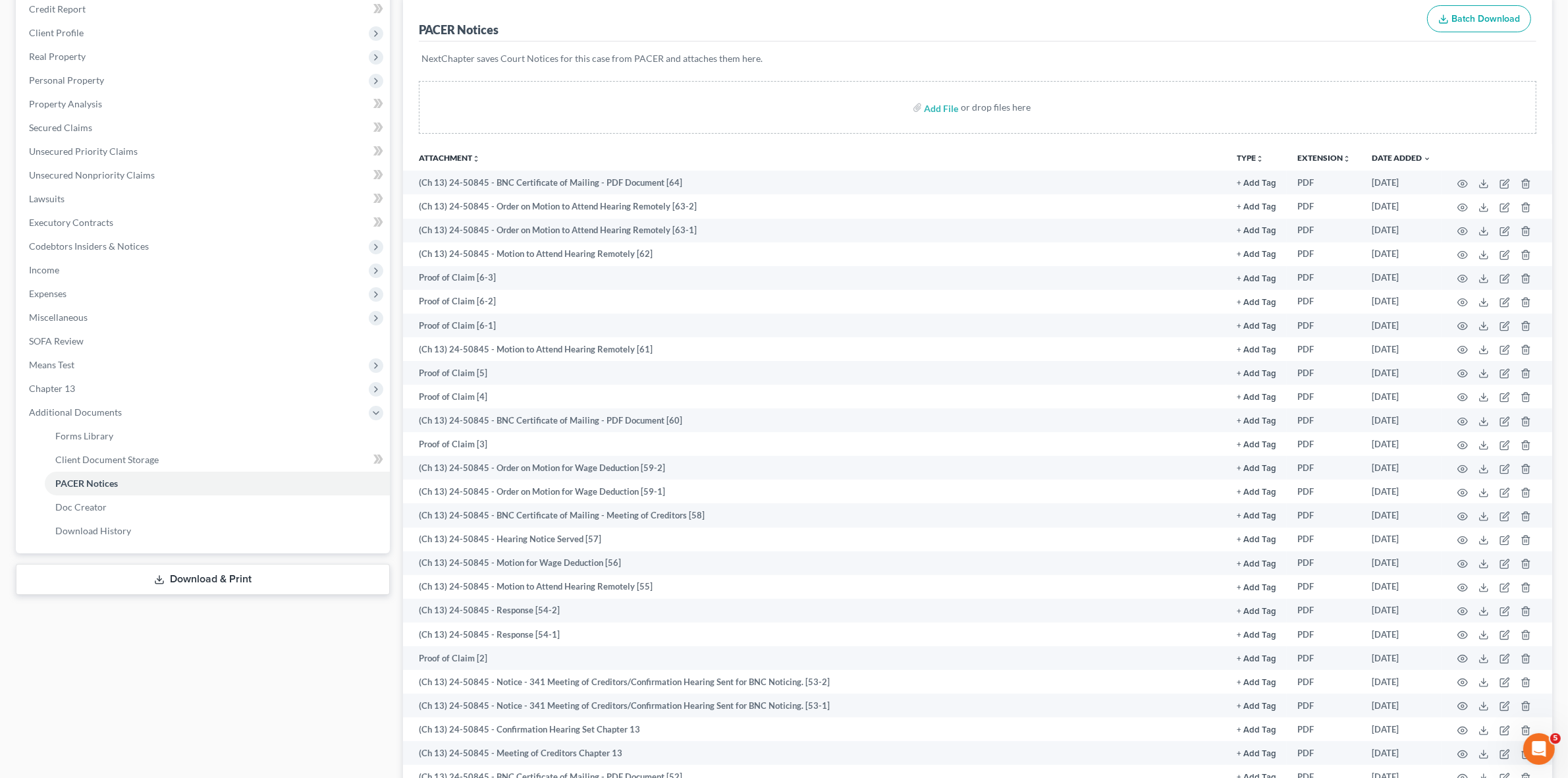
scroll to position [0, 0]
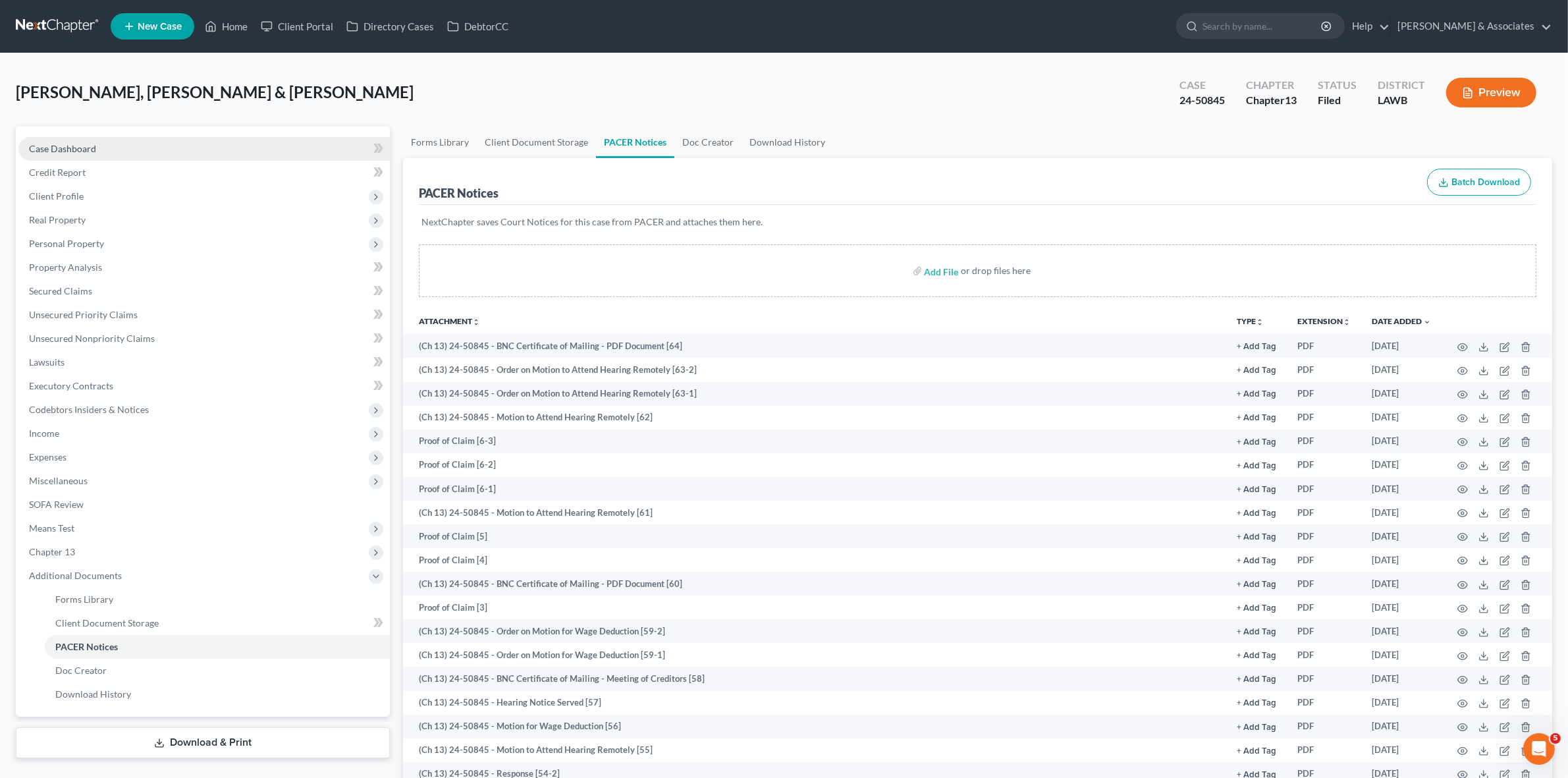
click at [235, 148] on link "Case Dashboard" at bounding box center [204, 148] width 372 height 24
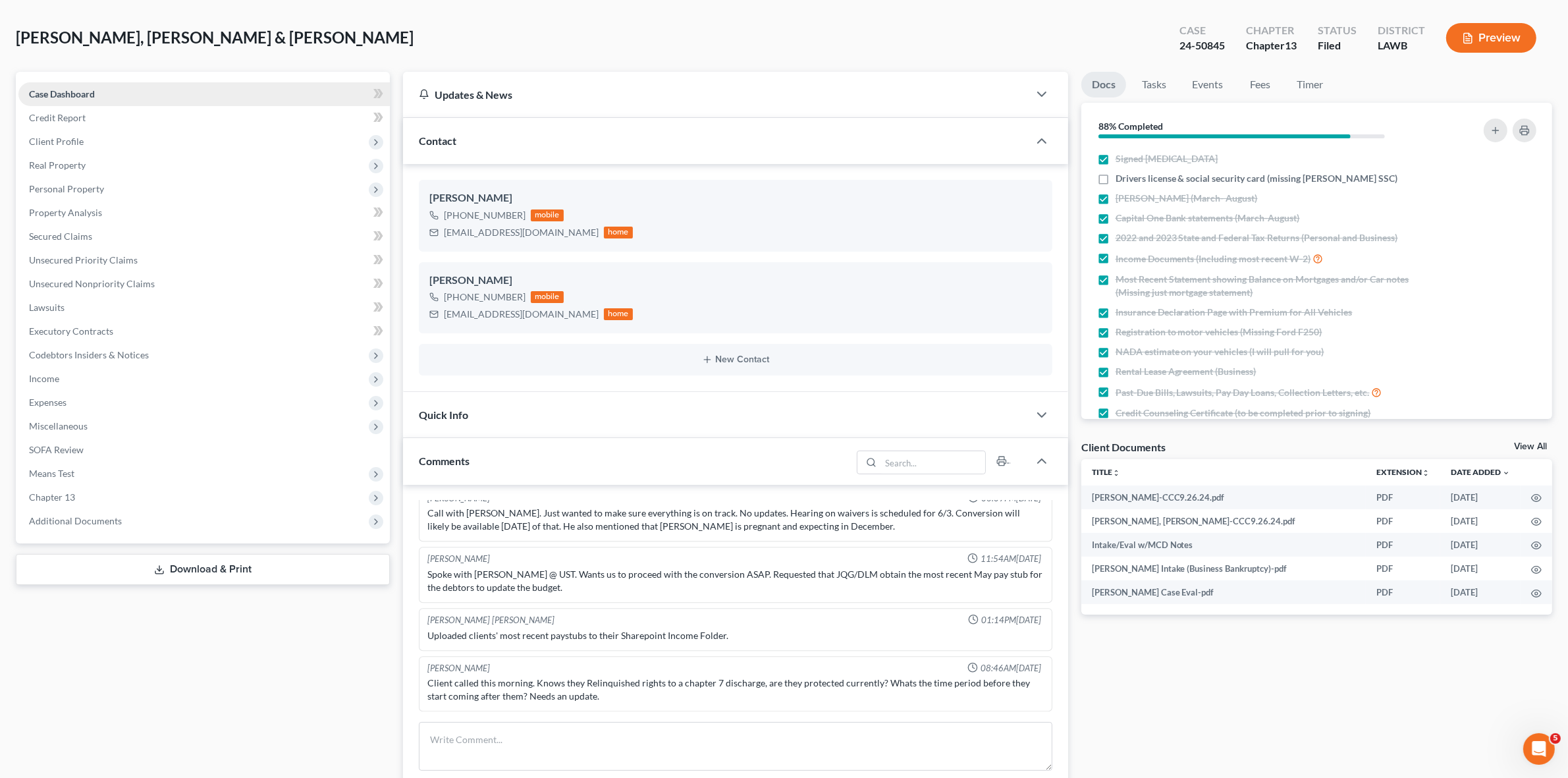
scroll to position [337, 0]
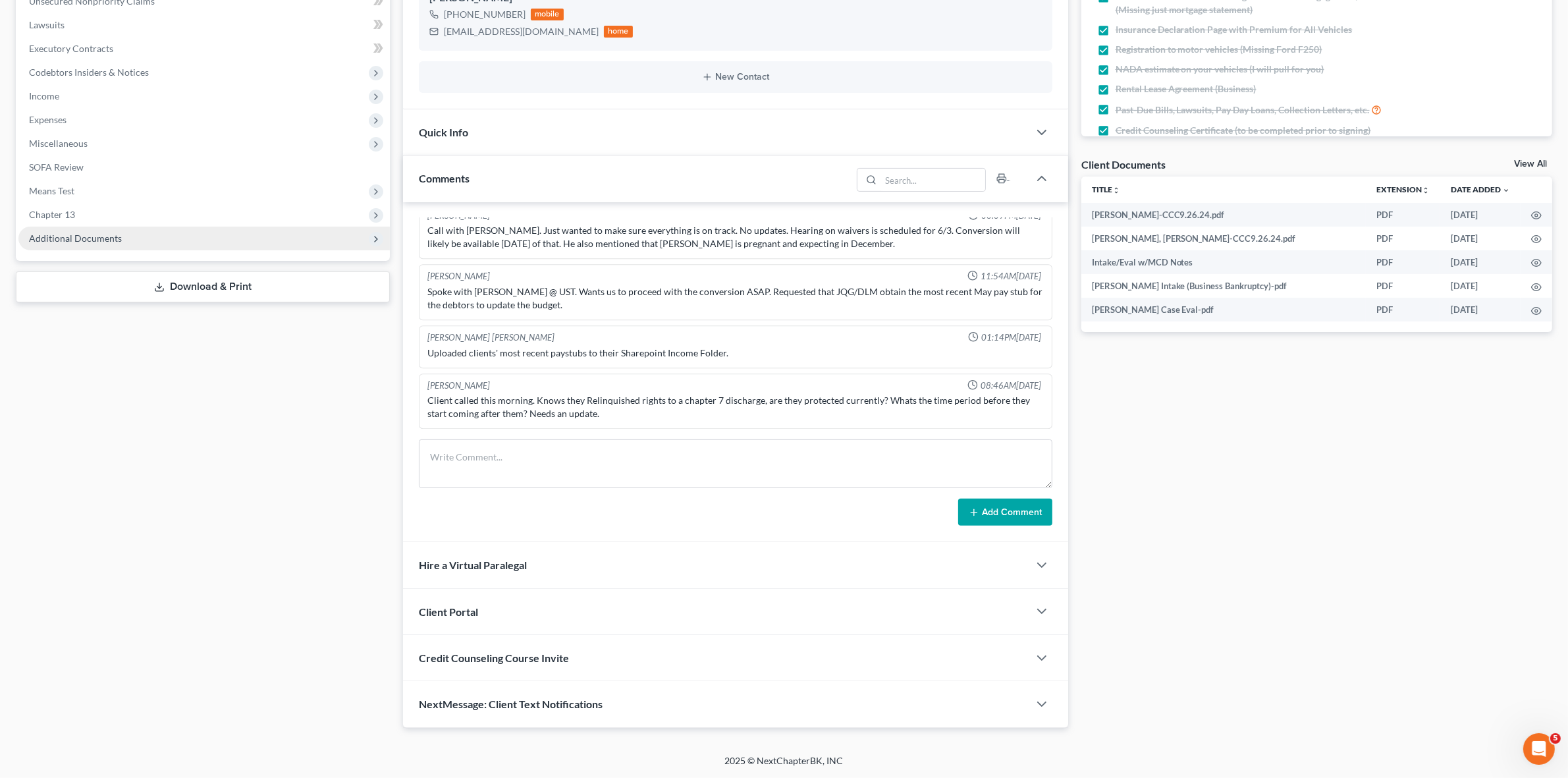
drag, startPoint x: 17, startPoint y: 371, endPoint x: 107, endPoint y: 225, distance: 171.5
click at [17, 371] on div "Case Dashboard Payments Invoices Payments Payments Credit Report Client Profile" at bounding box center [203, 259] width 388 height 939
click at [136, 206] on span "Chapter 13" at bounding box center [204, 214] width 372 height 24
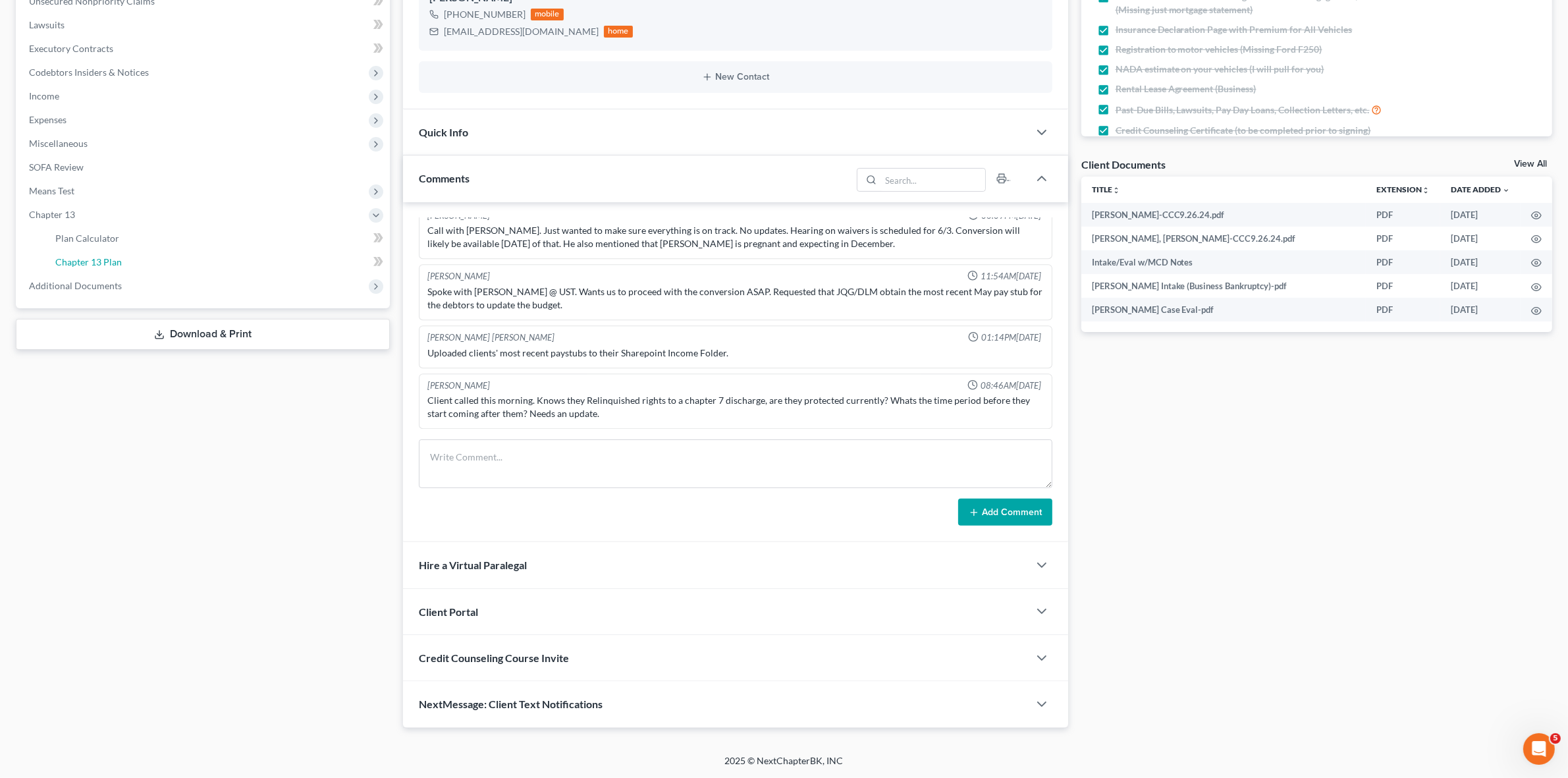
click at [304, 255] on link "Chapter 13 Plan" at bounding box center [217, 262] width 345 height 24
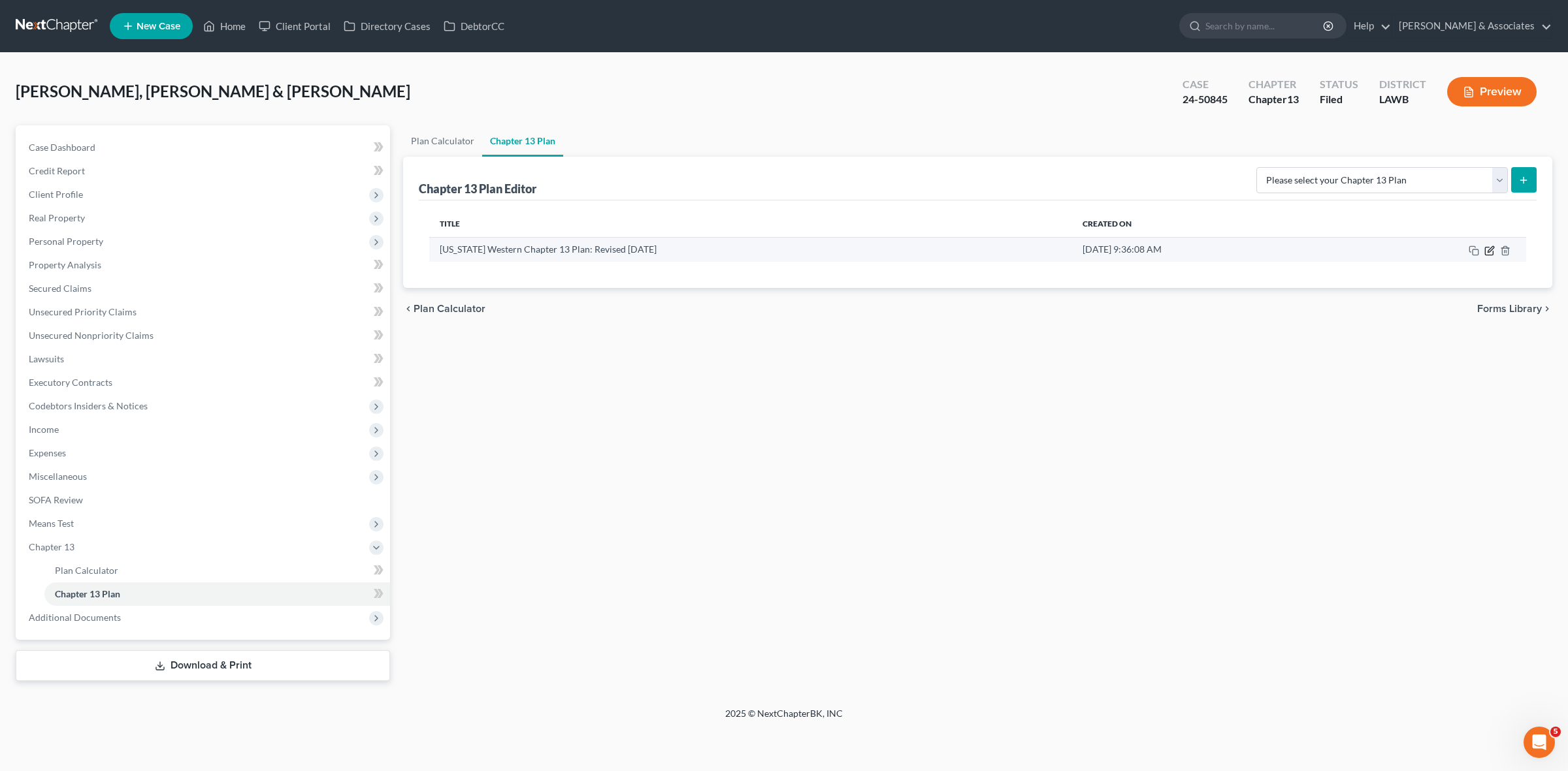
click at [1493, 246] on icon "button" at bounding box center [1491, 249] width 6 height 6
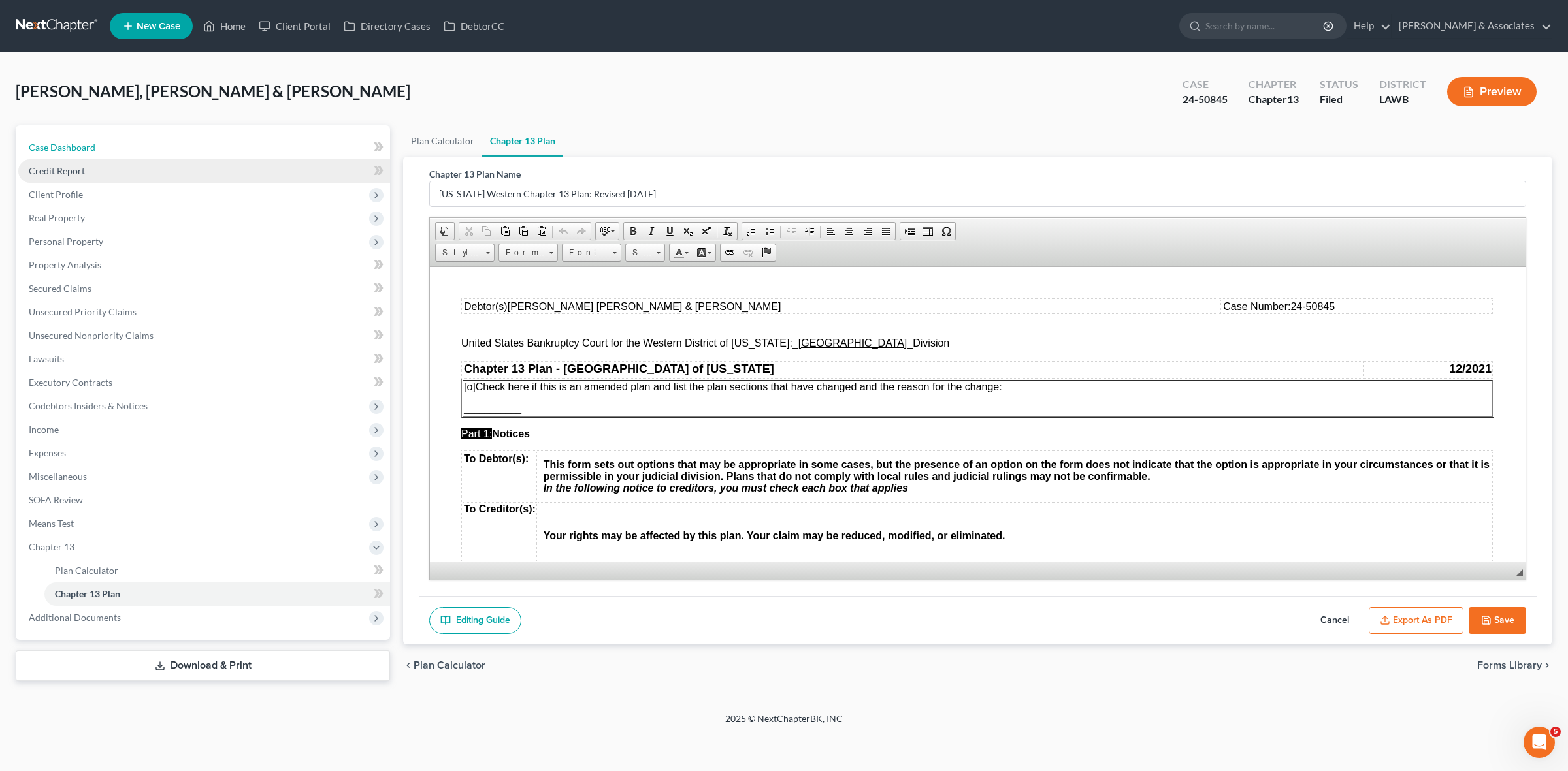
drag, startPoint x: 302, startPoint y: 149, endPoint x: 312, endPoint y: 174, distance: 26.9
click at [302, 149] on link "Case Dashboard" at bounding box center [204, 147] width 372 height 24
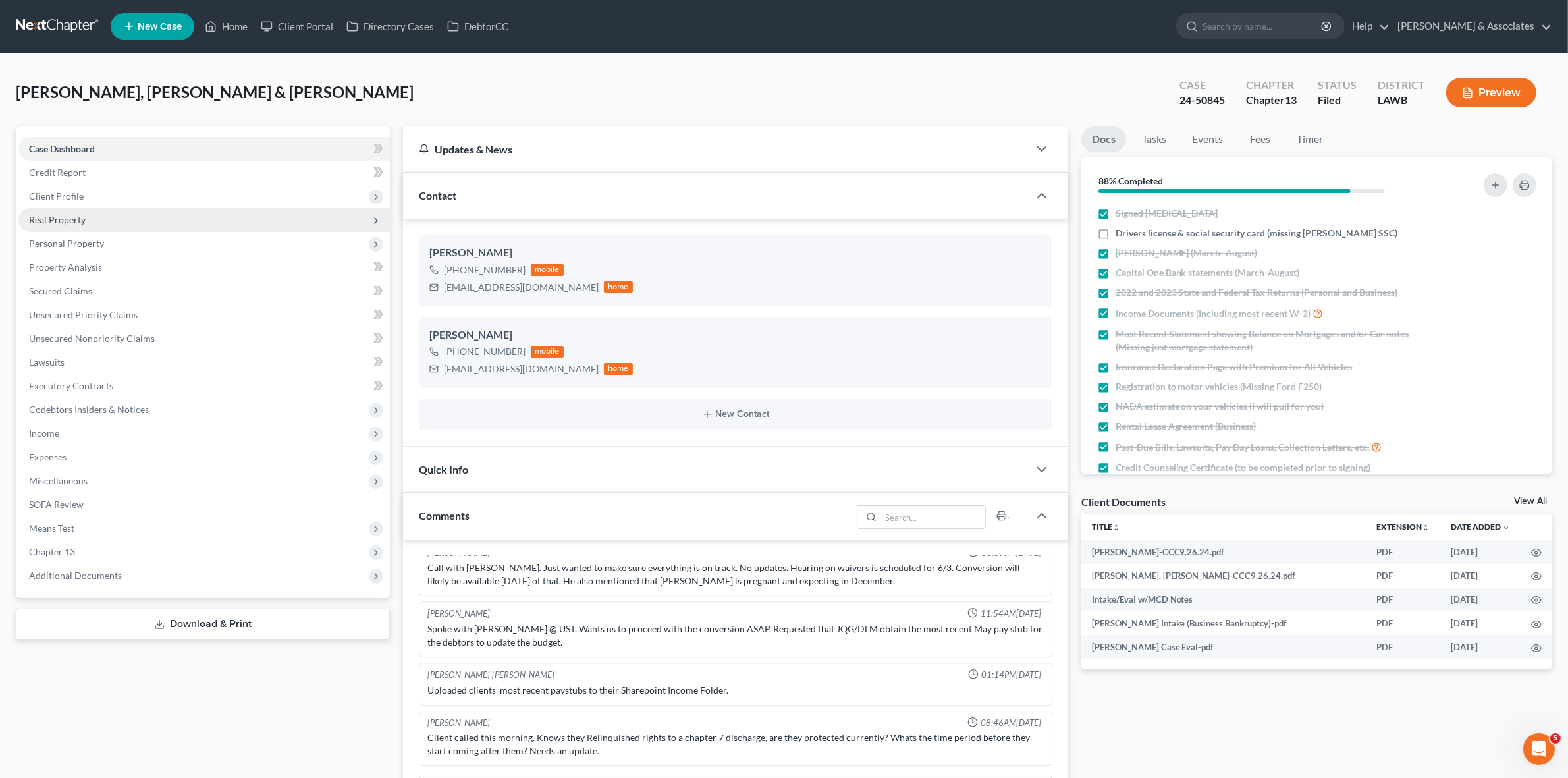
click at [249, 221] on span "Real Property" at bounding box center [204, 220] width 372 height 24
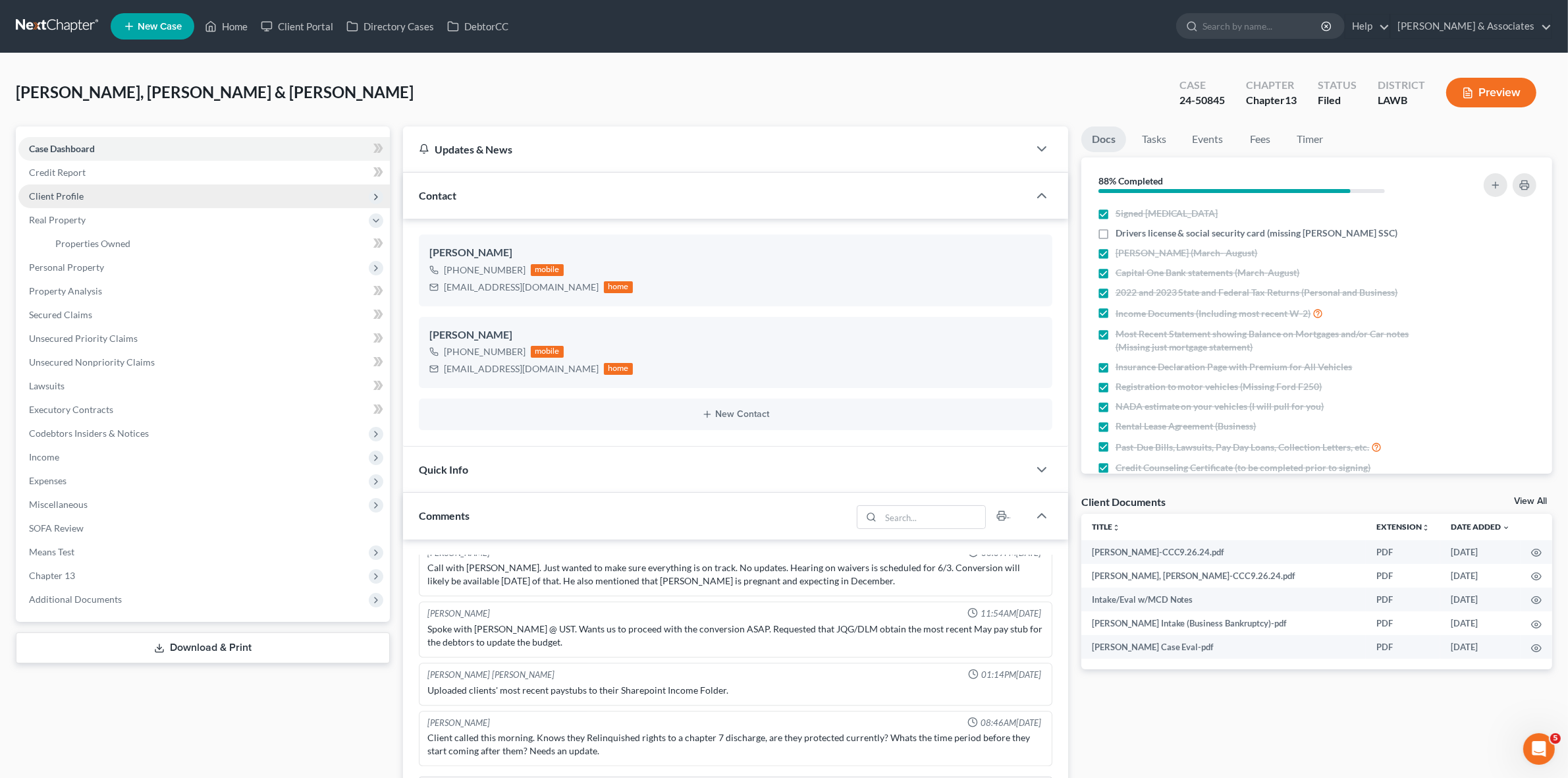
click at [254, 201] on span "Client Profile" at bounding box center [204, 196] width 372 height 24
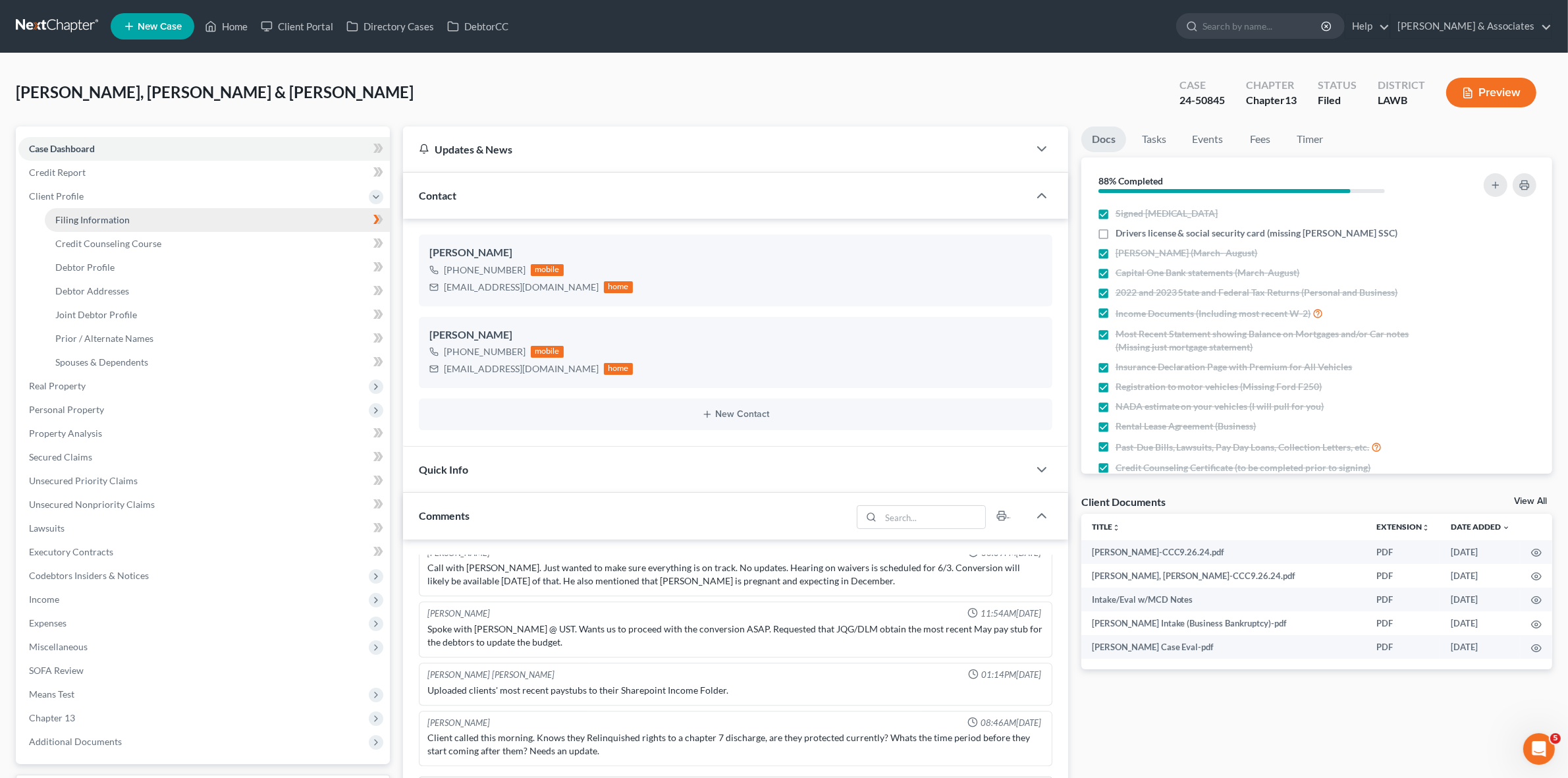
click at [252, 218] on link "Filing Information" at bounding box center [217, 220] width 345 height 24
select select "1"
select select "3"
select select "36"
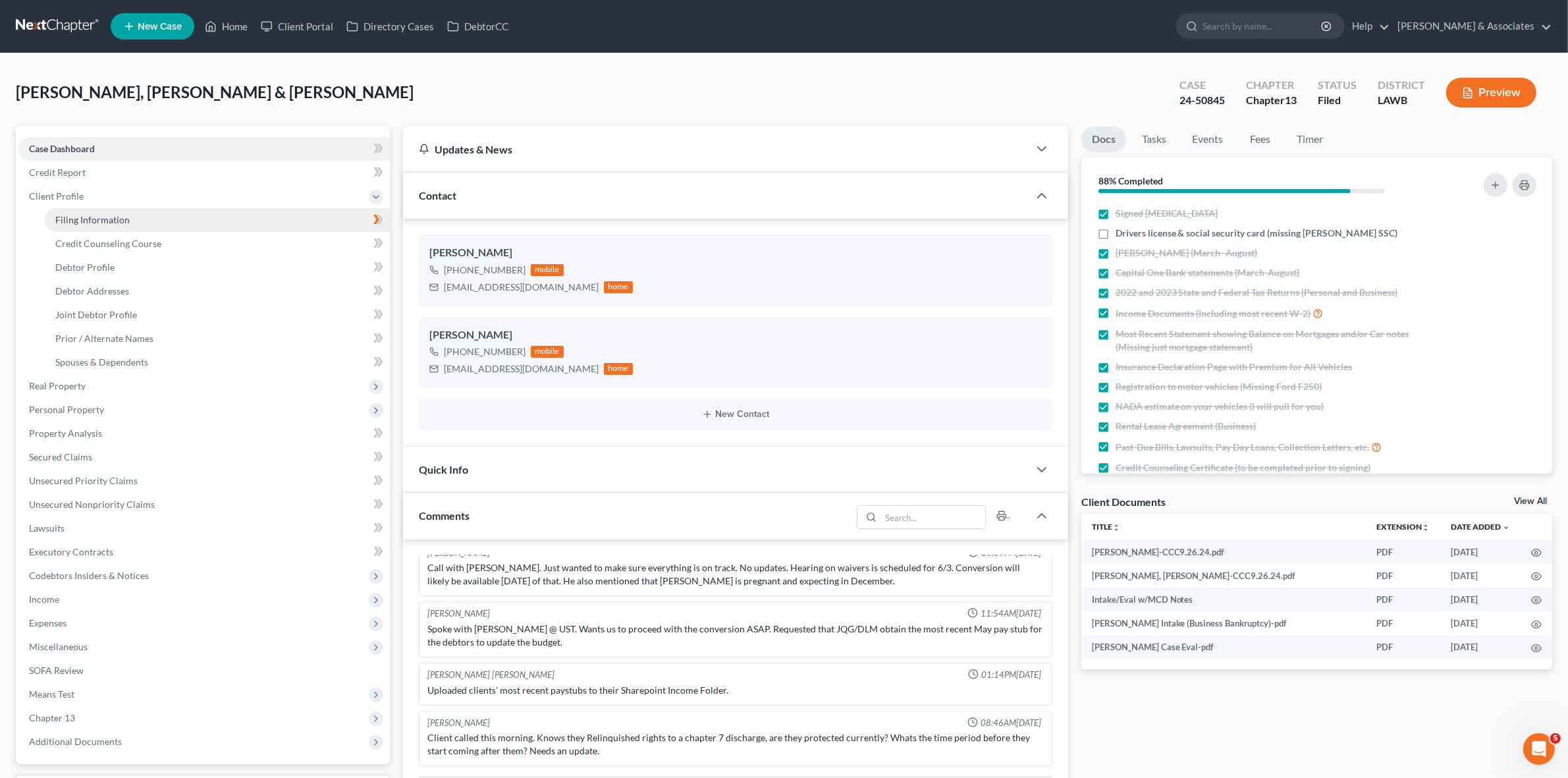
select select "2"
select select "19"
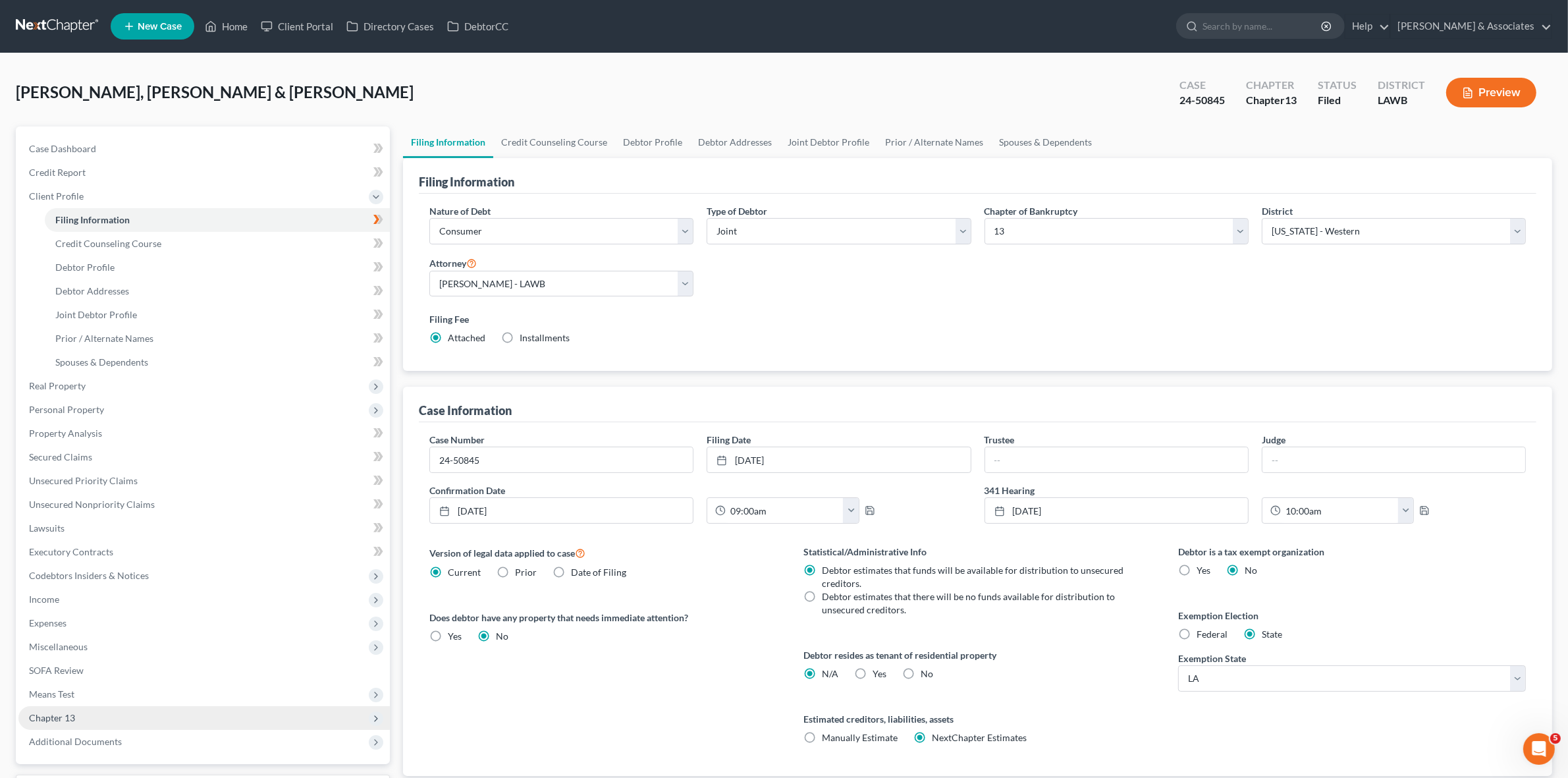
click at [219, 708] on span "Chapter 13" at bounding box center [204, 718] width 372 height 24
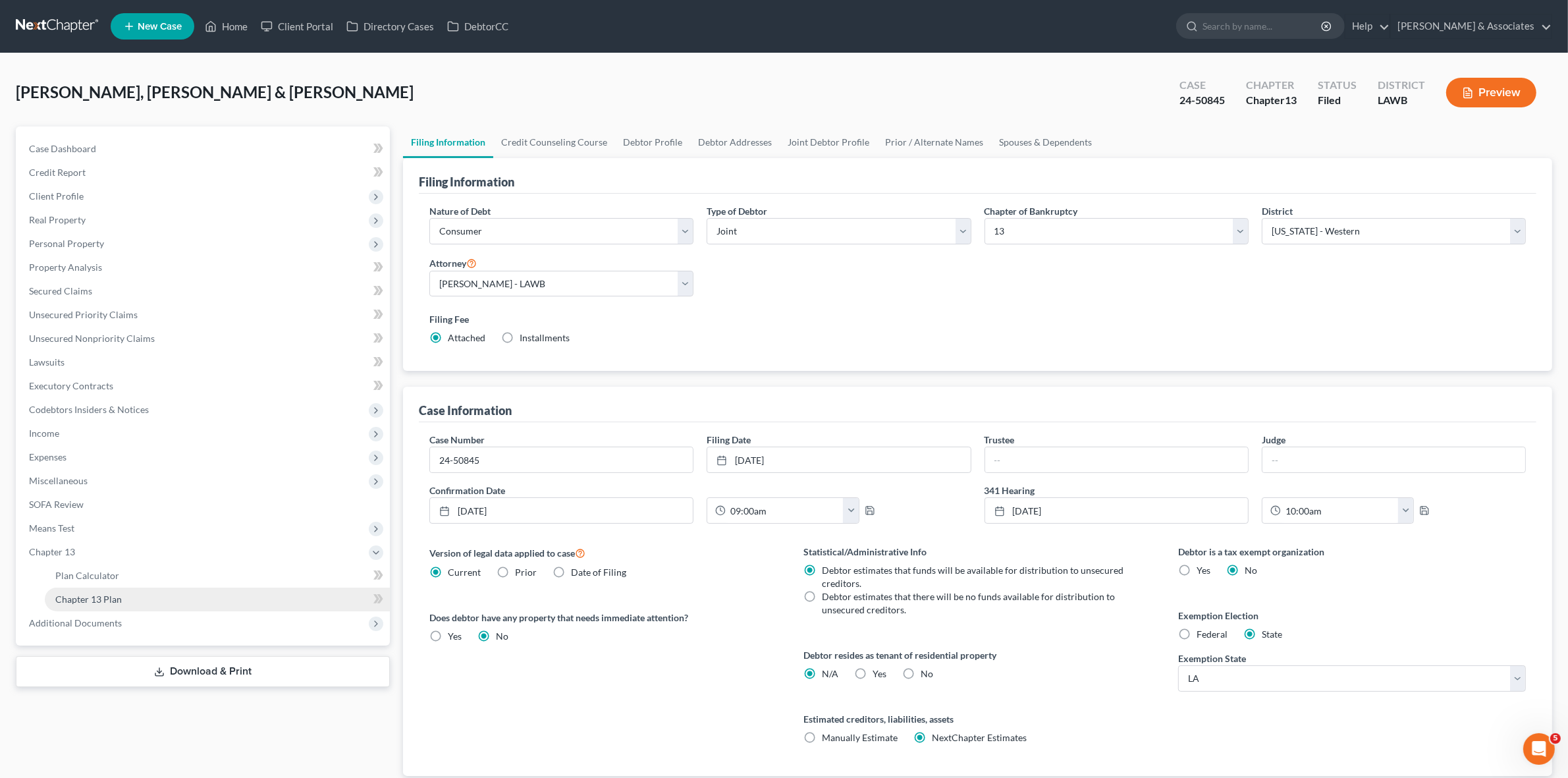
click at [231, 603] on link "Chapter 13 Plan" at bounding box center [217, 599] width 345 height 24
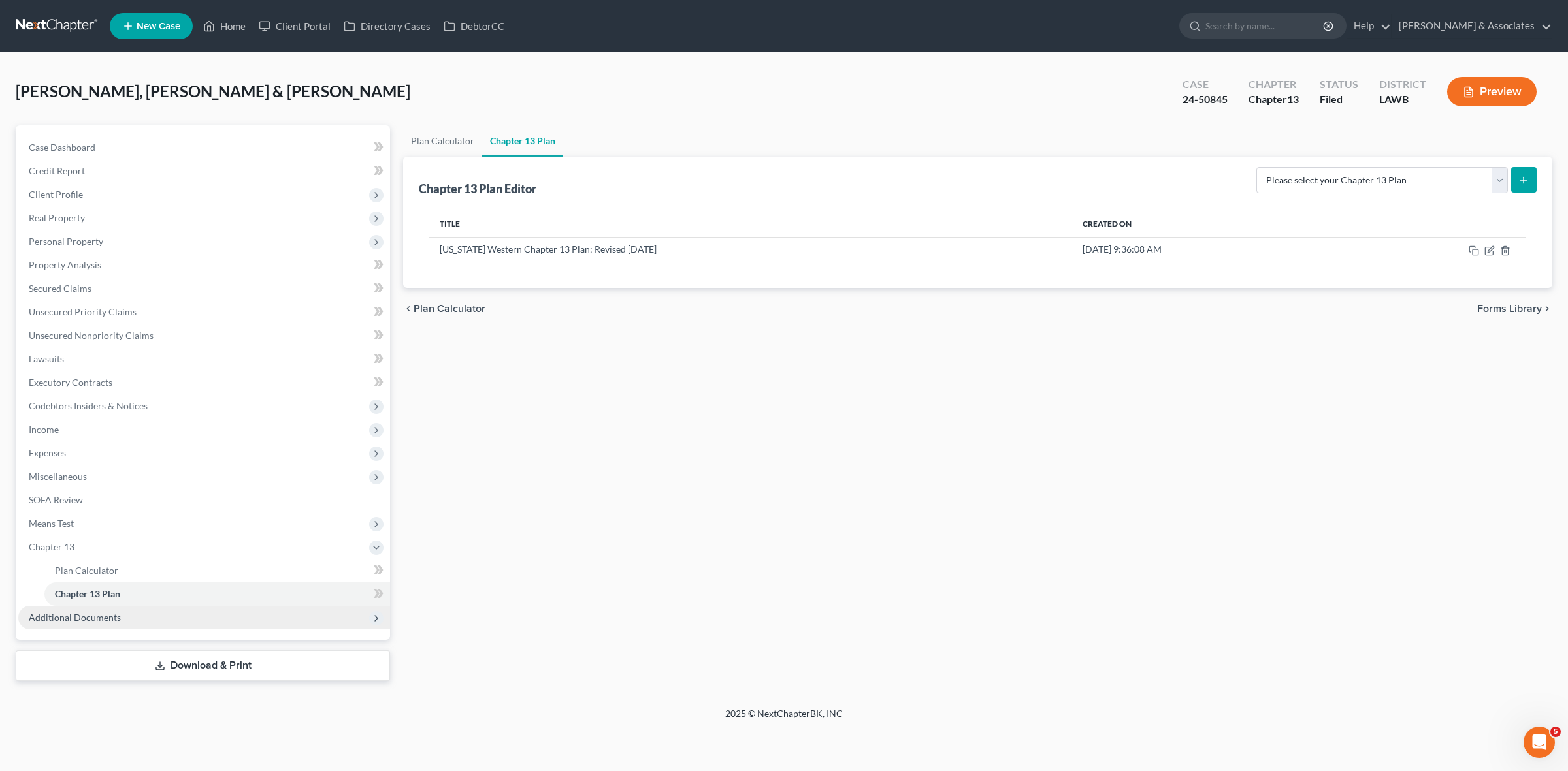
click at [312, 625] on span "Additional Documents" at bounding box center [204, 617] width 372 height 24
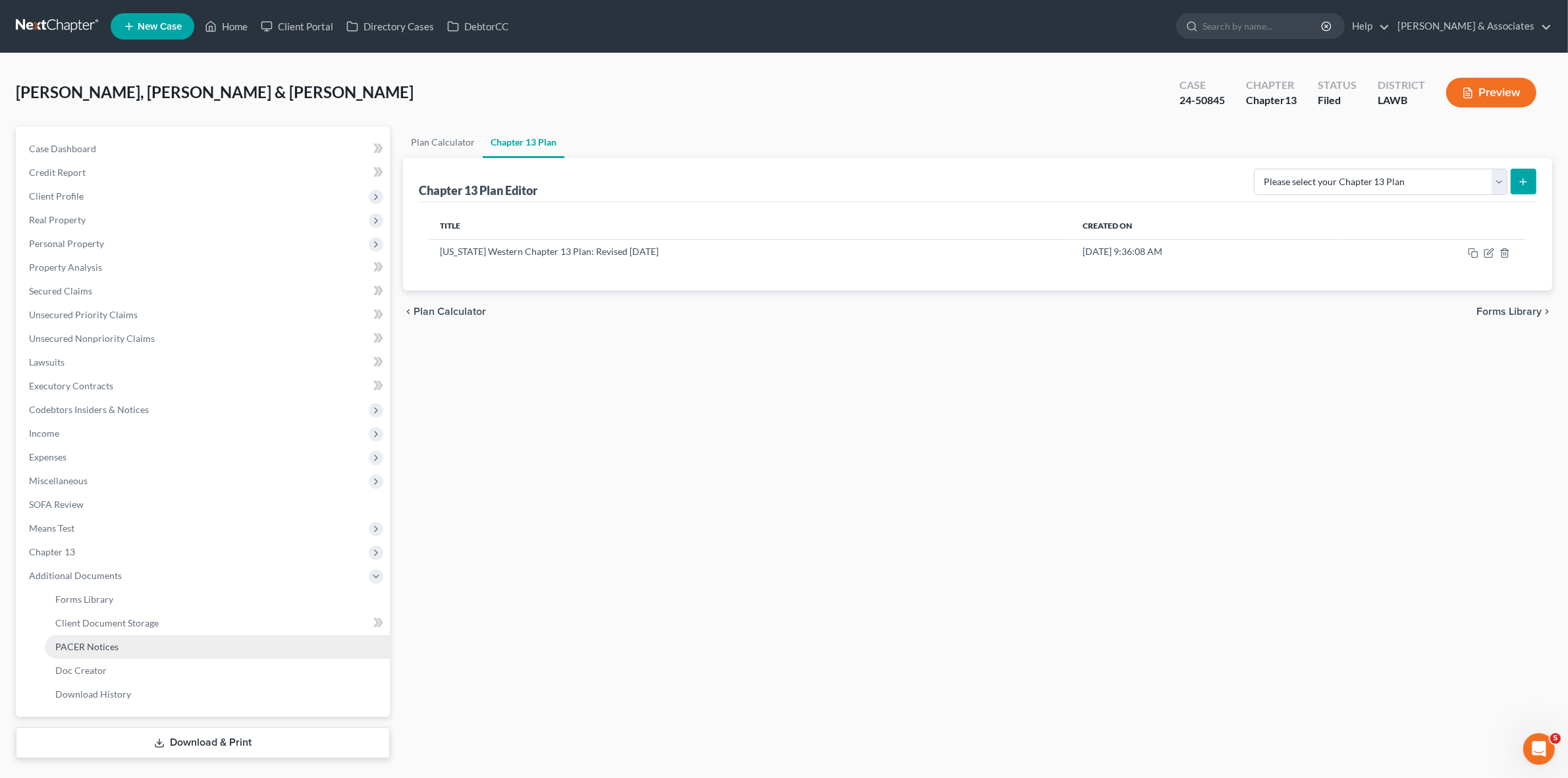
click at [311, 646] on link "PACER Notices" at bounding box center [217, 646] width 345 height 24
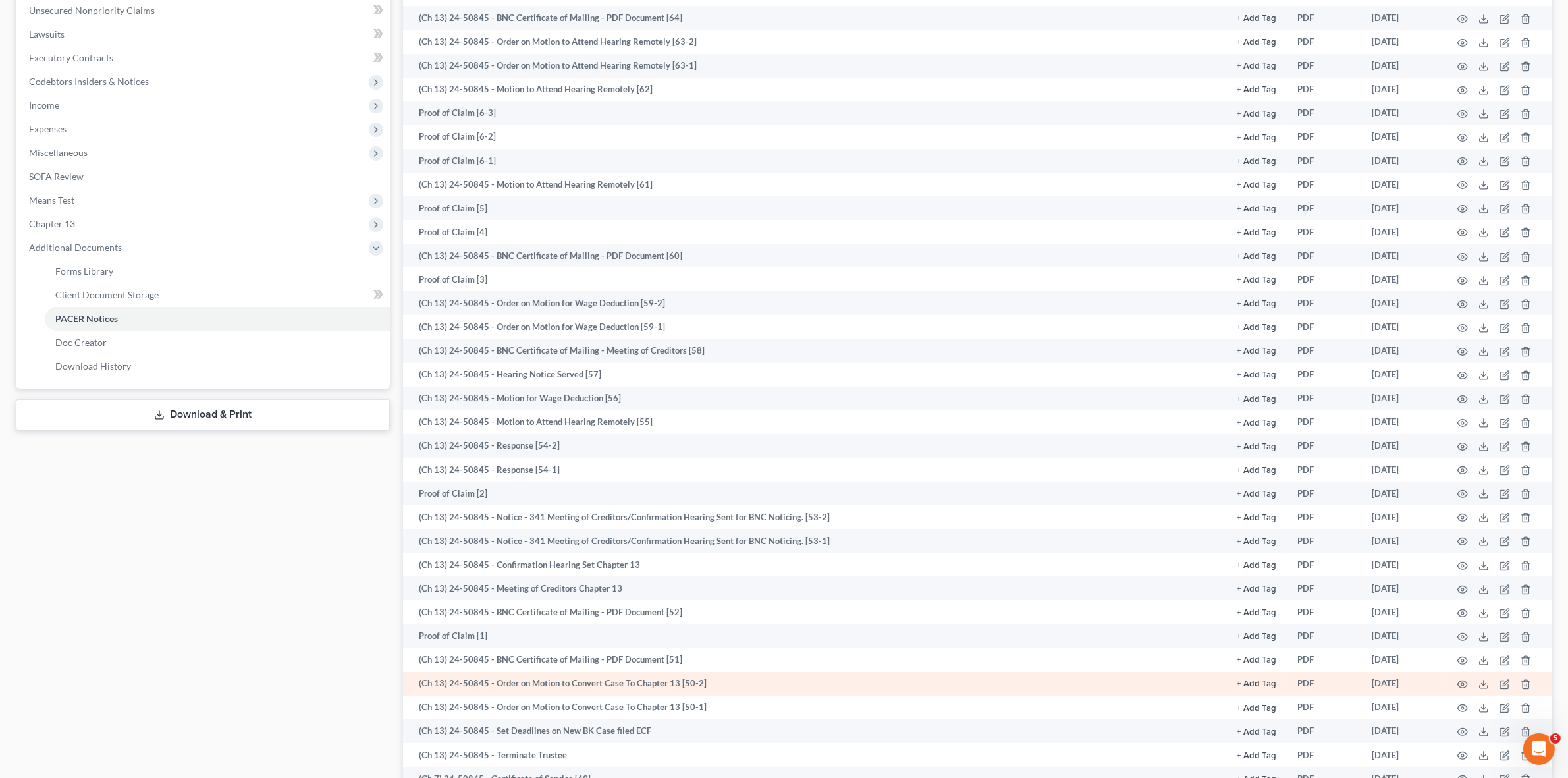
scroll to position [330, 0]
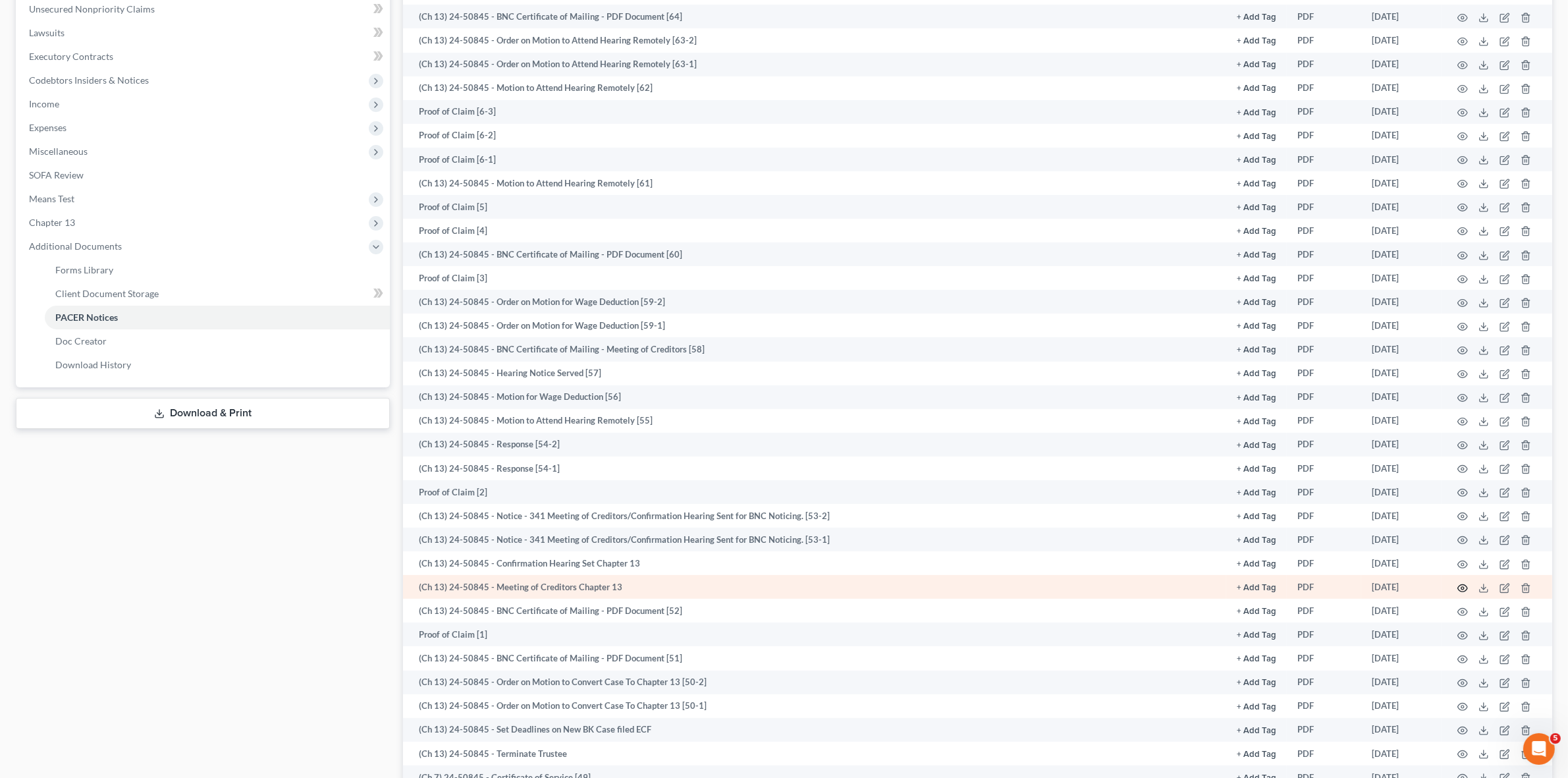
click at [1458, 587] on icon "button" at bounding box center [1462, 588] width 10 height 7
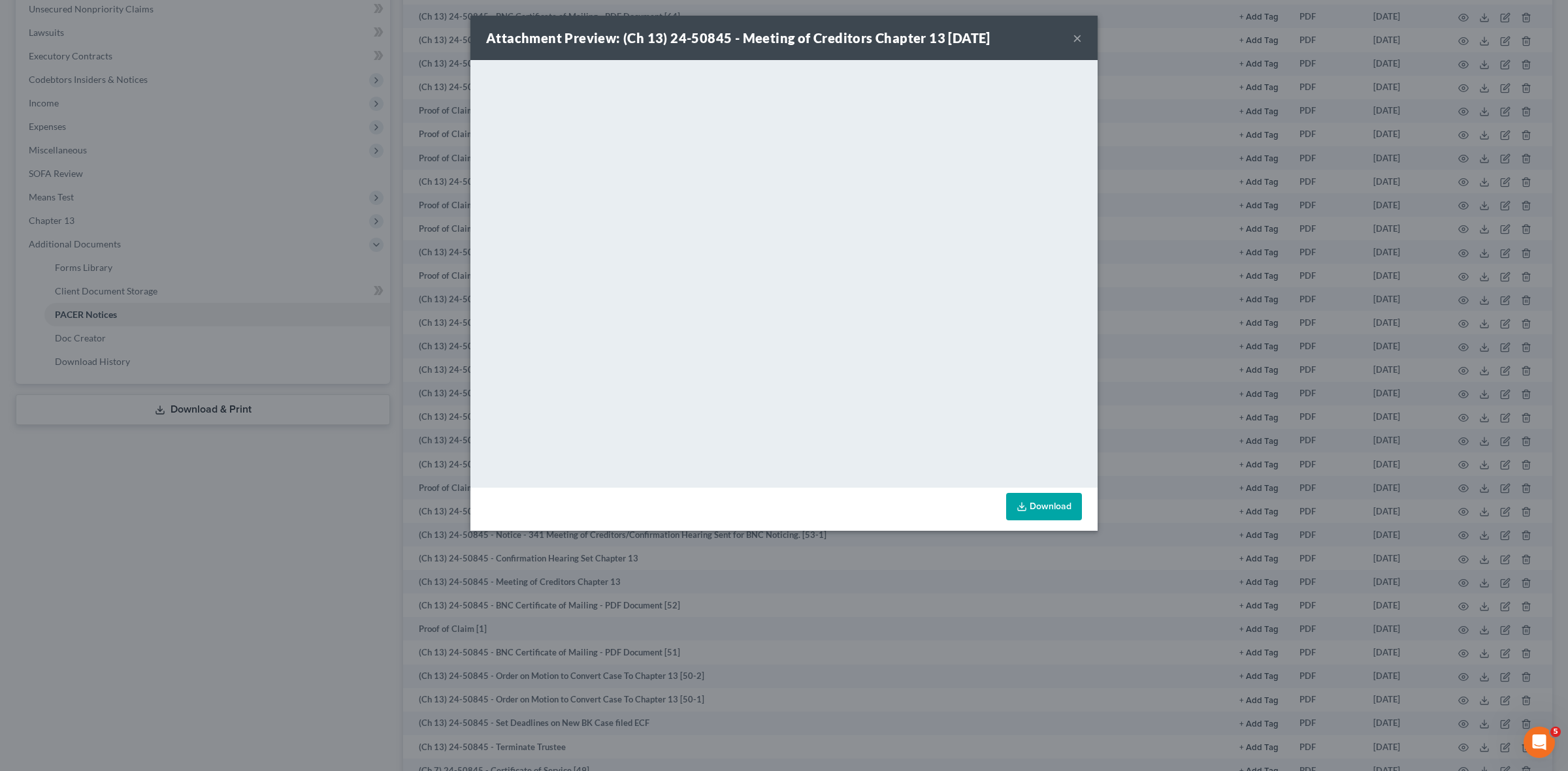
click at [1139, 3] on div "Attachment Preview: (Ch 13) 24-50845 - Meeting of Creditors Chapter 13 07/28/20…" at bounding box center [784, 385] width 1568 height 771
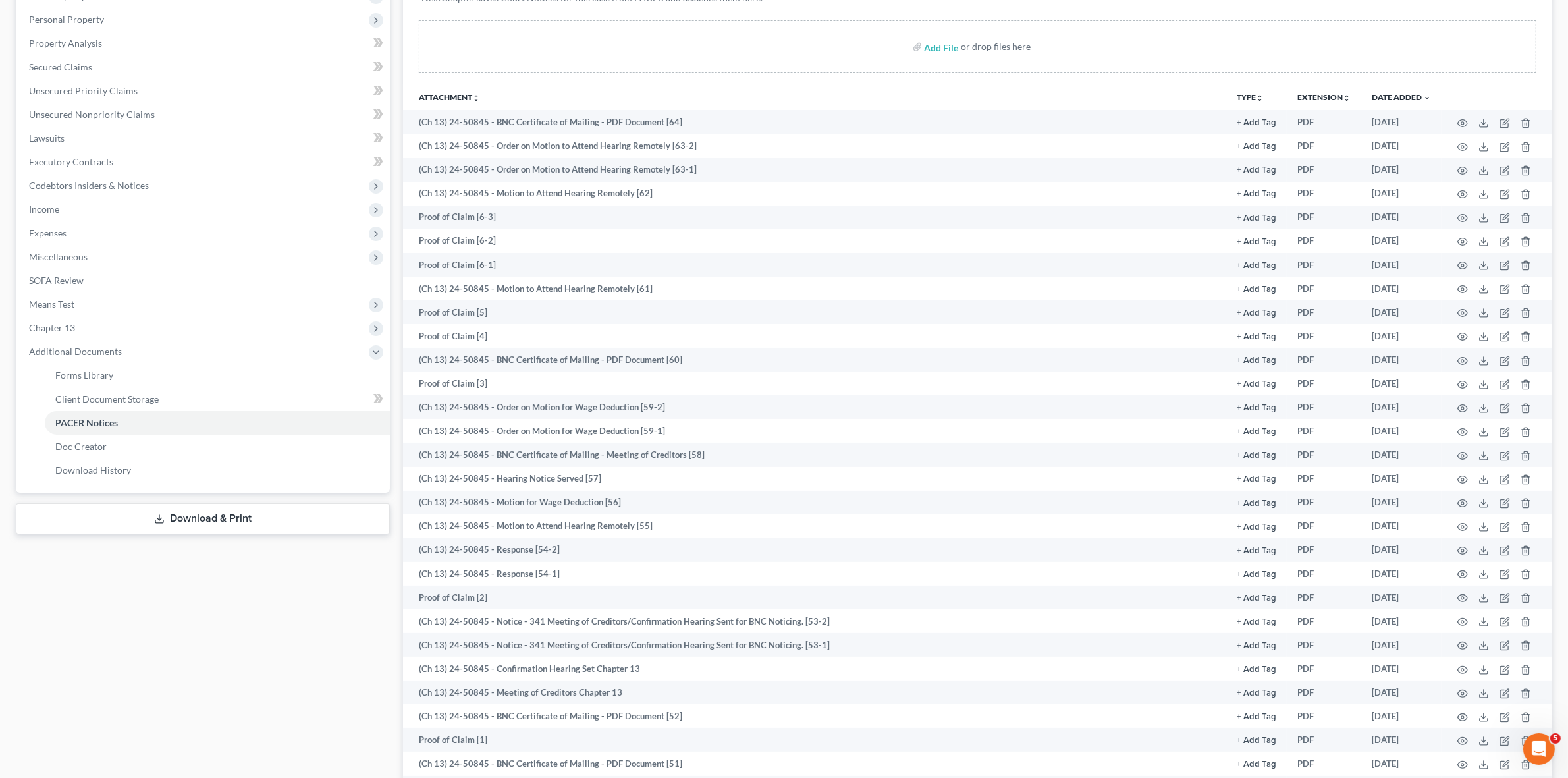
scroll to position [0, 0]
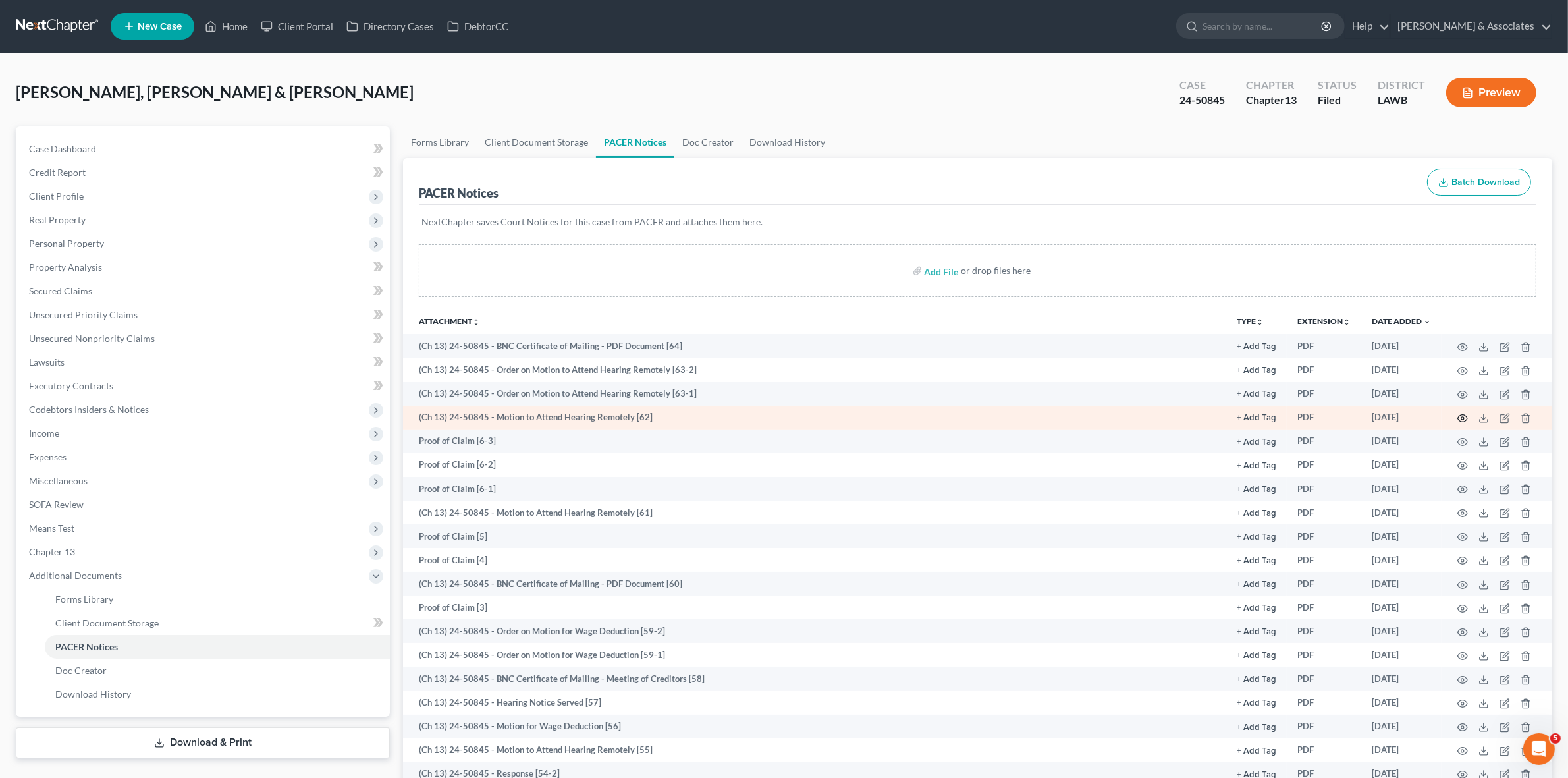
click at [1459, 416] on icon "button" at bounding box center [1462, 418] width 10 height 7
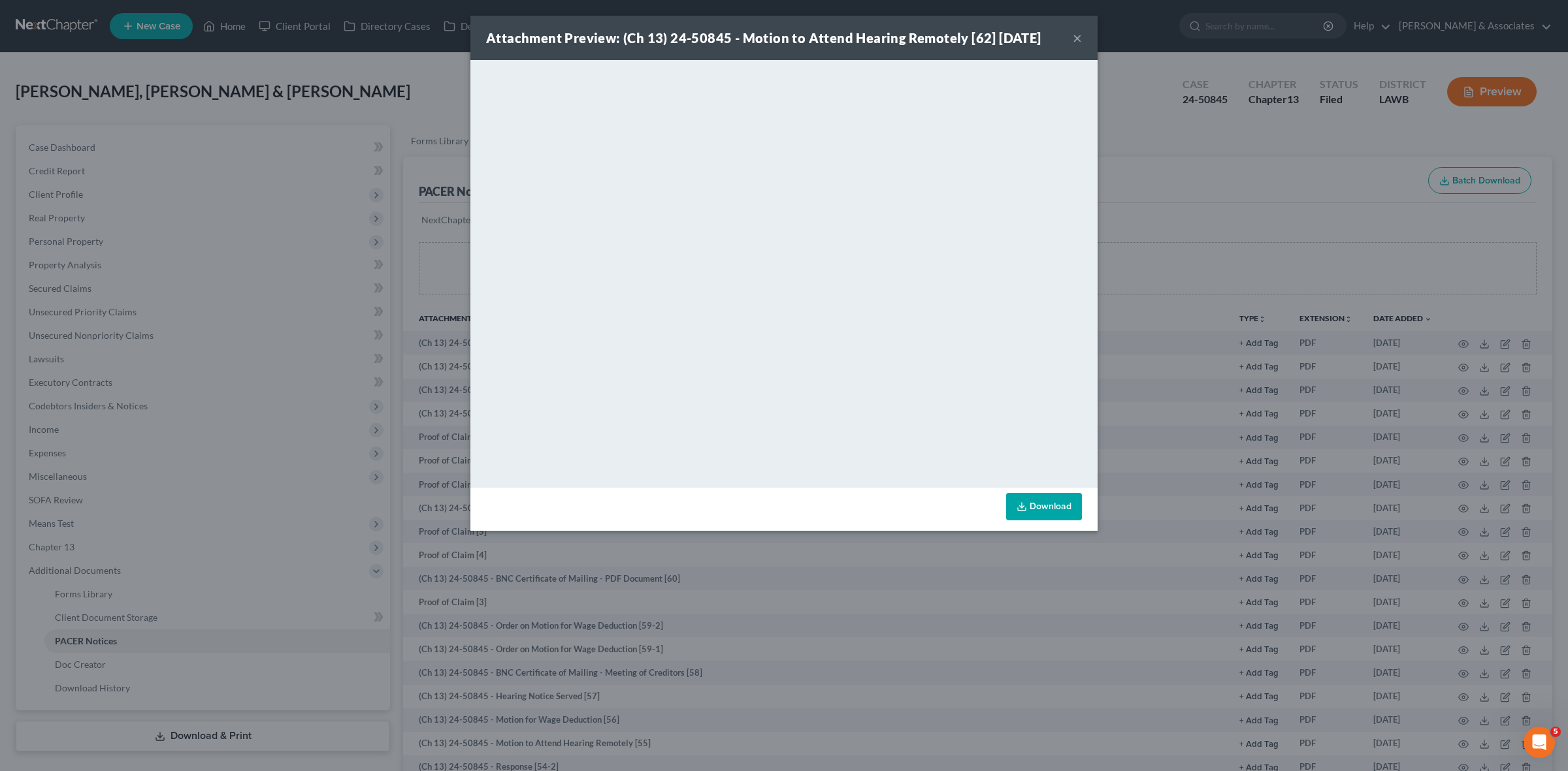
click at [1410, 114] on div "Attachment Preview: (Ch 13) 24-50845 - Motion to Attend Hearing Remotely [62] 0…" at bounding box center [784, 385] width 1568 height 771
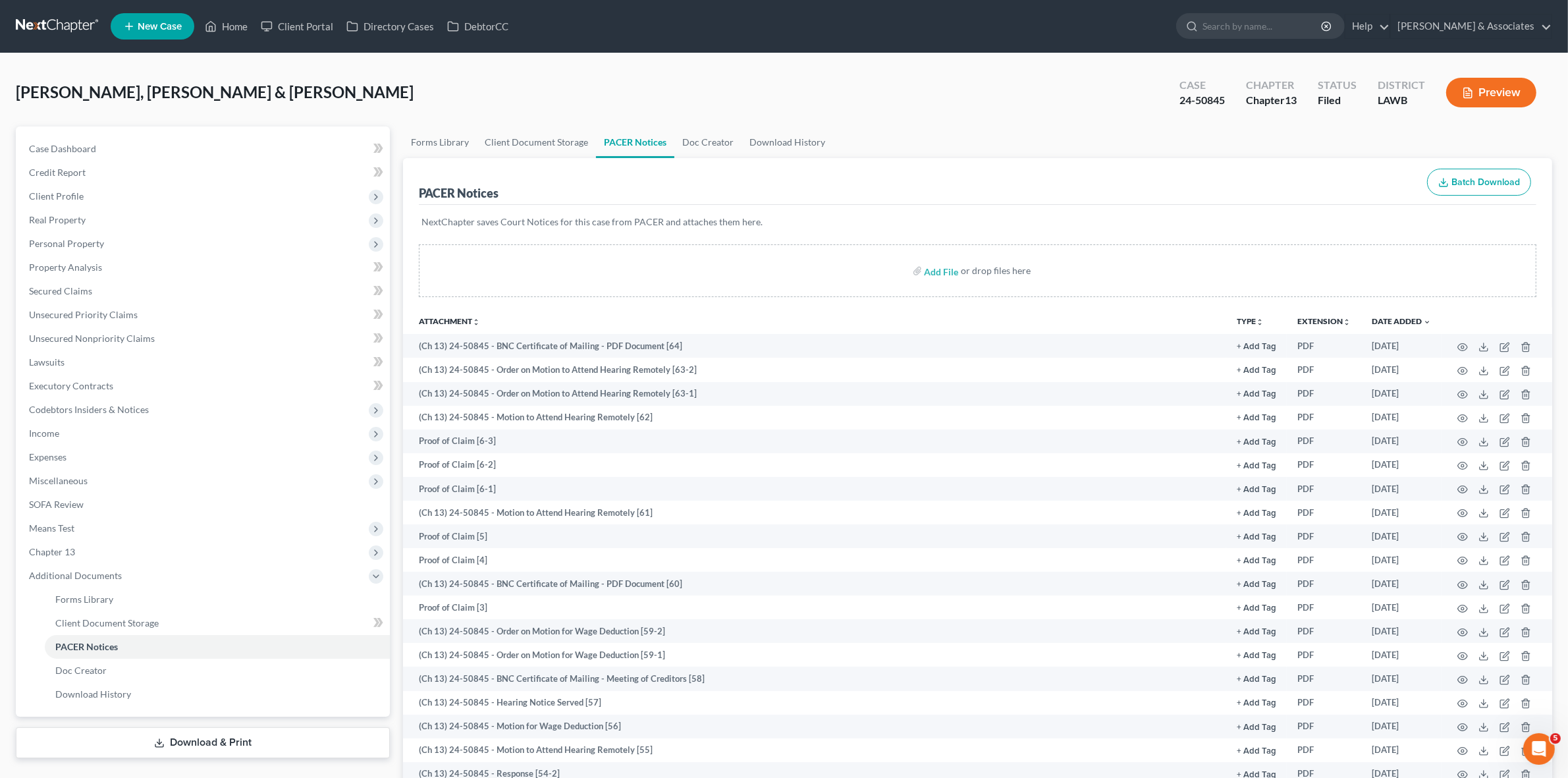
click at [119, 135] on div "Case Dashboard Payments Invoices Payments Payments Credit Report Client Profile…" at bounding box center [203, 422] width 374 height 591
drag, startPoint x: 119, startPoint y: 147, endPoint x: 112, endPoint y: 152, distance: 8.6
click at [119, 147] on link "Case Dashboard" at bounding box center [204, 148] width 372 height 24
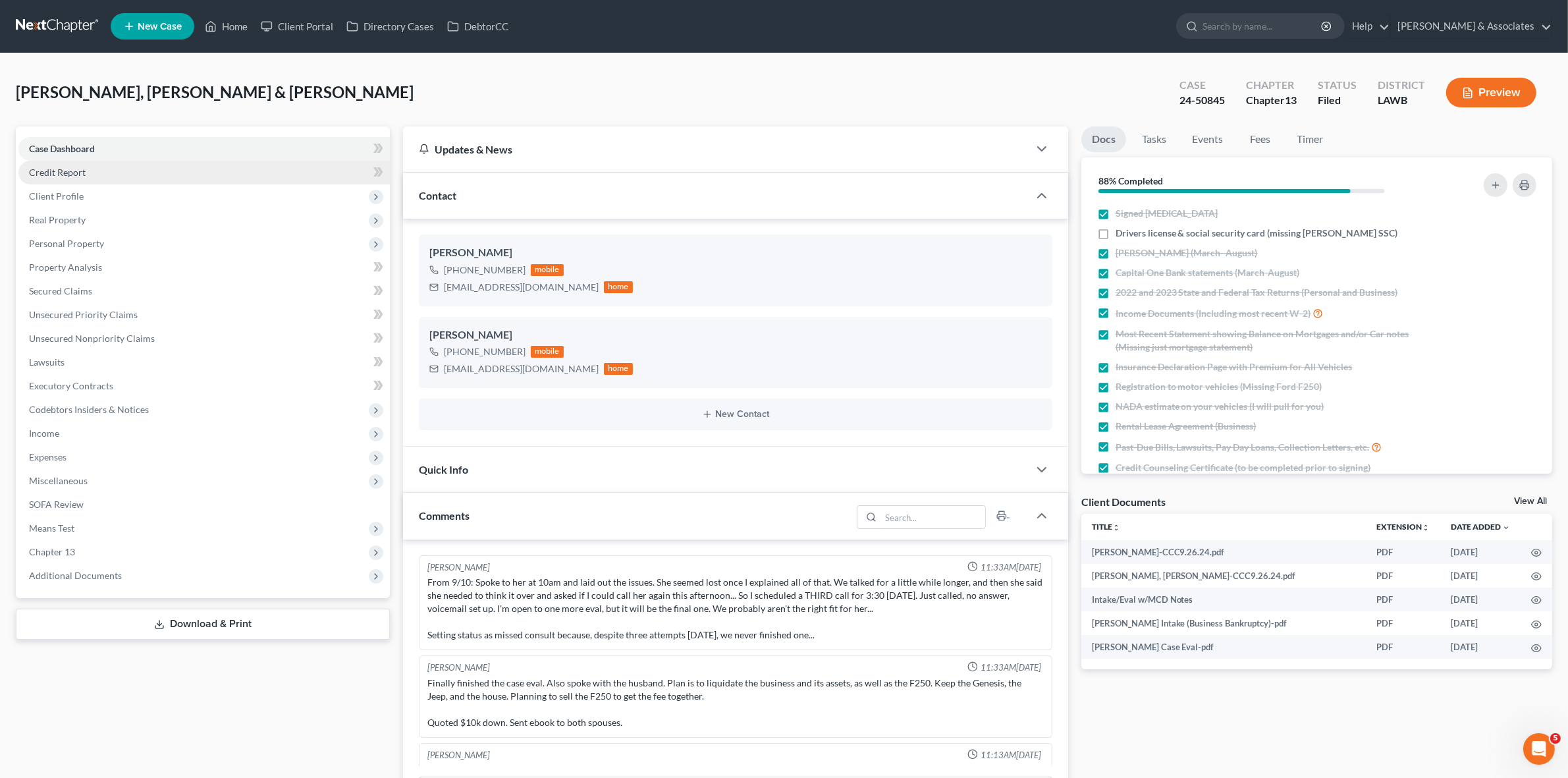
scroll to position [4442, 0]
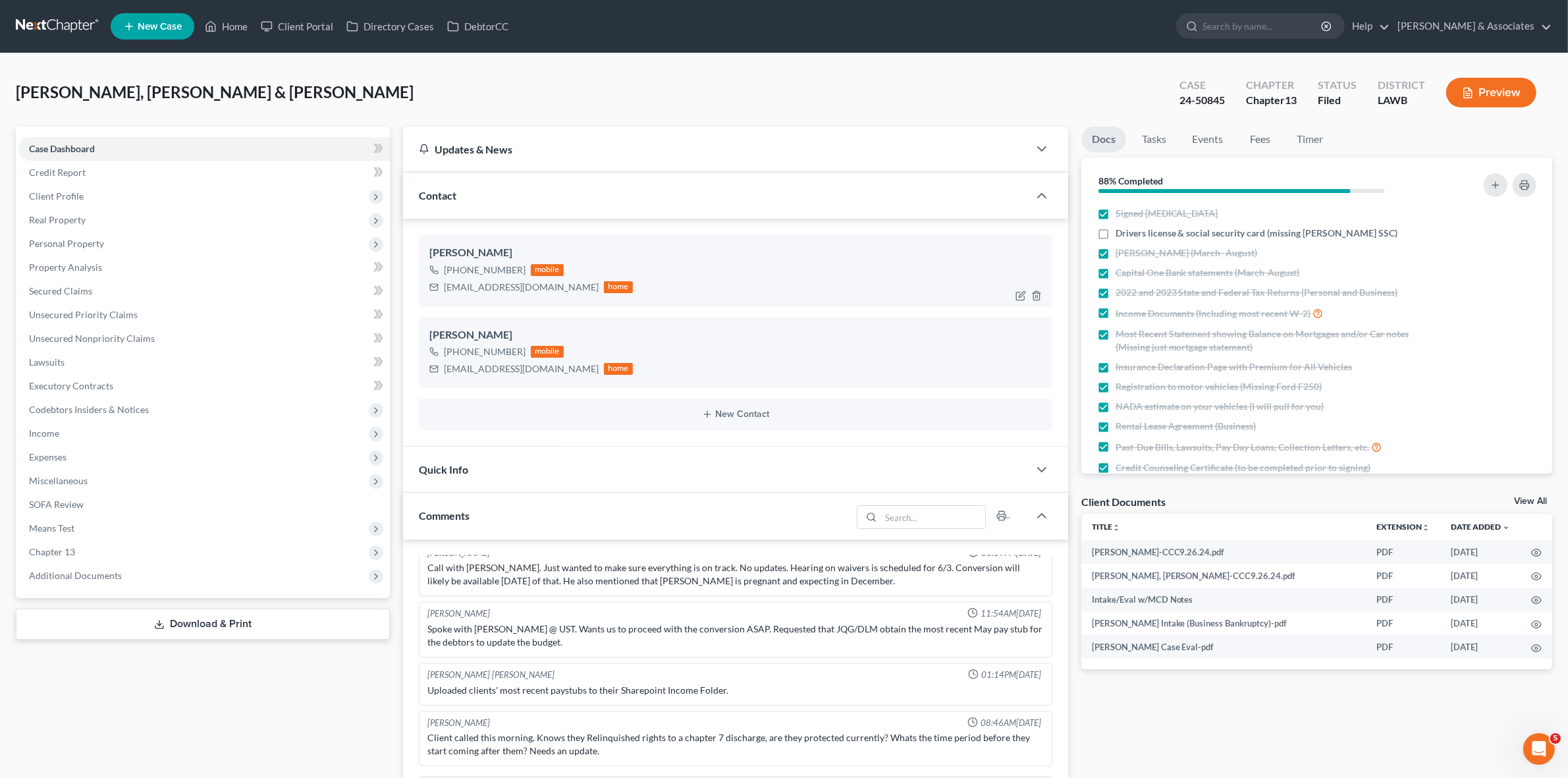
click at [487, 278] on div "sammphillipsss@gmail.com home" at bounding box center [531, 287] width 203 height 17
click at [486, 282] on div "sammphillipsss@gmail.com" at bounding box center [521, 287] width 154 height 13
click at [486, 283] on div "sammphillipsss@gmail.com" at bounding box center [521, 287] width 154 height 13
drag, startPoint x: 550, startPoint y: 288, endPoint x: 433, endPoint y: 288, distance: 117.0
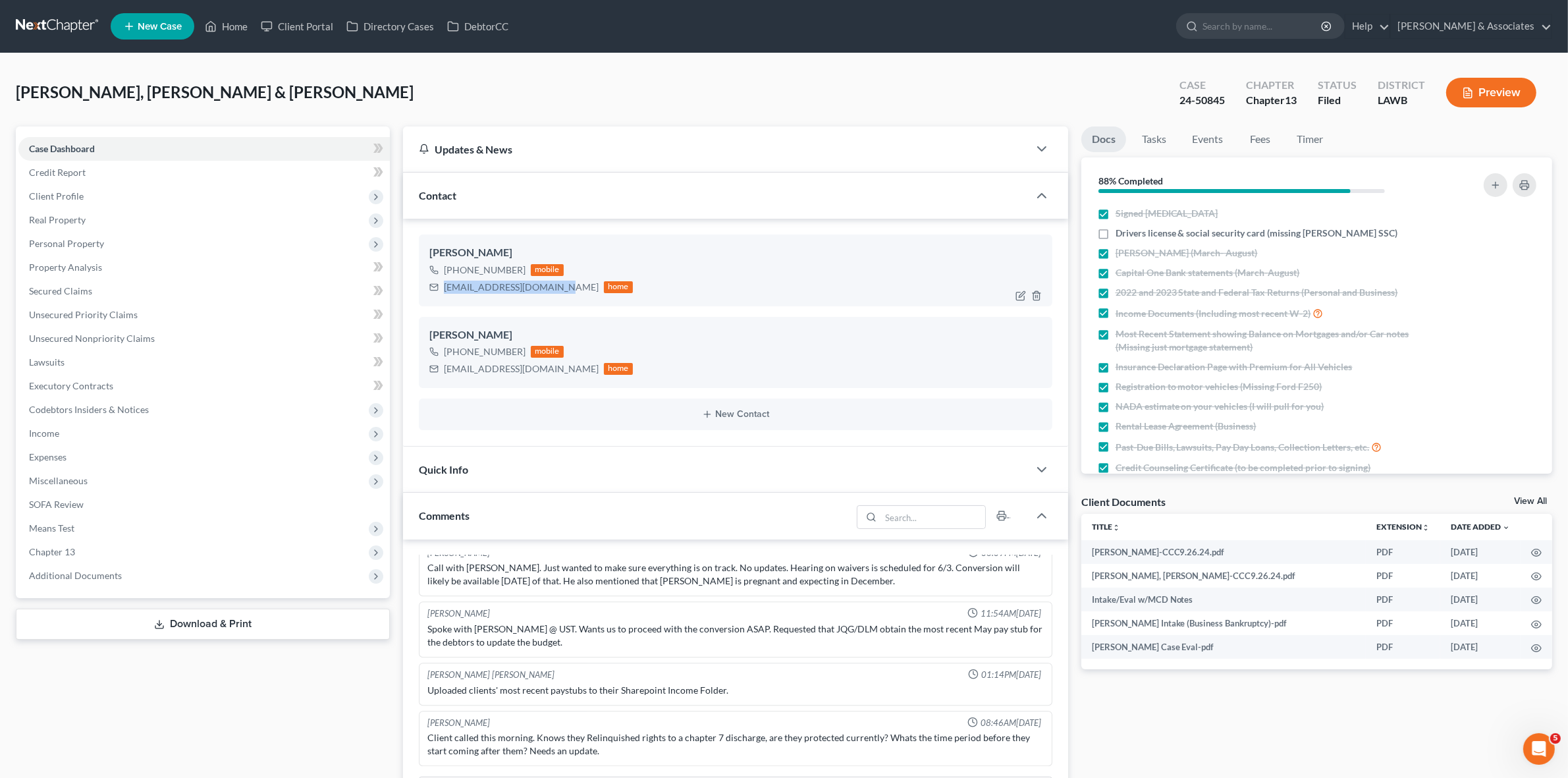
click at [433, 288] on div "sammphillipsss@gmail.com home" at bounding box center [531, 287] width 203 height 17
copy div "sammphillipsss@gmail.com"
click at [524, 287] on div "sammphillipsss@gmail.com" at bounding box center [521, 287] width 154 height 13
copy div "gmail"
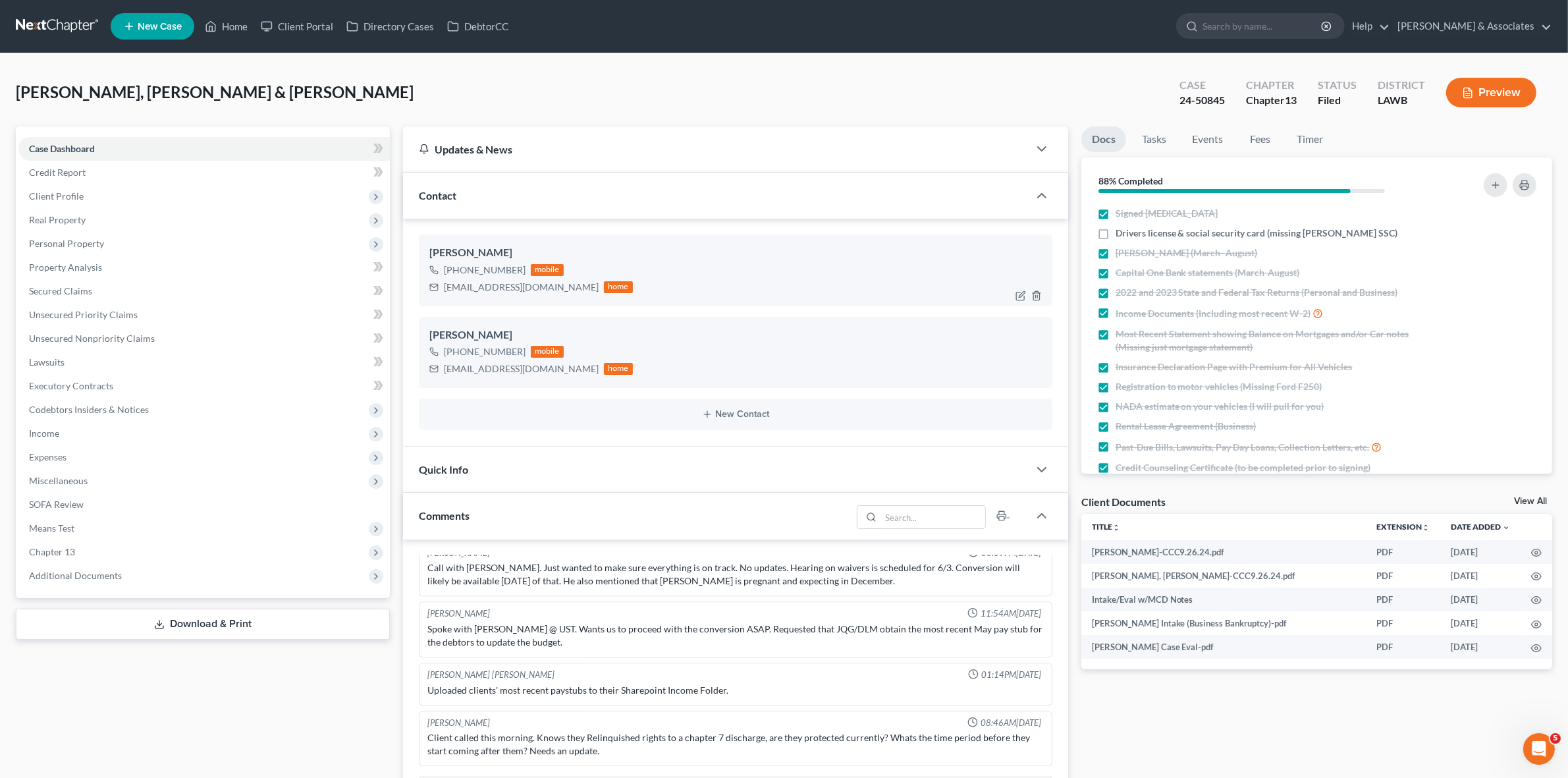
click at [544, 281] on div "sammphillipsss@gmail.com" at bounding box center [521, 287] width 154 height 13
click at [544, 284] on div "sammphillipsss@gmail.com" at bounding box center [521, 287] width 154 height 13
click at [544, 285] on div "sammphillipsss@gmail.com" at bounding box center [521, 287] width 154 height 13
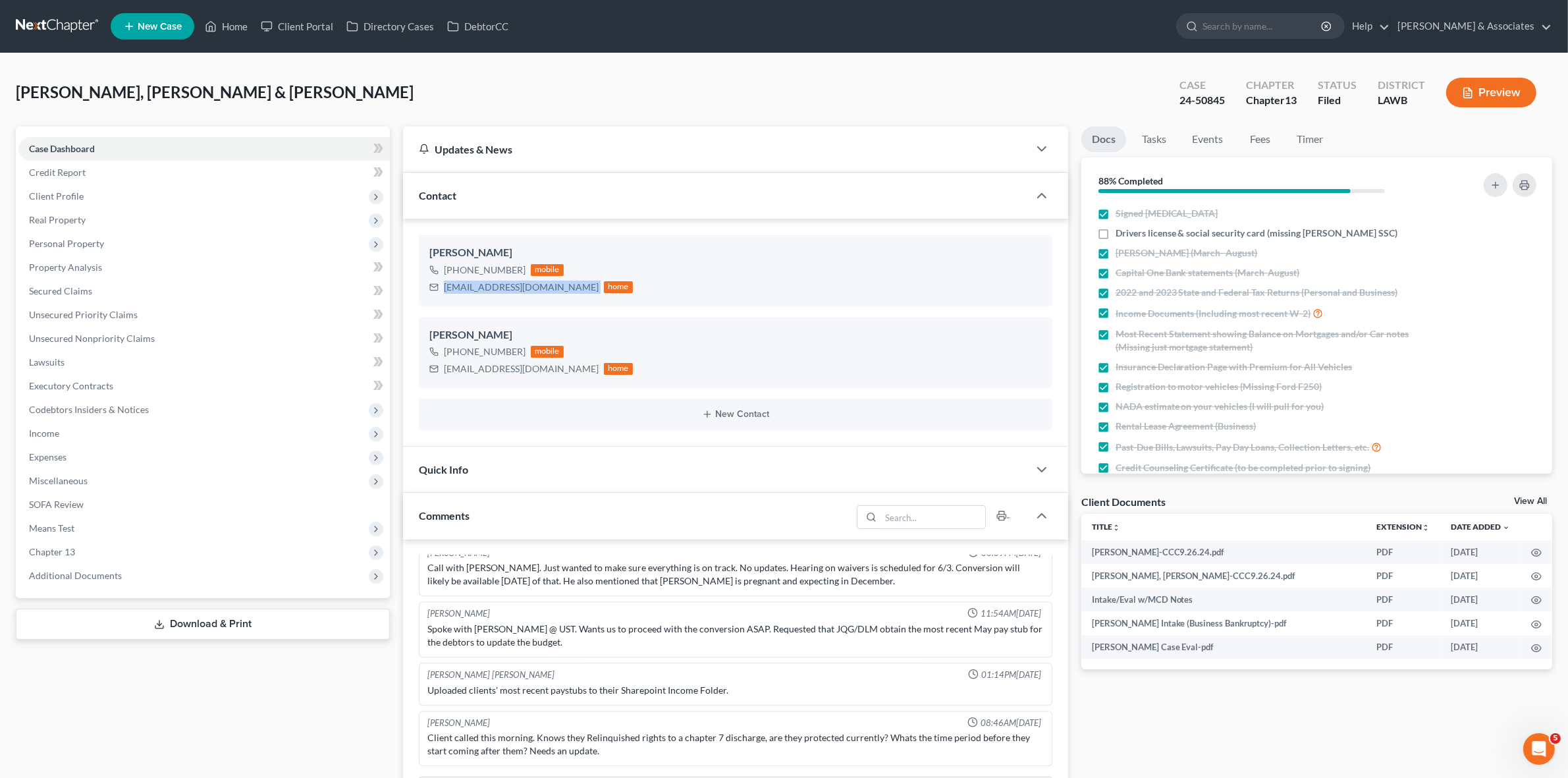
copy div "sammphillipsss@gmail.com"
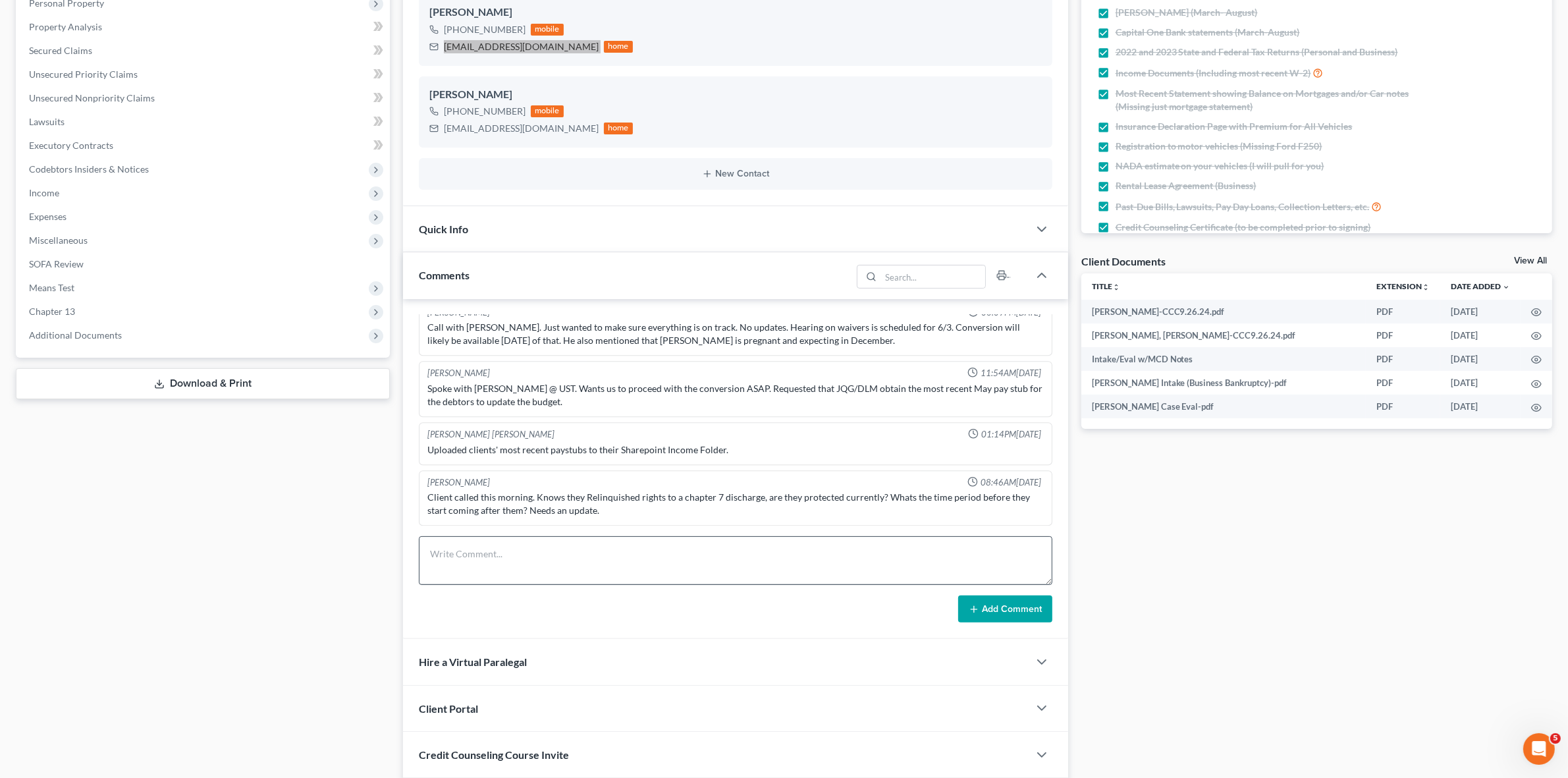
scroll to position [247, 0]
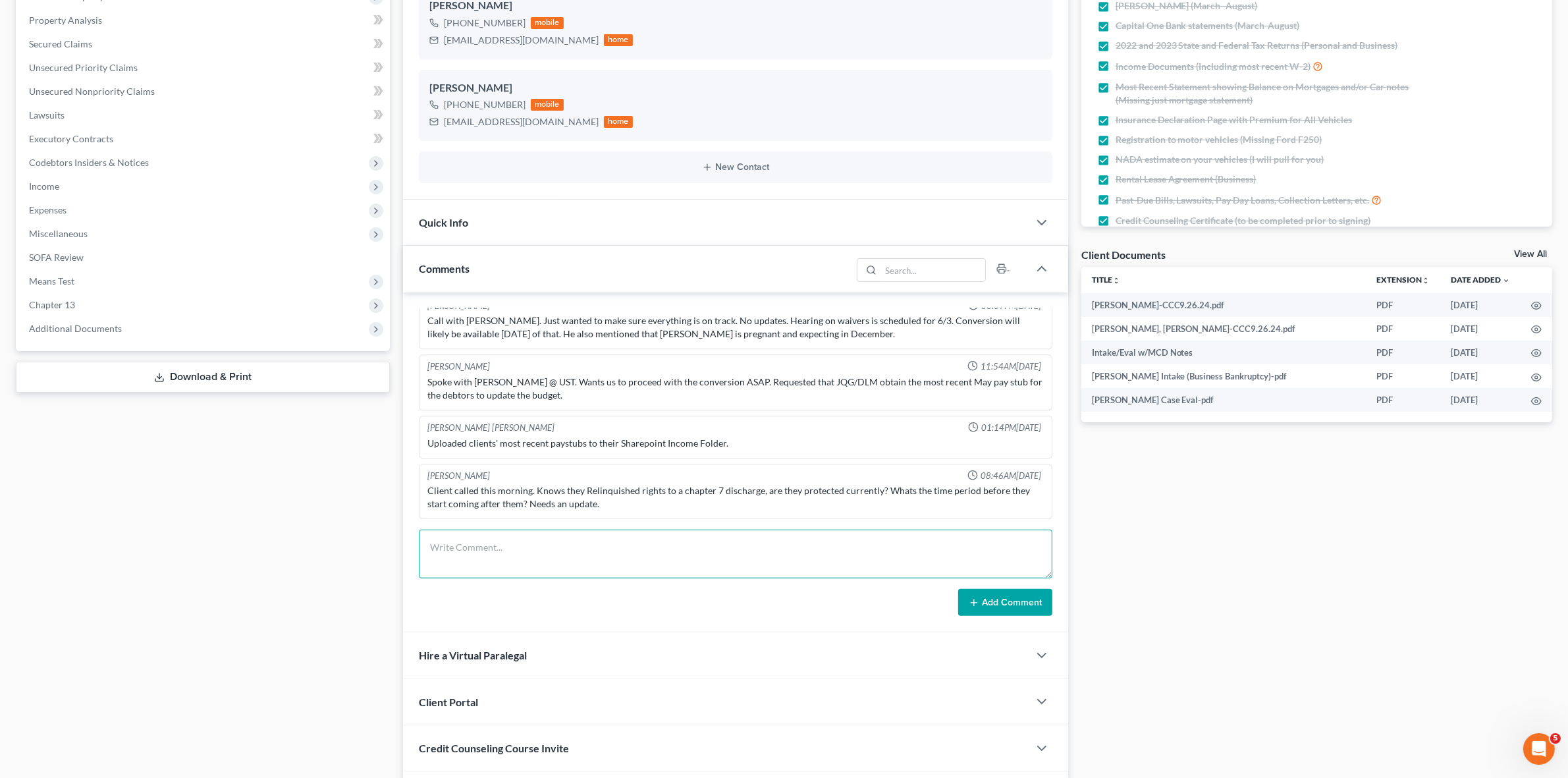
drag, startPoint x: 562, startPoint y: 538, endPoint x: 577, endPoint y: 547, distance: 17.5
click at [562, 539] on textarea at bounding box center [735, 555] width 633 height 49
click at [504, 549] on textarea "TFS set up with COnnor and Samantha on the phone" at bounding box center [735, 555] width 633 height 49
type textarea "TFS set up with Connor and Samantha on the phone"
click at [1009, 610] on button "Add Comment" at bounding box center [1005, 603] width 94 height 28
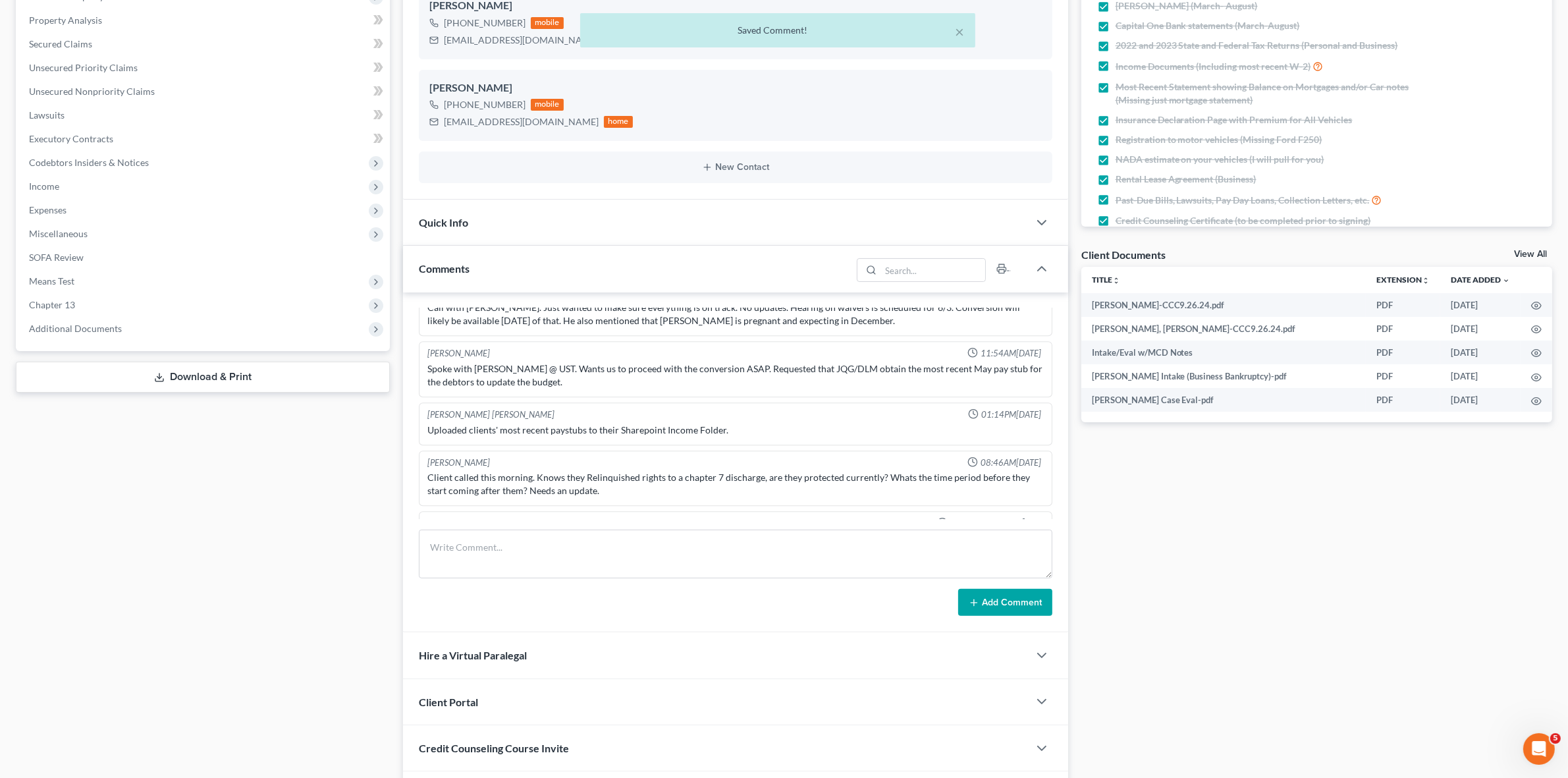
scroll to position [4492, 0]
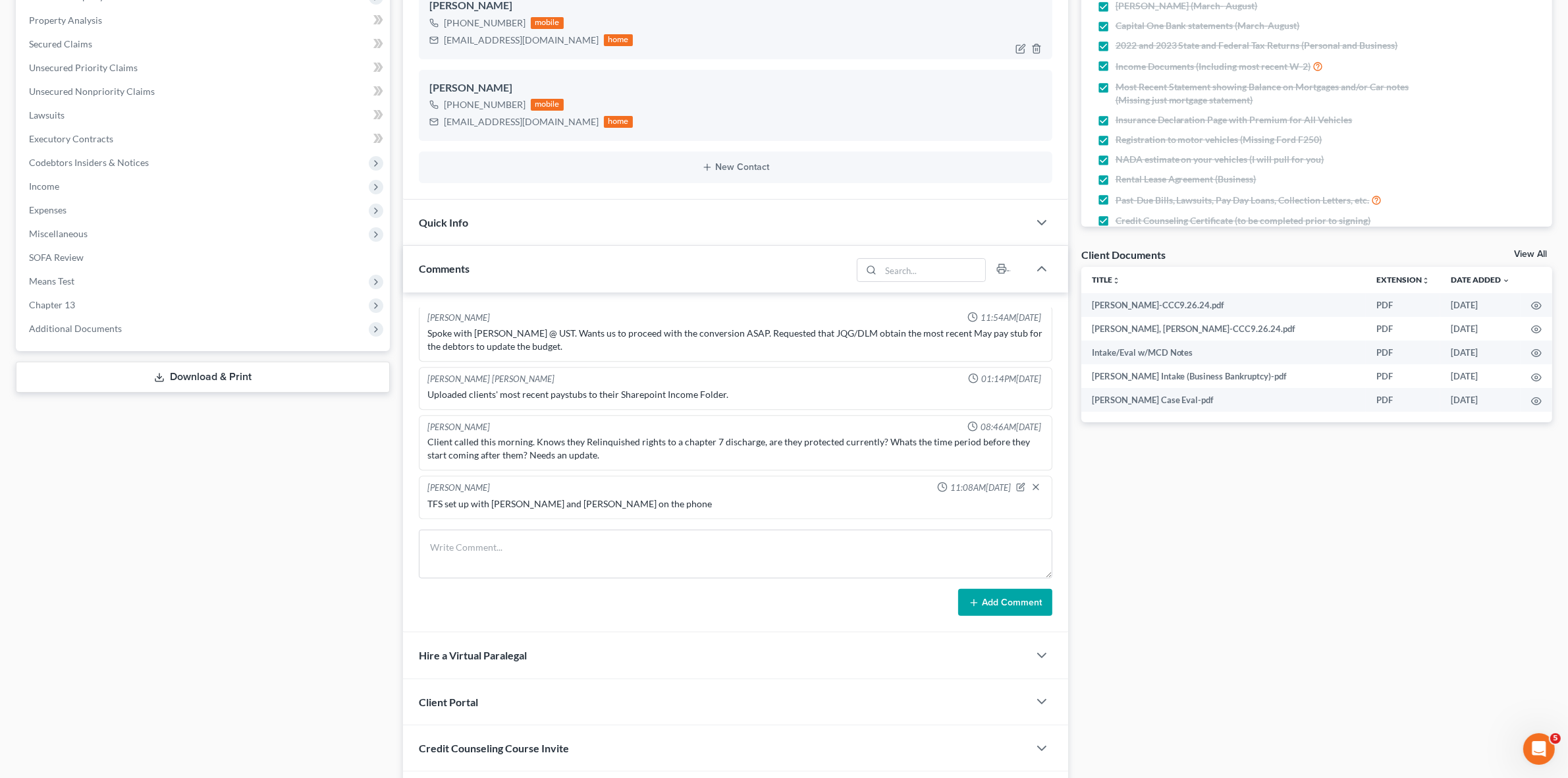
drag, startPoint x: 96, startPoint y: 673, endPoint x: 813, endPoint y: 31, distance: 962.4
click at [102, 669] on div "Case Dashboard Payments Invoices Payments Payments Credit Report Client Profile" at bounding box center [203, 349] width 388 height 939
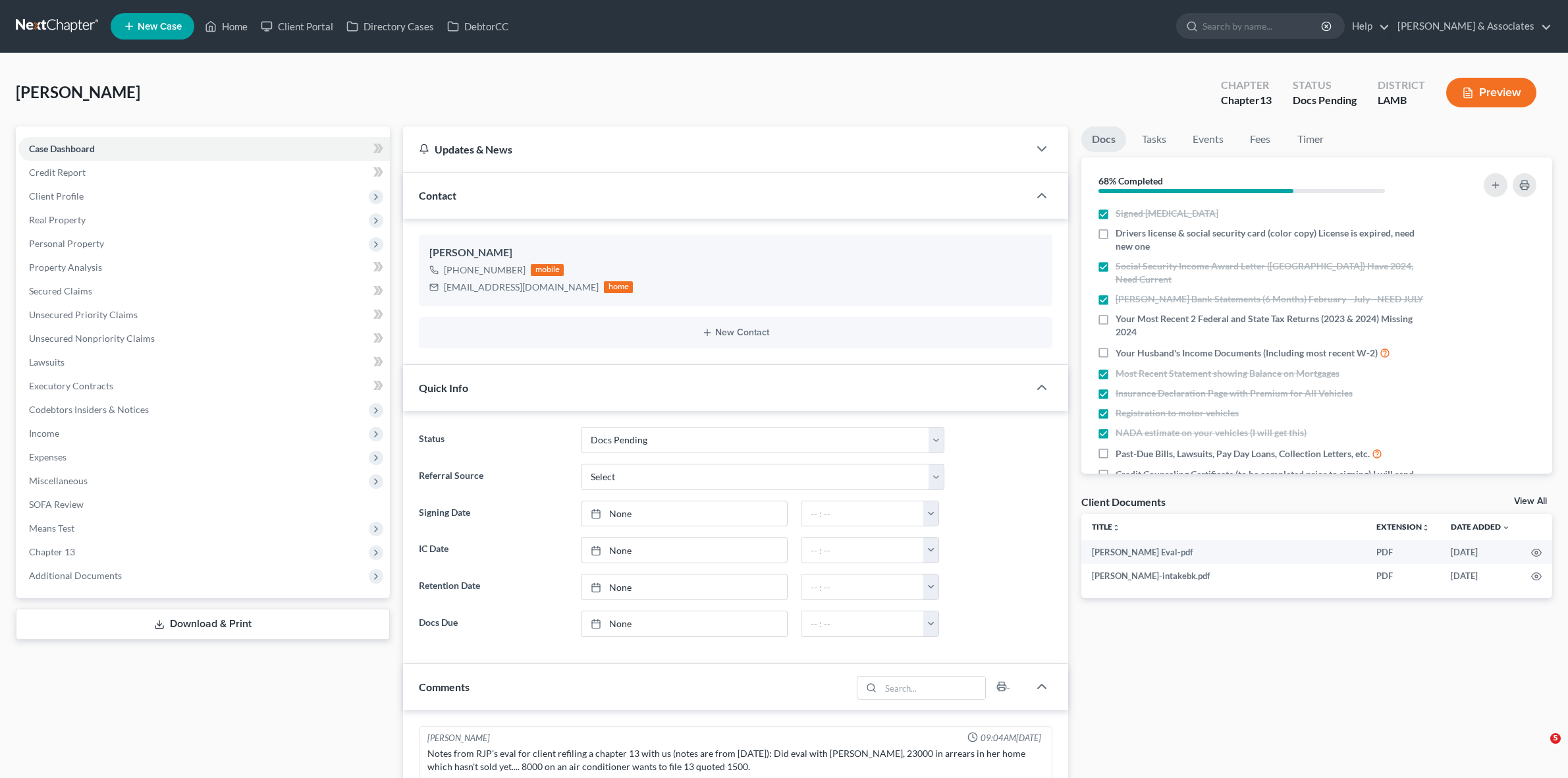
select select "6"
select select "0"
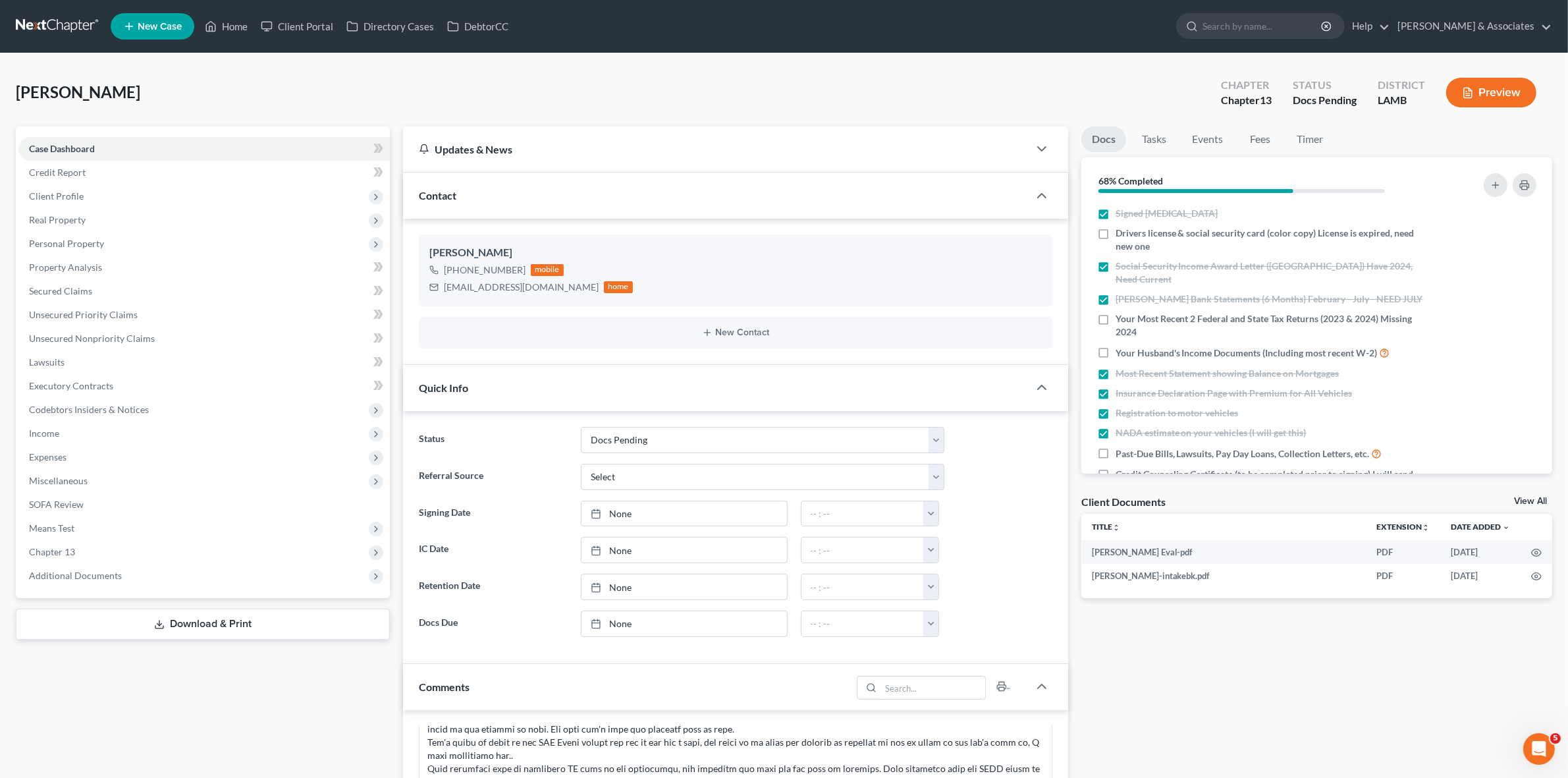
scroll to position [2072, 0]
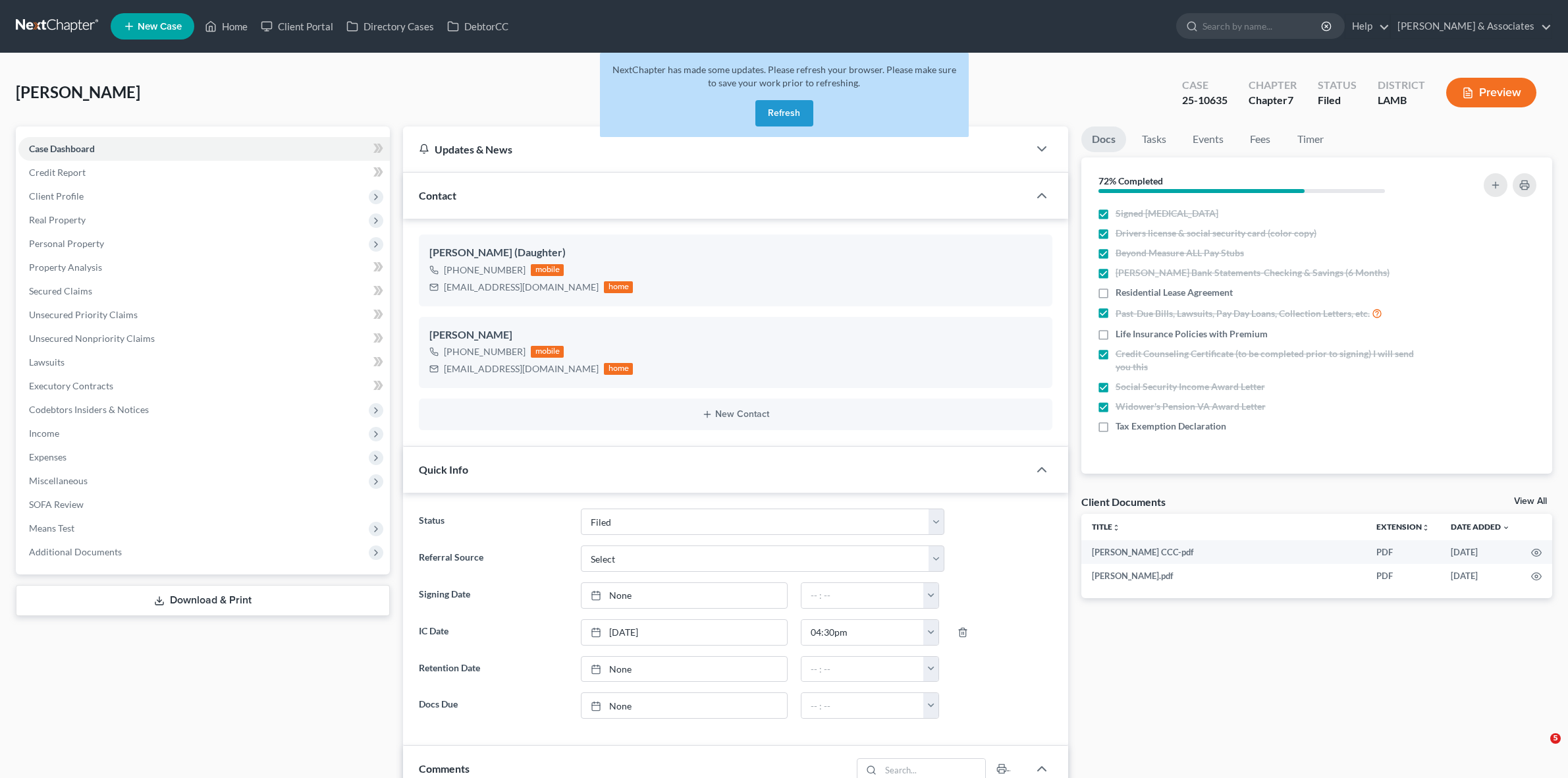
select select "8"
select select "0"
click at [772, 109] on button "Refresh" at bounding box center [784, 113] width 58 height 26
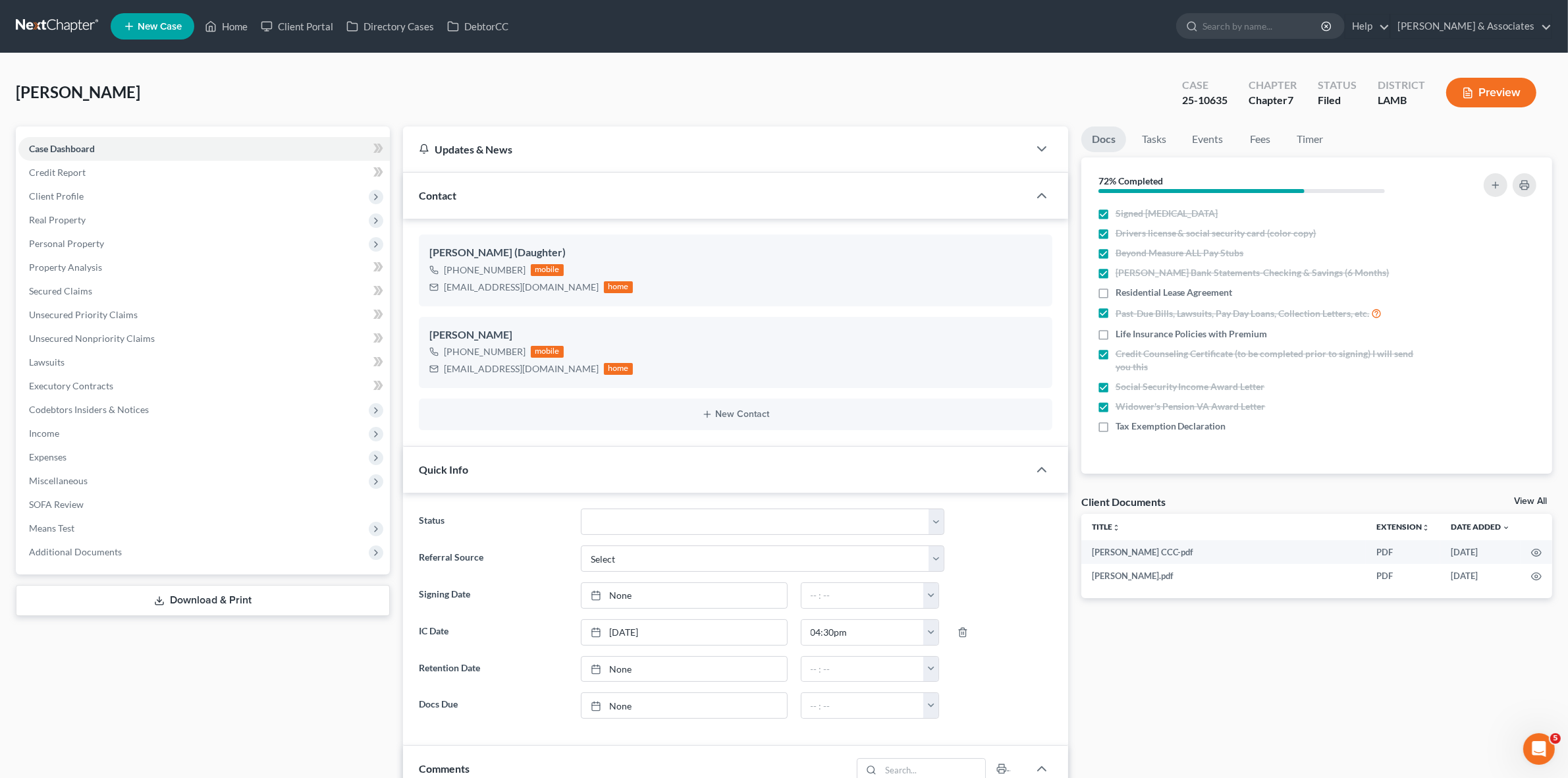
scroll to position [983, 0]
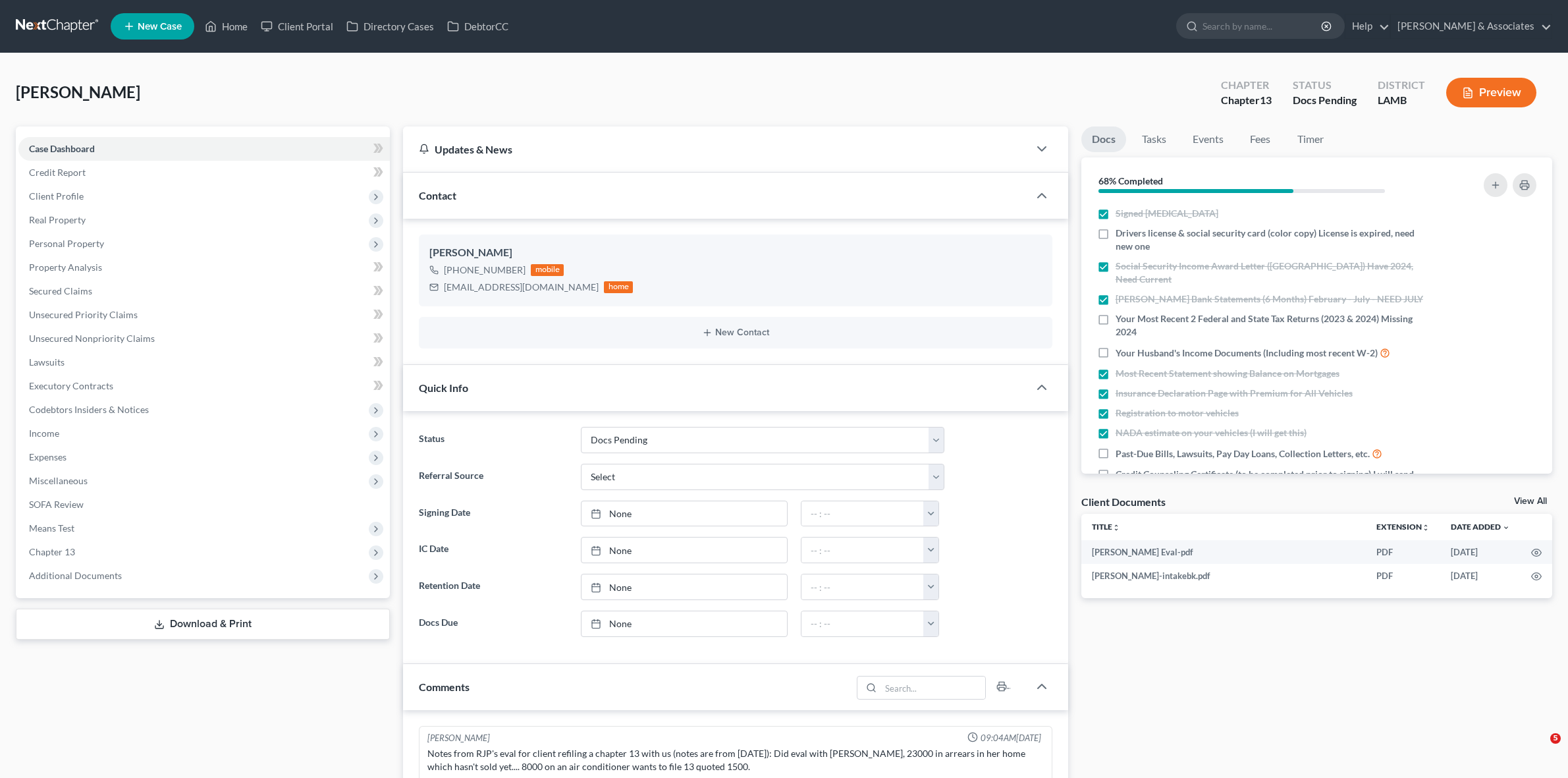
select select "6"
select select "0"
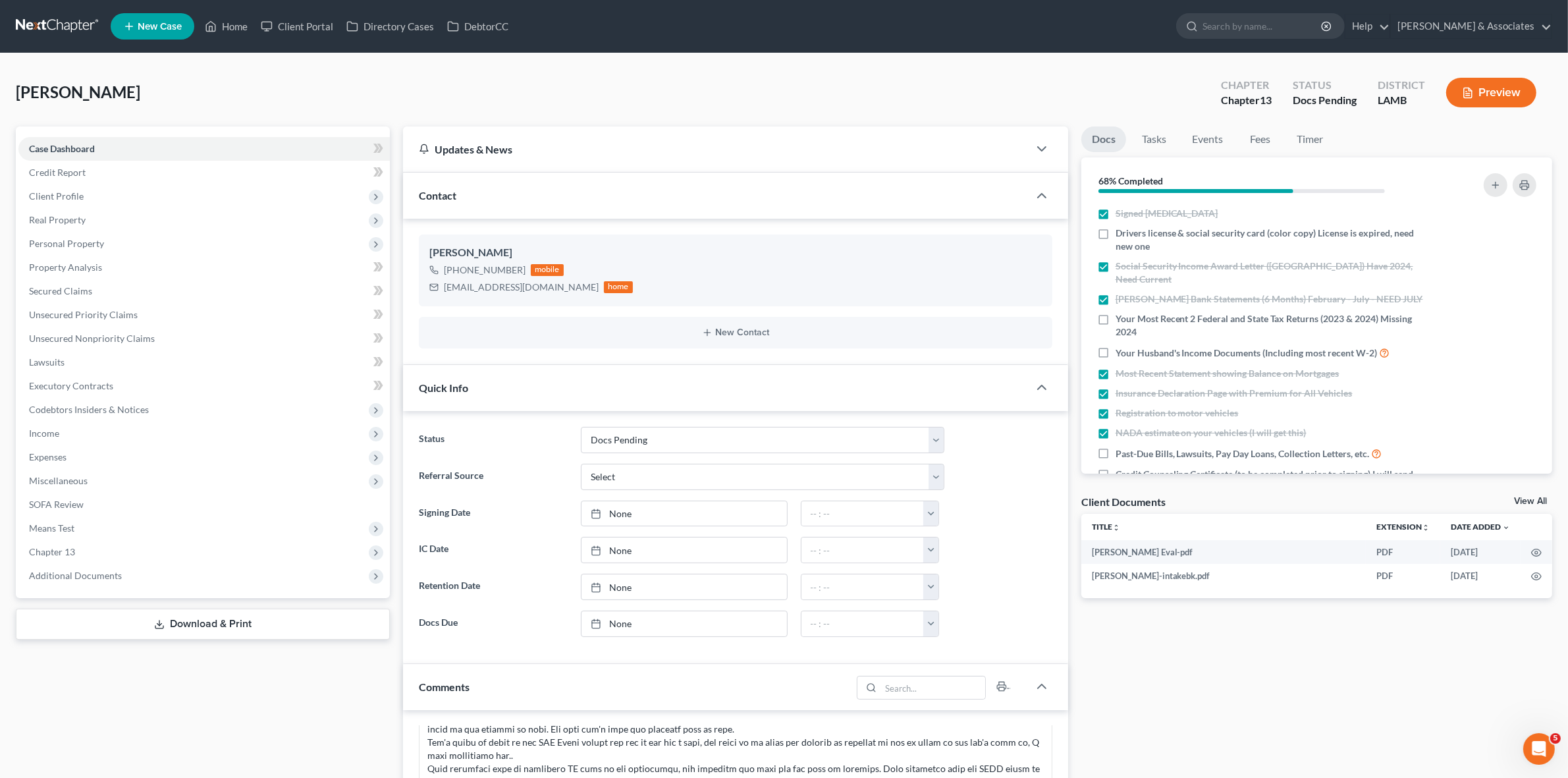
click at [83, 17] on link at bounding box center [58, 26] width 84 height 24
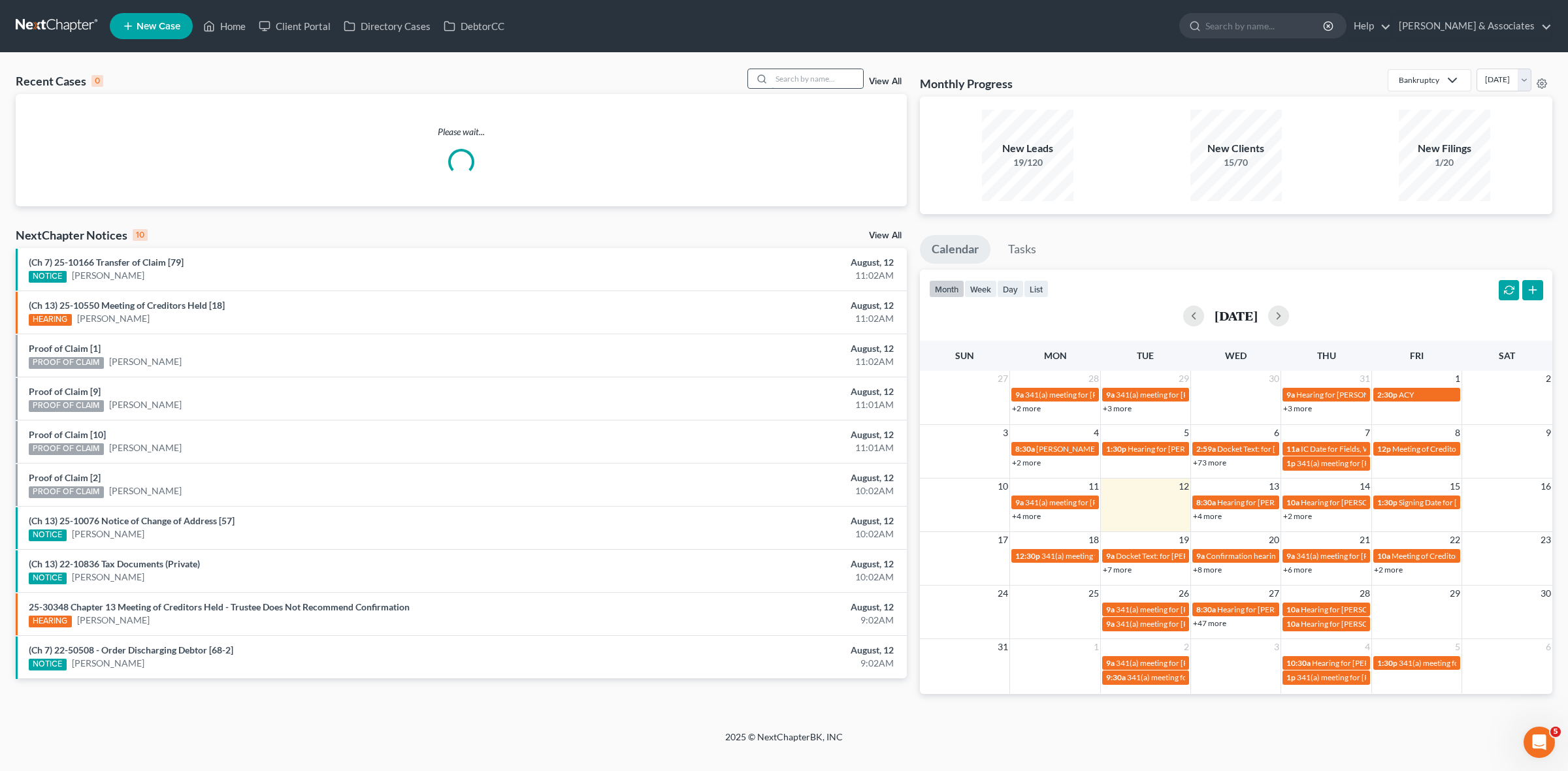
drag, startPoint x: 814, startPoint y: 73, endPoint x: 809, endPoint y: 78, distance: 7.1
click at [809, 78] on input "search" at bounding box center [817, 78] width 92 height 19
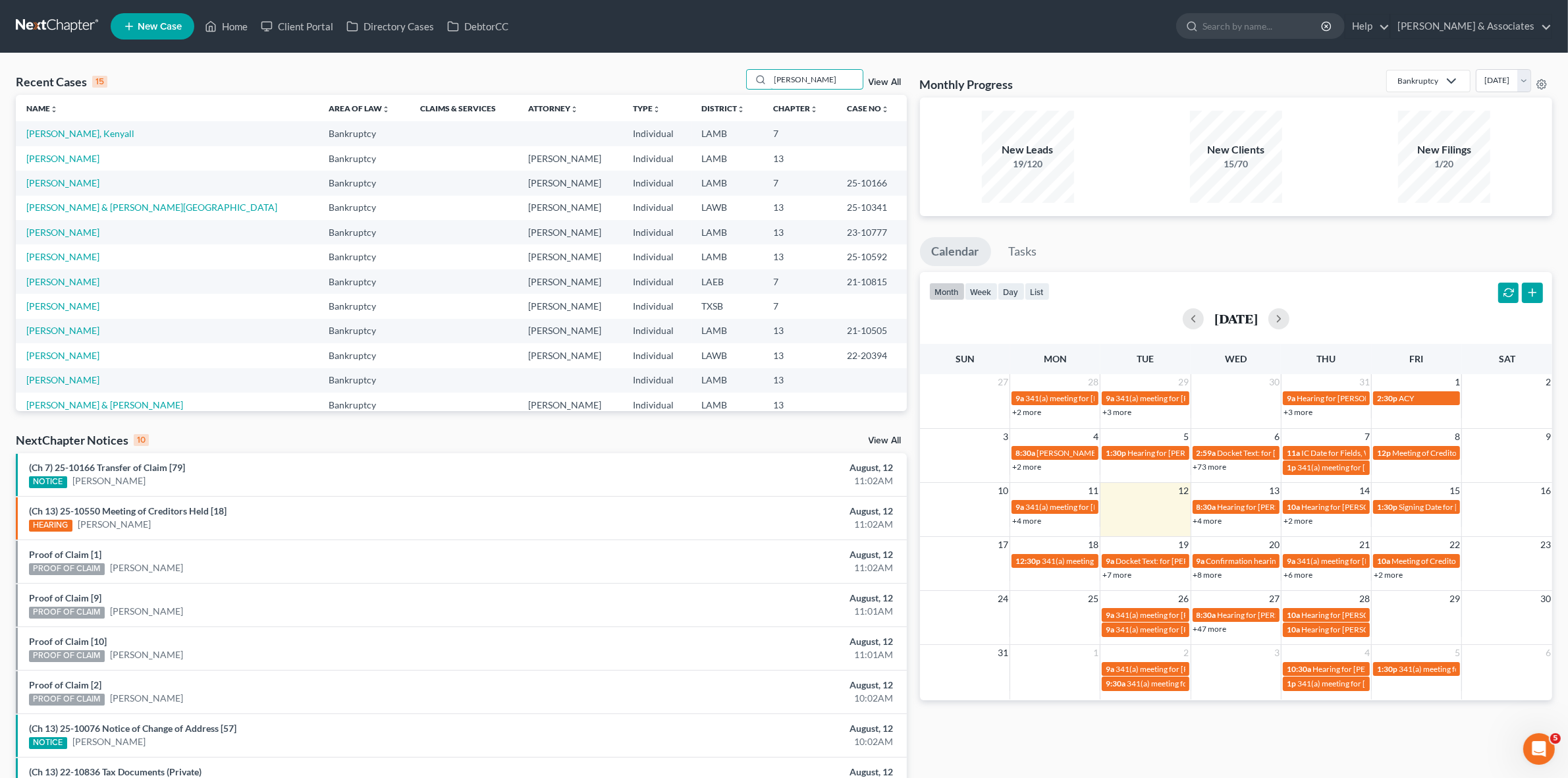
type input "[PERSON_NAME]"
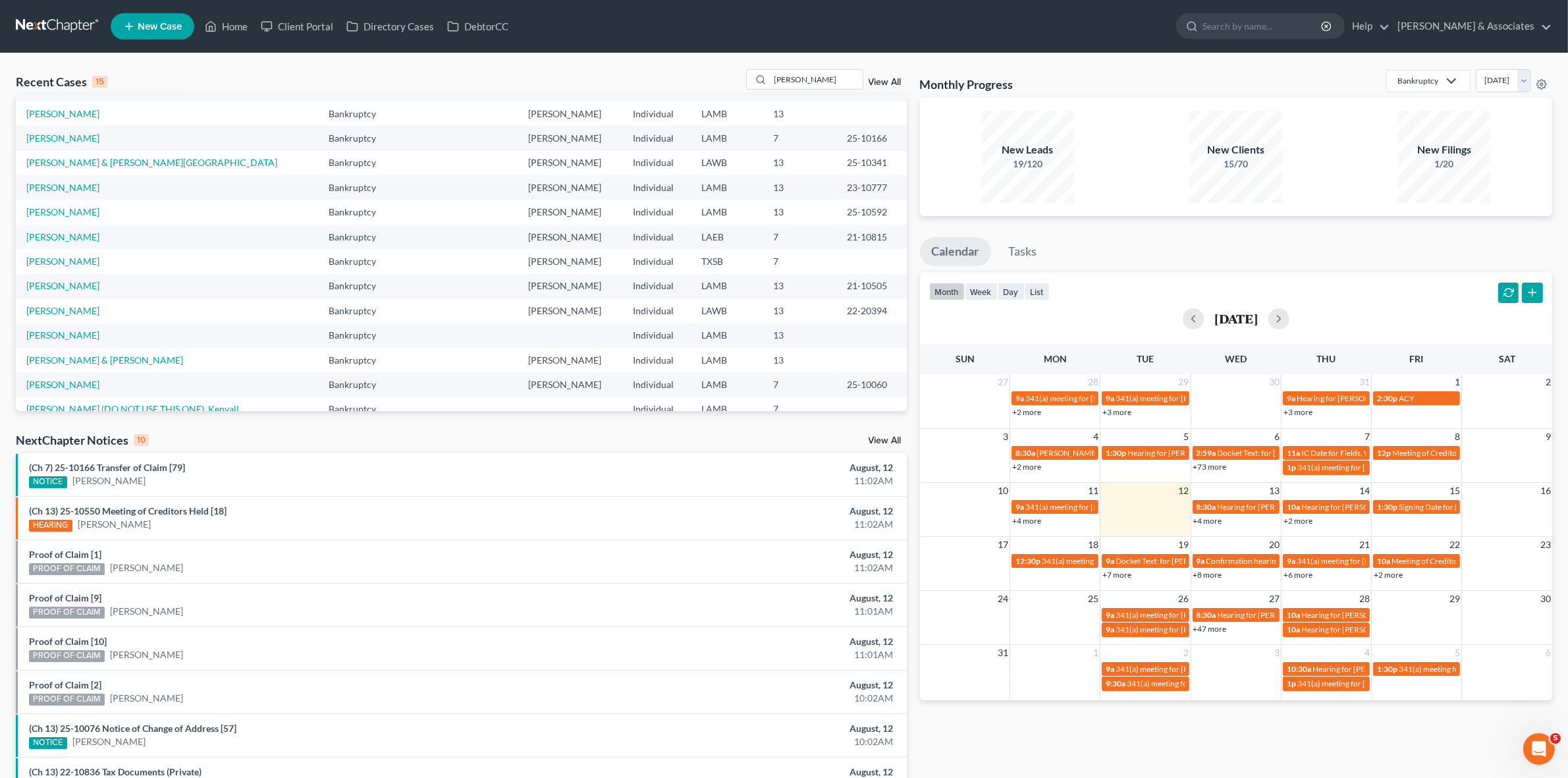
scroll to position [83, 0]
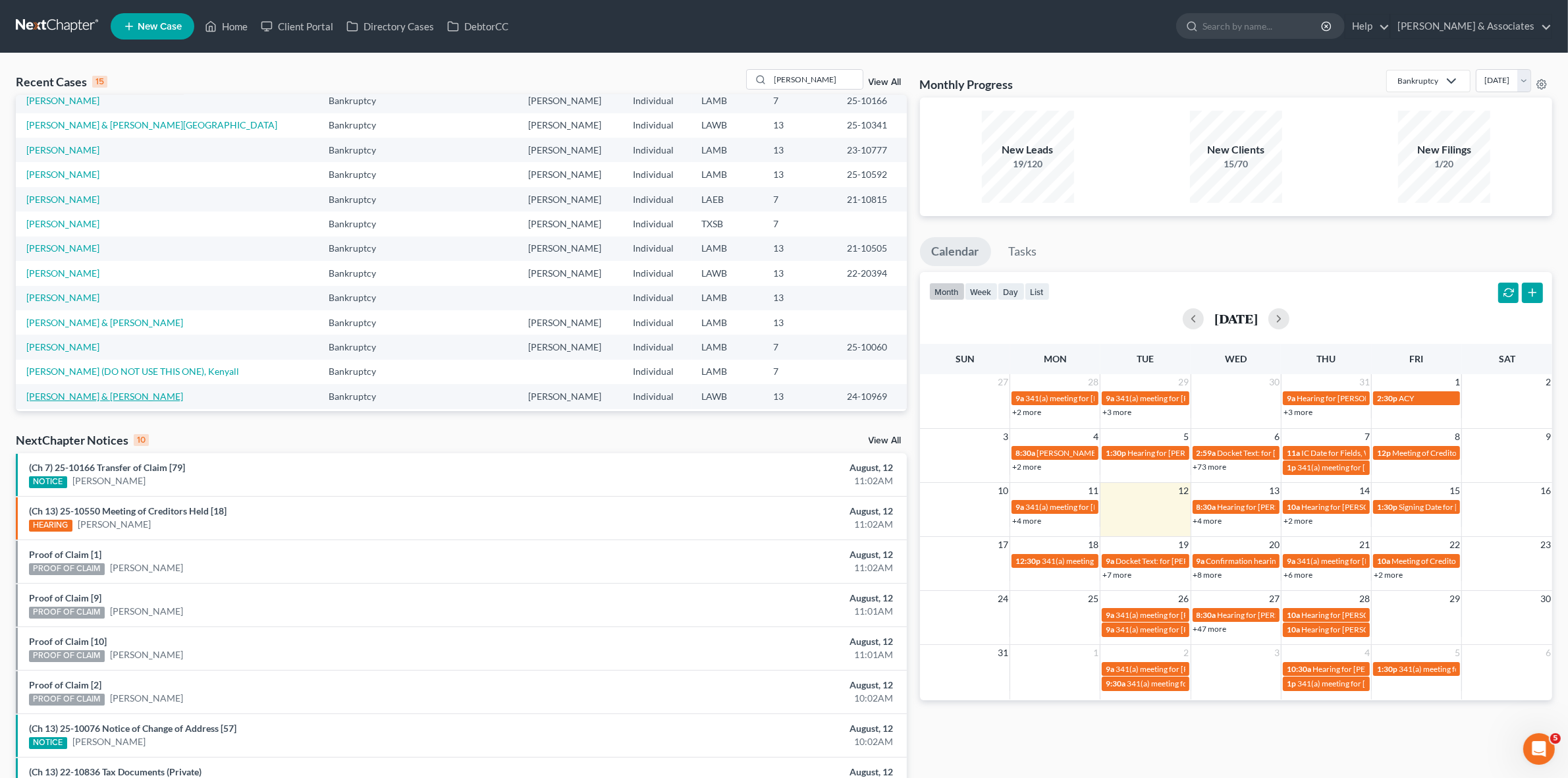
click at [114, 396] on link "[PERSON_NAME] & [PERSON_NAME]" at bounding box center [104, 396] width 157 height 11
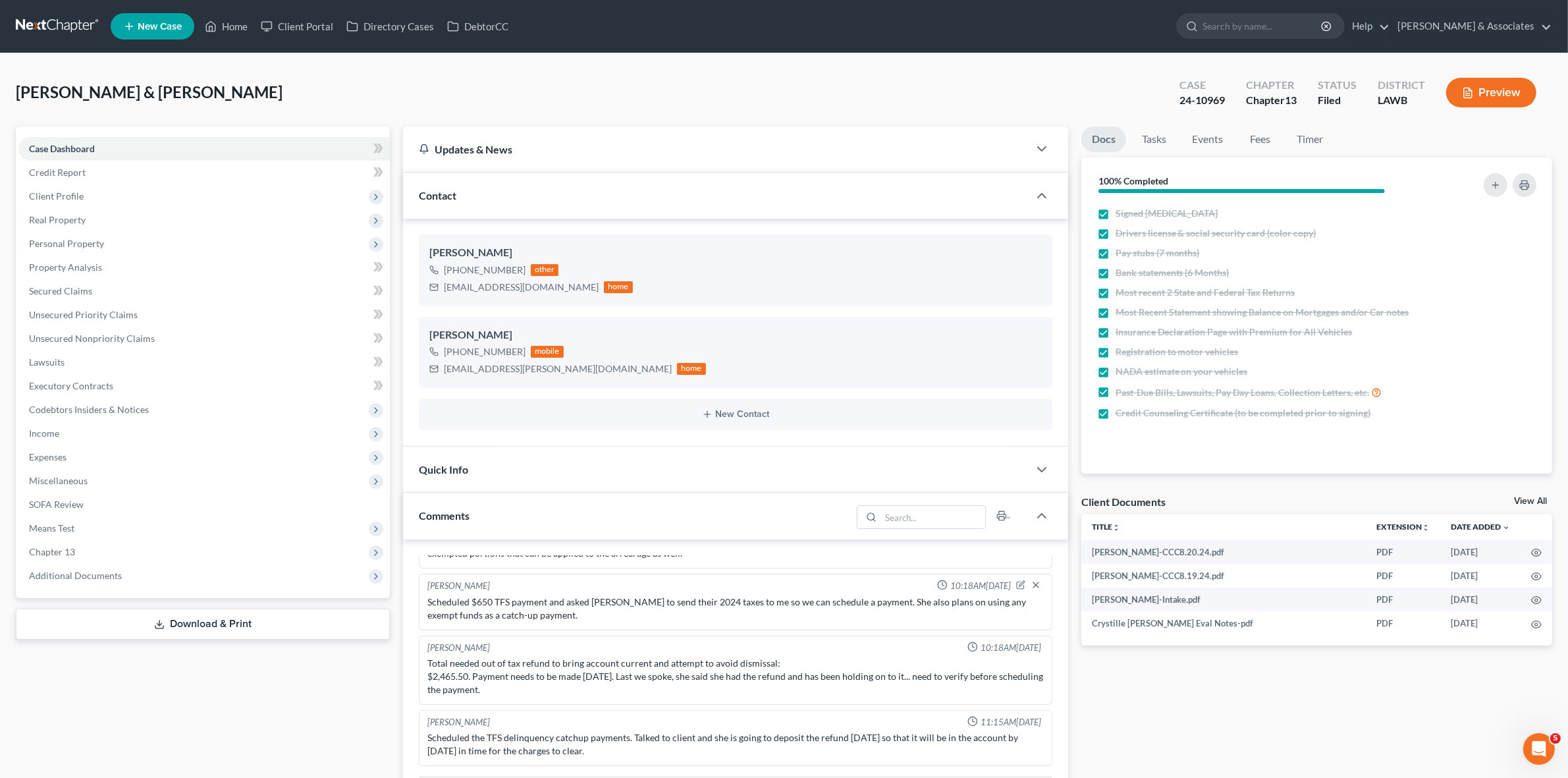
scroll to position [140, 0]
click at [138, 581] on span "Additional Documents" at bounding box center [204, 575] width 372 height 24
click at [183, 646] on link "PACER Notices" at bounding box center [217, 646] width 345 height 24
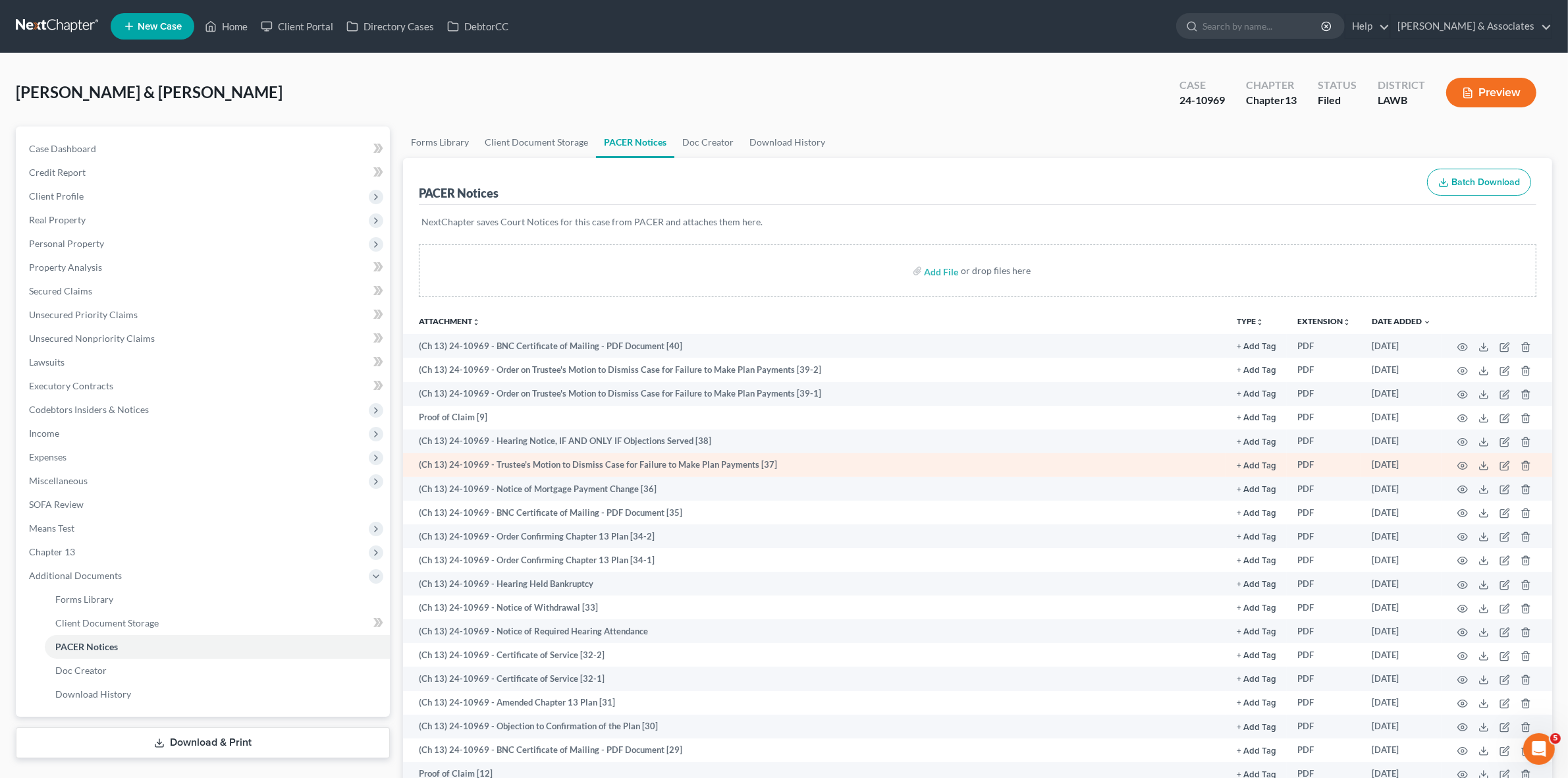
click at [1471, 460] on td at bounding box center [1497, 465] width 111 height 24
click at [1464, 461] on icon "button" at bounding box center [1462, 466] width 11 height 11
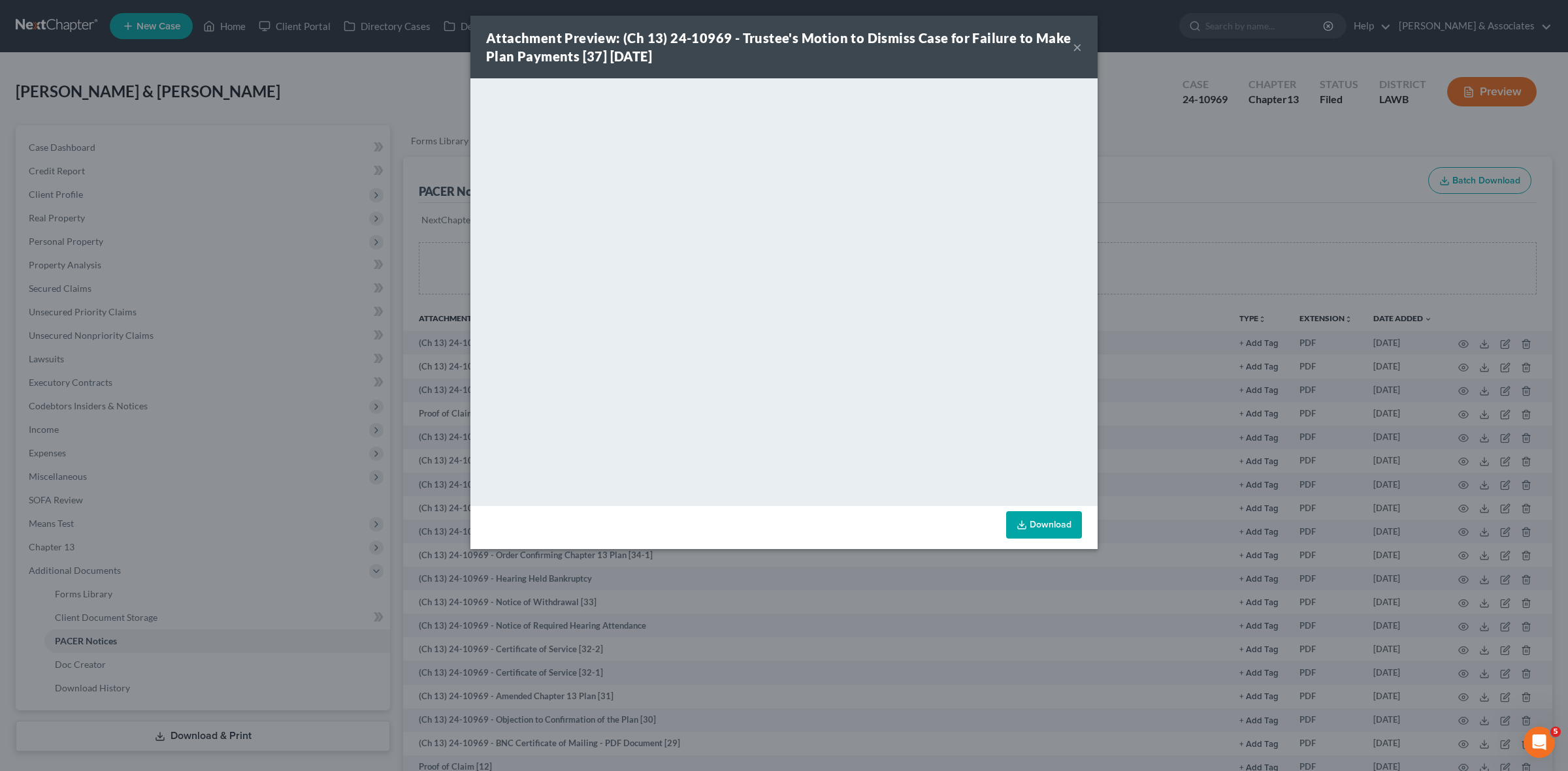
click at [235, 118] on div "Attachment Preview: (Ch 13) 24-10969 - Trustee's Motion to Dismiss Case for Fai…" at bounding box center [784, 385] width 1568 height 771
